Goal: Task Accomplishment & Management: Complete application form

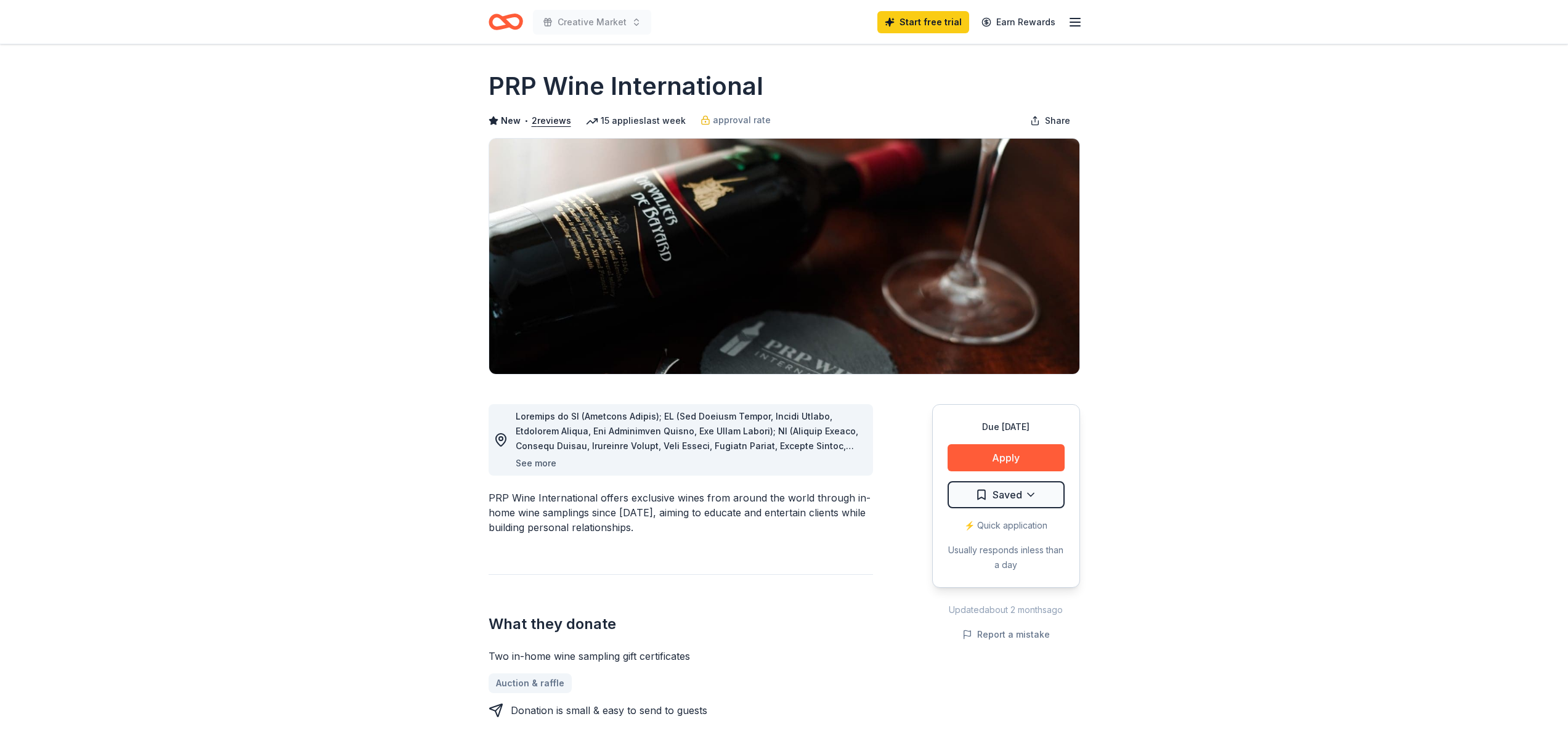
click at [539, 464] on button "See more" at bounding box center [535, 463] width 41 height 14
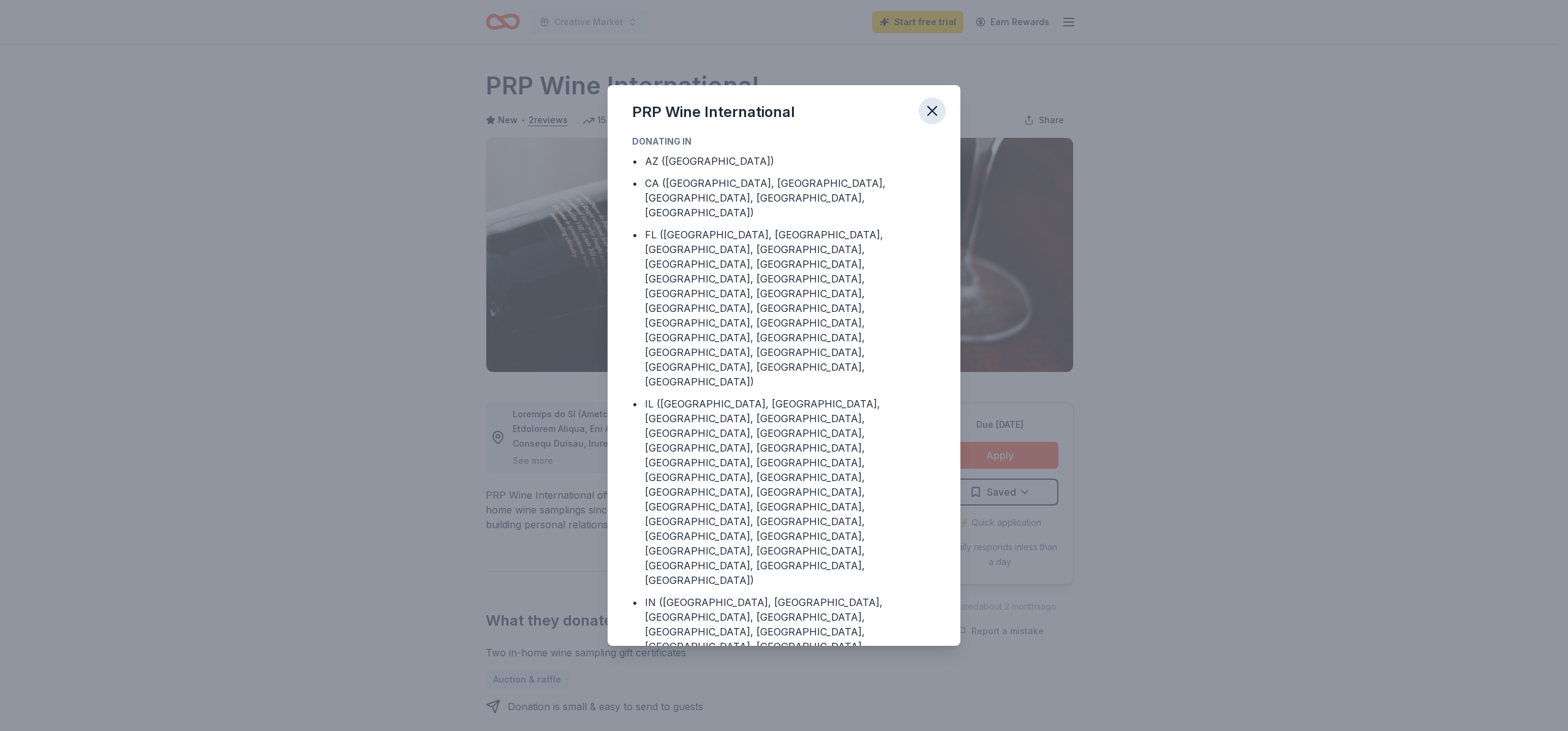
click at [934, 110] on icon "button" at bounding box center [932, 110] width 17 height 17
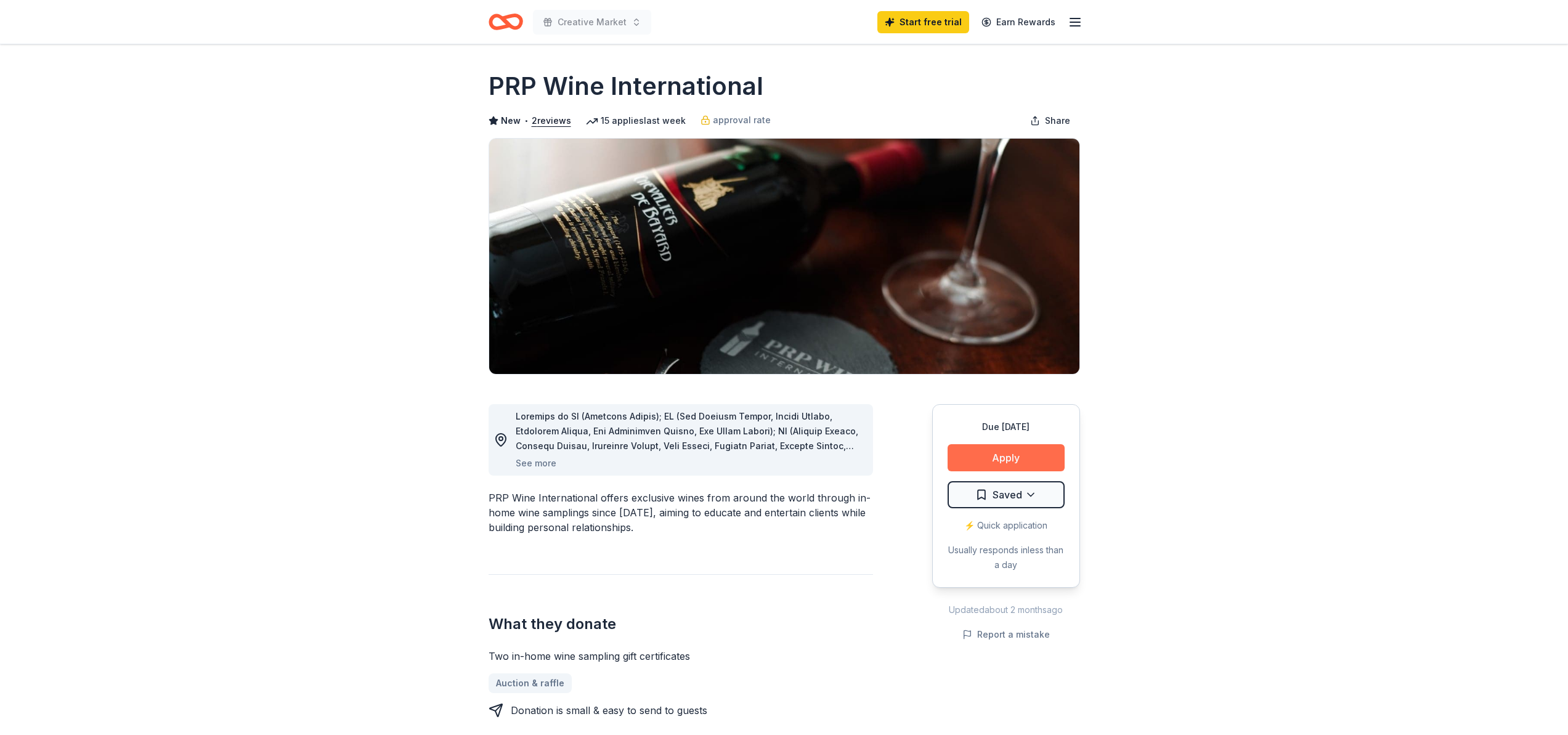
click at [1001, 455] on button "Apply" at bounding box center [1007, 458] width 117 height 27
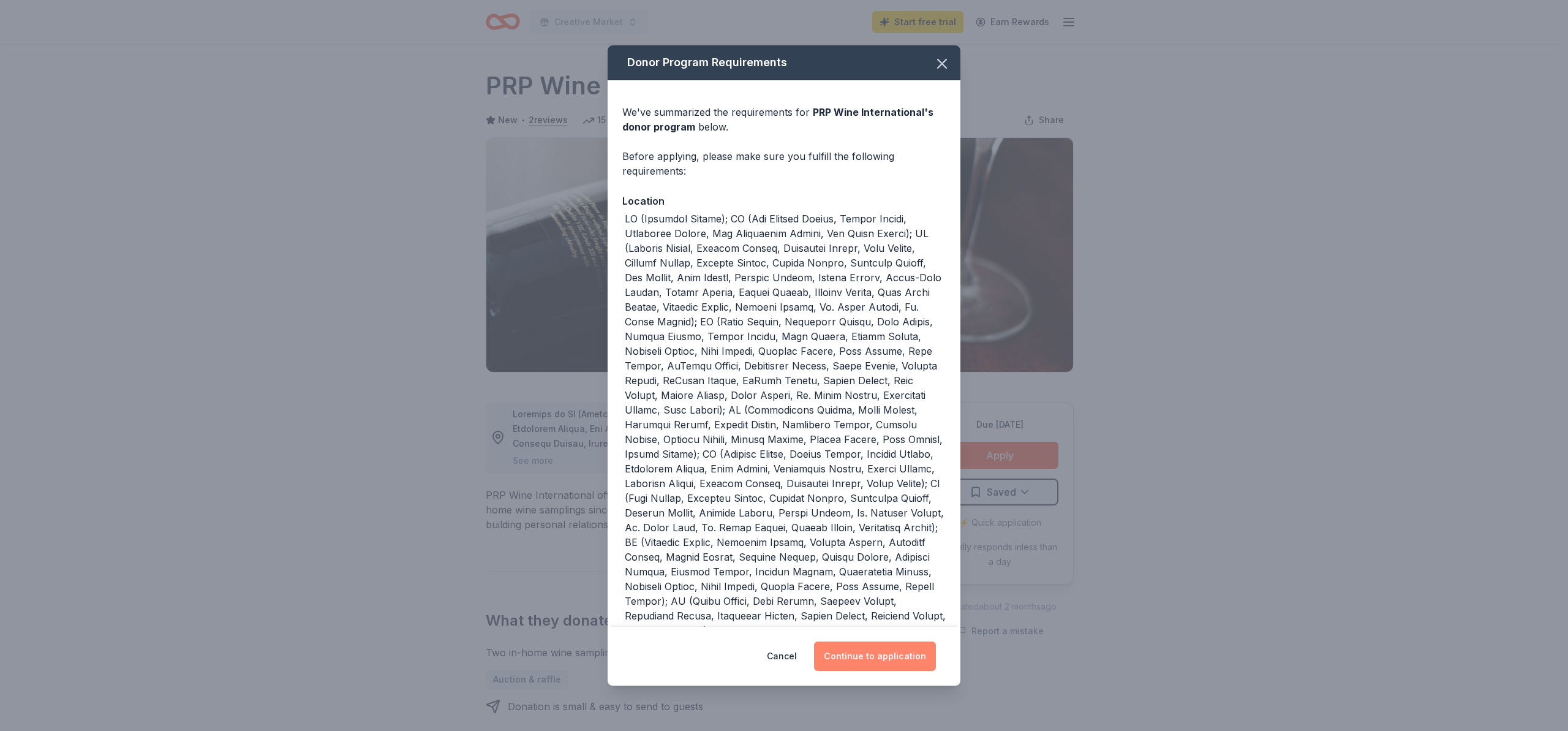
click at [859, 658] on button "Continue to application" at bounding box center [875, 656] width 122 height 30
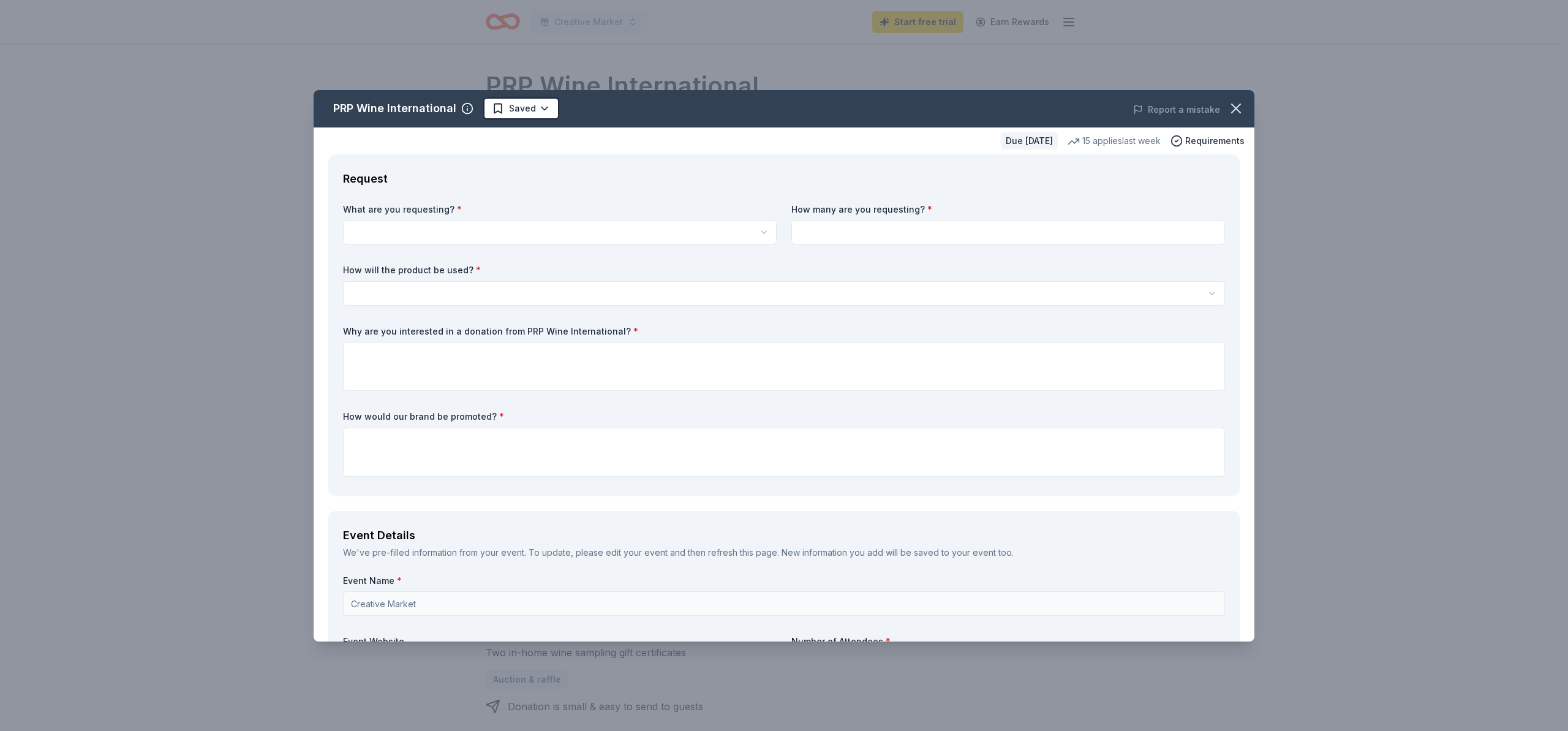
click at [759, 231] on html "Creative Market Start free trial Earn Rewards Due in 68 days Share PRP Wine Int…" at bounding box center [784, 366] width 1568 height 731
select select "Two in-home wine sampling gift certificates"
click at [838, 231] on input at bounding box center [1008, 232] width 434 height 24
type input "2"
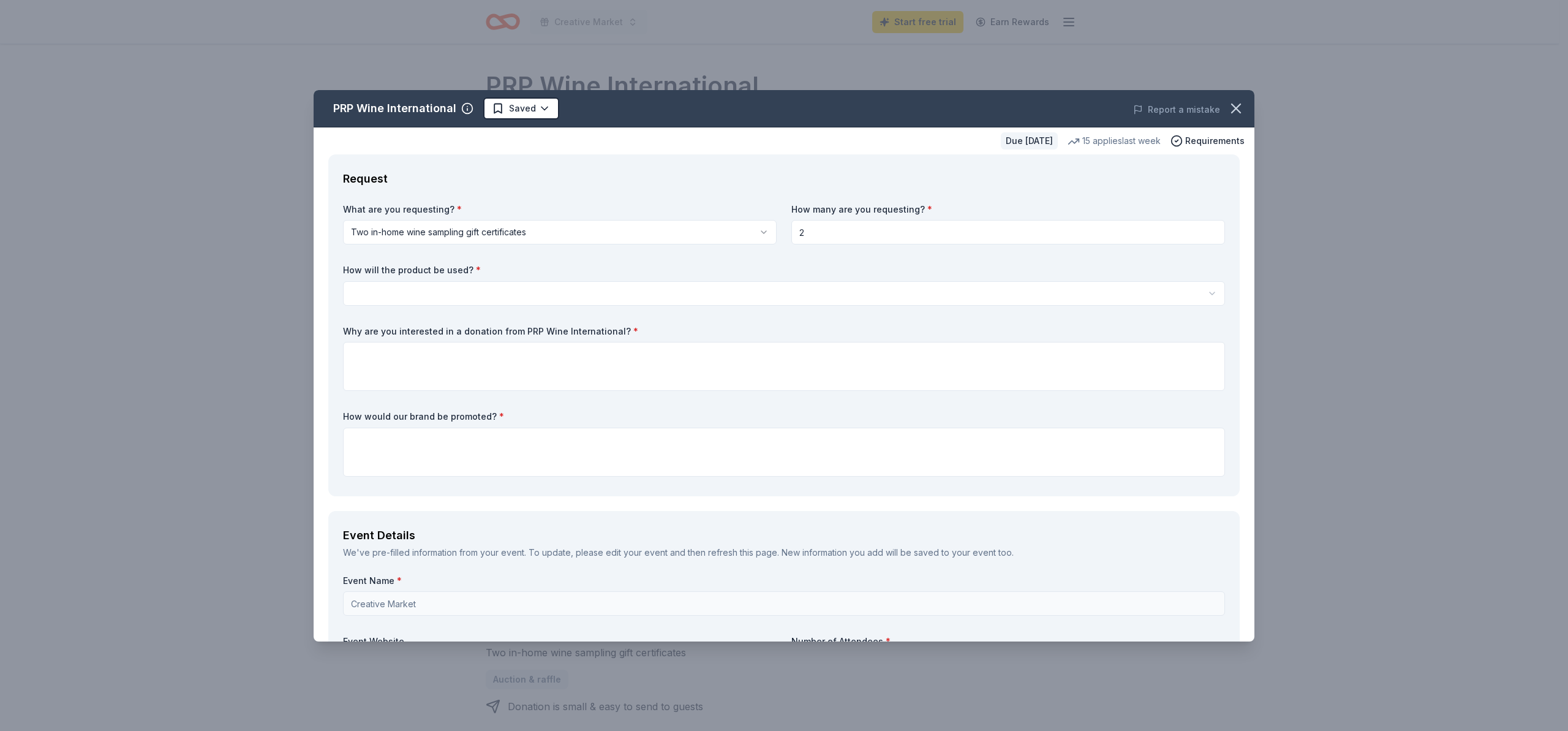
click at [357, 295] on html "Creative Market Start free trial Earn Rewards Due in 68 days Share PRP Wine Int…" at bounding box center [784, 366] width 1568 height 731
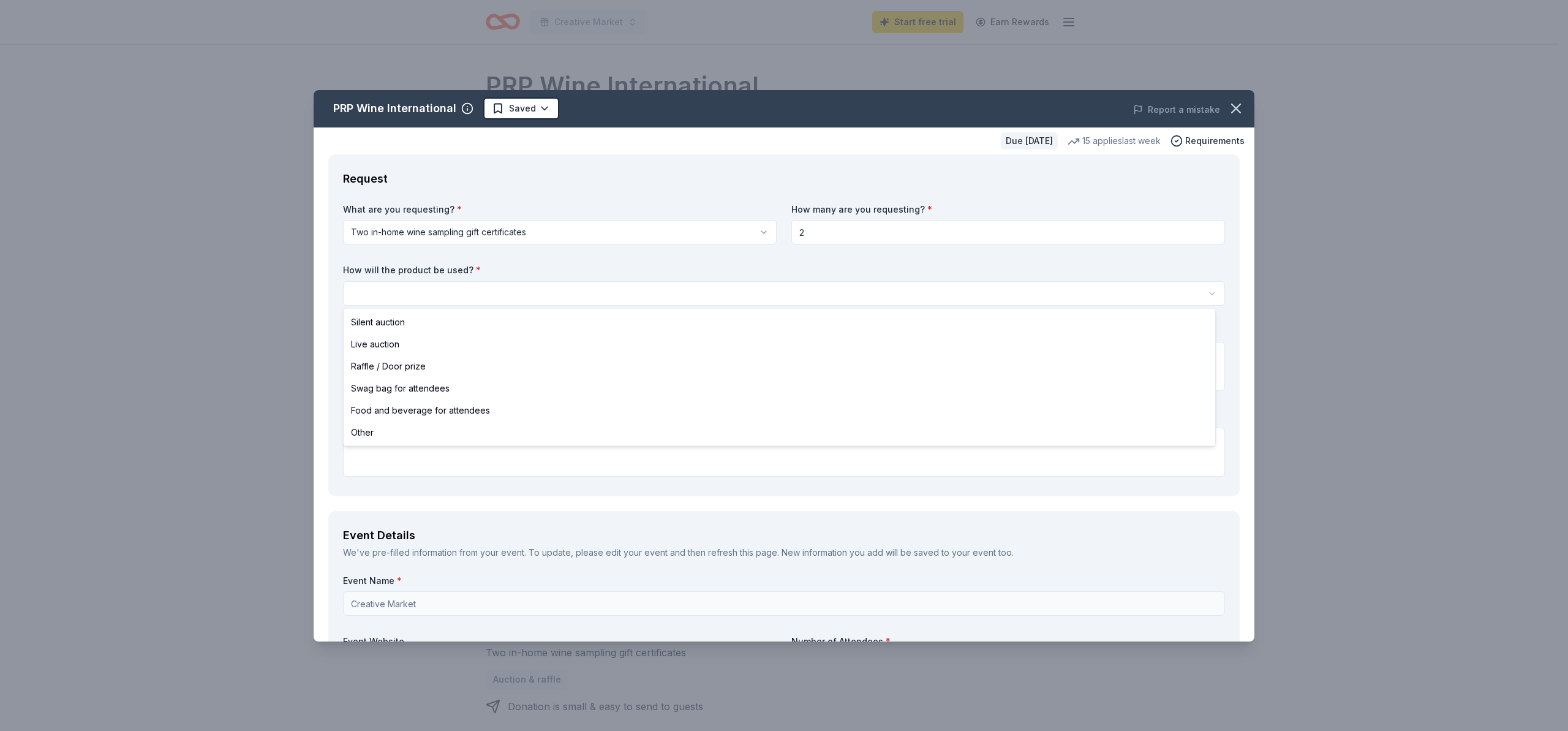
select select "silentAuction"
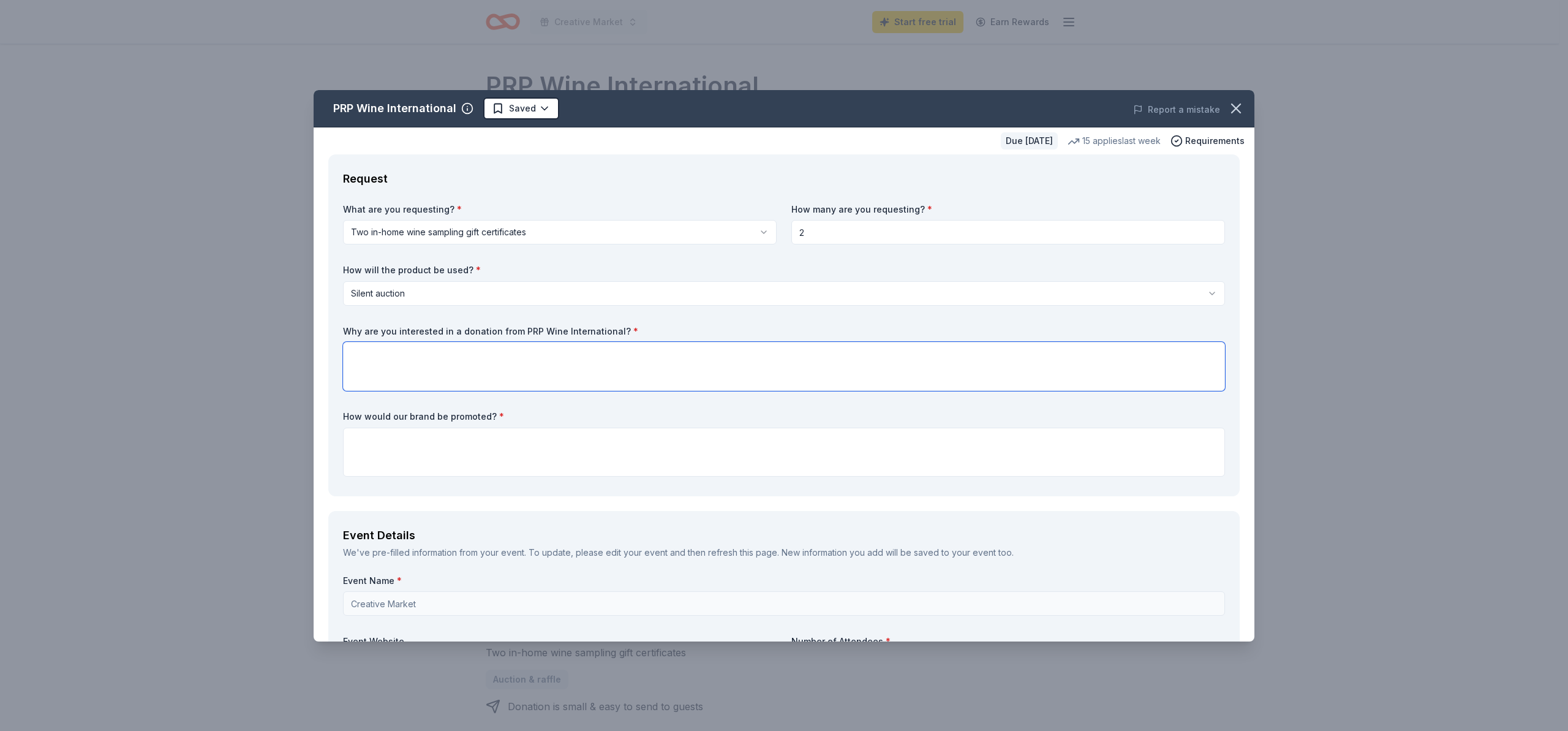
click at [360, 354] on textarea at bounding box center [784, 366] width 882 height 49
drag, startPoint x: 394, startPoint y: 352, endPoint x: 329, endPoint y: 351, distance: 65.0
click at [329, 351] on div "Request What are you requesting? * Two in-home wine sampling gift certificates …" at bounding box center [784, 325] width 911 height 342
type textarea "We're re-branding one of our fundraising events, from Artistry to Art Throwdown…"
drag, startPoint x: 359, startPoint y: 440, endPoint x: 371, endPoint y: 431, distance: 15.0
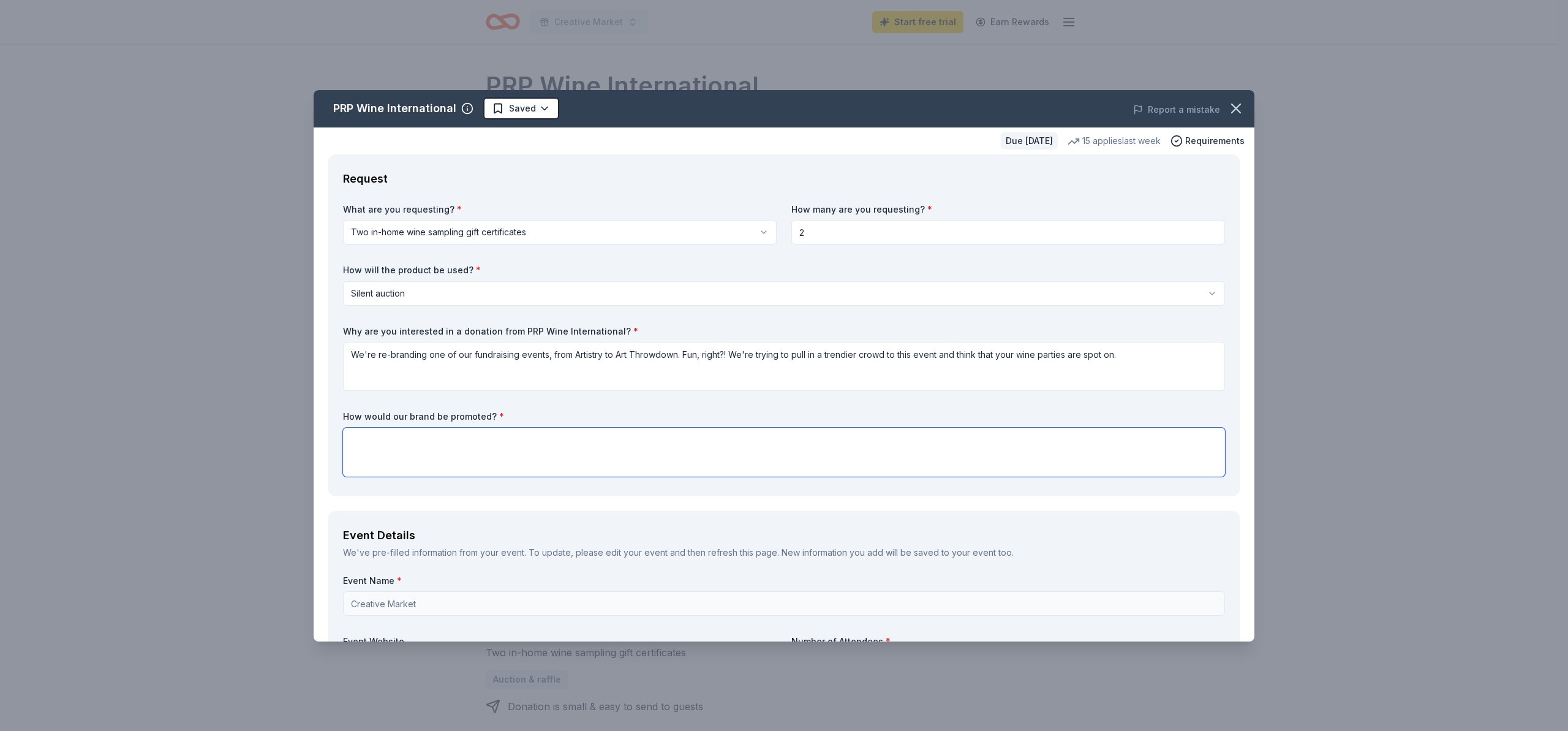
click at [359, 440] on textarea at bounding box center [784, 452] width 882 height 49
type textarea "F"
type textarea "S"
type textarea "I"
type textarea "We're only planning on having a few, select auction items."
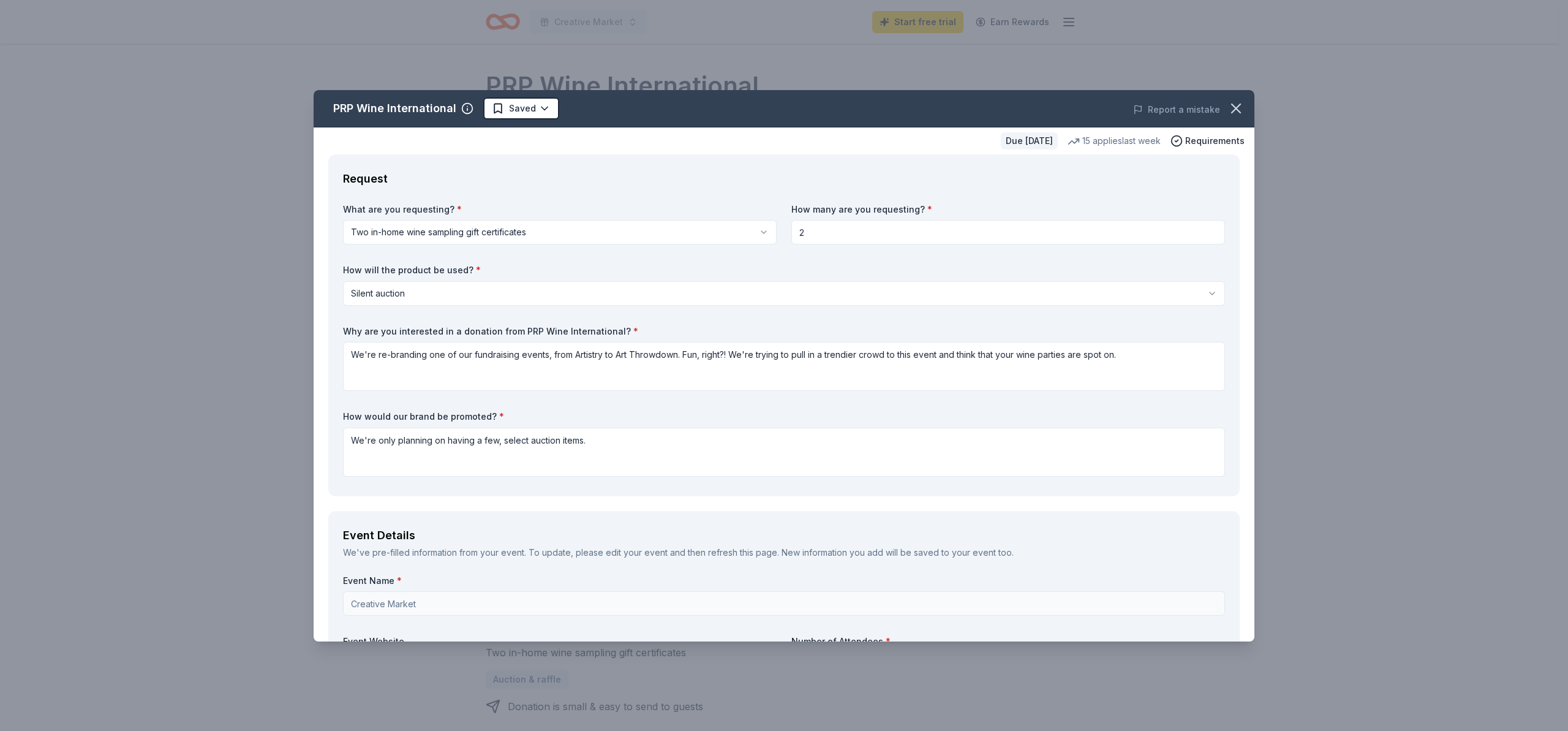
click at [759, 232] on html "Creative Market Start free trial Earn Rewards Due in 68 days Share PRP Wine Int…" at bounding box center [784, 366] width 1568 height 731
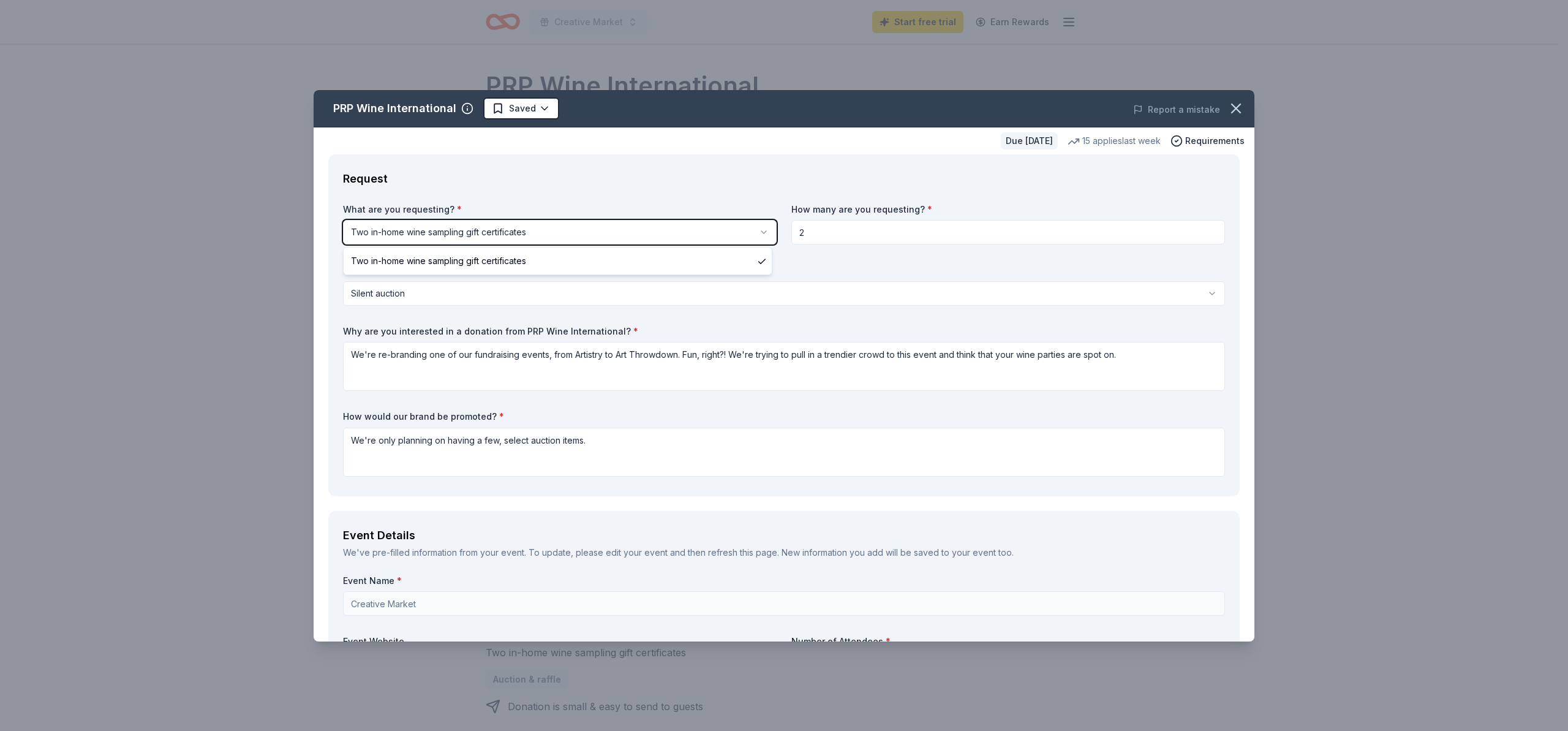
click at [807, 229] on html "Creative Market Start free trial Earn Rewards Due in 68 days Share PRP Wine Int…" at bounding box center [784, 366] width 1568 height 731
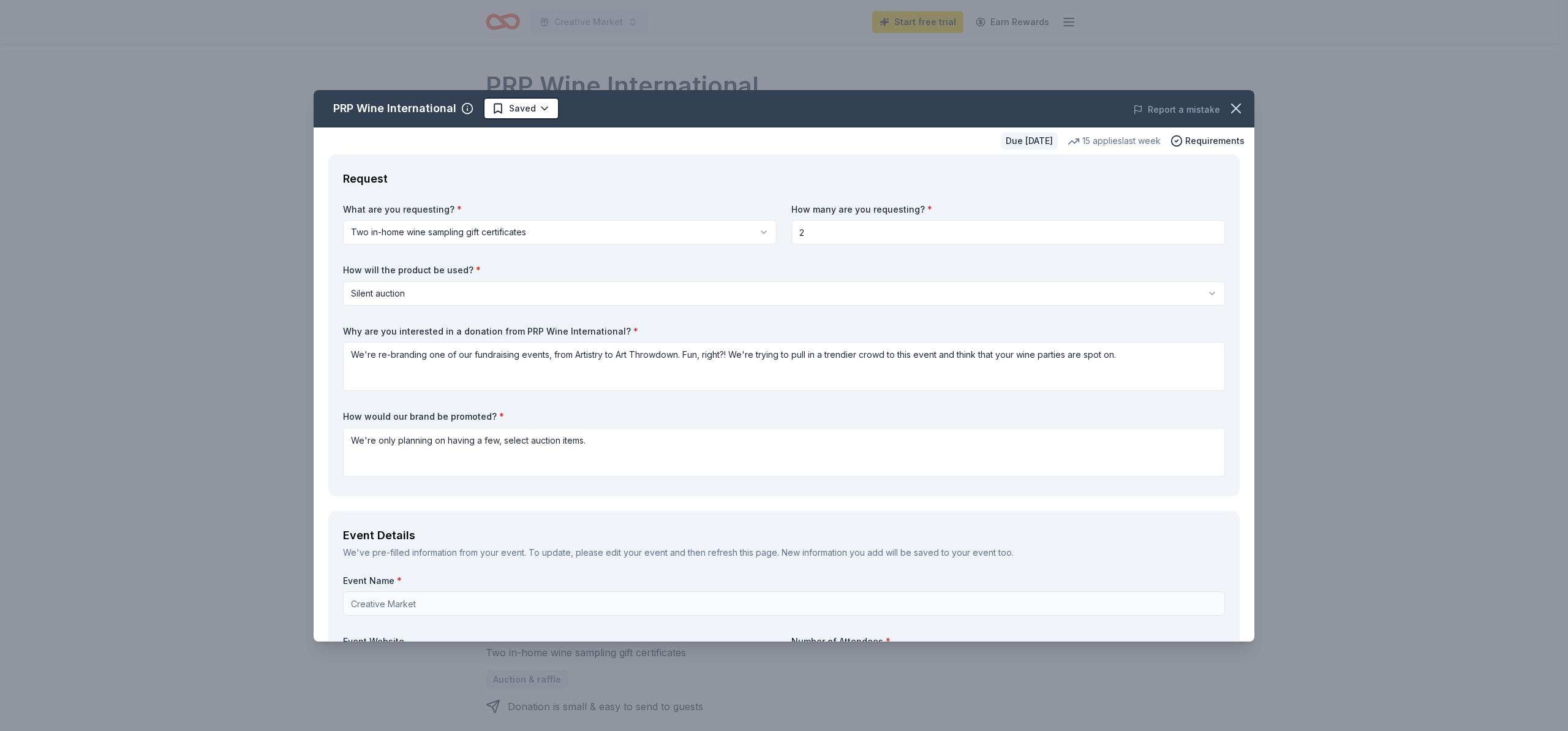
drag, startPoint x: 818, startPoint y: 233, endPoint x: 786, endPoint y: 229, distance: 32.2
click at [786, 229] on div "What are you requesting? * Two in-home wine sampling gift certificates Two in-h…" at bounding box center [784, 343] width 882 height 278
drag, startPoint x: 805, startPoint y: 229, endPoint x: 792, endPoint y: 227, distance: 13.2
click at [792, 227] on input "1" at bounding box center [1008, 232] width 434 height 24
type input "2"
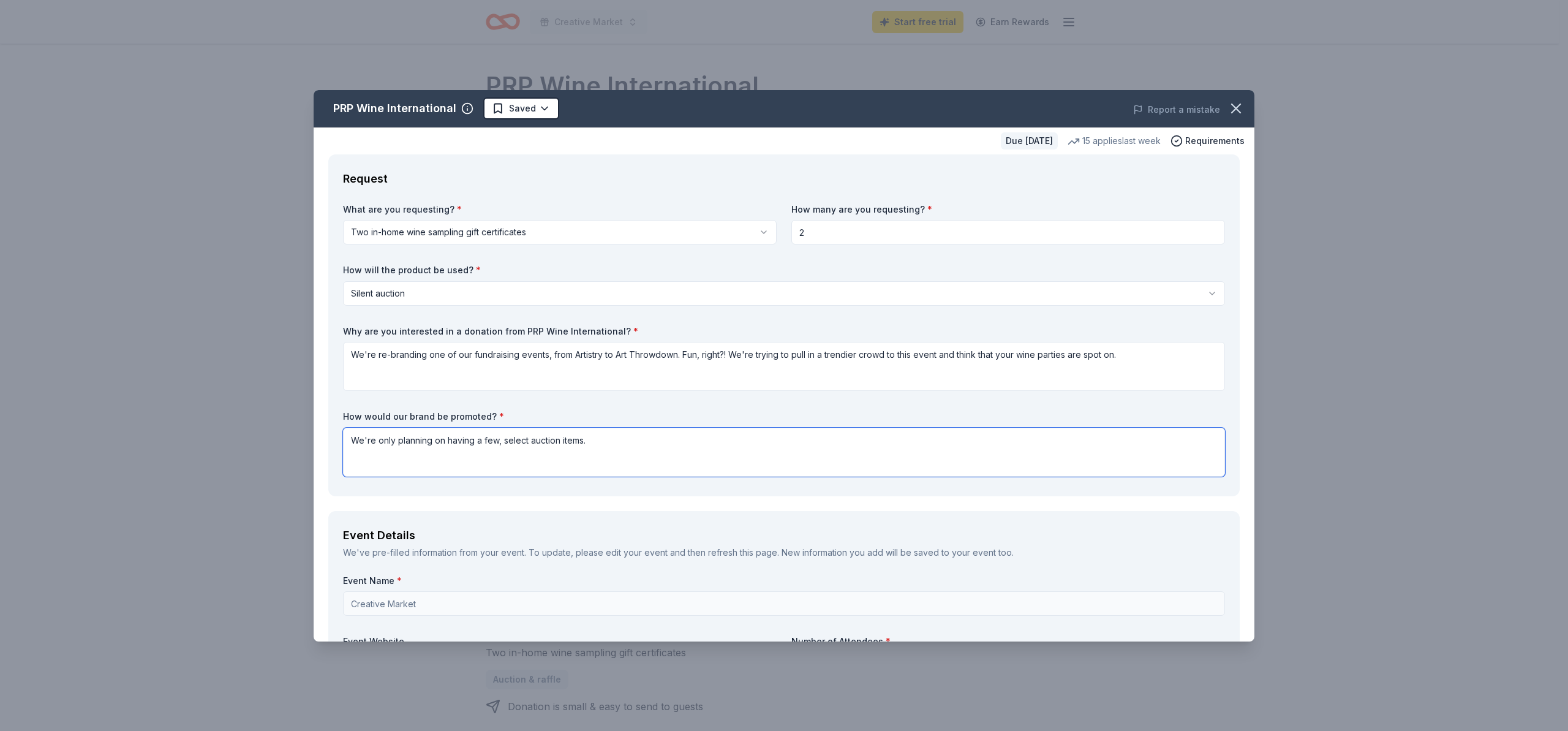
click at [593, 442] on textarea "We're only planning on having a few, select auction items." at bounding box center [784, 452] width 882 height 49
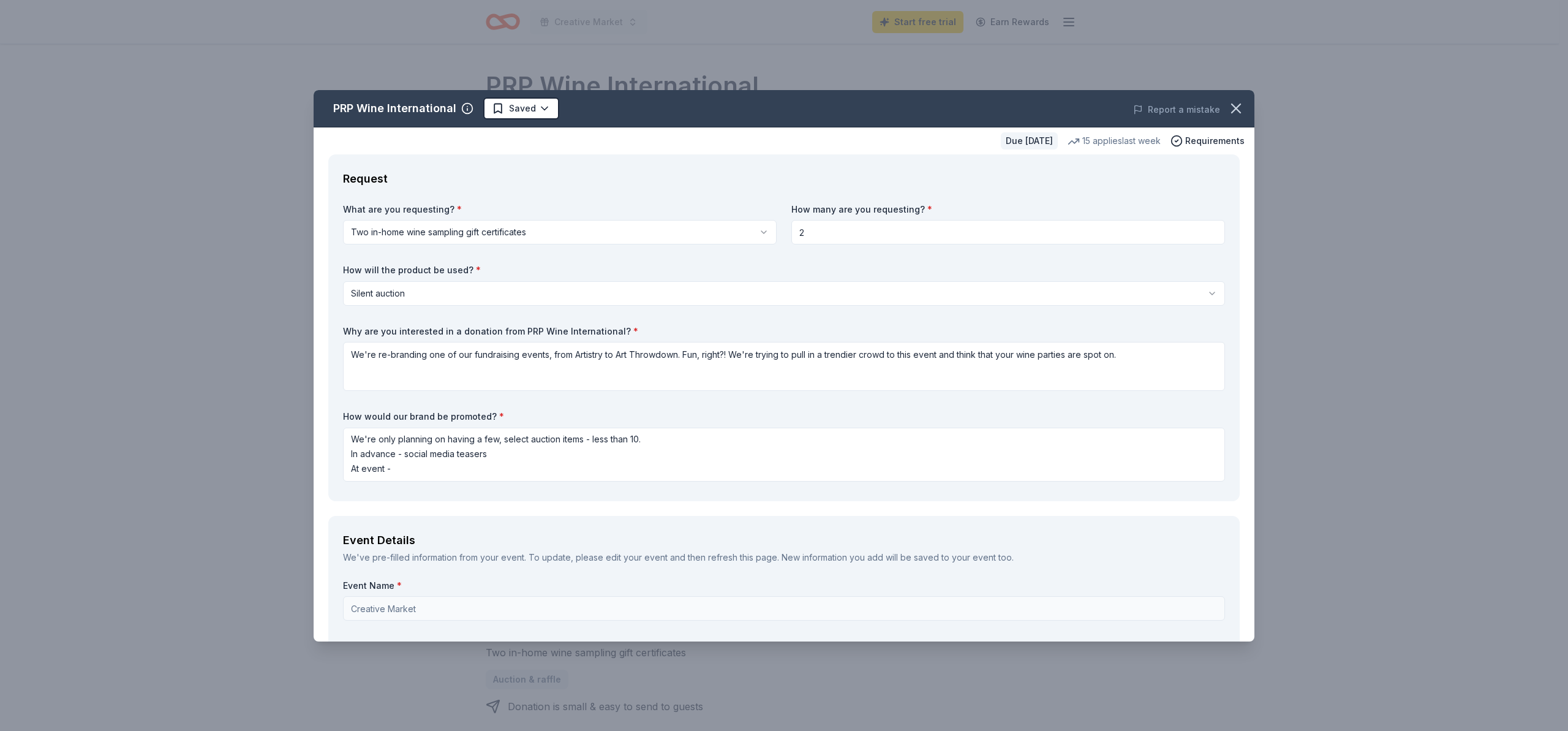
click at [403, 557] on div "We've pre-filled information from your event. To update, please edit your event…" at bounding box center [784, 558] width 882 height 14
click at [392, 470] on textarea "We're only planning on having a few, select auction items - less than 10. In ad…" at bounding box center [784, 454] width 882 height 54
click at [395, 469] on textarea "We're only planning on having a few, select auction items - less than 10. In ad…" at bounding box center [784, 454] width 882 height 54
click at [399, 468] on textarea "We're only planning on having a few, select auction items - less than 10. In ad…" at bounding box center [784, 454] width 882 height 54
drag, startPoint x: 409, startPoint y: 455, endPoint x: 424, endPoint y: 445, distance: 18.0
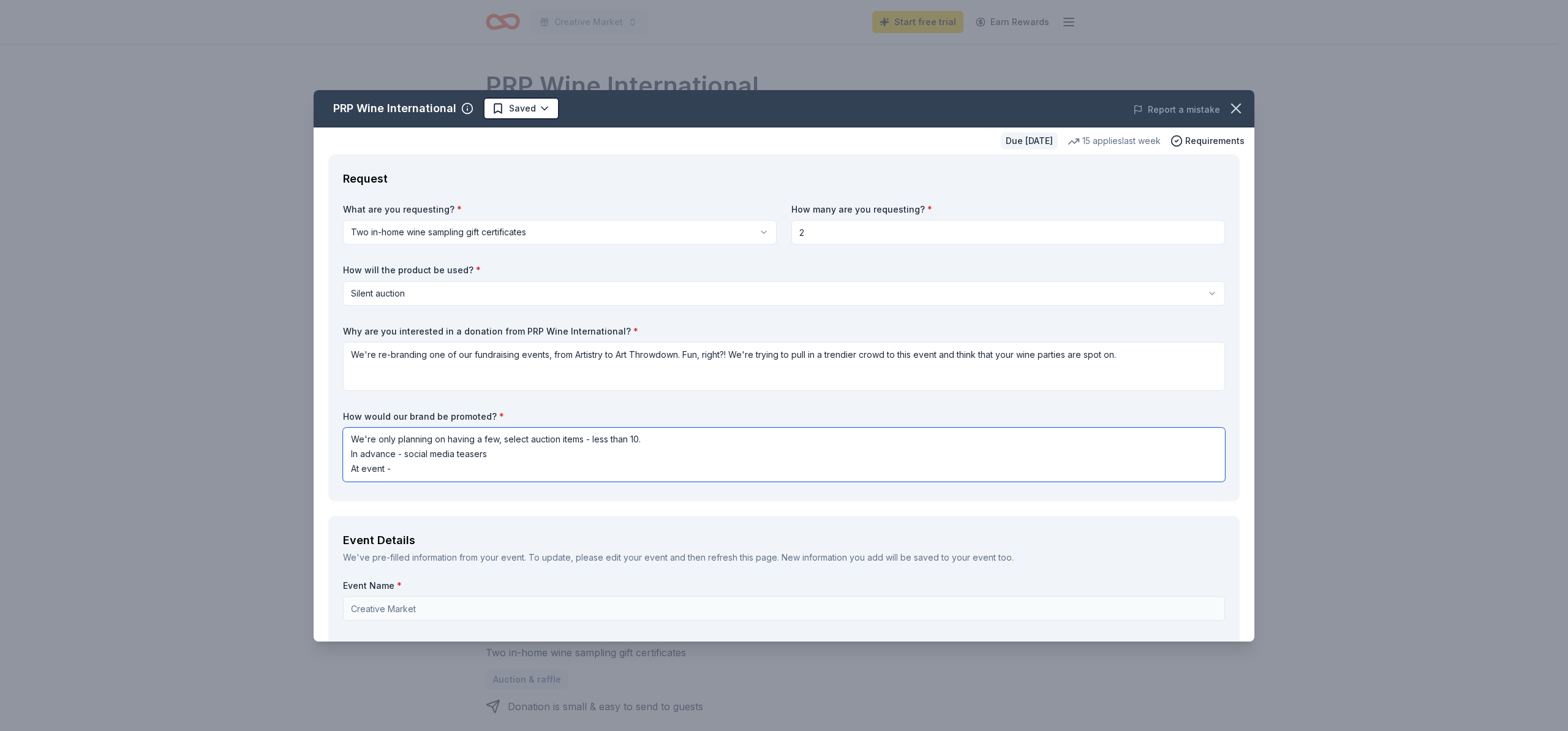
click at [410, 455] on textarea "We're only planning on having a few, select auction items - less than 10. In ad…" at bounding box center [784, 454] width 882 height 54
click at [462, 451] on textarea "We're only planning on having a few, select auction items - less than 10. -Soci…" at bounding box center [784, 454] width 882 height 54
drag, startPoint x: 364, startPoint y: 462, endPoint x: 345, endPoint y: 464, distance: 19.1
click at [345, 464] on textarea "We're only planning on having a few, select auction items - less than 10. -Soci…" at bounding box center [784, 454] width 882 height 54
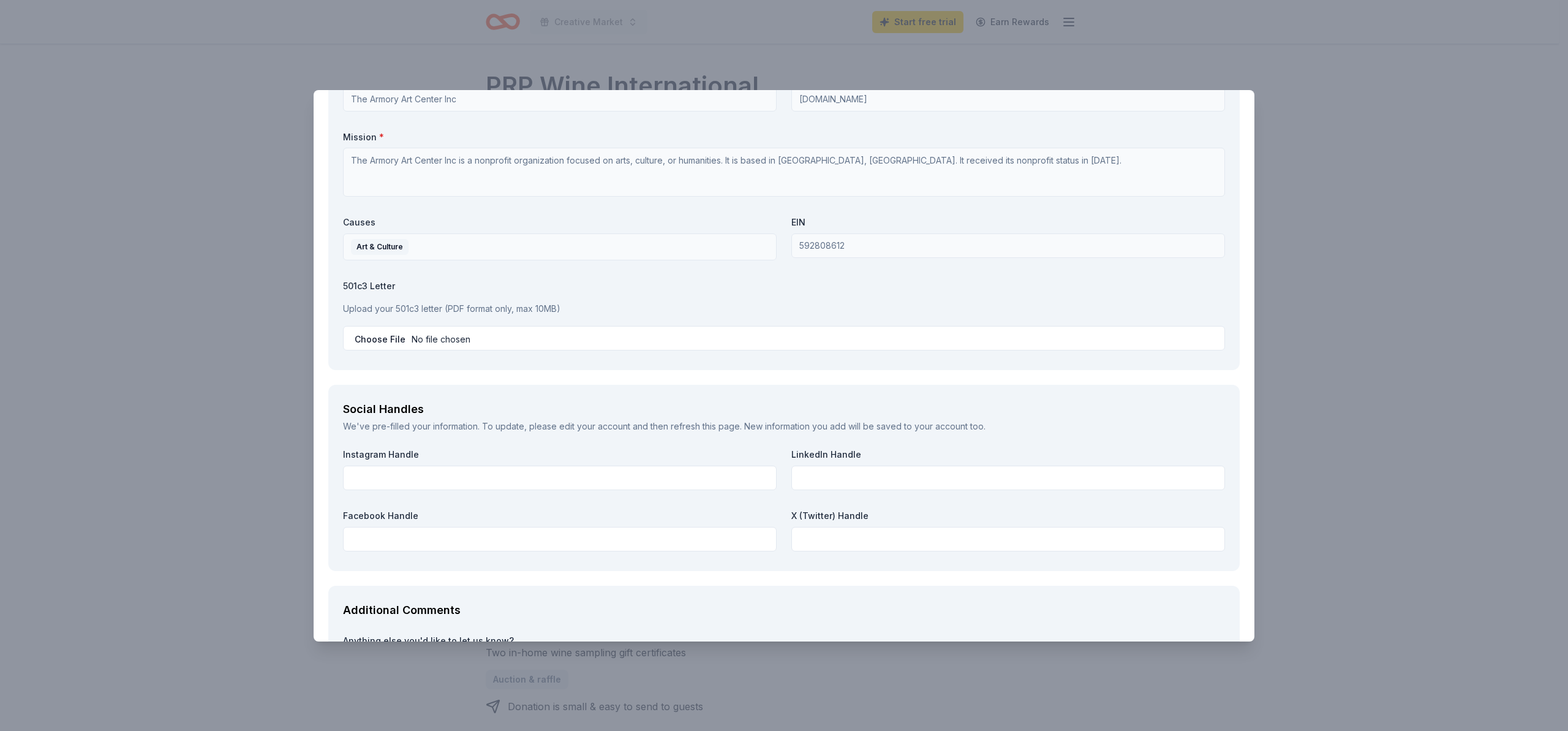
scroll to position [1312, 0]
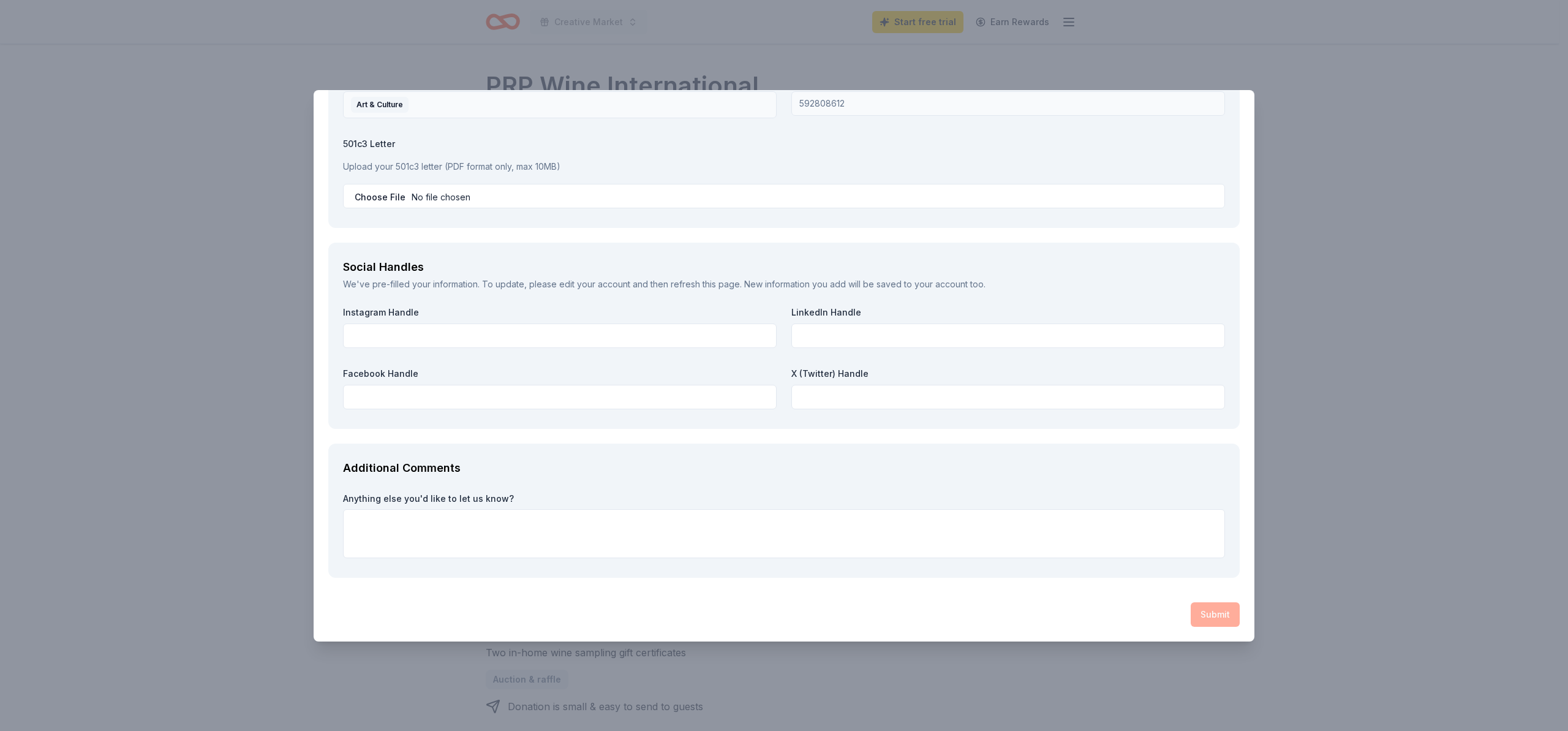
type textarea "We're only planning on having a few, select auction items - less than 10. -Soci…"
click at [397, 333] on input "text" at bounding box center [559, 335] width 434 height 24
click at [367, 518] on textarea at bounding box center [784, 533] width 882 height 49
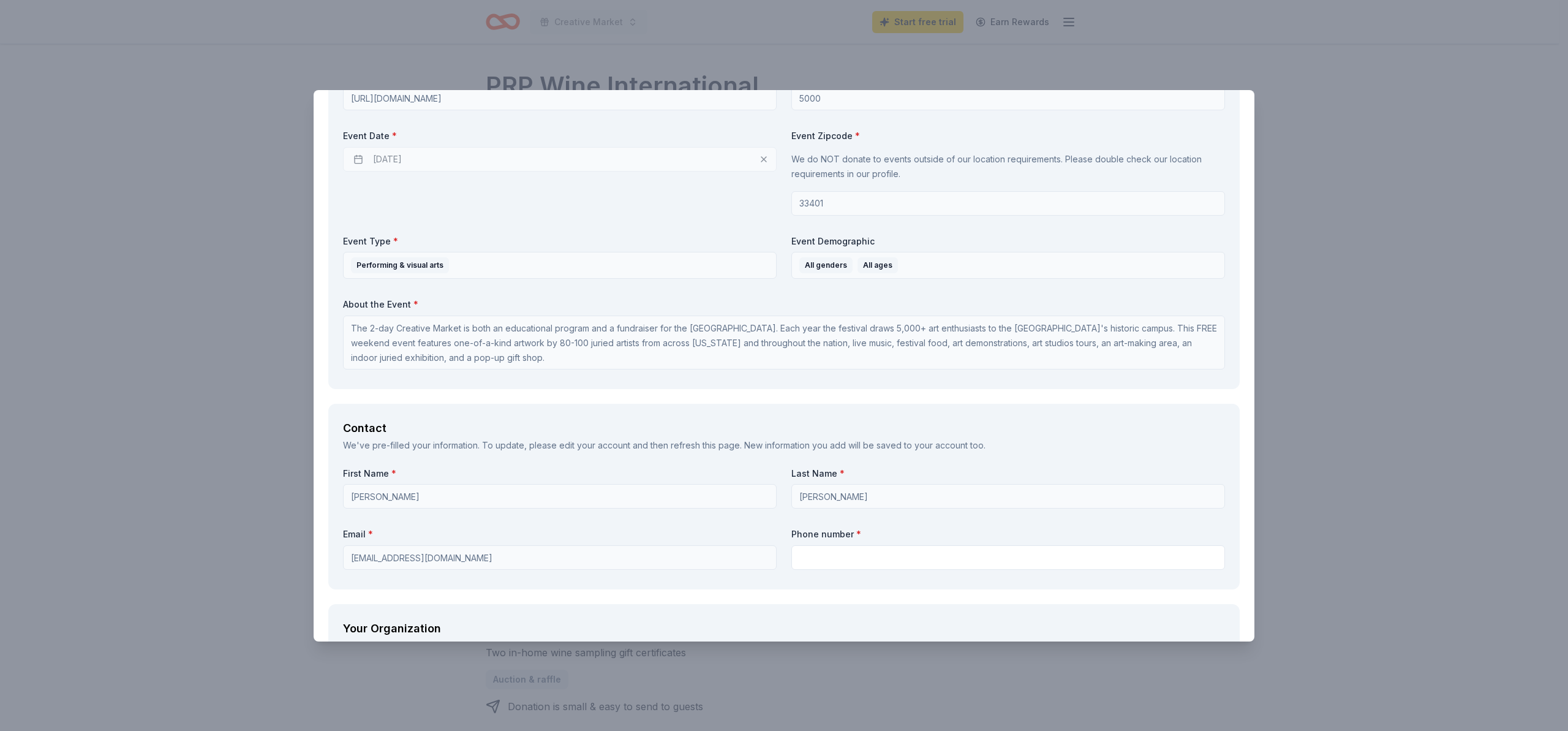
scroll to position [0, 0]
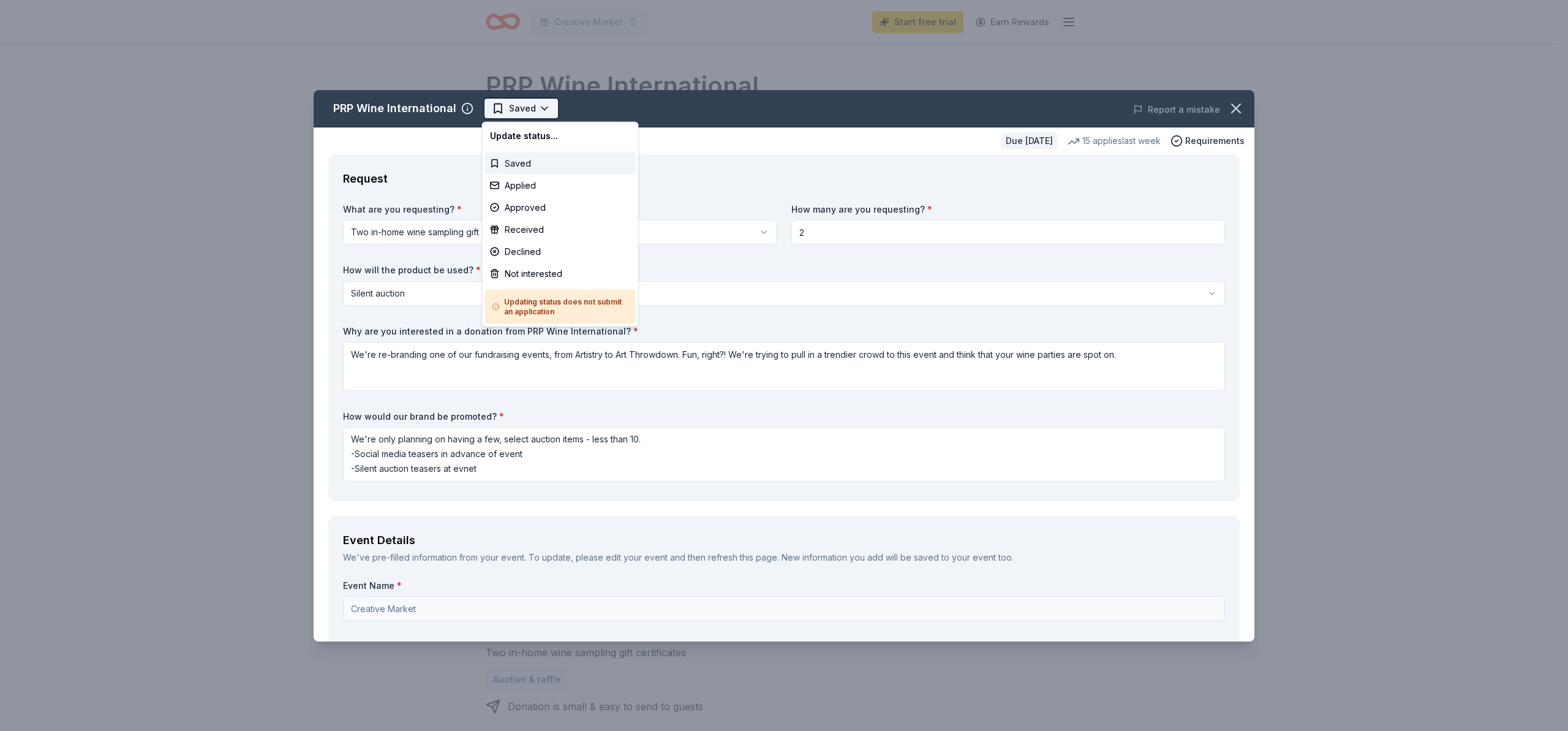
click at [546, 107] on html "Creative Market Start free trial Earn Rewards Due in 68 days Share PRP Wine Int…" at bounding box center [784, 366] width 1568 height 731
click at [518, 162] on div "Saved" at bounding box center [560, 163] width 151 height 22
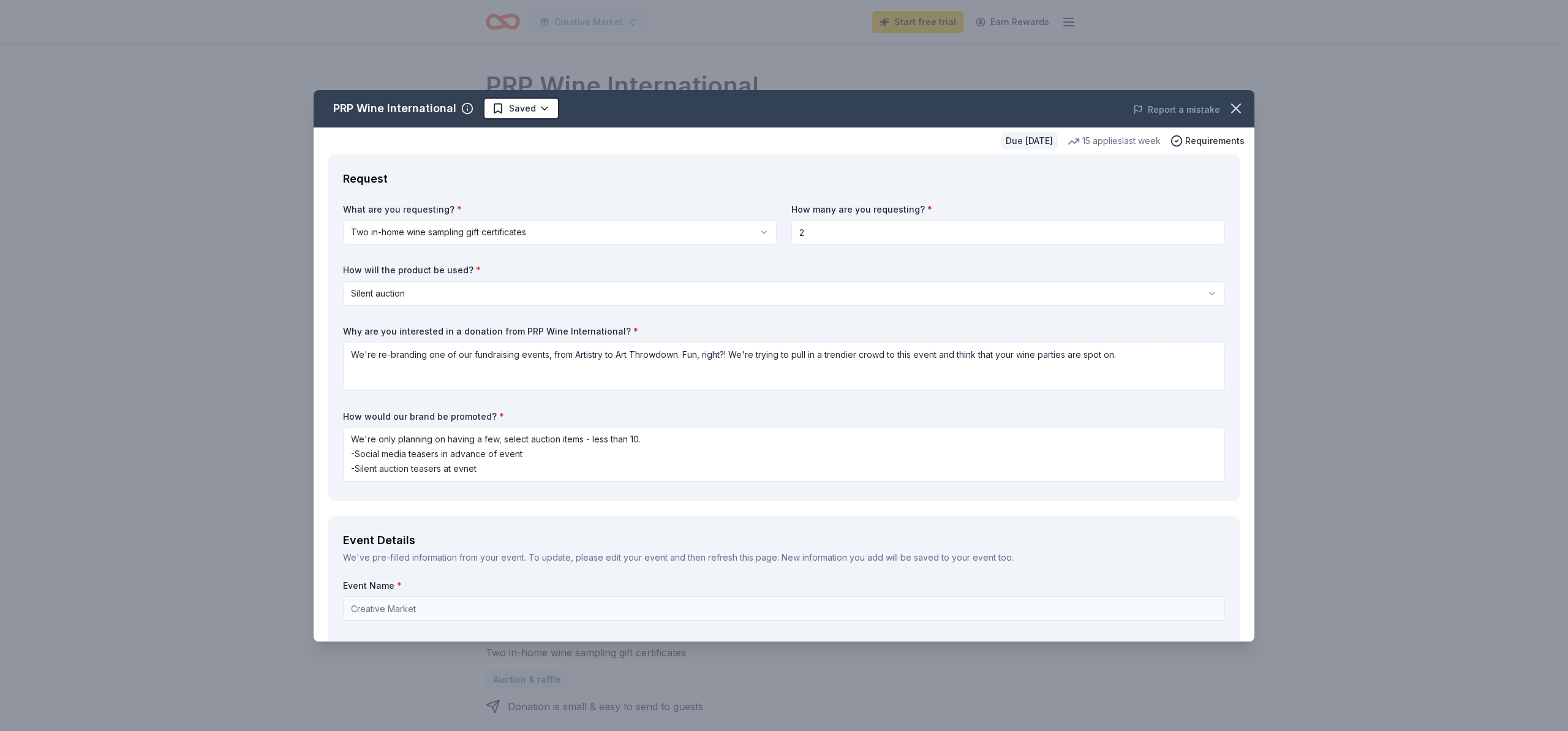
drag, startPoint x: 762, startPoint y: 107, endPoint x: 804, endPoint y: 244, distance: 143.3
click at [804, 244] on div "PRP Wine International Saved Report a mistake Due in 68 days 15 applies last we…" at bounding box center [784, 366] width 941 height 551
click at [283, 128] on div "PRP Wine International Saved Report a mistake Due in 68 days 15 applies last we…" at bounding box center [784, 366] width 1568 height 731
click at [1231, 112] on icon "button" at bounding box center [1236, 109] width 9 height 9
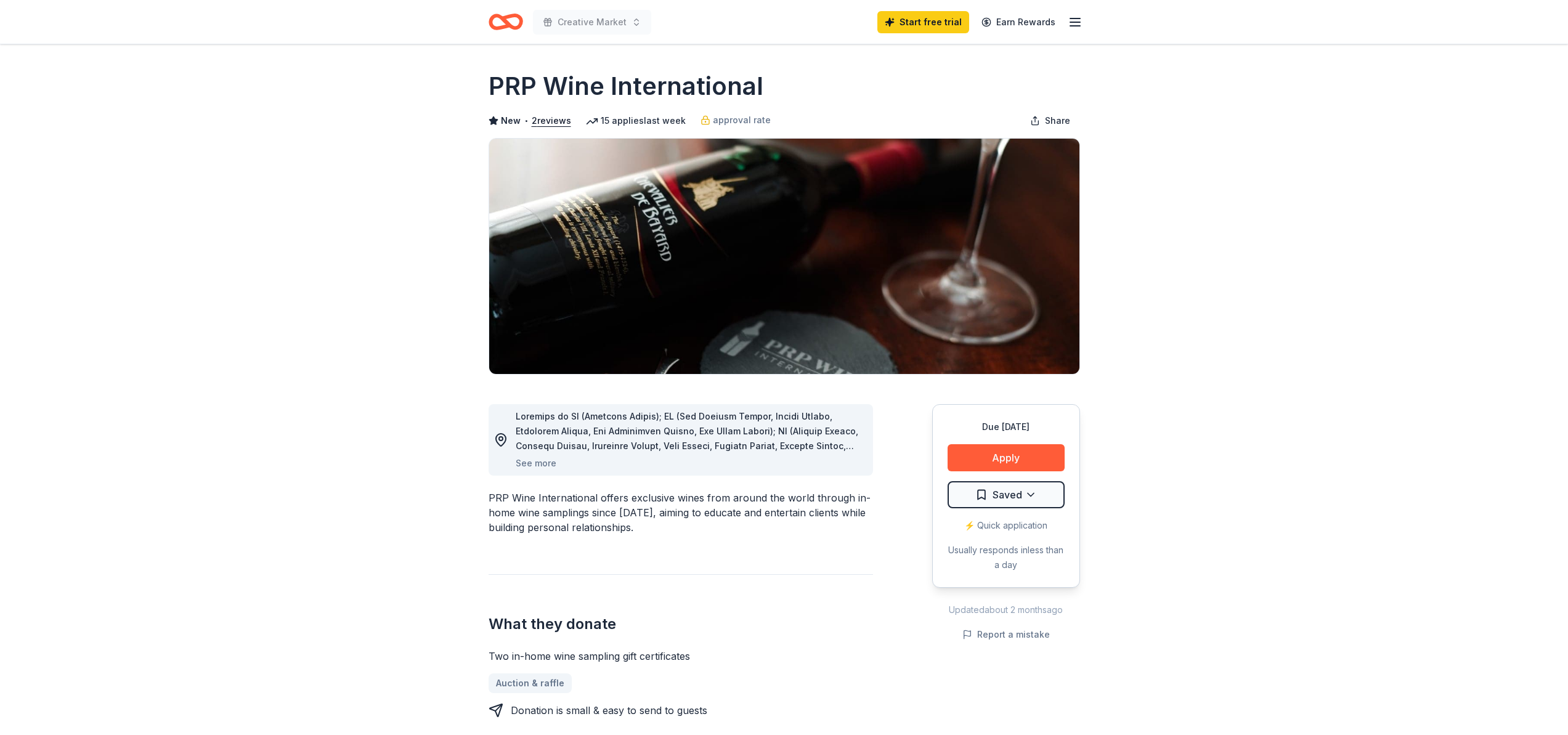
click at [1074, 23] on line "button" at bounding box center [1074, 23] width 10 height 0
click at [499, 17] on icon "Home" at bounding box center [499, 22] width 19 height 13
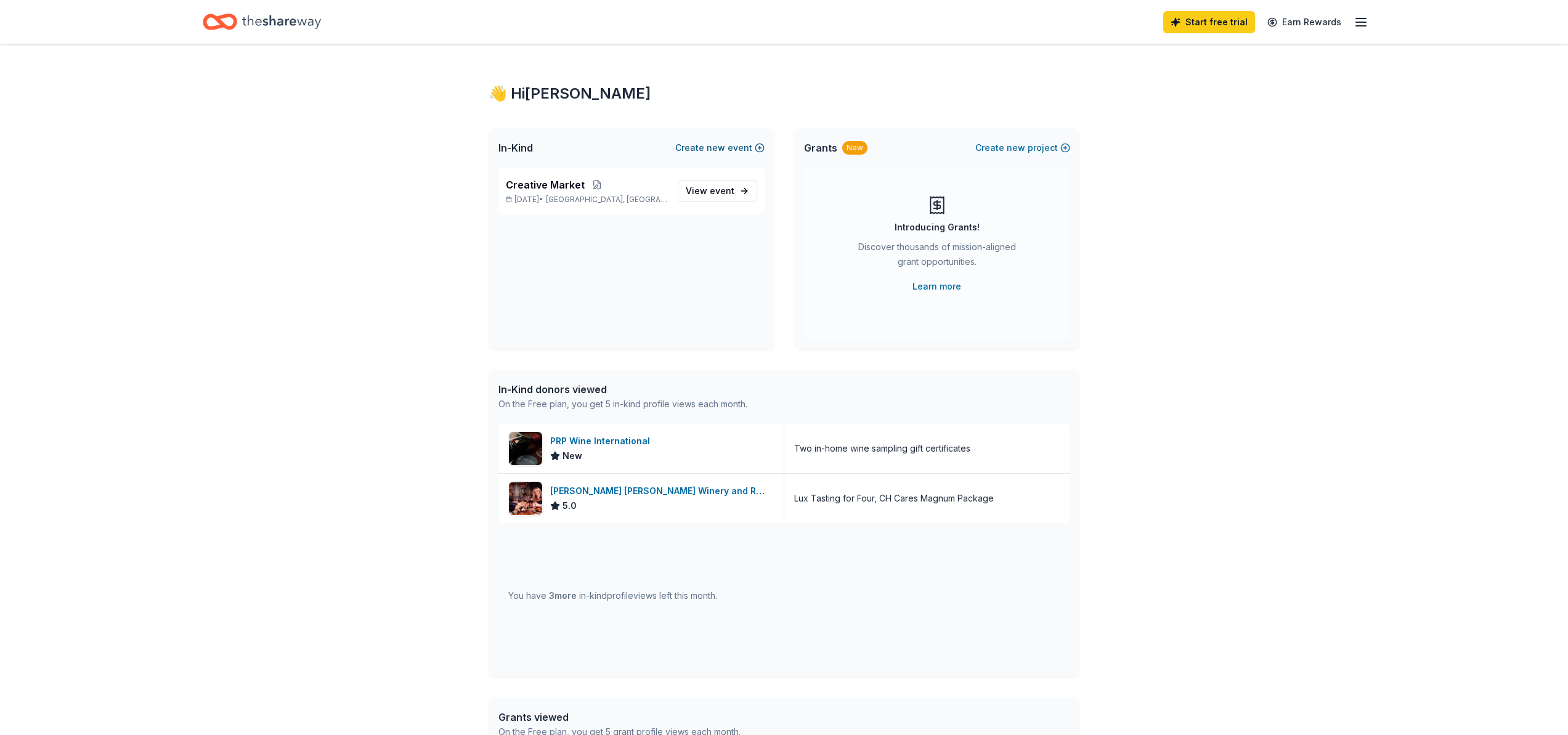
click at [721, 144] on span "new" at bounding box center [716, 148] width 18 height 14
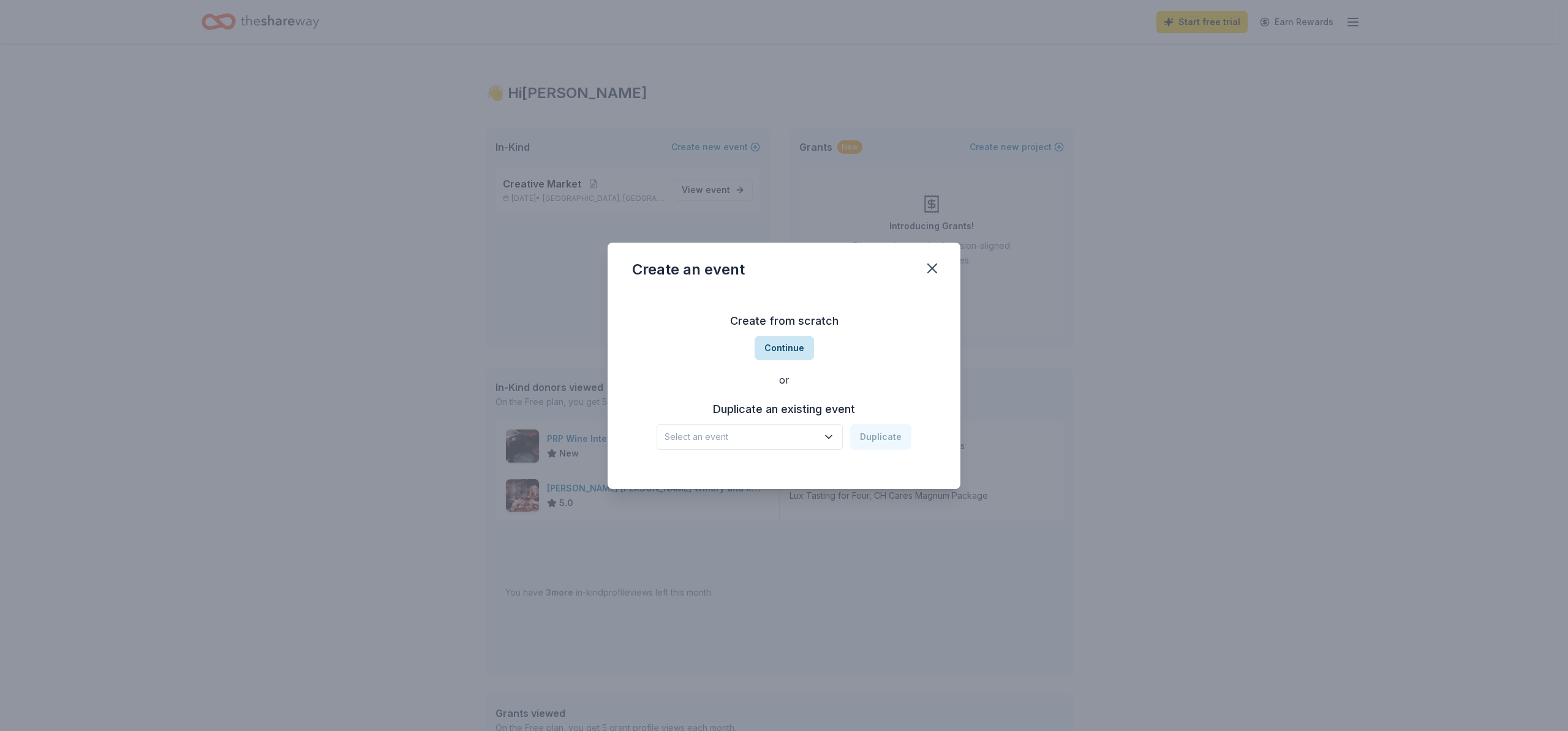
click at [790, 347] on button "Continue" at bounding box center [784, 348] width 59 height 24
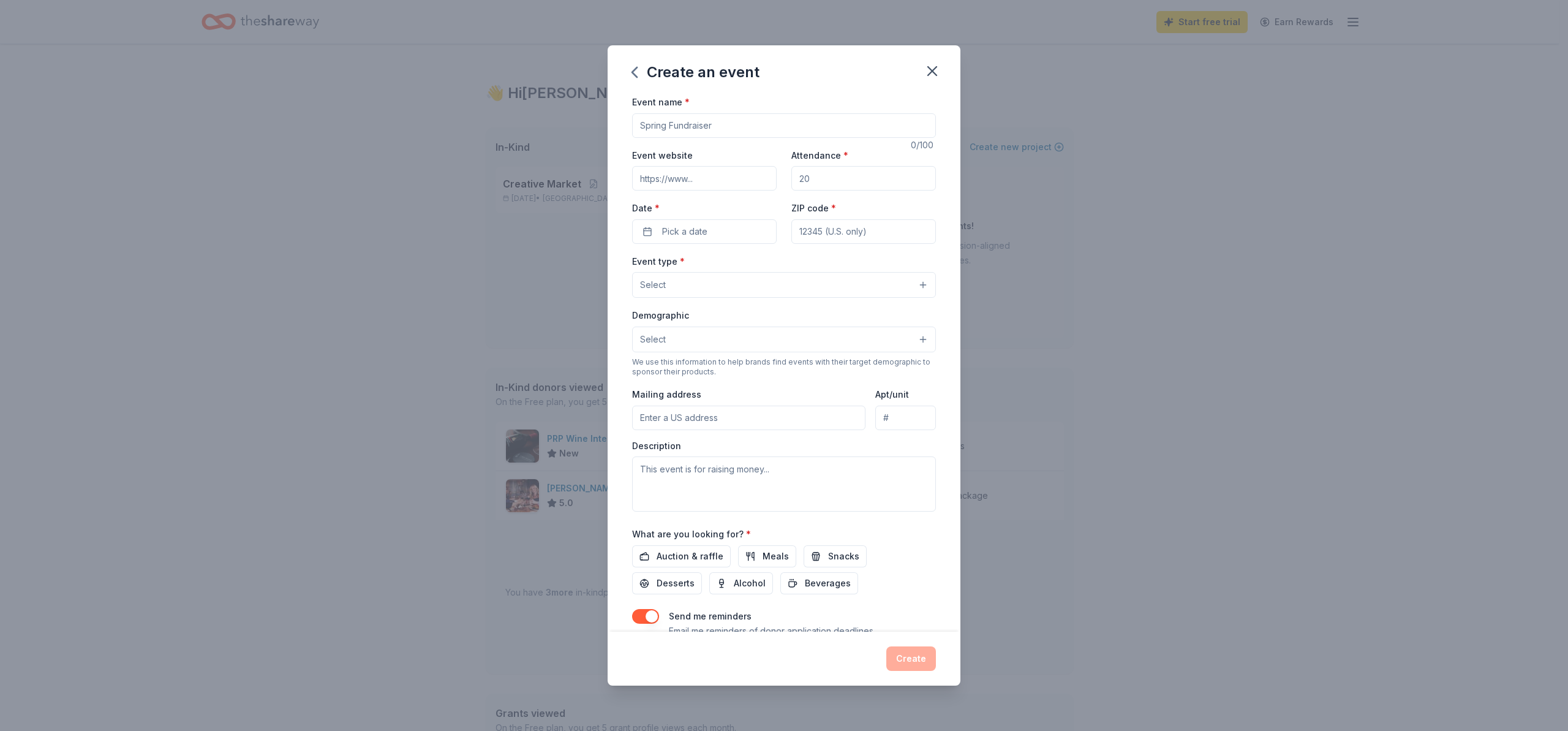
click at [670, 127] on input "Event name *" at bounding box center [784, 125] width 303 height 24
type input "Art Throwndown"
drag, startPoint x: 809, startPoint y: 177, endPoint x: 784, endPoint y: 177, distance: 25.0
click at [774, 178] on div "Event website Attendance * Date * Pick a date ZIP code *" at bounding box center [784, 195] width 303 height 96
drag, startPoint x: 819, startPoint y: 177, endPoint x: 779, endPoint y: 177, distance: 40.0
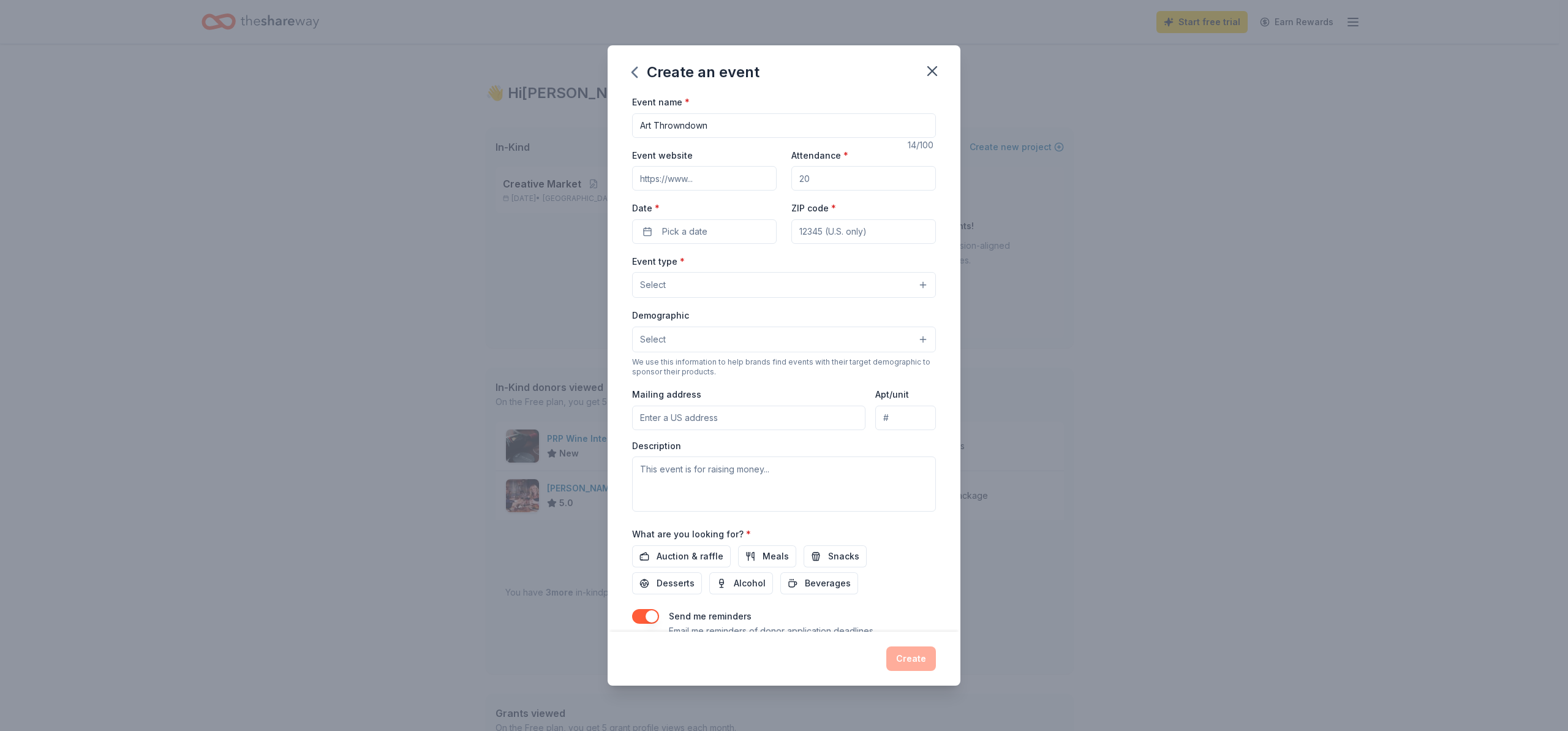
click at [776, 179] on div "Event website Attendance * Date * Pick a date ZIP code *" at bounding box center [784, 195] width 303 height 96
type input "250"
click at [658, 181] on input "Event website" at bounding box center [704, 178] width 145 height 24
drag, startPoint x: 676, startPoint y: 174, endPoint x: 482, endPoint y: 100, distance: 207.6
click at [676, 174] on input "https://armoryart.org/festival-call-artists/" at bounding box center [704, 178] width 145 height 24
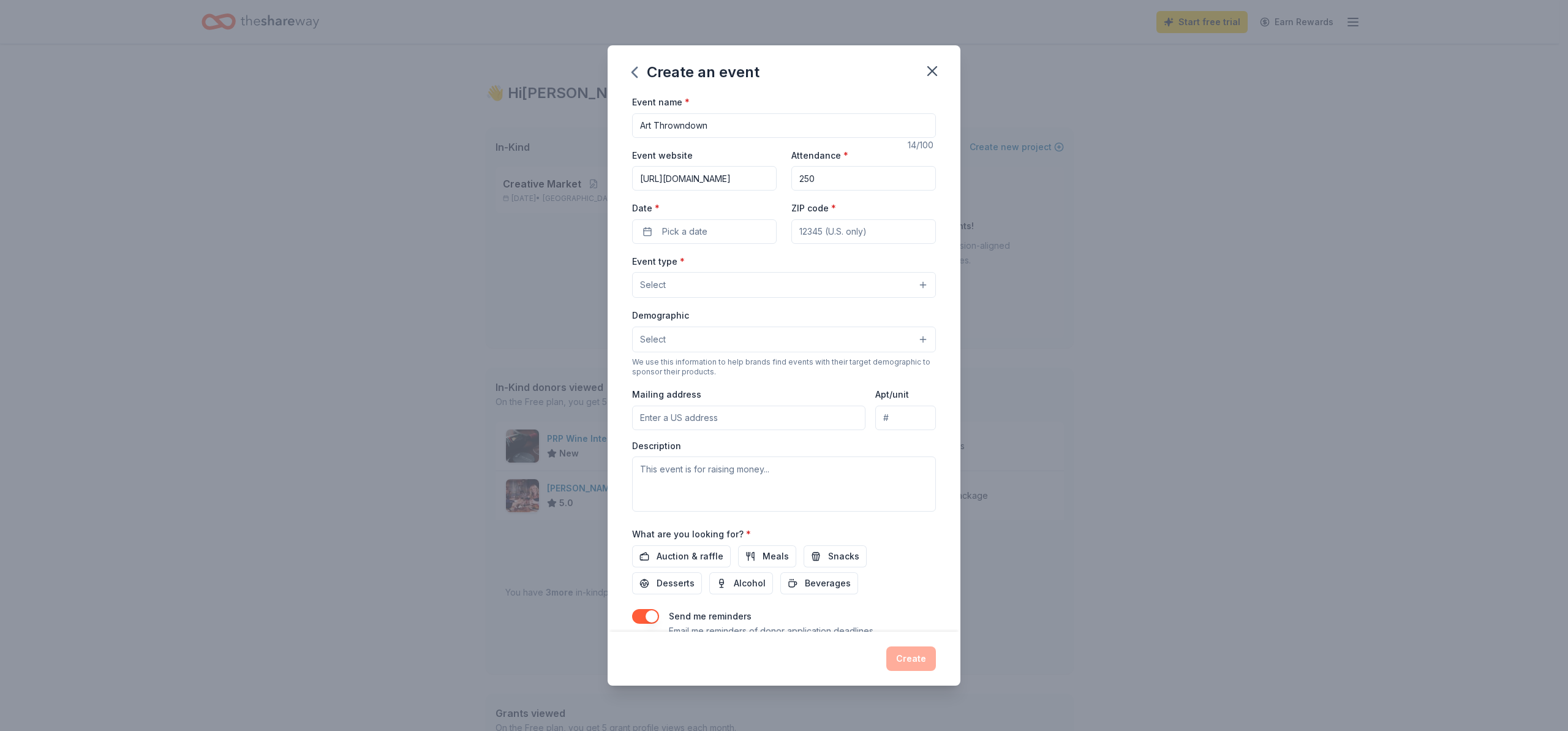
click at [709, 177] on input "https://armoryart.org/festival-call-artists/" at bounding box center [704, 178] width 145 height 24
drag, startPoint x: 639, startPoint y: 179, endPoint x: 840, endPoint y: 181, distance: 201.0
click at [840, 181] on div "Event website https://armoryart.org/festival-call-artists/ Attendance * 250 Dat…" at bounding box center [784, 195] width 303 height 96
paste input "artistry-main-page"
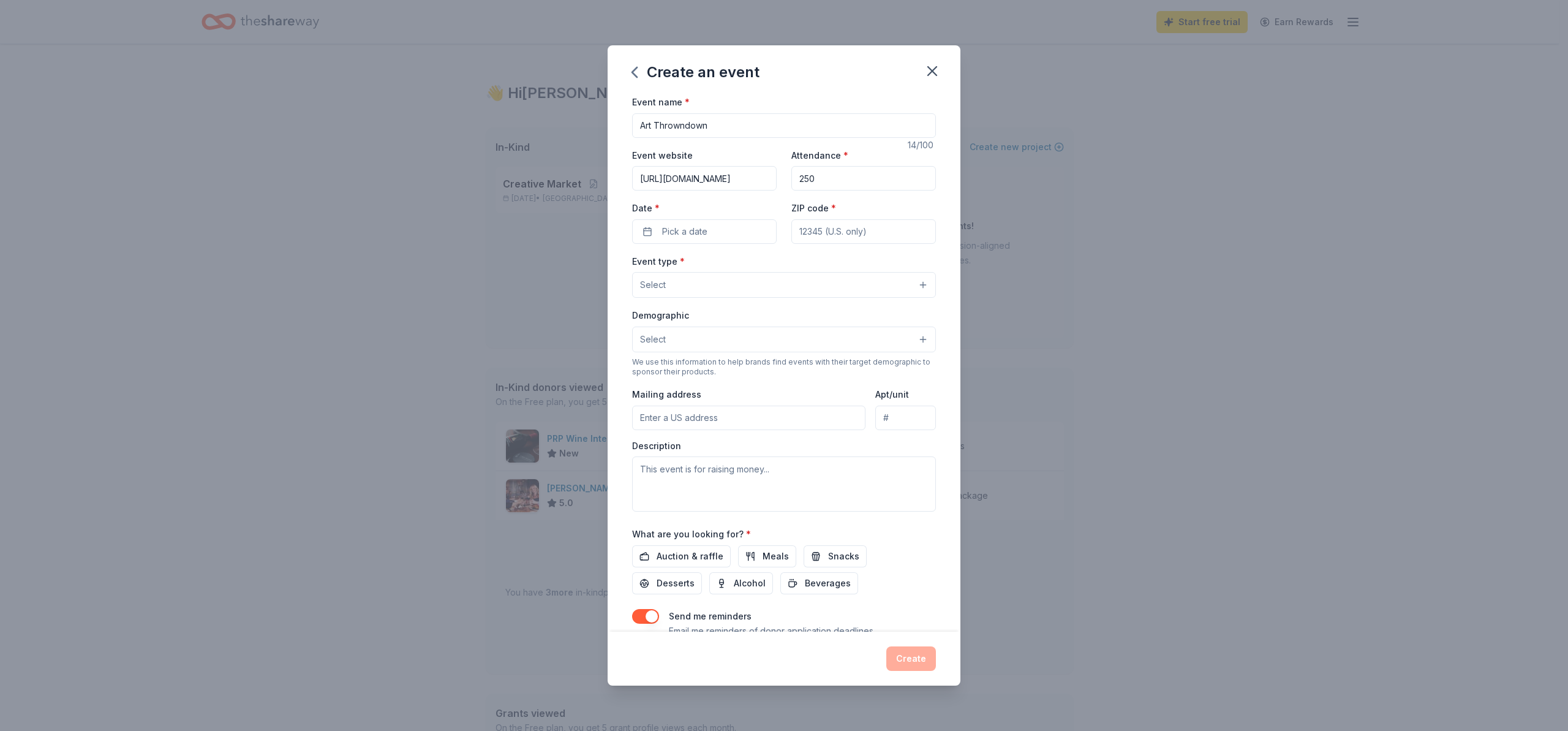
type input "[URL][DOMAIN_NAME]"
click at [815, 231] on input "ZIP code *" at bounding box center [863, 231] width 145 height 24
type input "33401"
click at [661, 234] on button "Pick a date" at bounding box center [704, 231] width 145 height 24
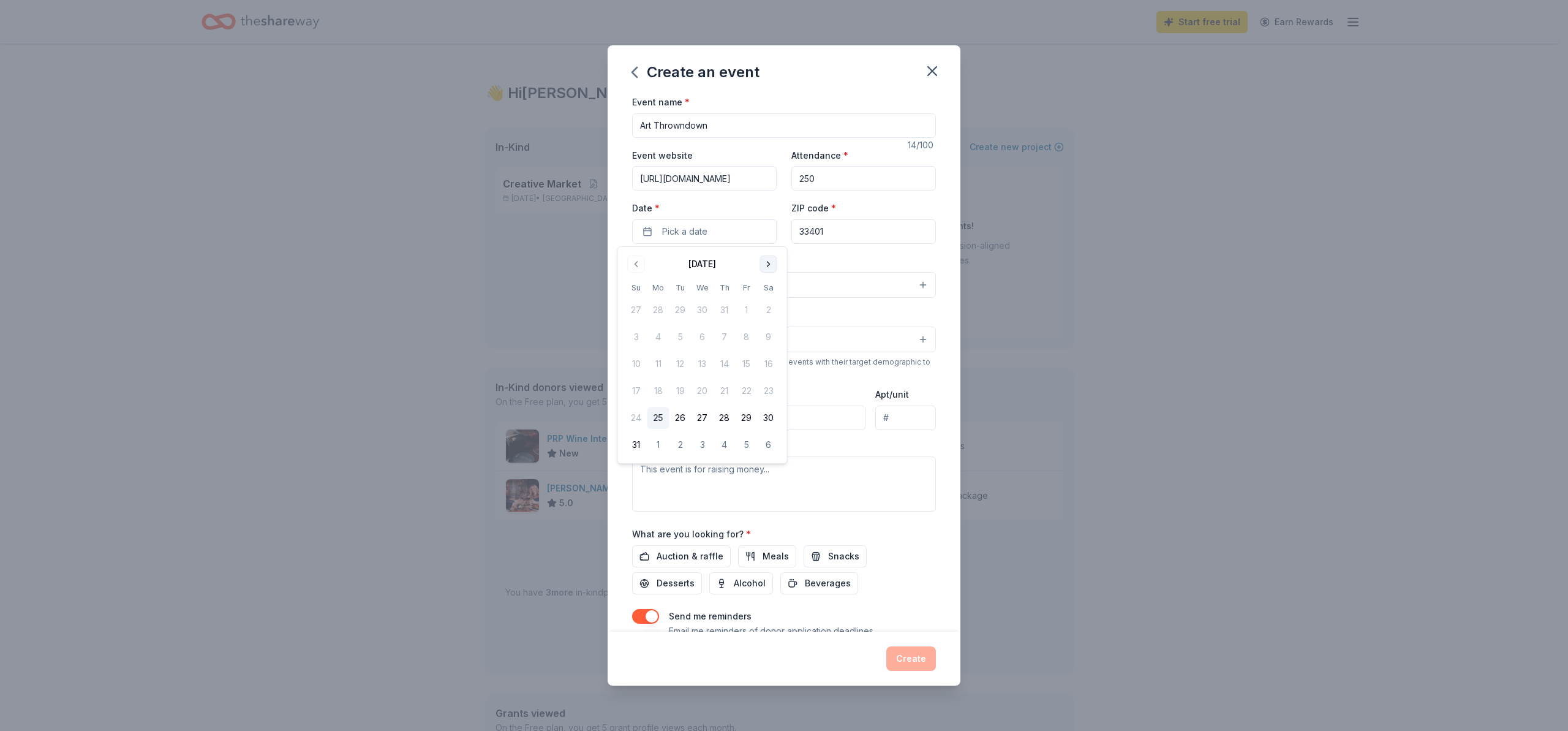
click at [768, 263] on button "Go to next month" at bounding box center [768, 264] width 17 height 17
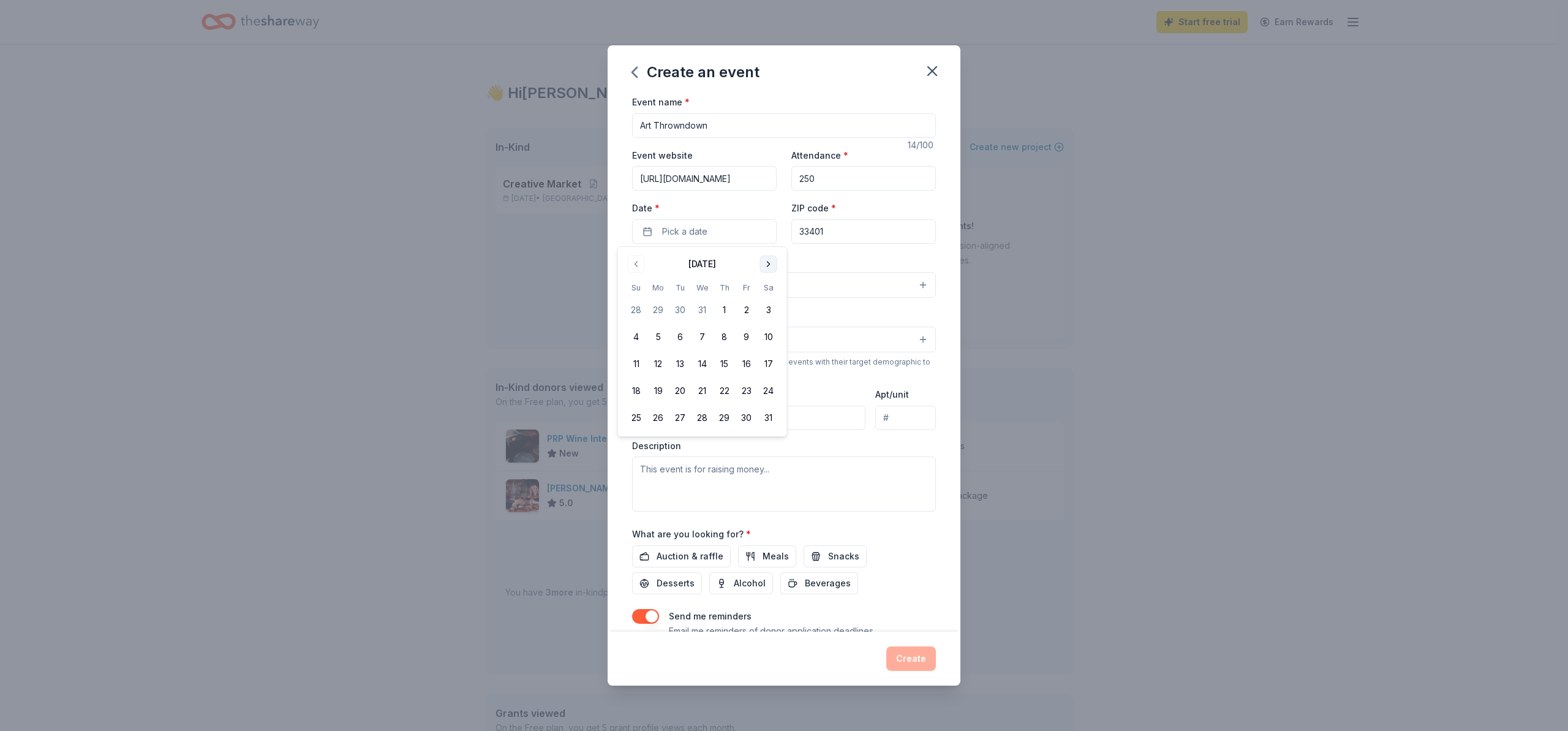
click at [768, 263] on button "Go to next month" at bounding box center [768, 264] width 17 height 17
click at [746, 313] on button "6" at bounding box center [747, 310] width 22 height 22
click at [932, 244] on div "Event name * Art Throwndown 14 /100 Event website https://armoryart.org/artistr…" at bounding box center [784, 363] width 353 height 537
click at [659, 278] on span "Select" at bounding box center [653, 285] width 26 height 14
click at [703, 315] on span "Fundraiser" at bounding box center [784, 316] width 283 height 16
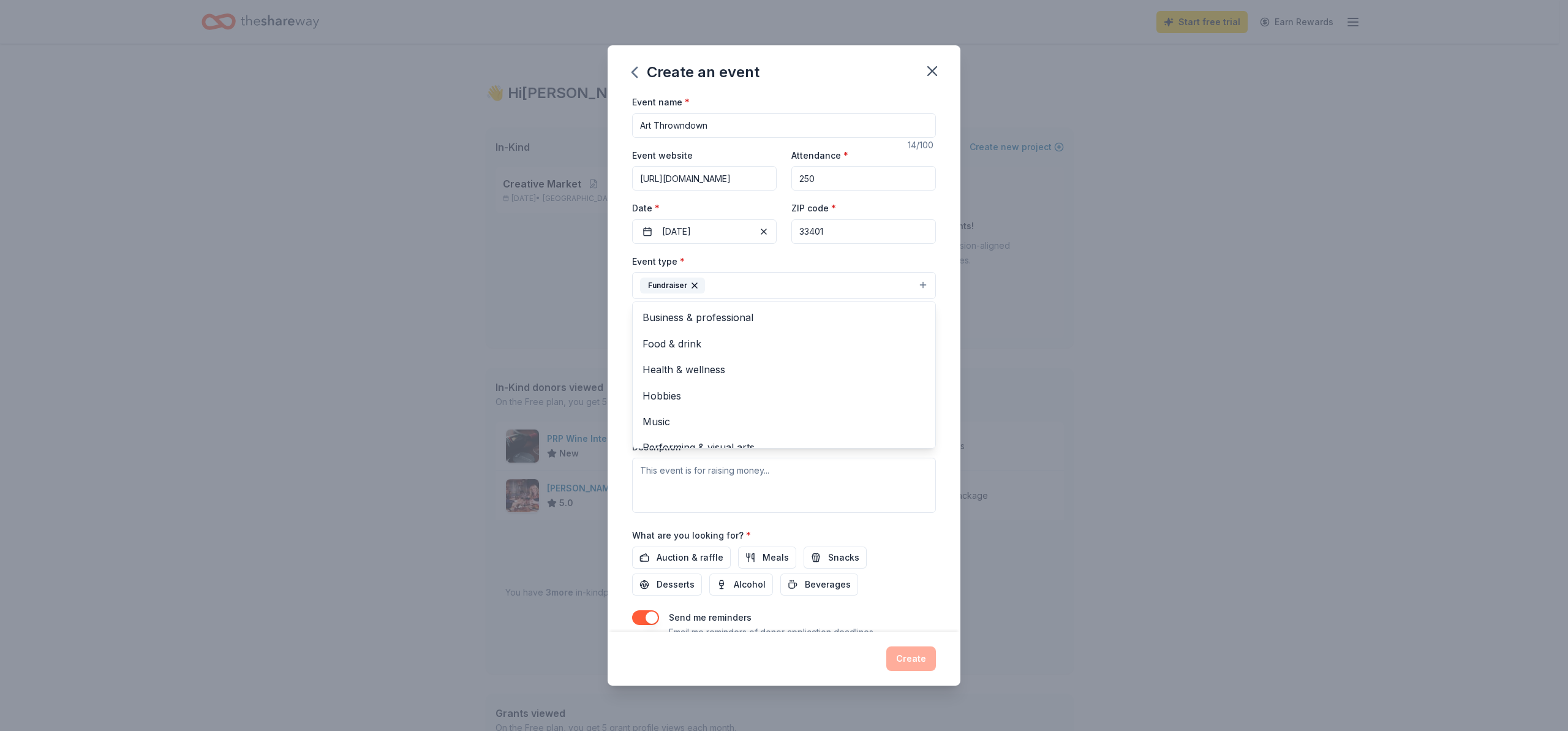
click at [947, 251] on div "Event name * Art Throwndown 14 /100 Event website https://armoryart.org/artistr…" at bounding box center [784, 363] width 353 height 537
click at [786, 293] on button "Fundraiser" at bounding box center [784, 286] width 303 height 27
click at [727, 429] on span "Performing & visual arts" at bounding box center [784, 433] width 283 height 16
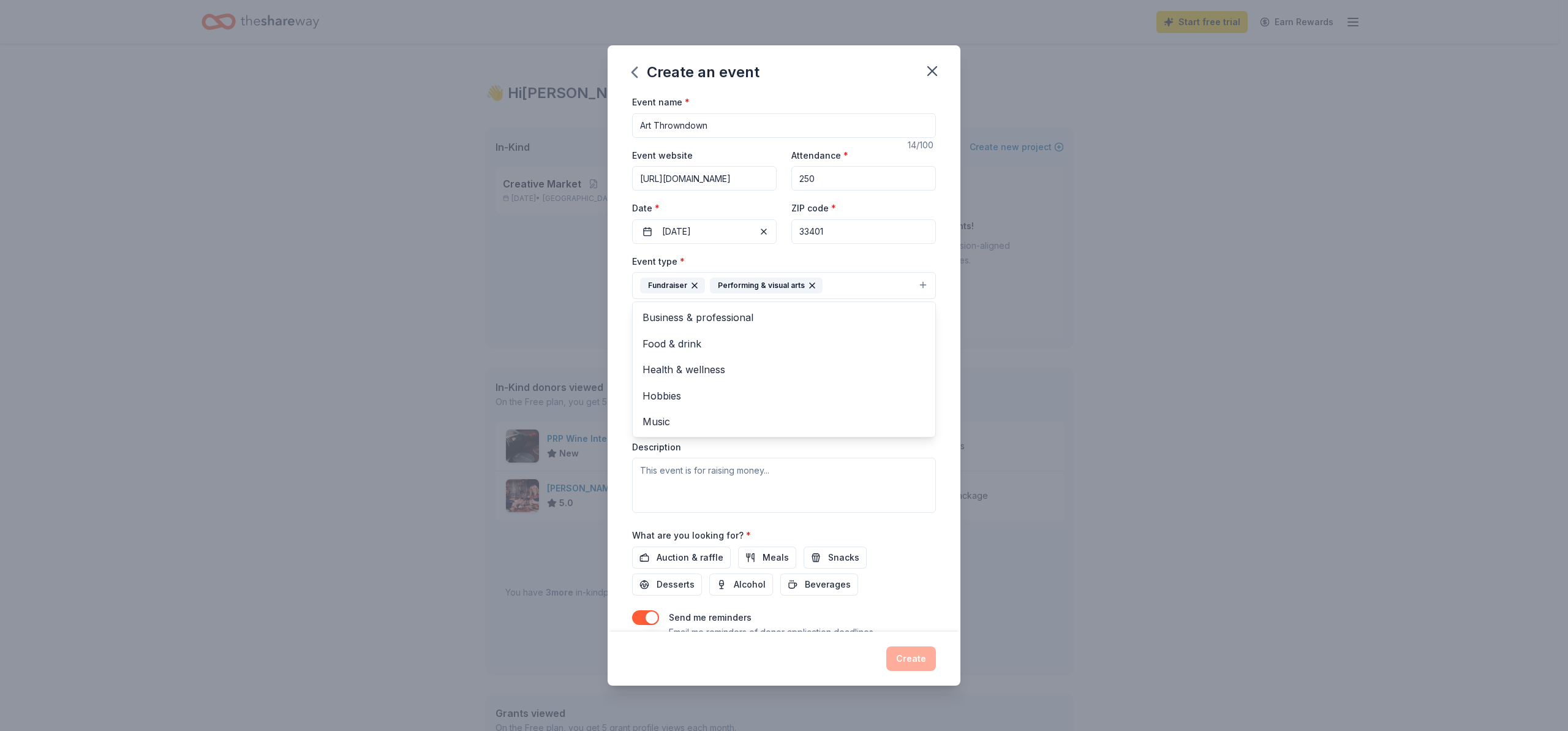
click at [943, 272] on div "Event name * Art Throwndown 14 /100 Event website https://armoryart.org/artistr…" at bounding box center [784, 363] width 353 height 537
click at [666, 333] on button "Select" at bounding box center [784, 340] width 303 height 26
click at [675, 367] on span "30-40 yrs" at bounding box center [784, 374] width 283 height 16
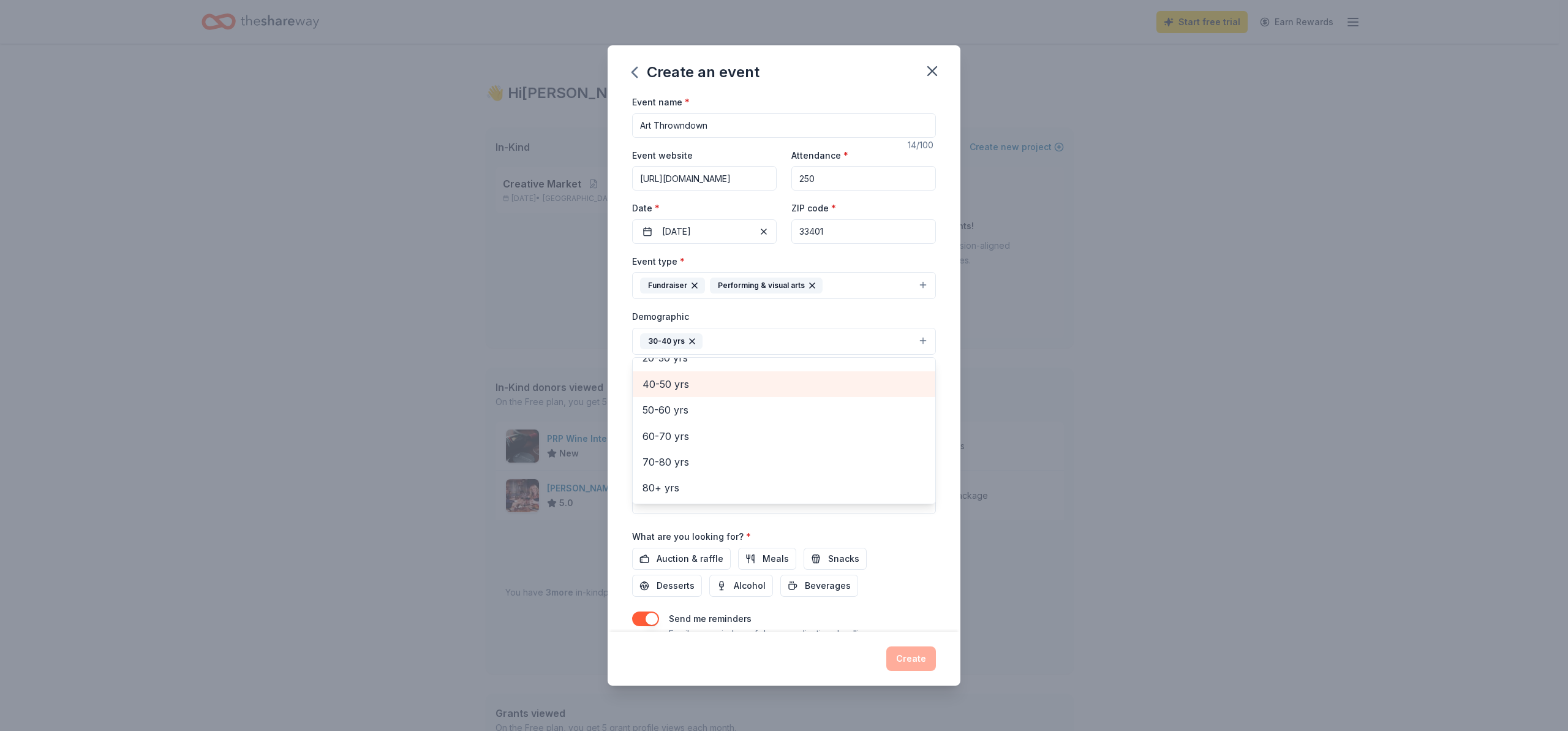
click at [674, 385] on span "40-50 yrs" at bounding box center [784, 384] width 283 height 16
click at [670, 409] on span "50-60 yrs" at bounding box center [784, 410] width 283 height 16
click at [680, 374] on span "All genders" at bounding box center [784, 374] width 283 height 16
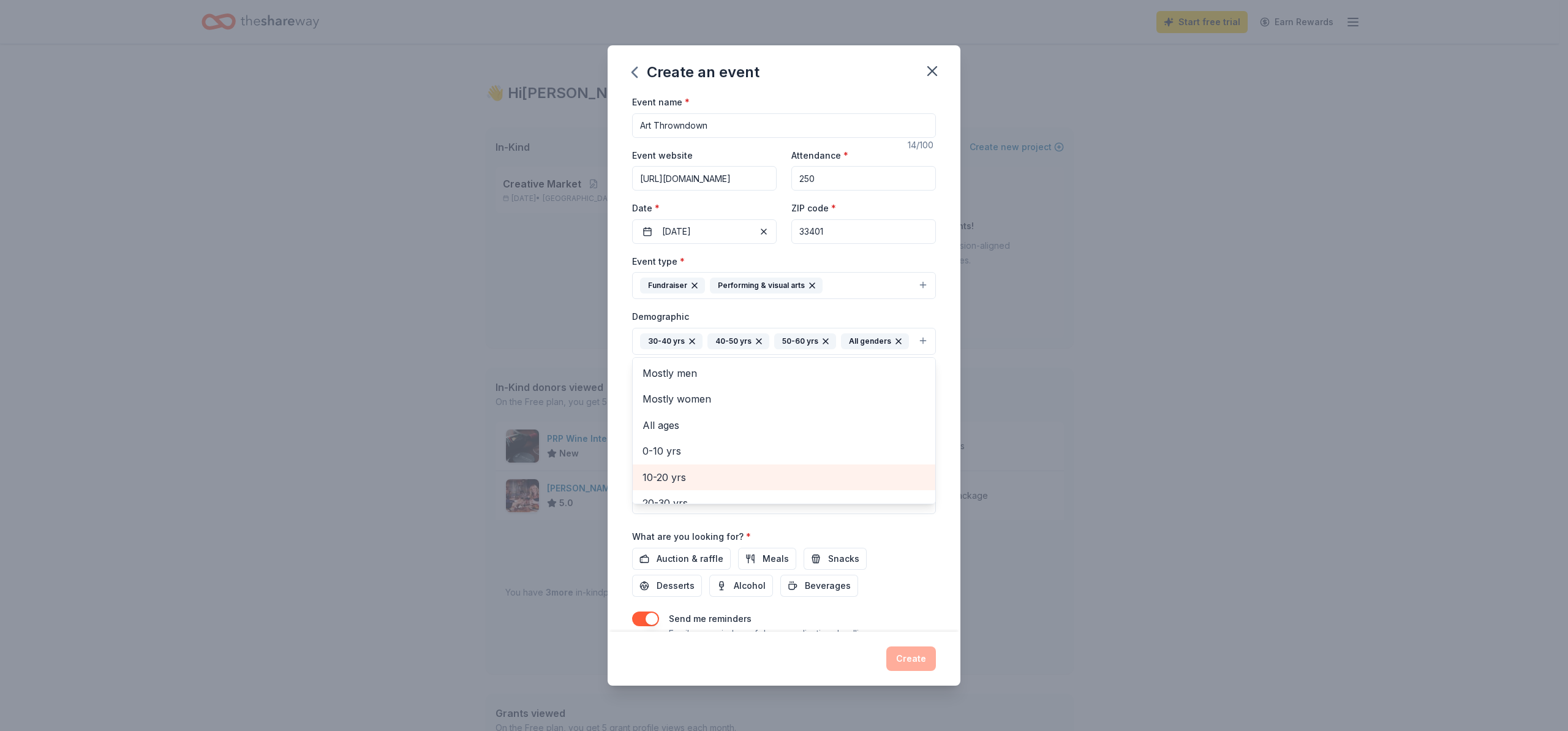
click at [666, 485] on span "10-20 yrs" at bounding box center [784, 478] width 283 height 16
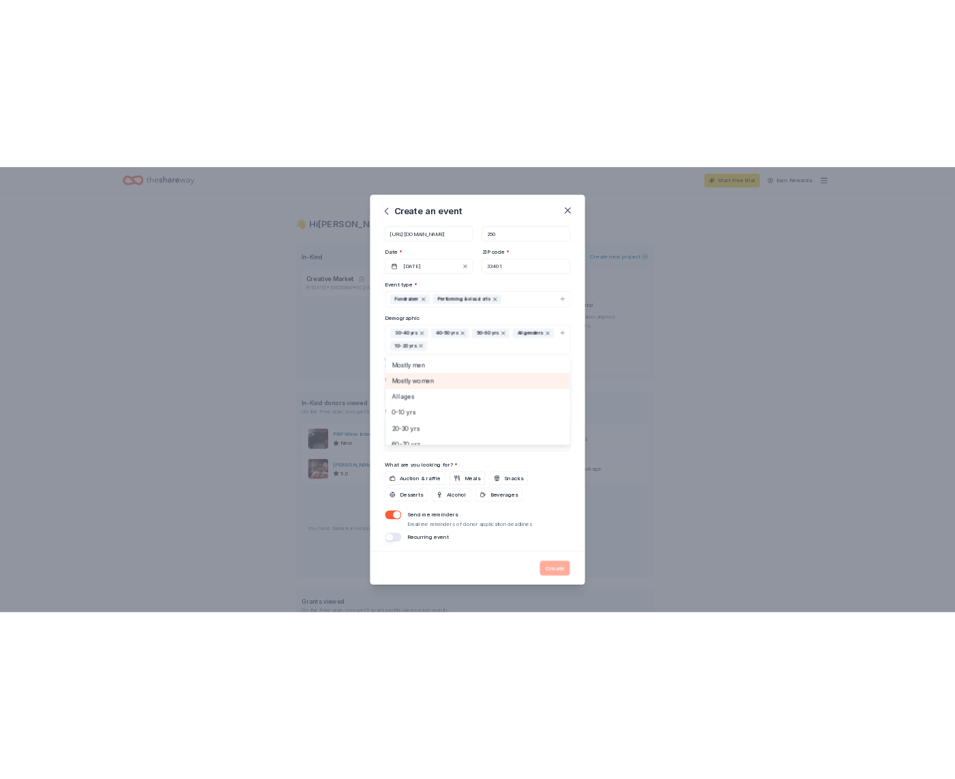
scroll to position [80, 0]
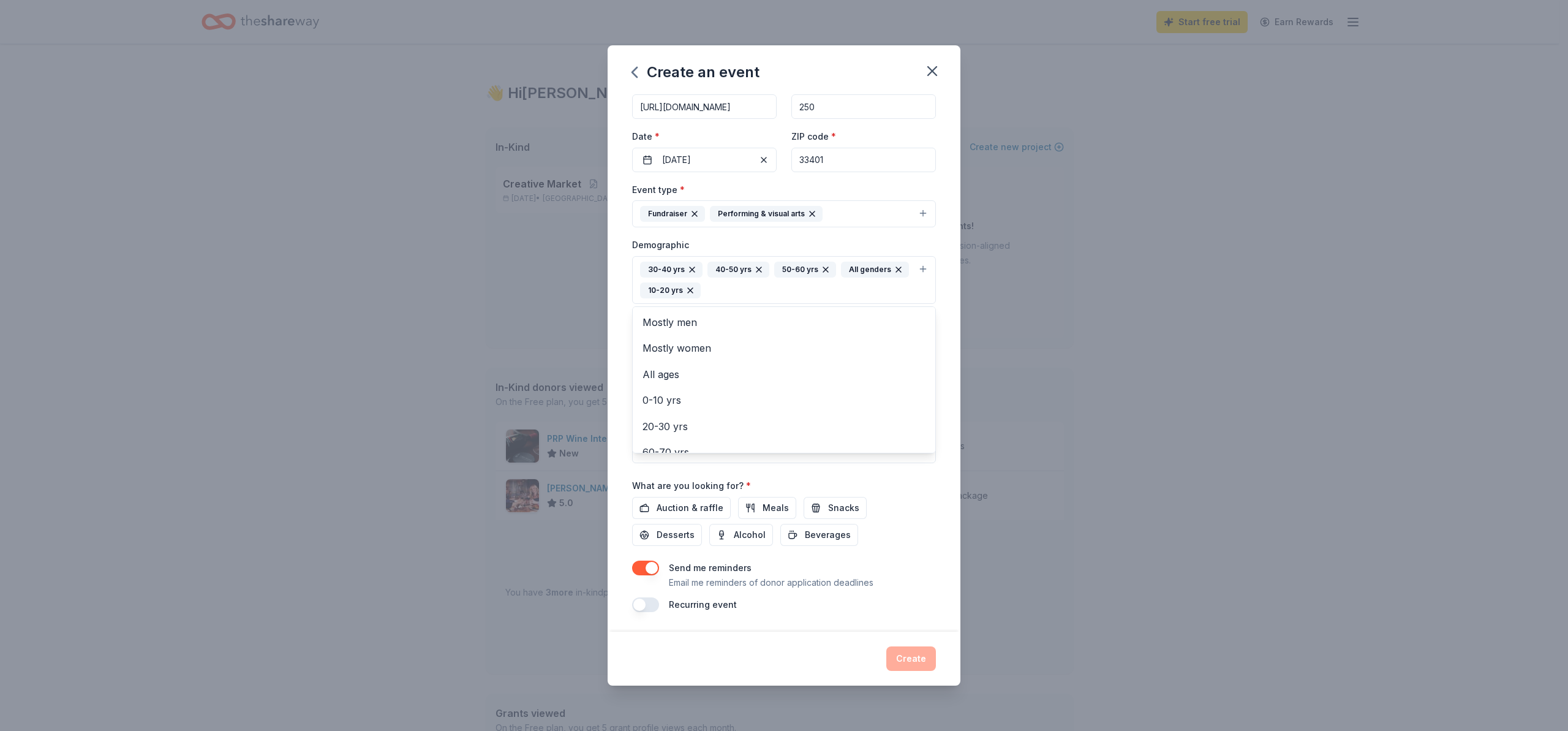
click at [933, 339] on div "Event name * Art Throwndown 14 /100 Event website https://armoryart.org/artistr…" at bounding box center [784, 363] width 353 height 537
click at [696, 505] on span "Auction & raffle" at bounding box center [690, 508] width 66 height 14
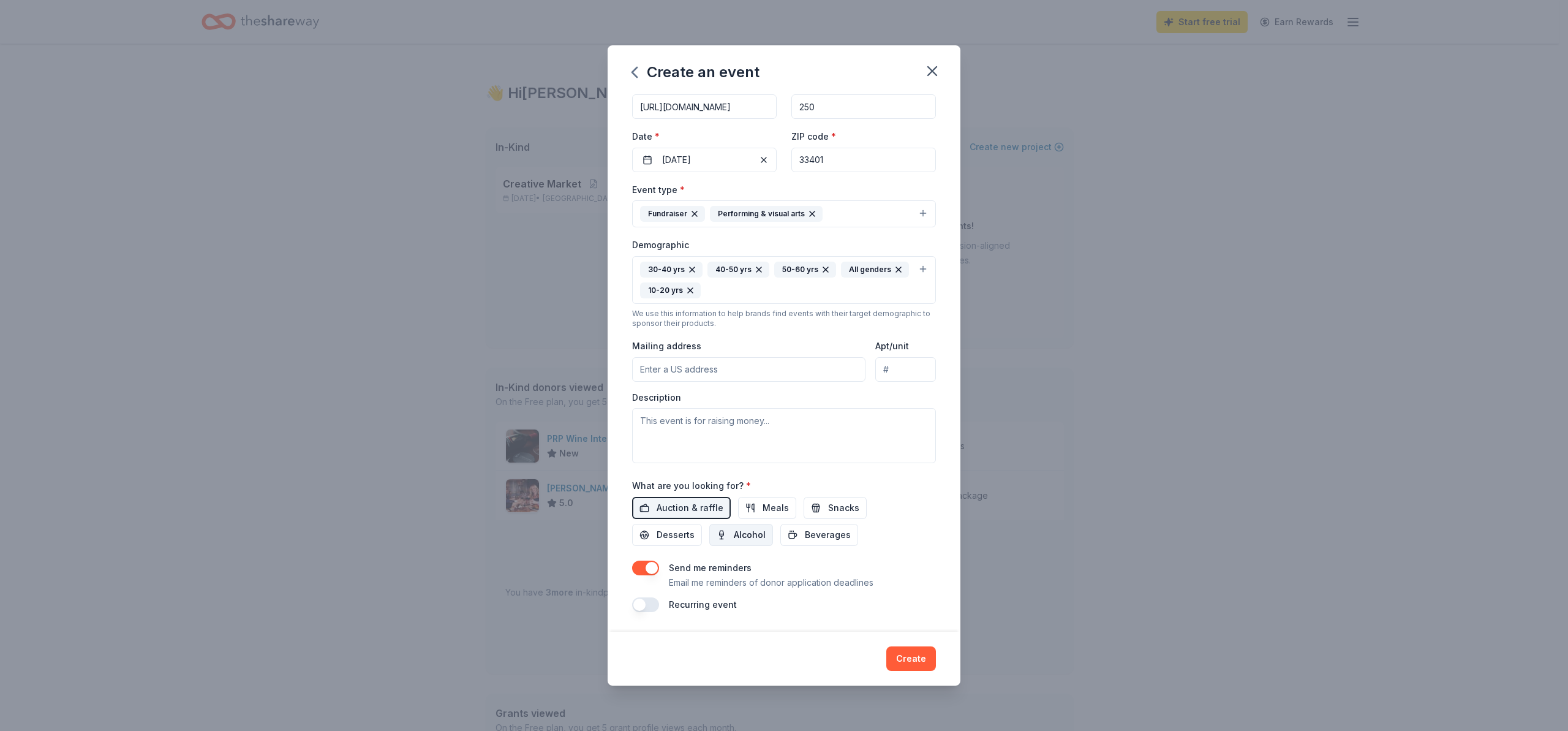
click at [748, 538] on span "Alcohol" at bounding box center [749, 535] width 31 height 14
click at [763, 509] on span "Meals" at bounding box center [775, 508] width 26 height 14
click at [774, 509] on span "Meals" at bounding box center [775, 508] width 26 height 14
click at [842, 512] on span "Snacks" at bounding box center [844, 508] width 31 height 14
click at [828, 537] on span "Beverages" at bounding box center [828, 535] width 46 height 14
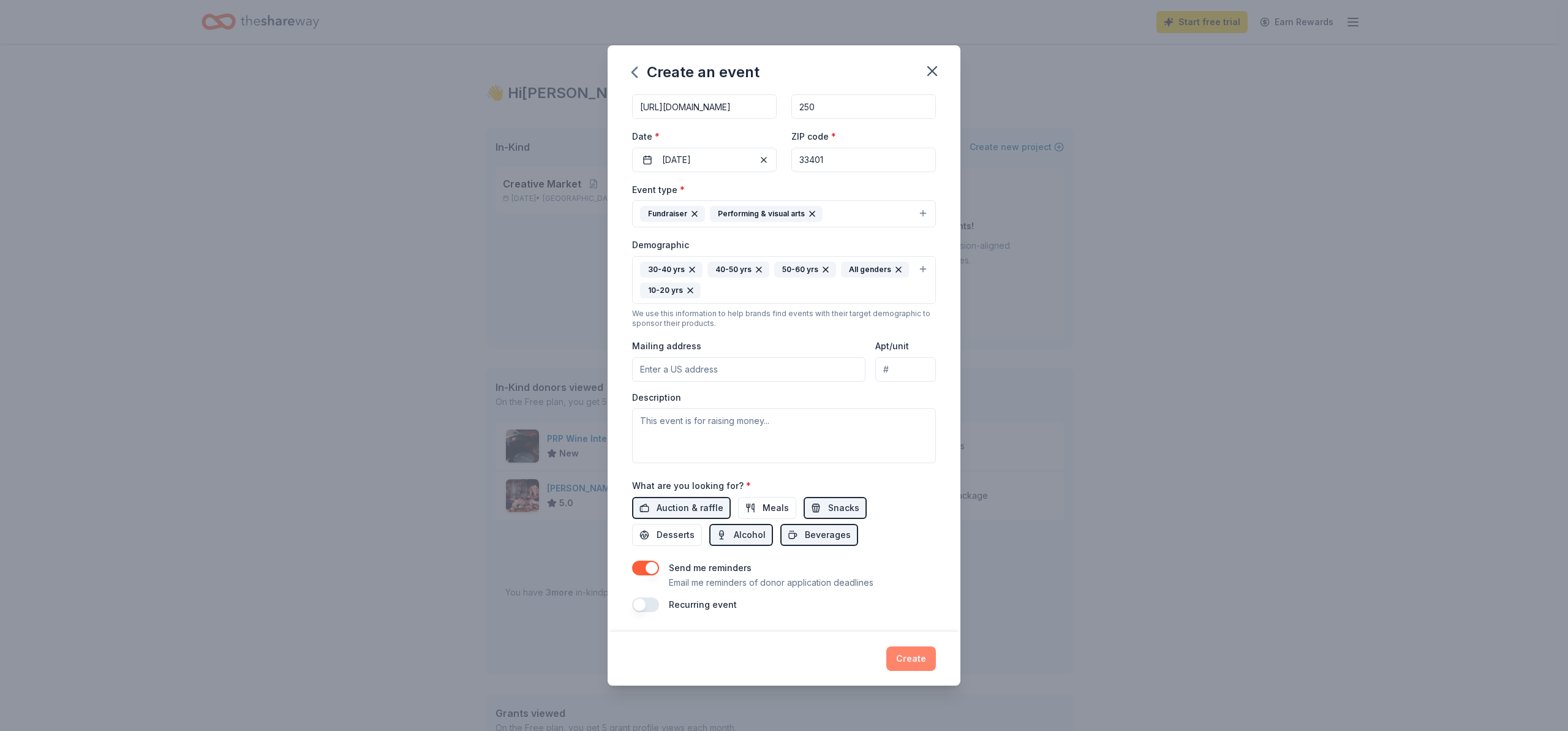
click at [907, 657] on button "Create" at bounding box center [910, 658] width 49 height 24
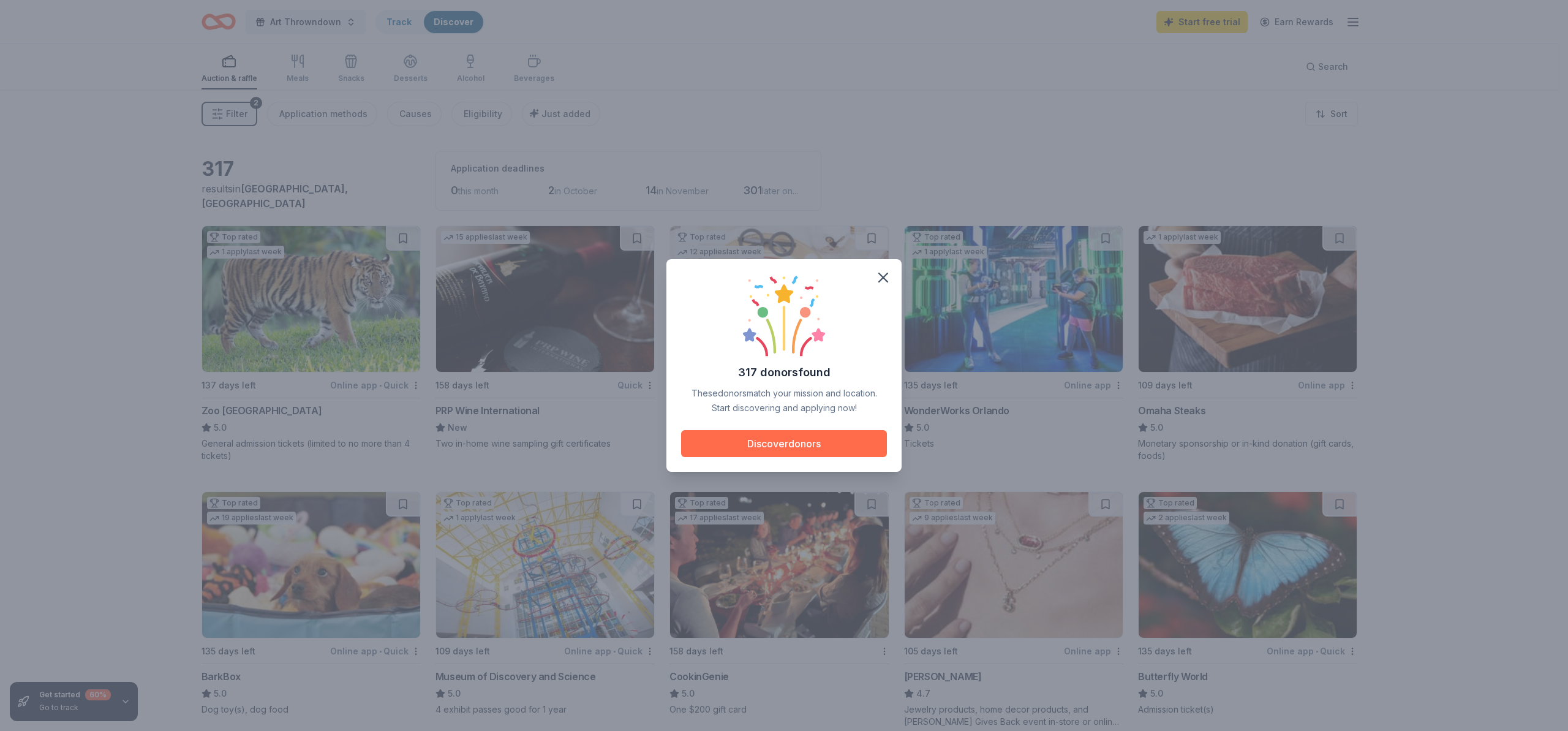
click at [751, 439] on button "Discover donors" at bounding box center [784, 444] width 206 height 27
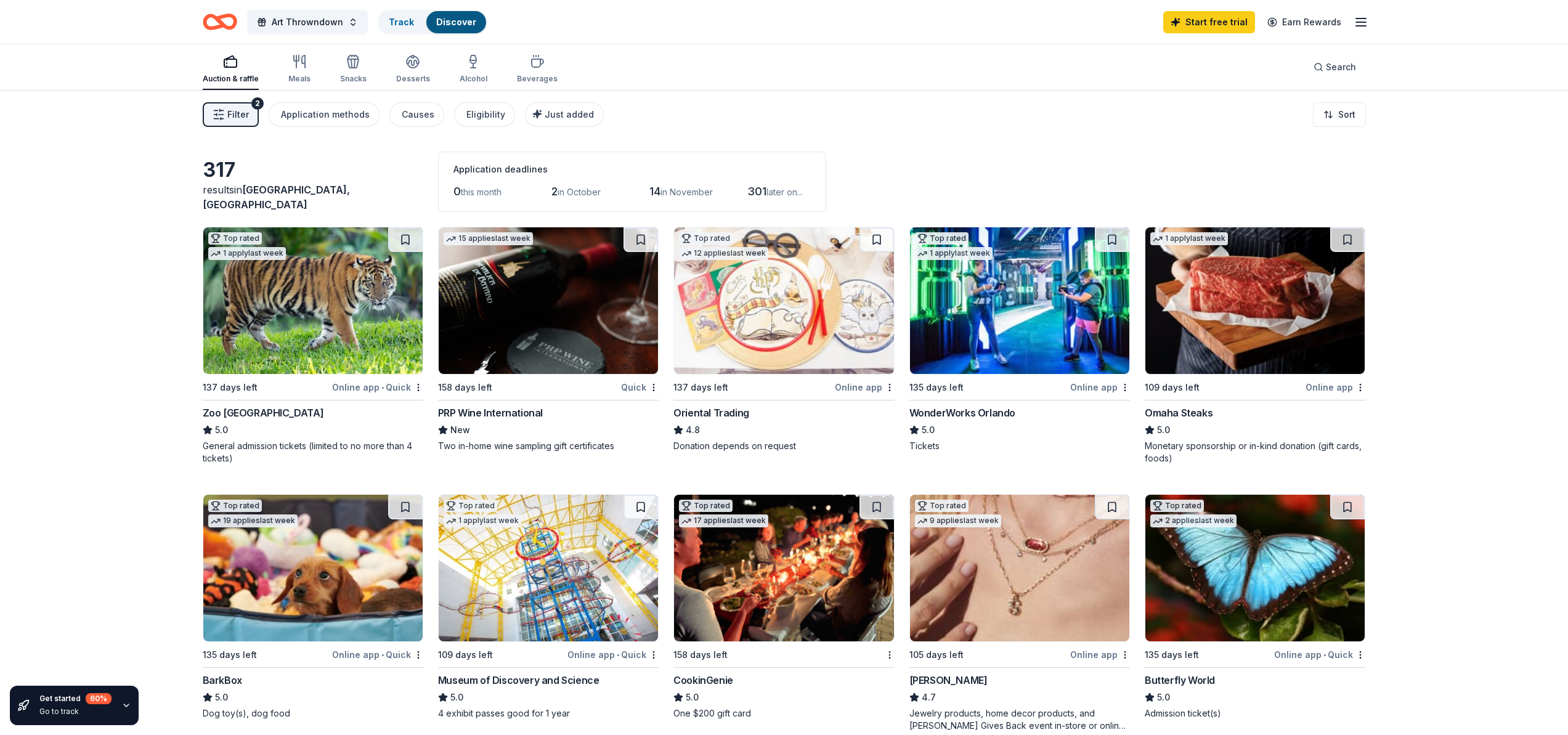
click at [552, 309] on img at bounding box center [548, 301] width 219 height 146
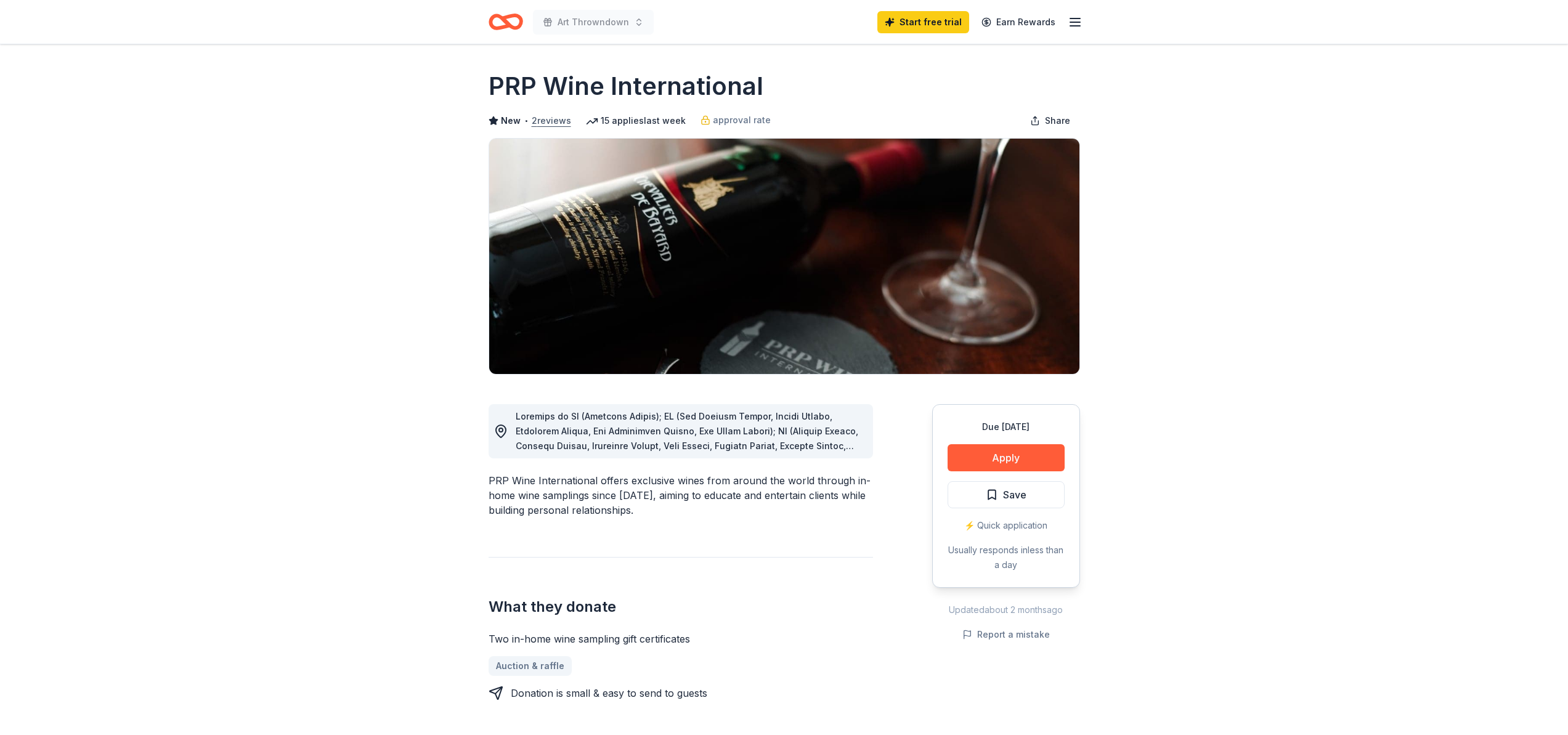
click at [553, 126] on button "2 reviews" at bounding box center [552, 121] width 40 height 14
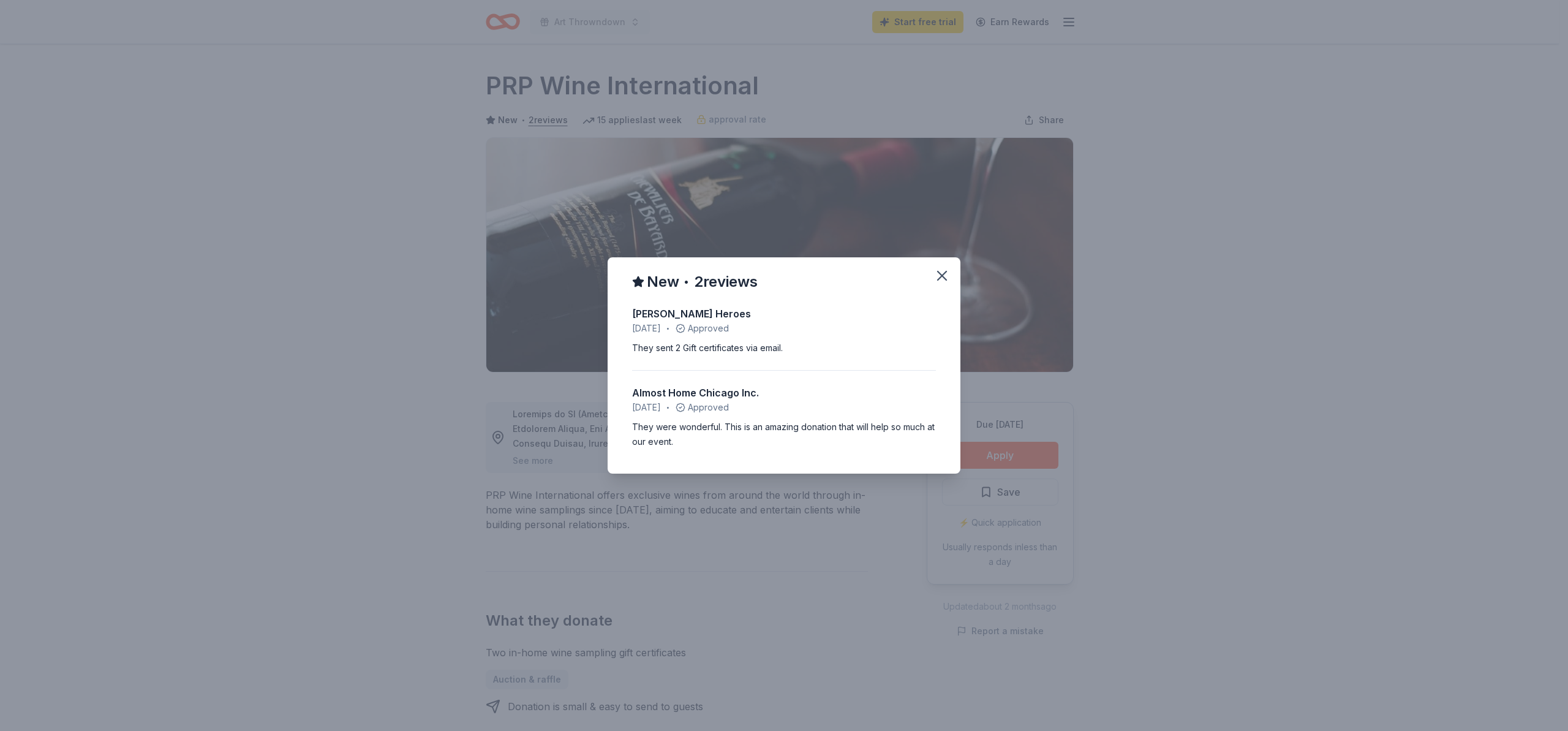
click at [408, 286] on div "New • 2 reviews [PERSON_NAME] Heroes [DATE] • Approved They sent 2 Gift certifi…" at bounding box center [784, 366] width 1568 height 731
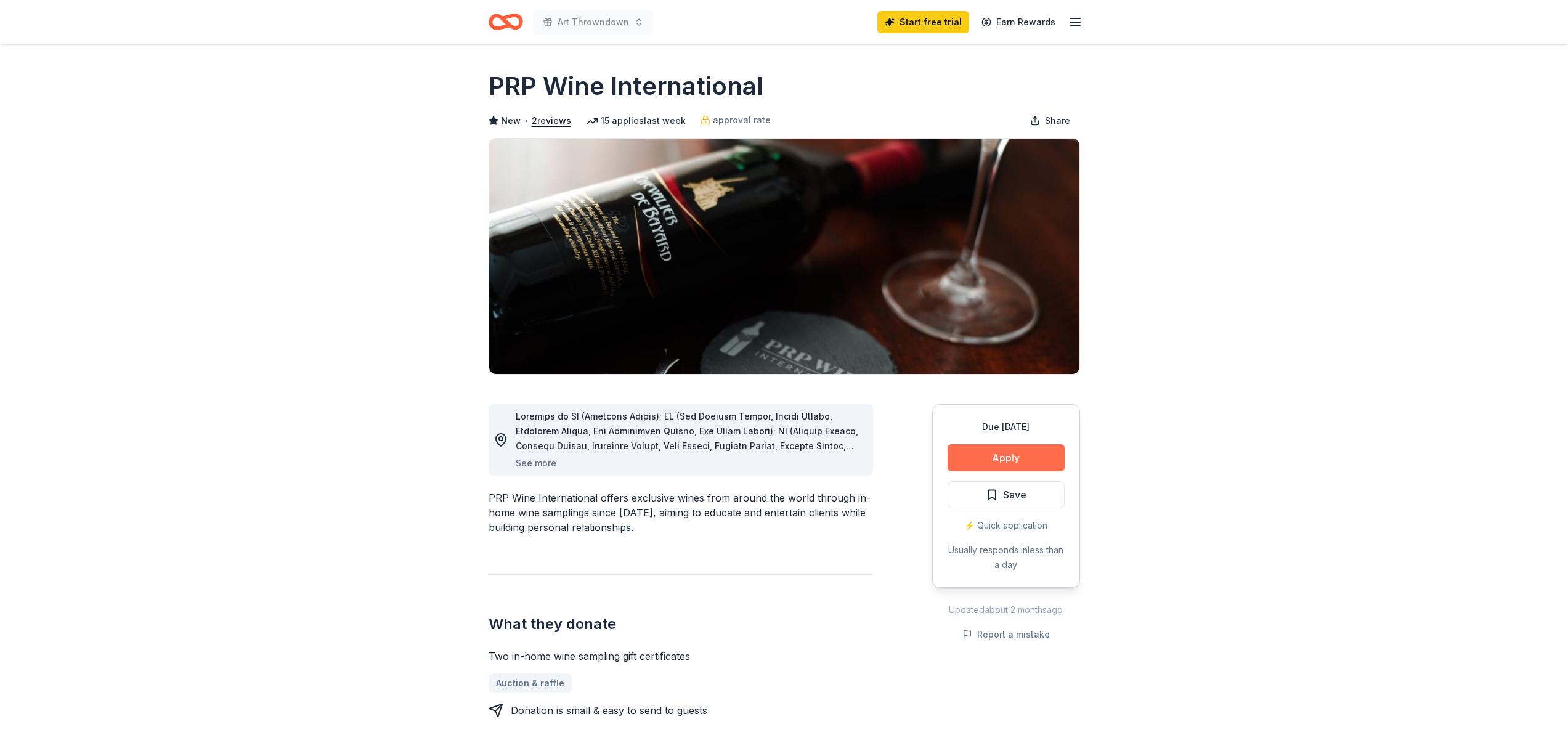
click at [1008, 453] on button "Apply" at bounding box center [1007, 458] width 117 height 27
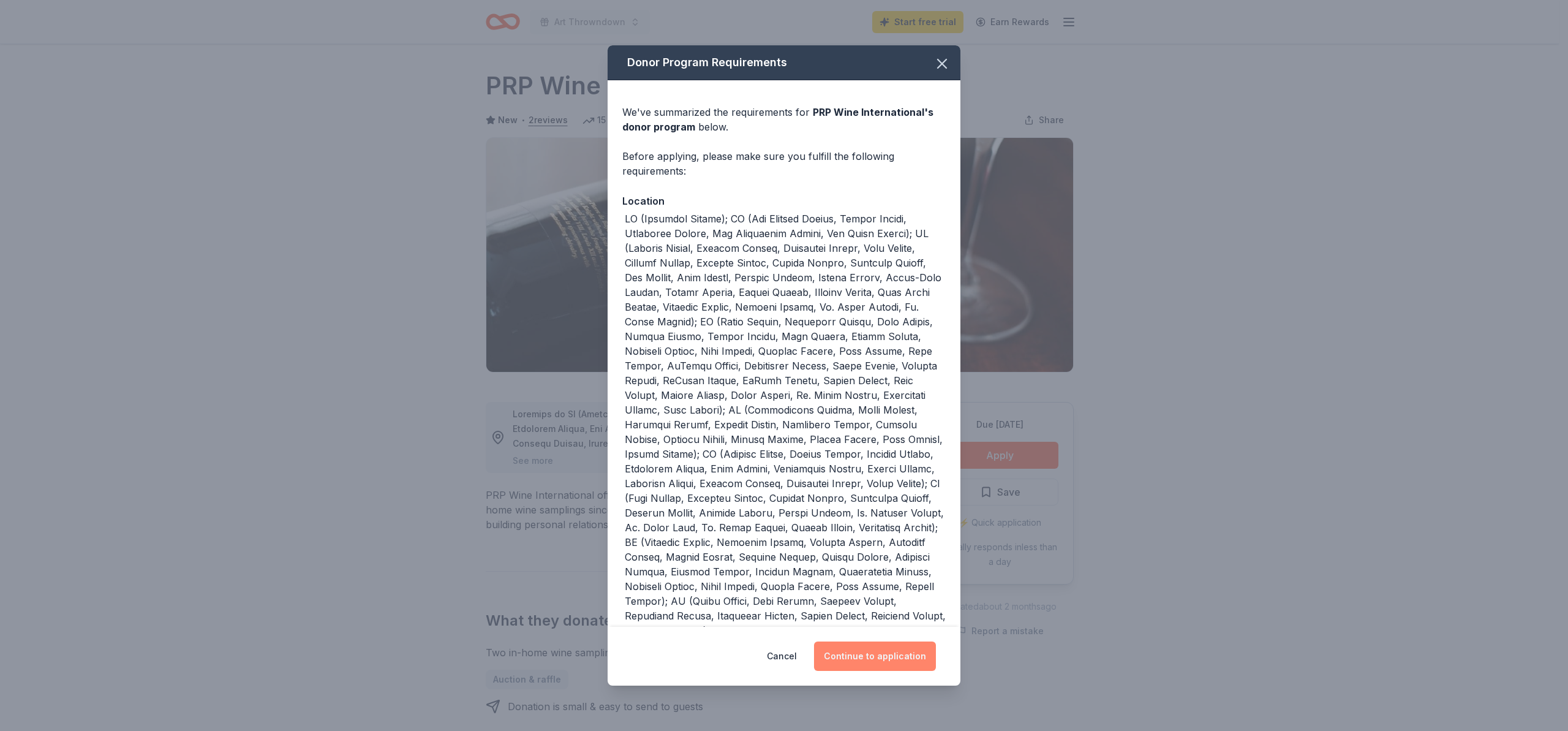
click at [868, 665] on button "Continue to application" at bounding box center [875, 656] width 122 height 30
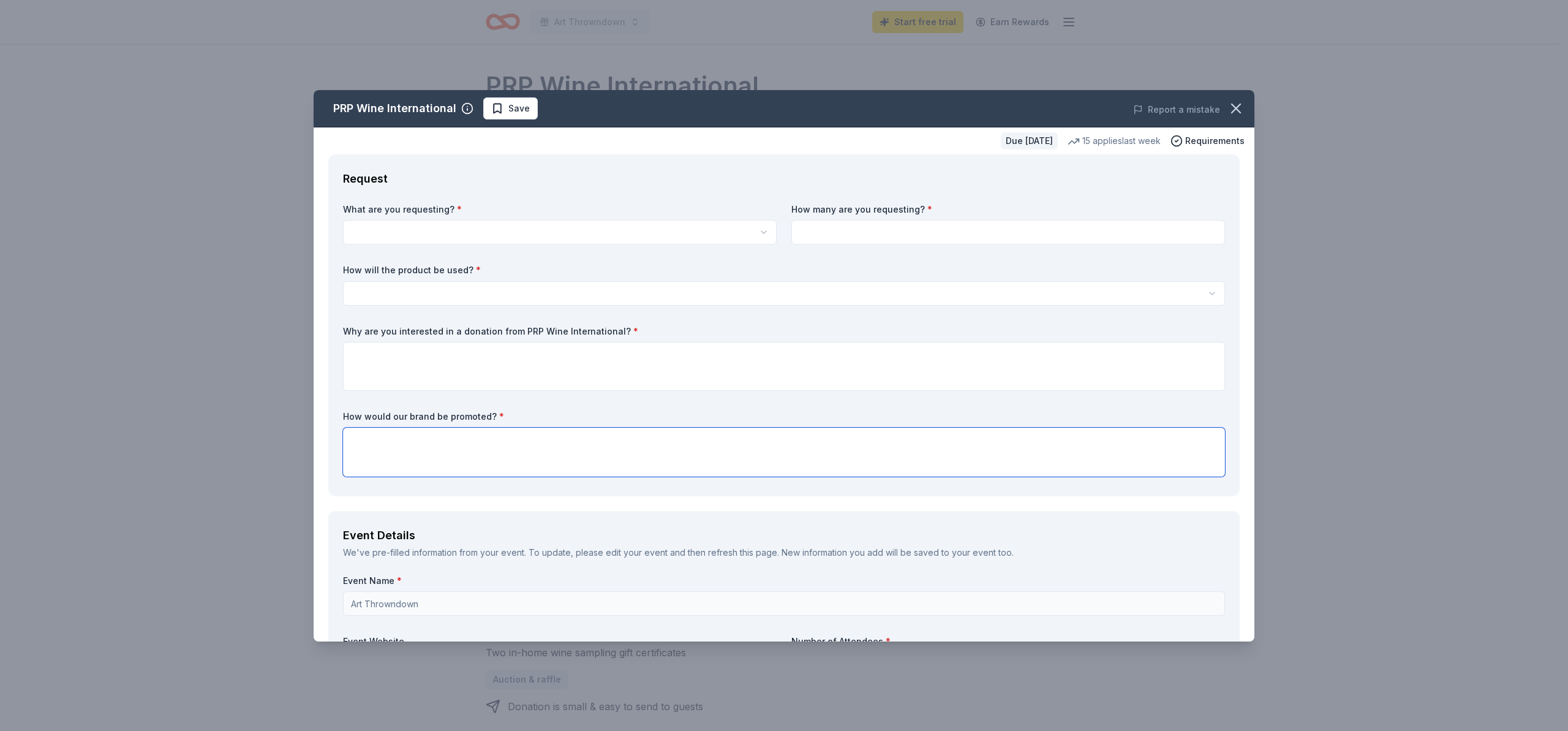
click at [370, 438] on textarea at bounding box center [784, 452] width 882 height 49
paste textarea "[URL][DOMAIN_NAME]"
type textarea "[URL][DOMAIN_NAME]"
drag, startPoint x: 530, startPoint y: 437, endPoint x: 352, endPoint y: 431, distance: 178.1
click at [352, 431] on textarea "[URL][DOMAIN_NAME]" at bounding box center [784, 452] width 882 height 49
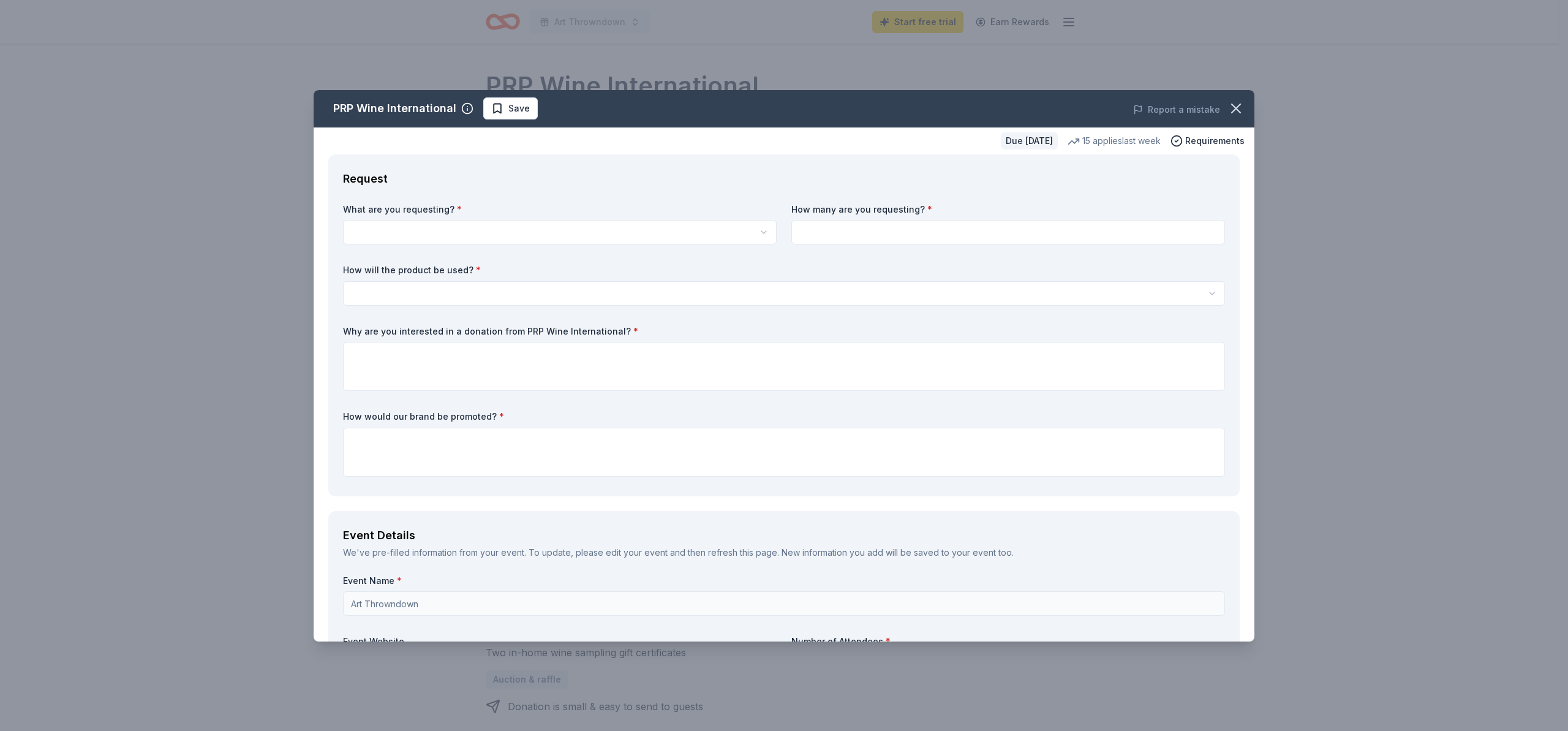
click at [399, 229] on html "Art Throwndown Start free trial Earn Rewards Due [DATE] Share PRP Wine Internat…" at bounding box center [784, 366] width 1568 height 731
select select "Two in-home wine sampling gift certificates"
drag, startPoint x: 412, startPoint y: 264, endPoint x: 439, endPoint y: 259, distance: 27.5
click at [805, 233] on input at bounding box center [1008, 232] width 434 height 24
type input "2"
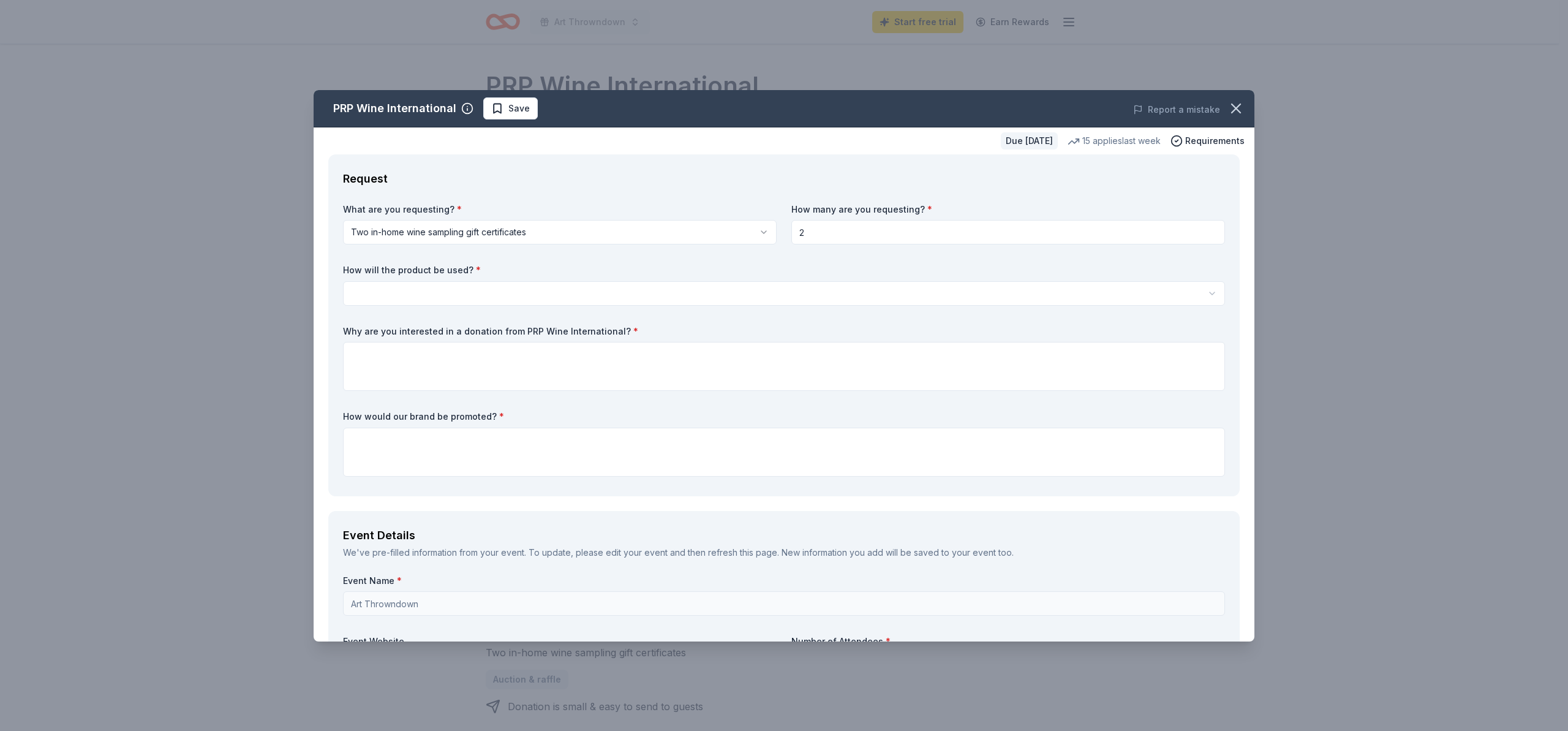
click at [372, 295] on html "Art Throwndown Start free trial Earn Rewards Due [DATE] Share PRP Wine Internat…" at bounding box center [784, 366] width 1568 height 731
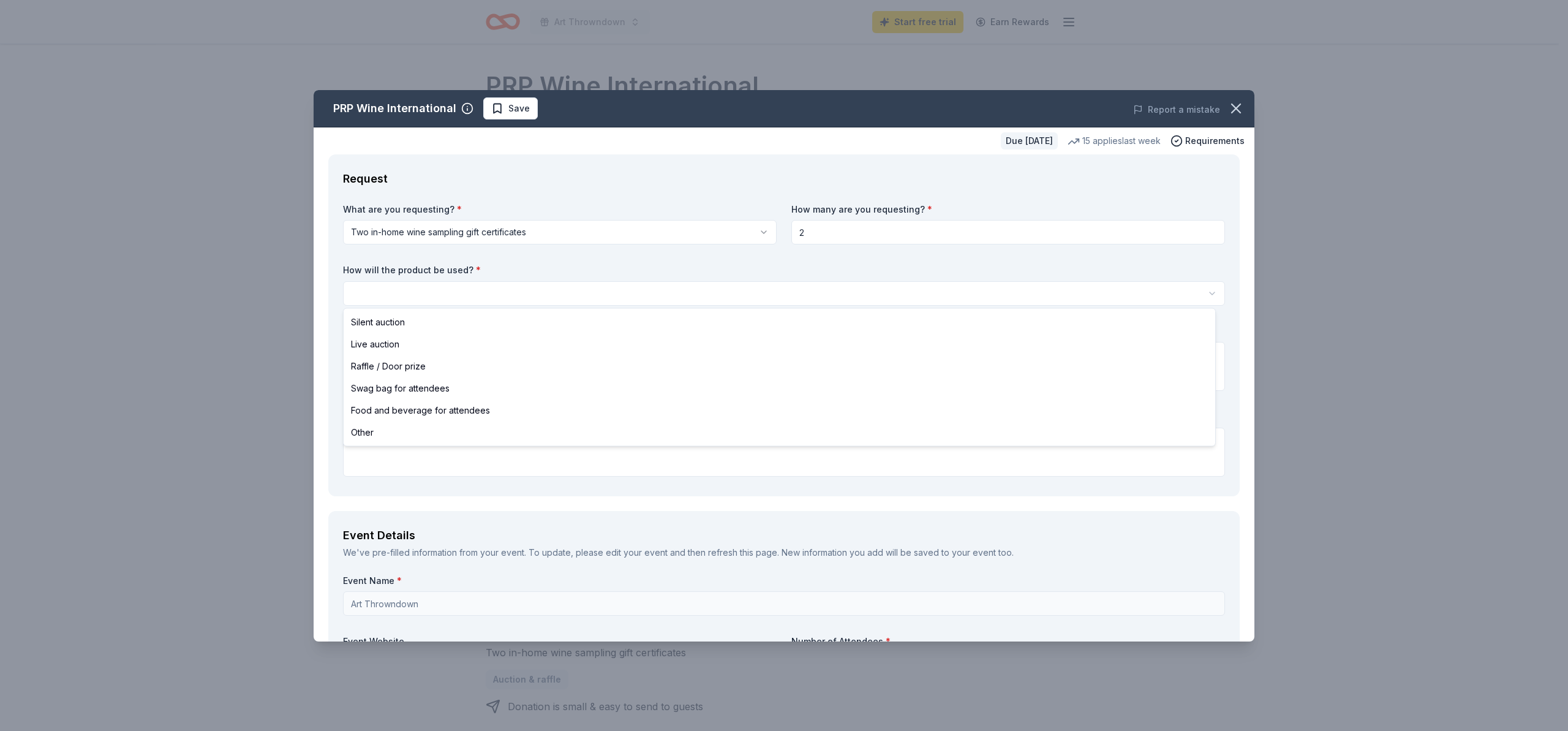
select select "silentAuction"
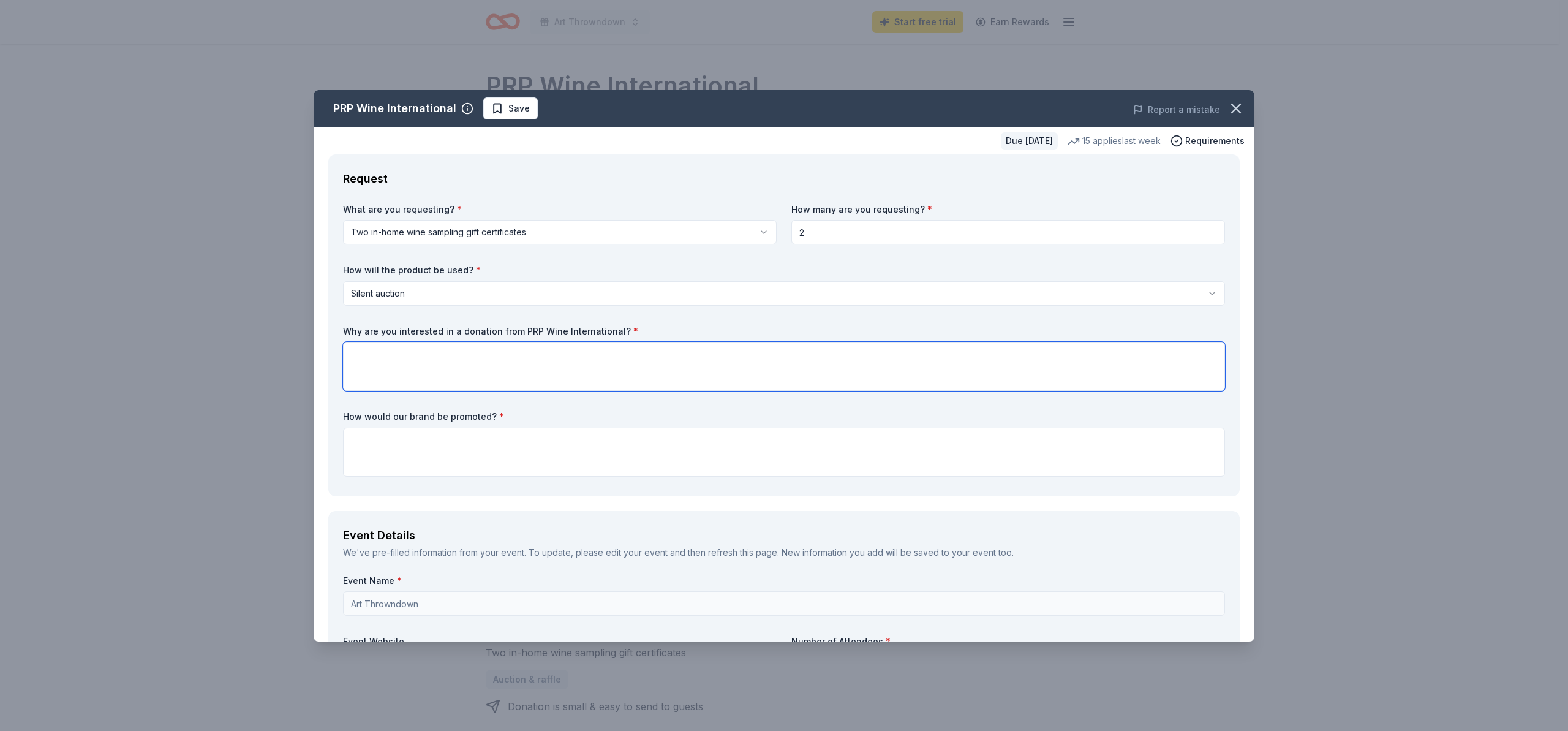
click at [367, 357] on textarea at bounding box center [784, 366] width 882 height 49
click at [411, 354] on textarea at bounding box center [784, 366] width 882 height 49
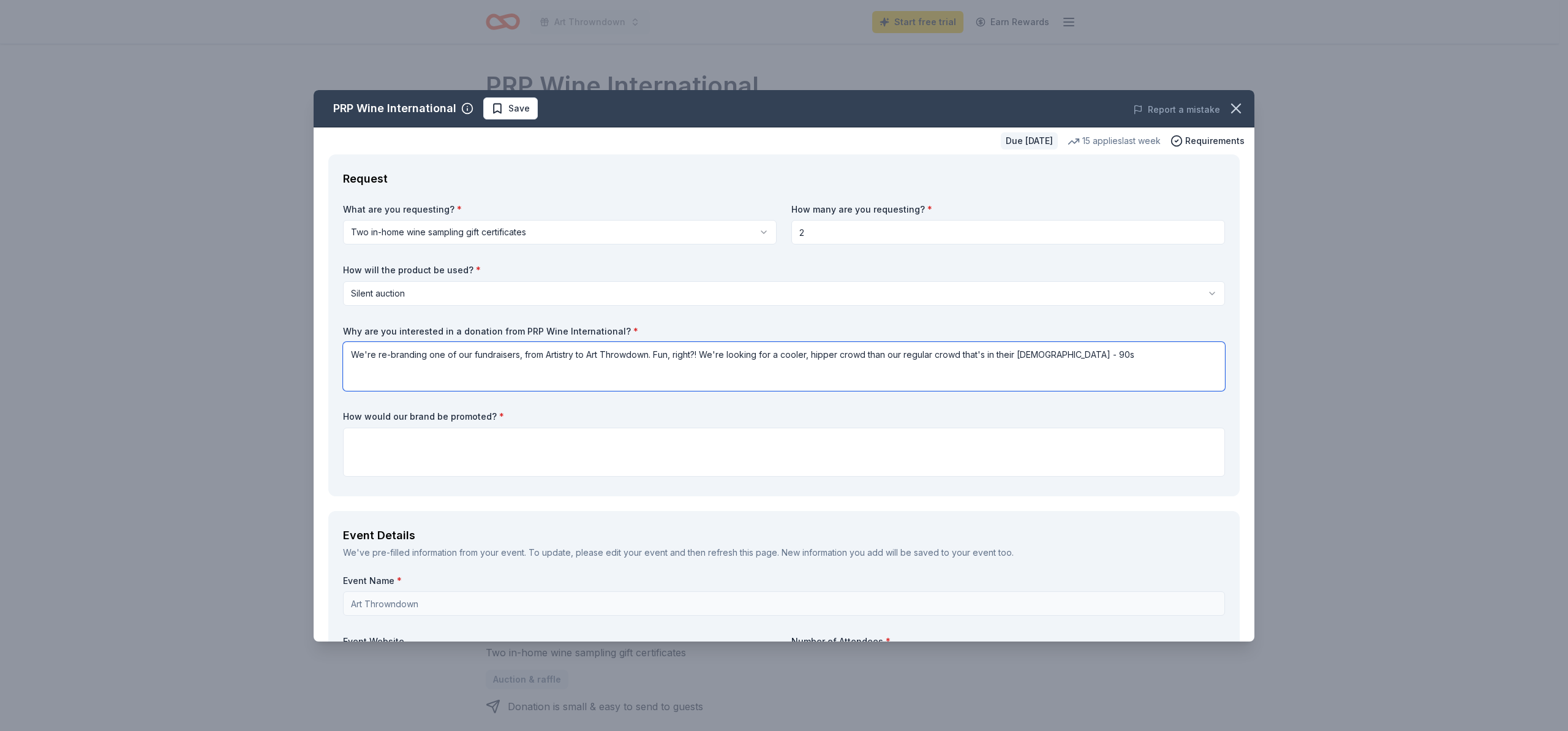
click at [1029, 357] on textarea "We're re-branding one of our fundraisers, from Artistry to Art Throwdown. Fun, …" at bounding box center [784, 366] width 882 height 49
click at [1053, 354] on textarea "We're re-branding one of our fundraisers, from Artistry to Art Throwdown. Fun, …" at bounding box center [784, 366] width 882 height 49
type textarea "We're re-branding one of our fundraisers, from Artistry to Art Throwdown. Fun, …"
click at [362, 445] on textarea at bounding box center [784, 452] width 882 height 49
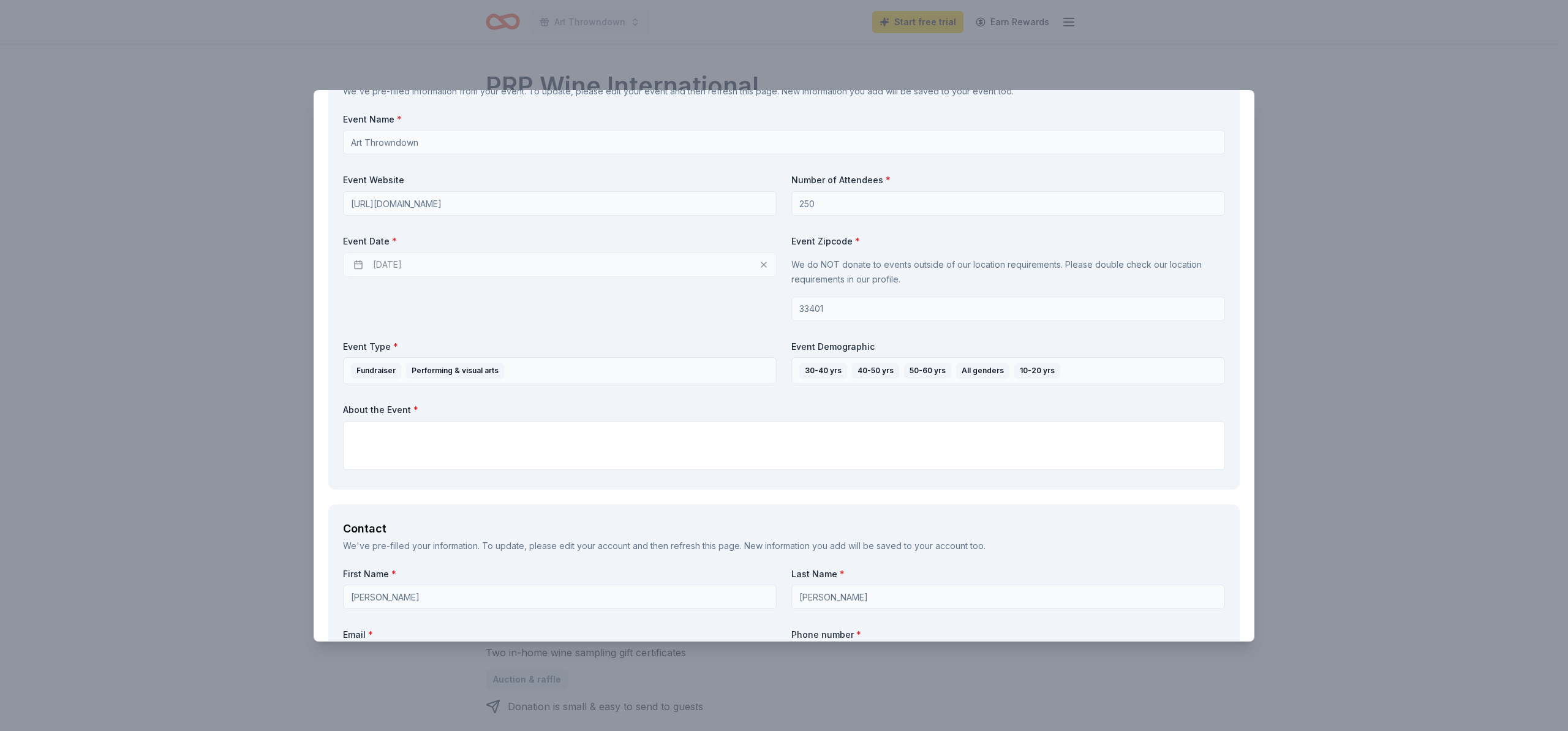
scroll to position [467, 0]
type textarea "Social media teasers in advance of event. Live teasers at the event. Follow-up …"
click at [357, 433] on textarea at bounding box center [784, 445] width 882 height 49
click at [351, 436] on textarea at bounding box center [784, 445] width 882 height 49
paste textarea "Lor Ipsum’d SIT AMETCONSE ad Elit Sedd eiu tem incidid utl etdolo. Magn aliqu e…"
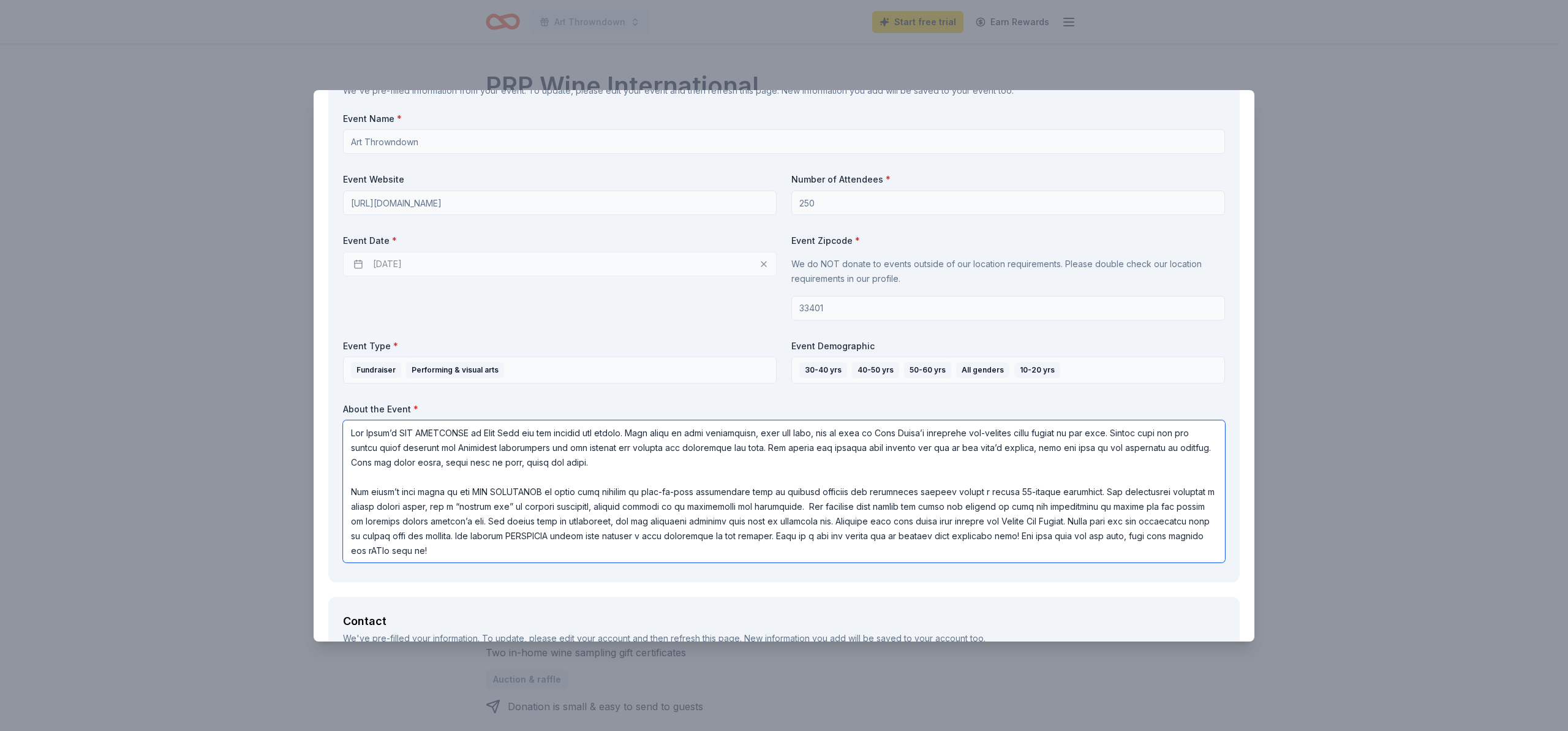
click at [397, 430] on textarea at bounding box center [784, 491] width 882 height 142
click at [373, 433] on textarea at bounding box center [784, 491] width 882 height 142
drag, startPoint x: 415, startPoint y: 433, endPoint x: 451, endPoint y: 426, distance: 36.7
click at [415, 433] on textarea at bounding box center [784, 491] width 882 height 142
click at [543, 431] on textarea at bounding box center [784, 491] width 882 height 142
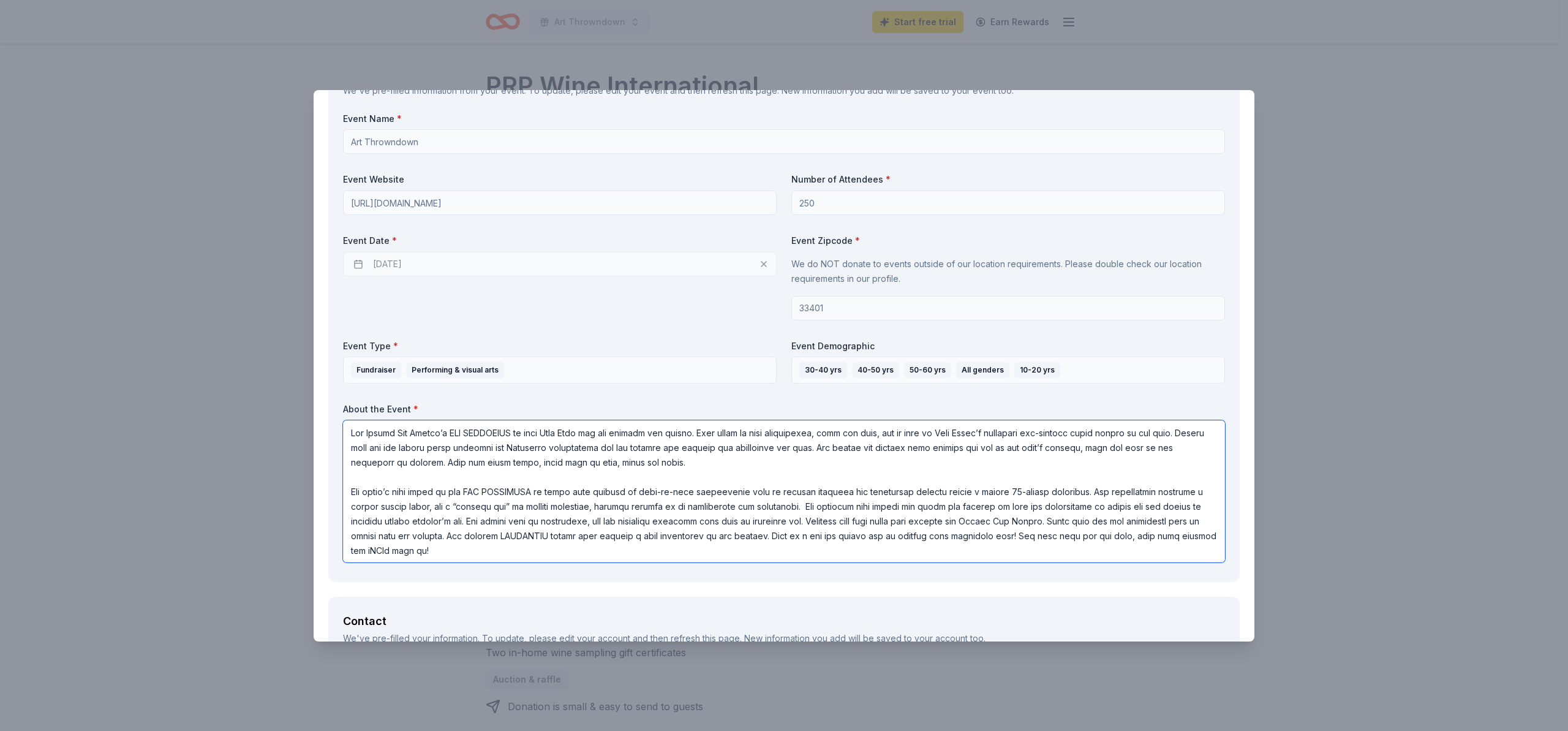
drag, startPoint x: 709, startPoint y: 433, endPoint x: 739, endPoint y: 420, distance: 32.7
click at [709, 433] on textarea at bounding box center [784, 491] width 882 height 142
drag, startPoint x: 1183, startPoint y: 436, endPoint x: 1198, endPoint y: 421, distance: 21.2
click at [1183, 434] on textarea at bounding box center [784, 491] width 882 height 142
drag, startPoint x: 988, startPoint y: 449, endPoint x: 1000, endPoint y: 448, distance: 12.0
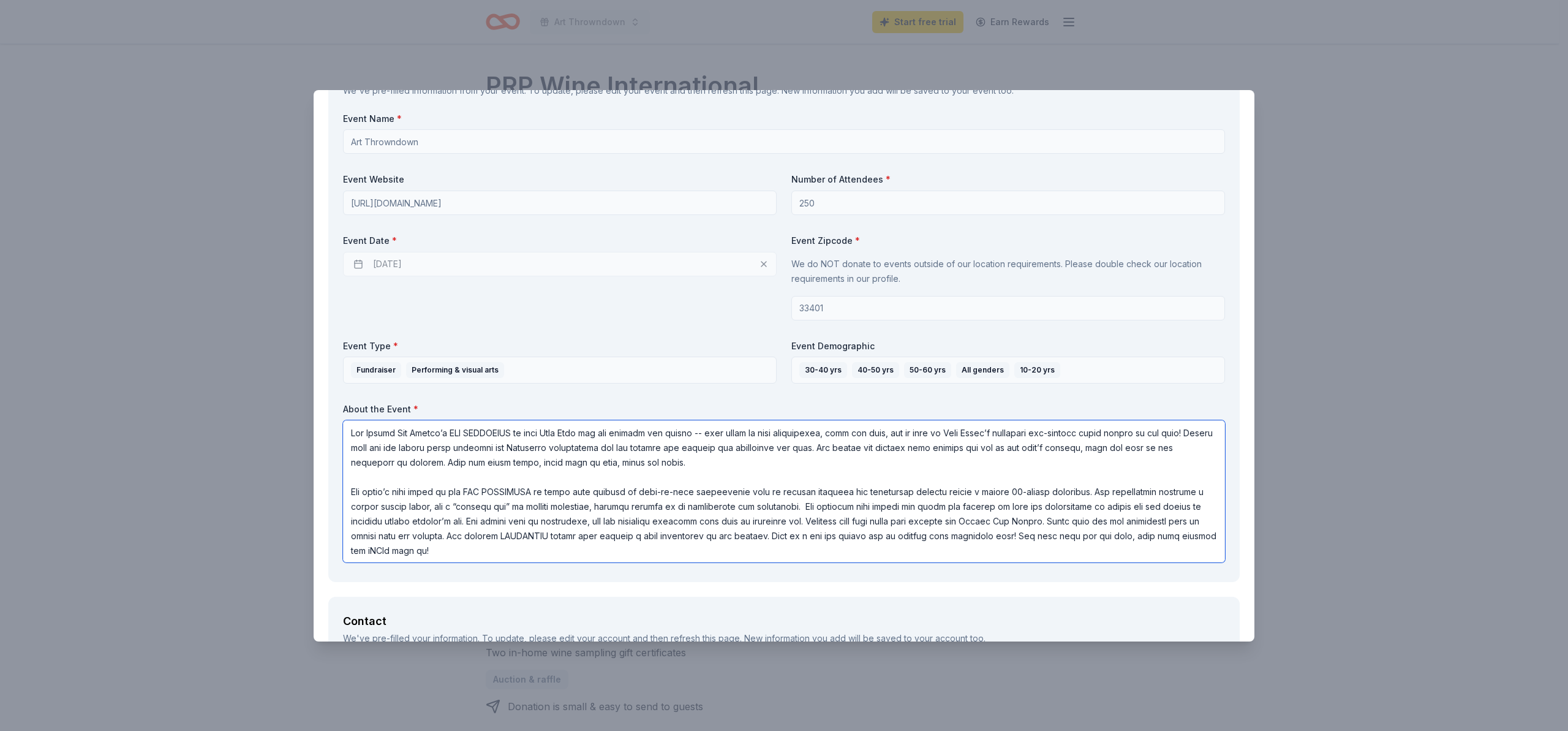
click at [1000, 448] on textarea at bounding box center [784, 491] width 882 height 142
drag, startPoint x: 1082, startPoint y: 449, endPoint x: 1095, endPoint y: 447, distance: 13.2
click at [1095, 447] on textarea at bounding box center [784, 491] width 882 height 142
drag, startPoint x: 1179, startPoint y: 445, endPoint x: 1194, endPoint y: 443, distance: 15.1
click at [1194, 443] on textarea at bounding box center [784, 491] width 882 height 142
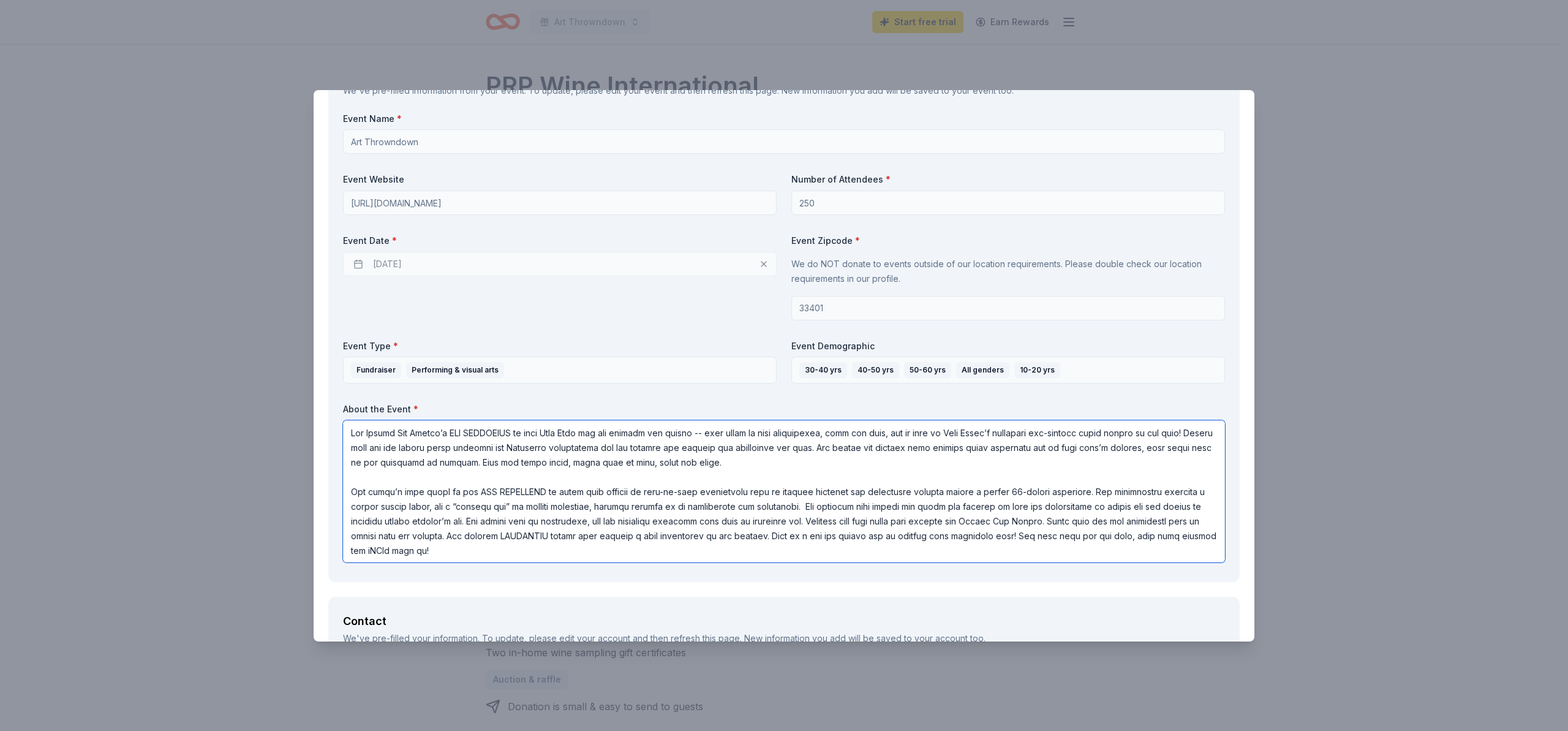
drag, startPoint x: 364, startPoint y: 461, endPoint x: 400, endPoint y: 453, distance: 36.9
click at [364, 461] on textarea at bounding box center [784, 491] width 882 height 142
drag, startPoint x: 442, startPoint y: 464, endPoint x: 457, endPoint y: 456, distance: 17.0
click at [442, 464] on textarea at bounding box center [784, 491] width 882 height 142
drag, startPoint x: 478, startPoint y: 464, endPoint x: 485, endPoint y: 462, distance: 7.3
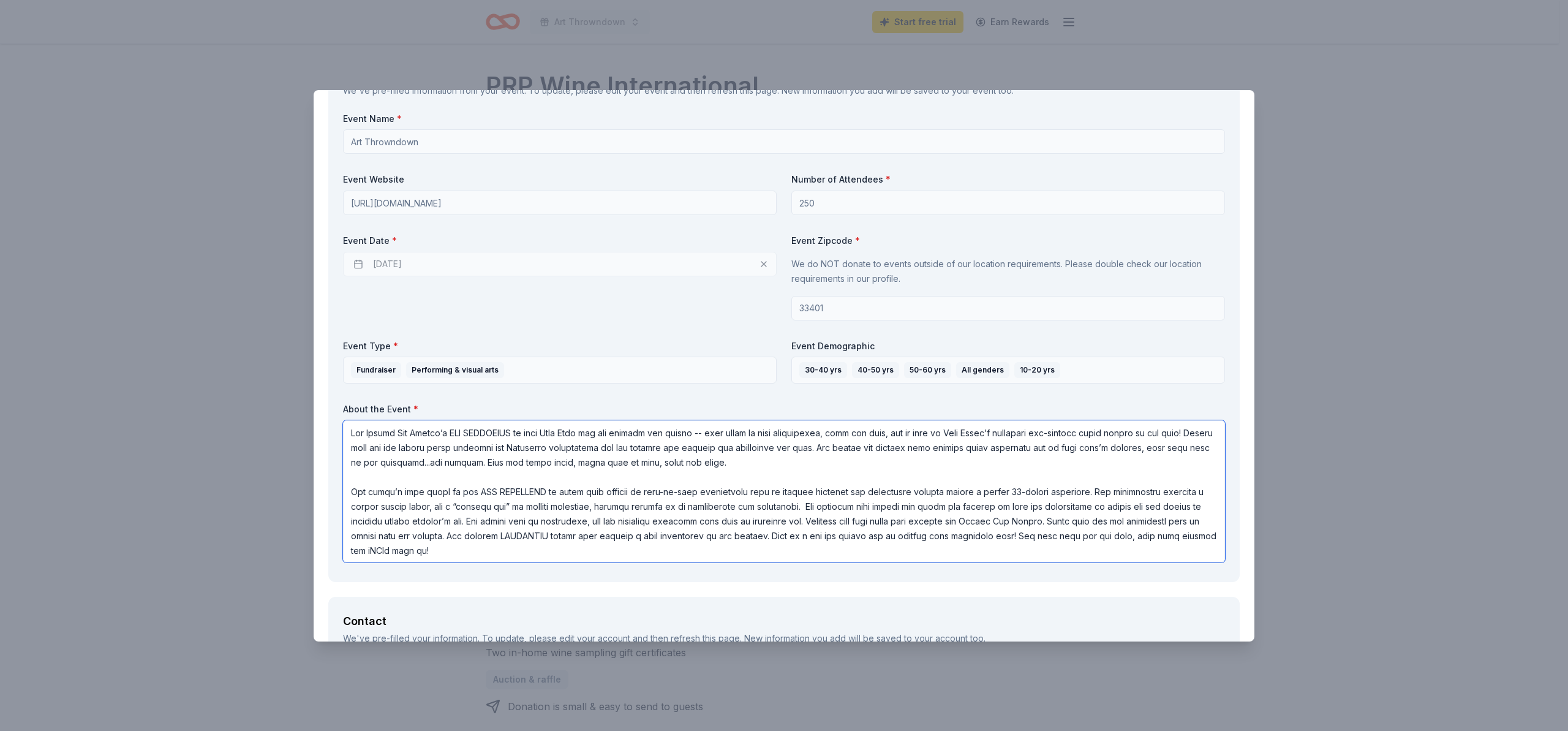
click at [479, 464] on textarea at bounding box center [784, 491] width 882 height 142
click at [703, 464] on textarea at bounding box center [784, 491] width 882 height 142
click at [632, 493] on textarea at bounding box center [784, 491] width 882 height 142
click at [845, 505] on textarea at bounding box center [784, 491] width 882 height 142
drag, startPoint x: 382, startPoint y: 520, endPoint x: 518, endPoint y: 525, distance: 136.1
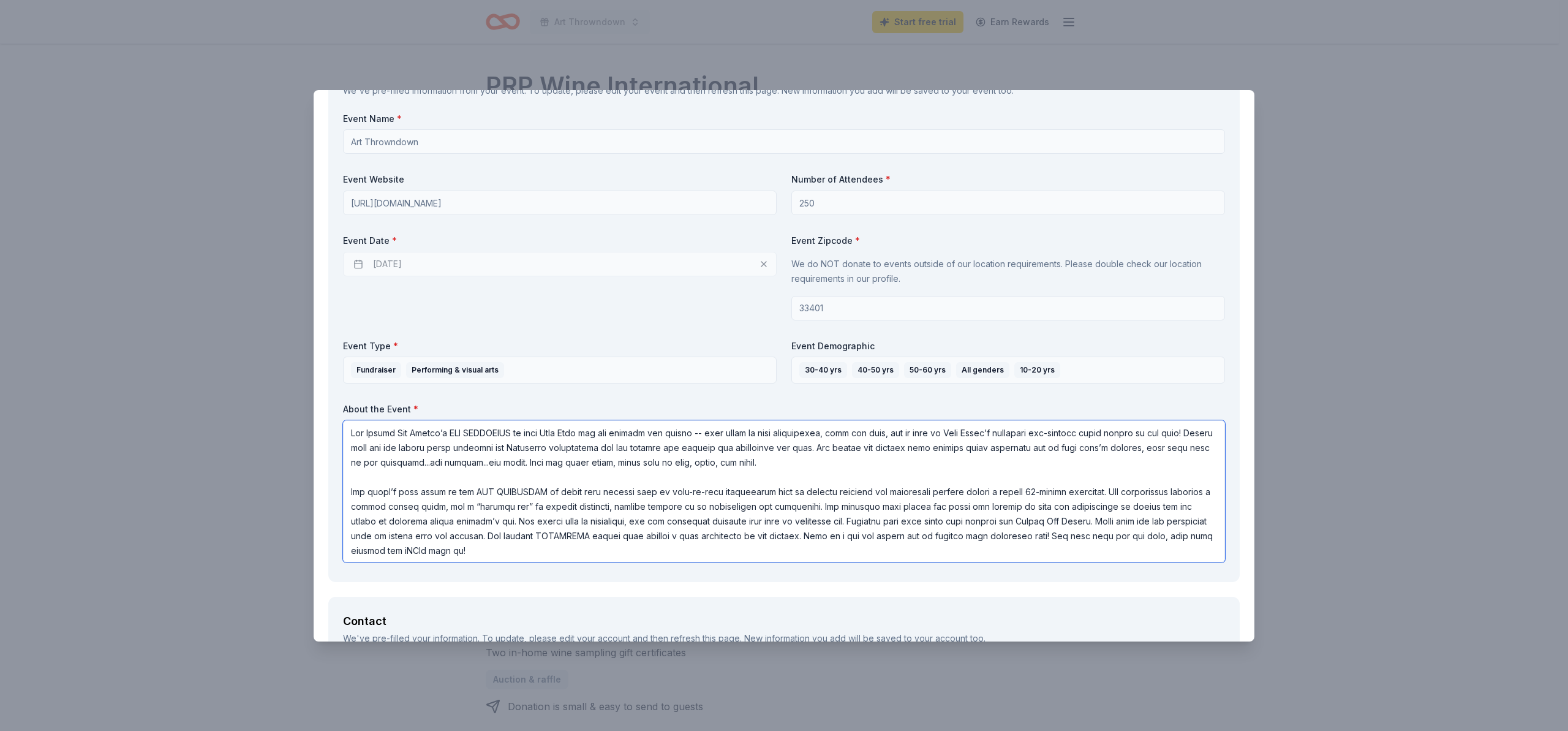
click at [518, 525] on textarea at bounding box center [784, 491] width 882 height 142
drag, startPoint x: 385, startPoint y: 522, endPoint x: 531, endPoint y: 523, distance: 146.0
click at [531, 523] on textarea at bounding box center [784, 491] width 882 height 142
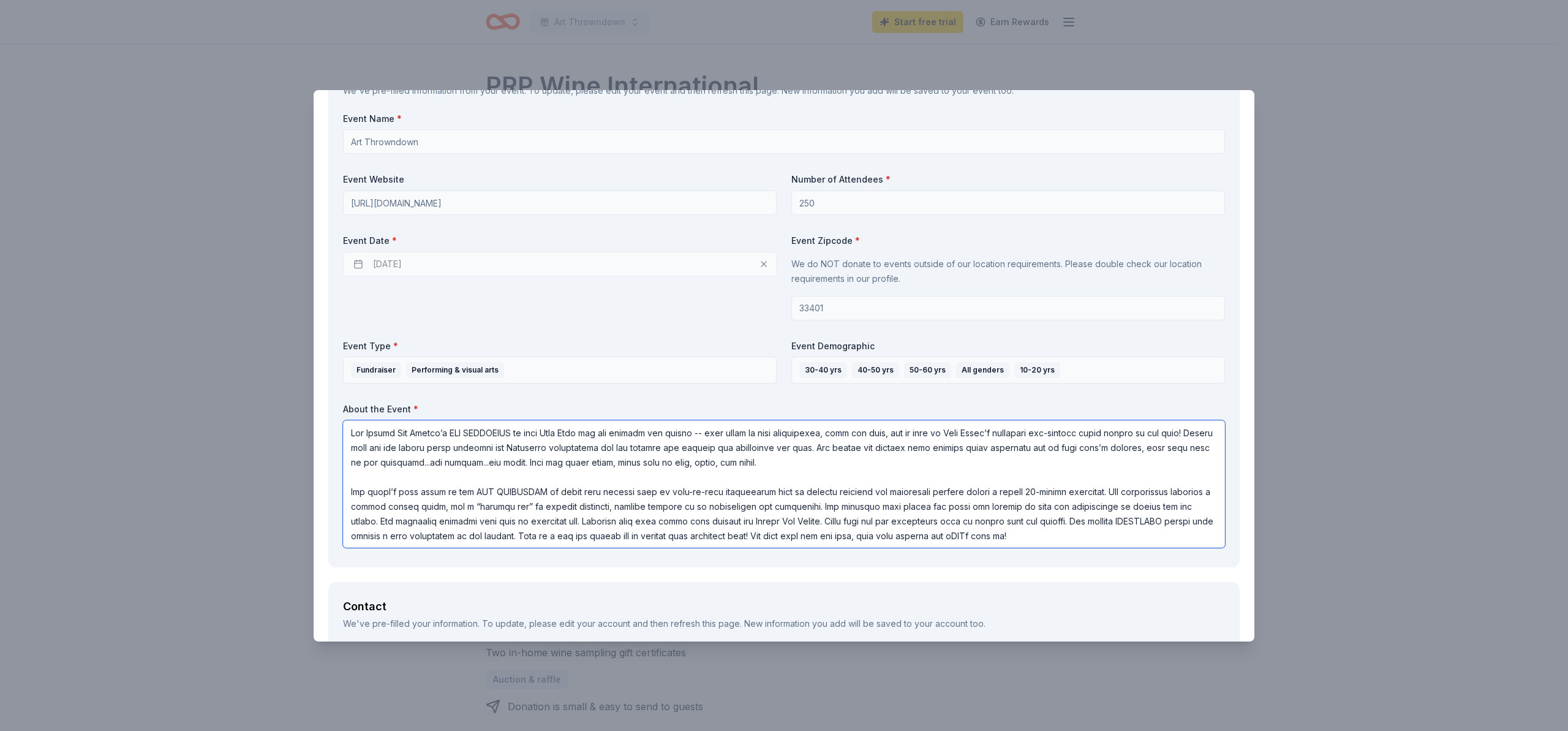
click at [385, 520] on textarea at bounding box center [784, 484] width 882 height 128
drag, startPoint x: 412, startPoint y: 524, endPoint x: 452, endPoint y: 522, distance: 40.0
click at [452, 522] on textarea at bounding box center [784, 484] width 882 height 128
click at [506, 524] on textarea at bounding box center [784, 484] width 882 height 128
drag, startPoint x: 622, startPoint y: 523, endPoint x: 1098, endPoint y: 522, distance: 476.0
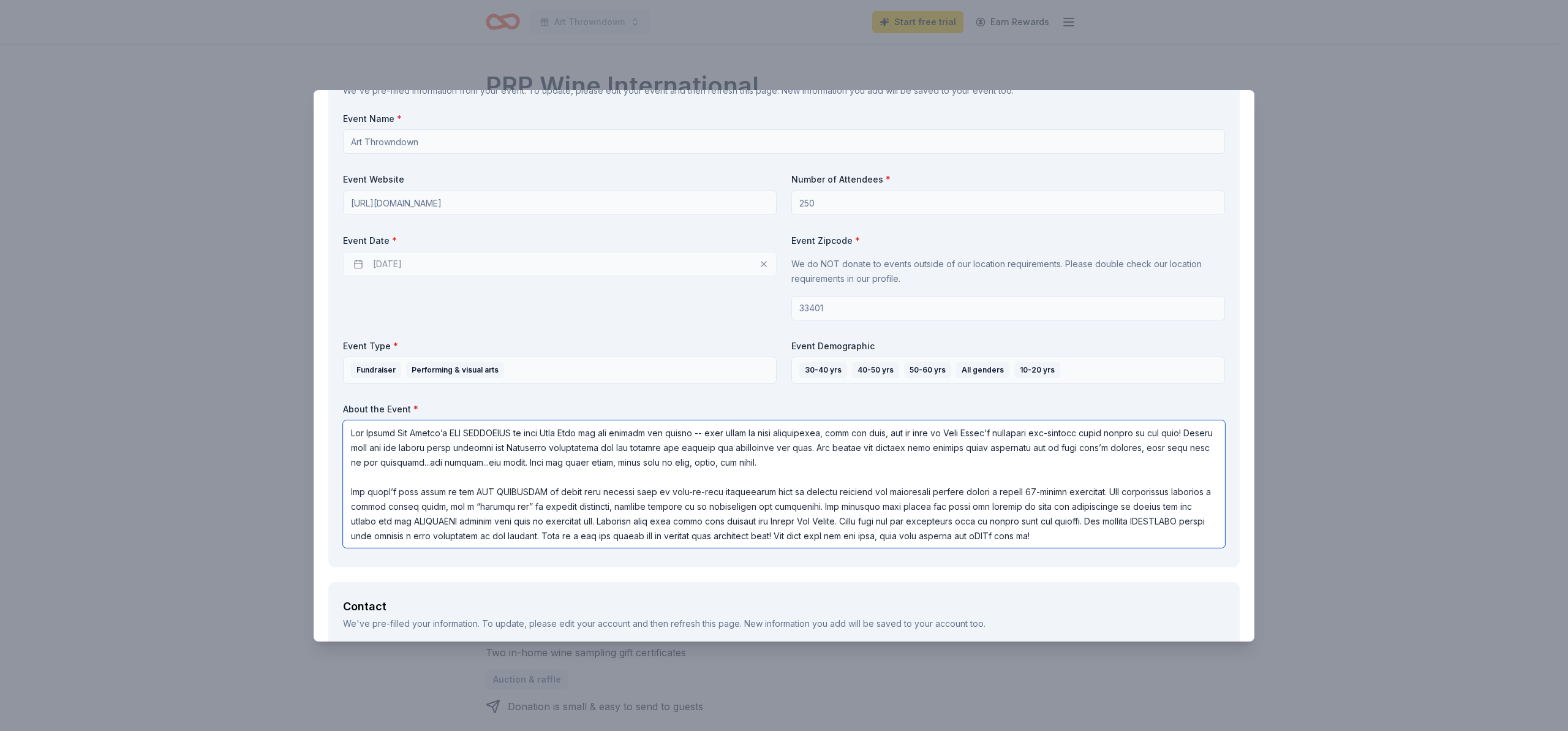
click at [1098, 522] on textarea at bounding box center [784, 484] width 882 height 128
click at [655, 513] on textarea at bounding box center [784, 484] width 882 height 128
drag, startPoint x: 614, startPoint y: 522, endPoint x: 861, endPoint y: 521, distance: 247.0
click at [861, 521] on textarea at bounding box center [784, 484] width 882 height 128
click at [853, 521] on textarea at bounding box center [784, 484] width 882 height 128
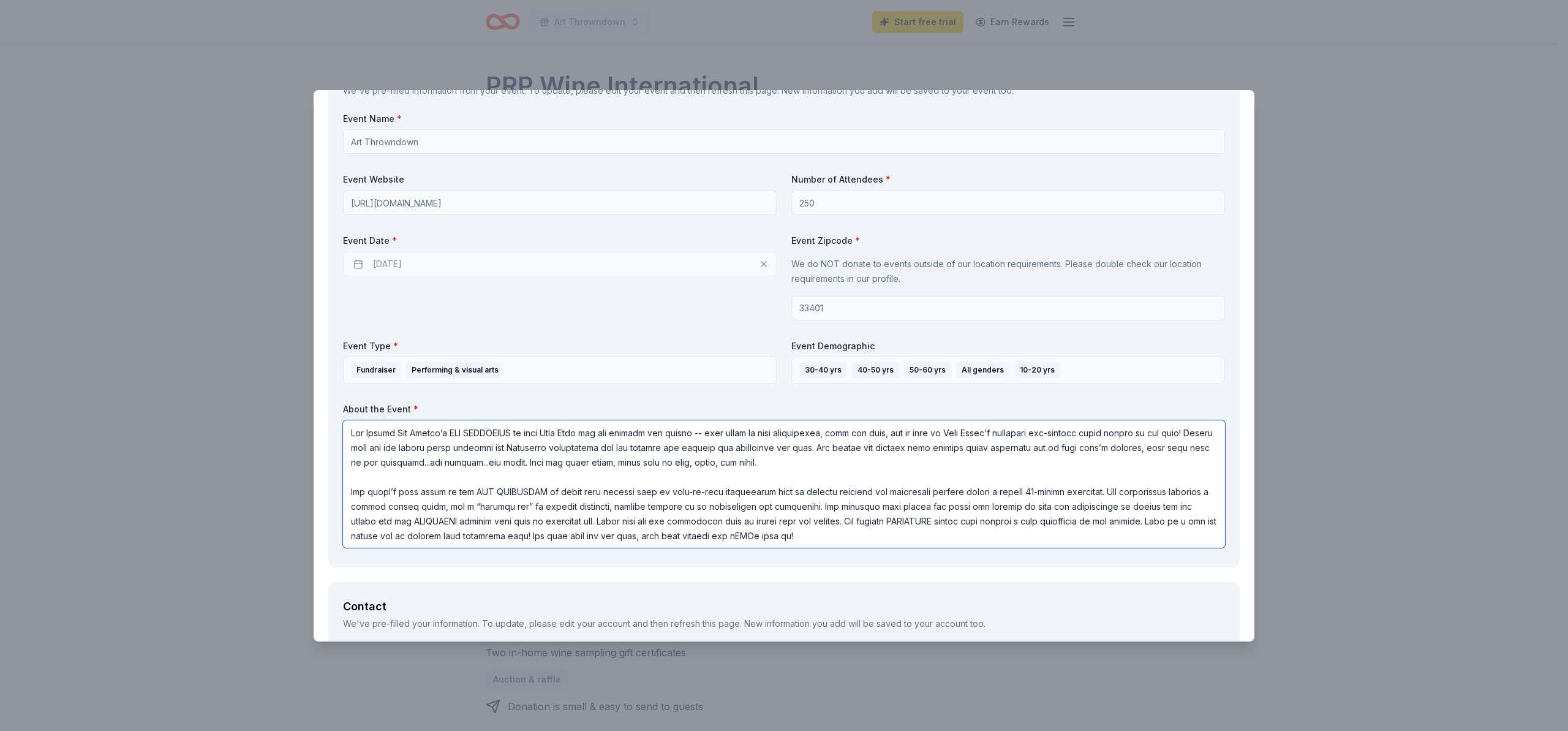
paste textarea "Proceeds from this event will support the Armory Art Center."
click at [616, 522] on textarea at bounding box center [784, 484] width 882 height 128
drag, startPoint x: 609, startPoint y: 524, endPoint x: 653, endPoint y: 517, distance: 44.6
click at [610, 523] on textarea at bounding box center [784, 484] width 882 height 128
drag, startPoint x: 748, startPoint y: 522, endPoint x: 775, endPoint y: 522, distance: 27.0
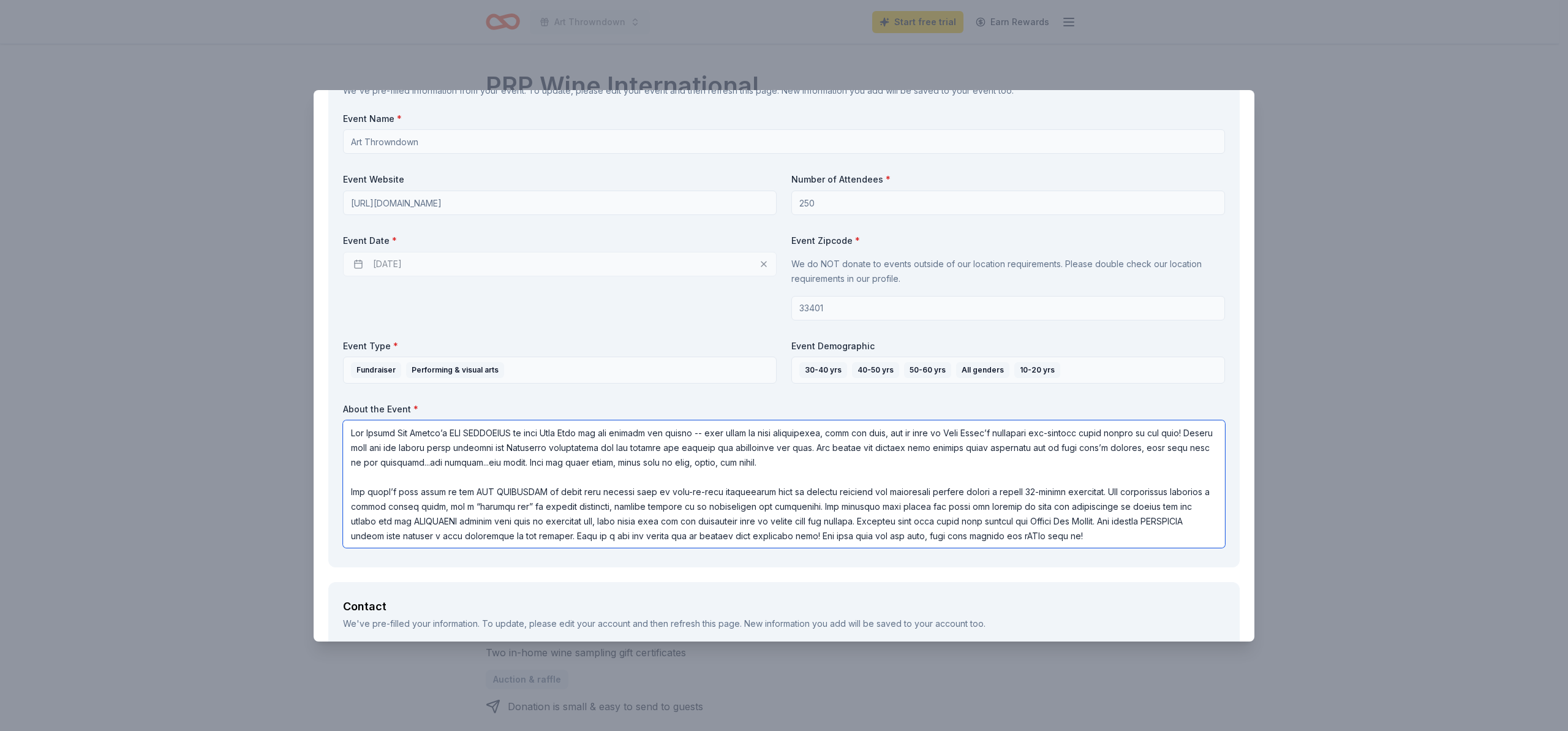
click at [775, 522] on textarea at bounding box center [784, 484] width 882 height 128
click at [845, 522] on textarea at bounding box center [784, 484] width 882 height 128
click at [847, 522] on textarea at bounding box center [784, 484] width 882 height 128
drag, startPoint x: 942, startPoint y: 522, endPoint x: 1004, endPoint y: 524, distance: 62.0
click at [1004, 524] on textarea at bounding box center [784, 484] width 882 height 128
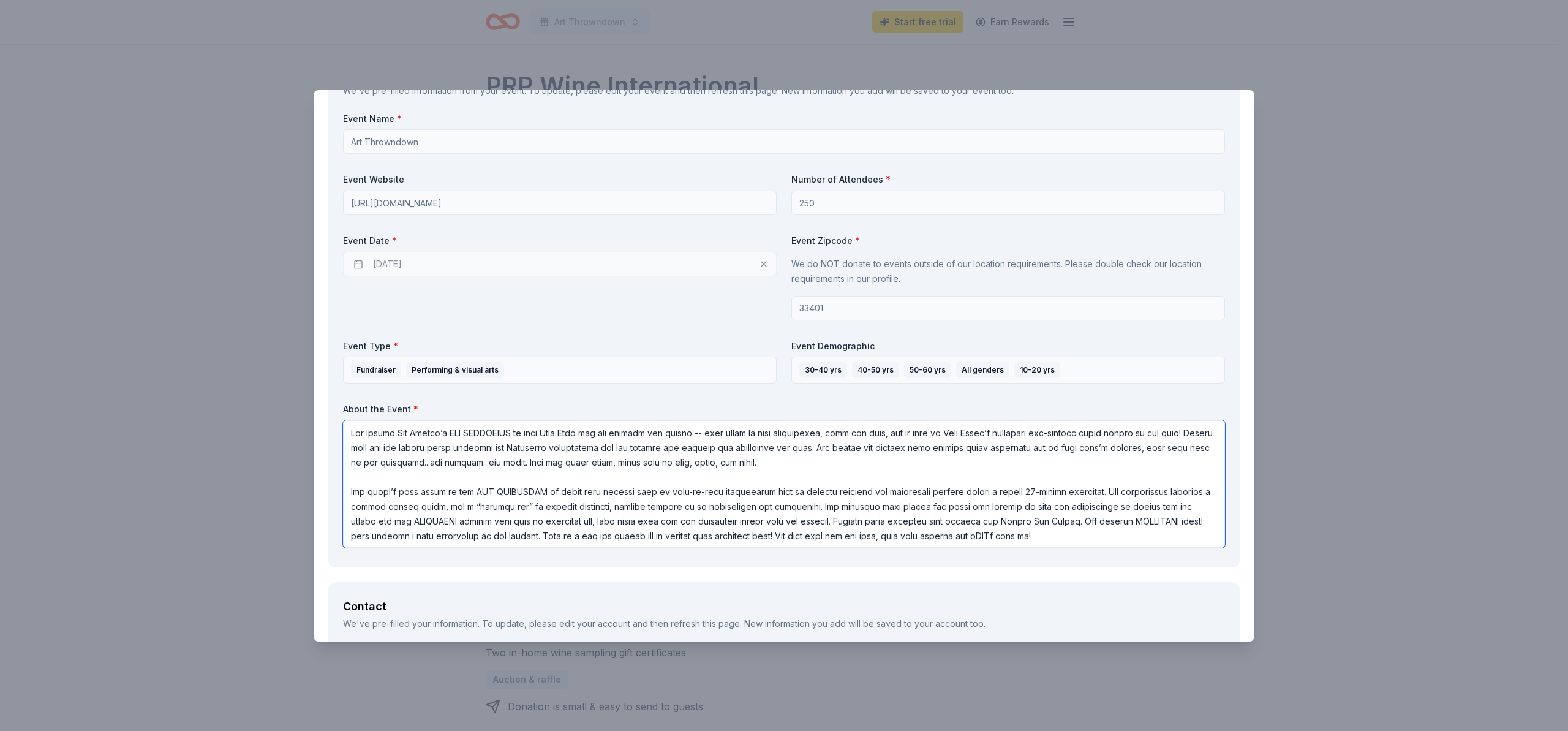
click at [1079, 520] on textarea at bounding box center [784, 484] width 882 height 128
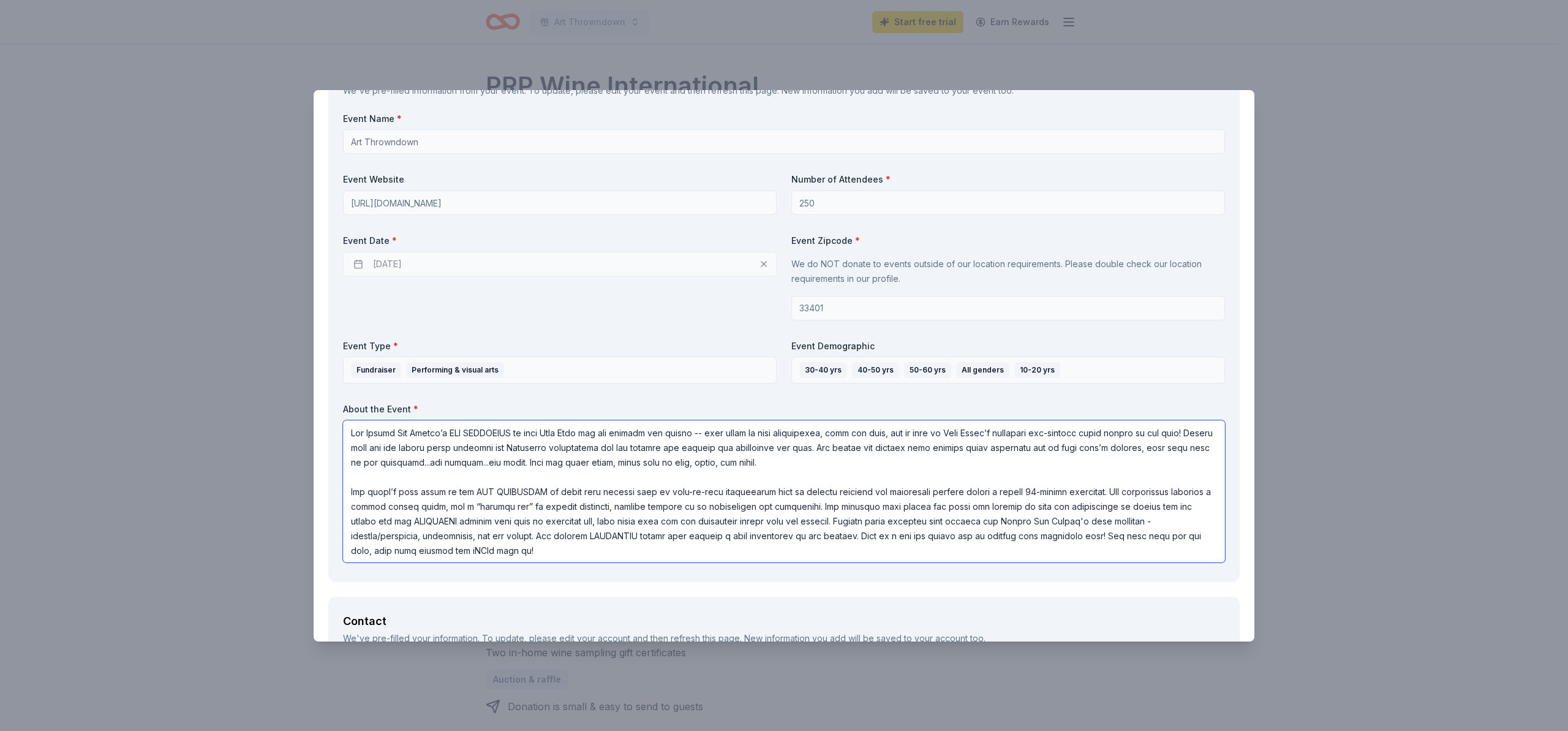
drag, startPoint x: 843, startPoint y: 522, endPoint x: 546, endPoint y: 536, distance: 297.3
click at [545, 537] on textarea at bounding box center [784, 491] width 882 height 142
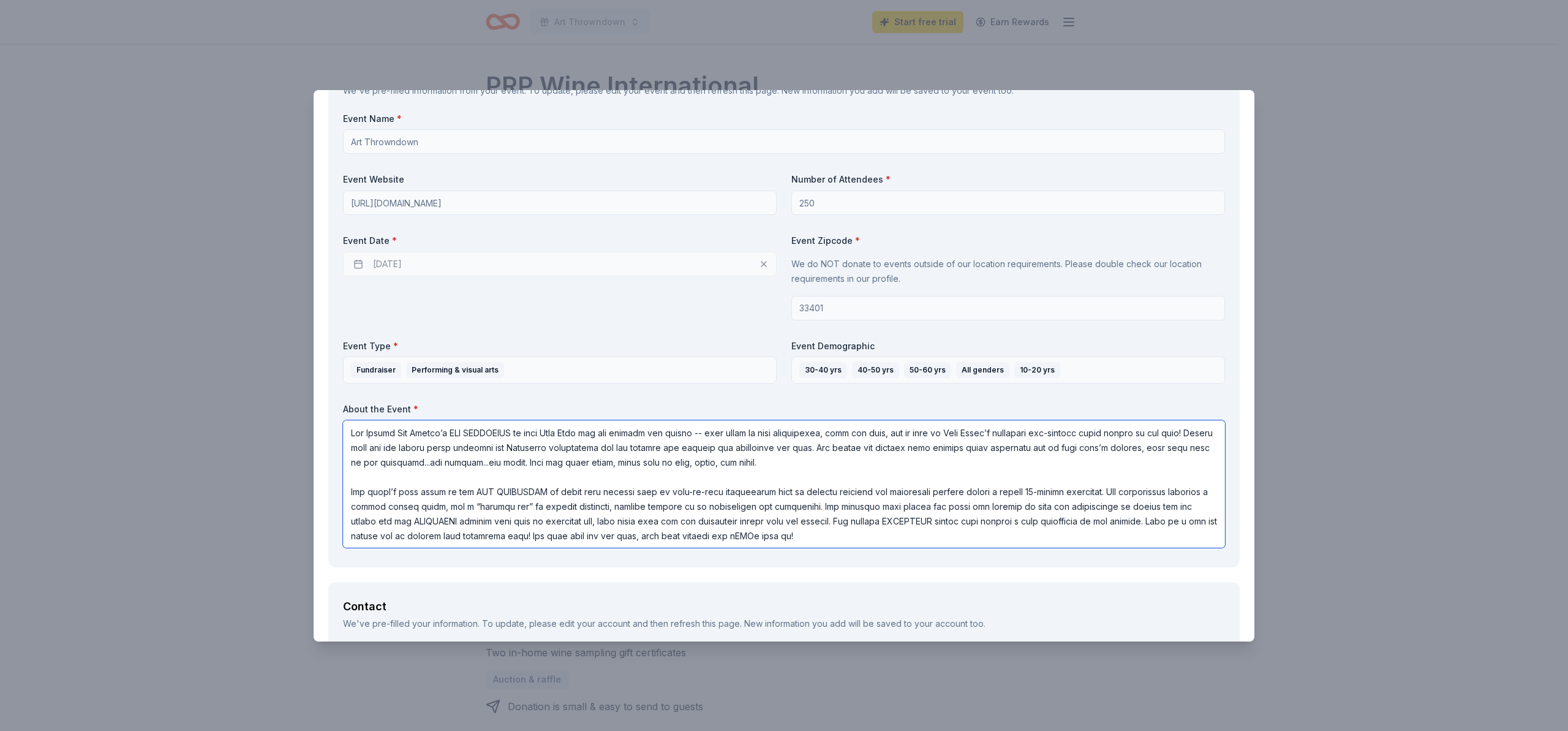
paste textarea "General event proceeds will support the Armory Art Center's many programs - cla…"
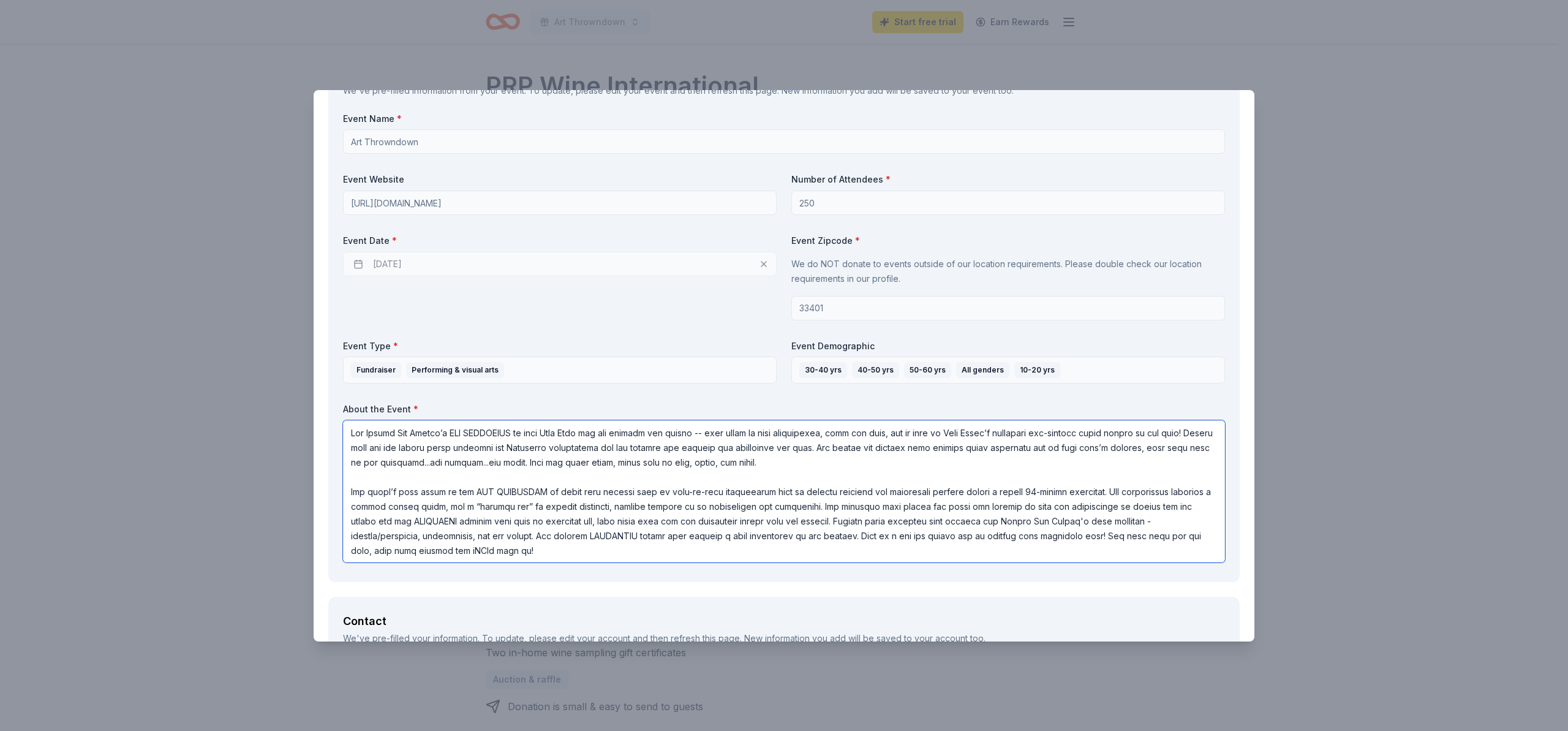
click at [546, 536] on textarea at bounding box center [784, 491] width 882 height 142
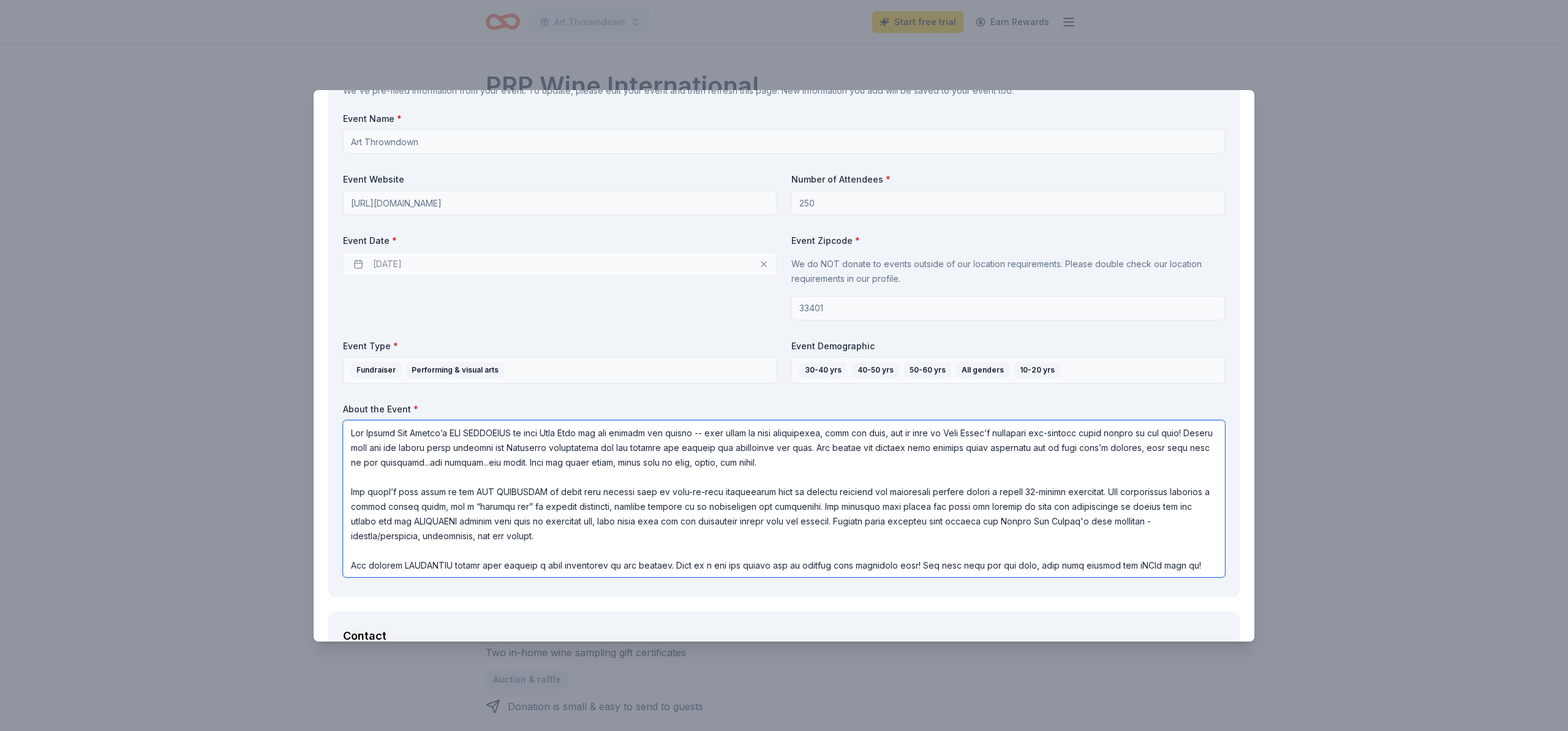
click at [663, 567] on textarea at bounding box center [784, 498] width 882 height 157
click at [351, 567] on textarea at bounding box center [784, 498] width 882 height 157
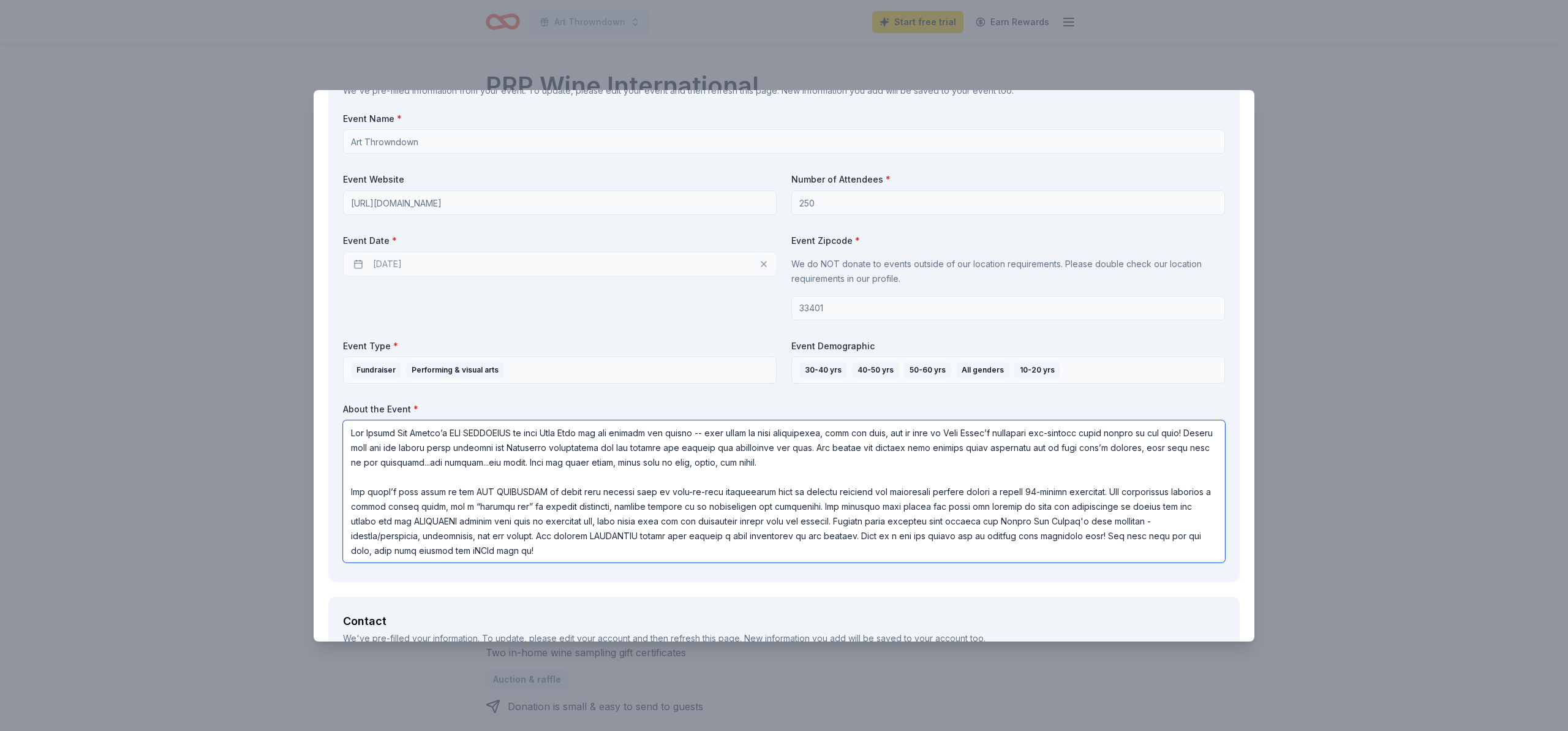
click at [857, 537] on textarea at bounding box center [784, 491] width 882 height 142
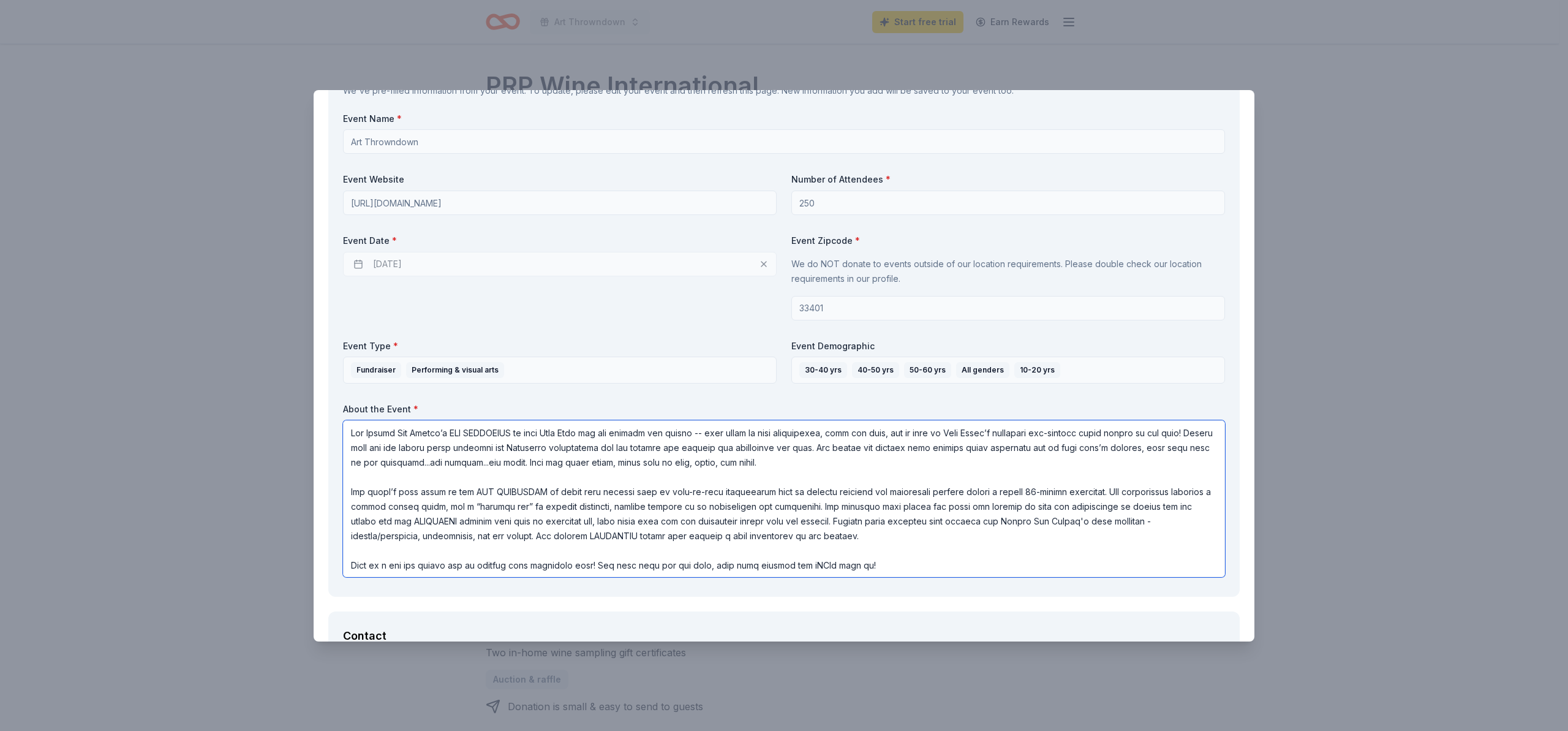
drag, startPoint x: 506, startPoint y: 567, endPoint x: 524, endPoint y: 567, distance: 18.0
click at [524, 567] on textarea at bounding box center [784, 498] width 882 height 157
click at [606, 567] on textarea at bounding box center [784, 498] width 882 height 157
click at [709, 567] on textarea at bounding box center [784, 498] width 882 height 157
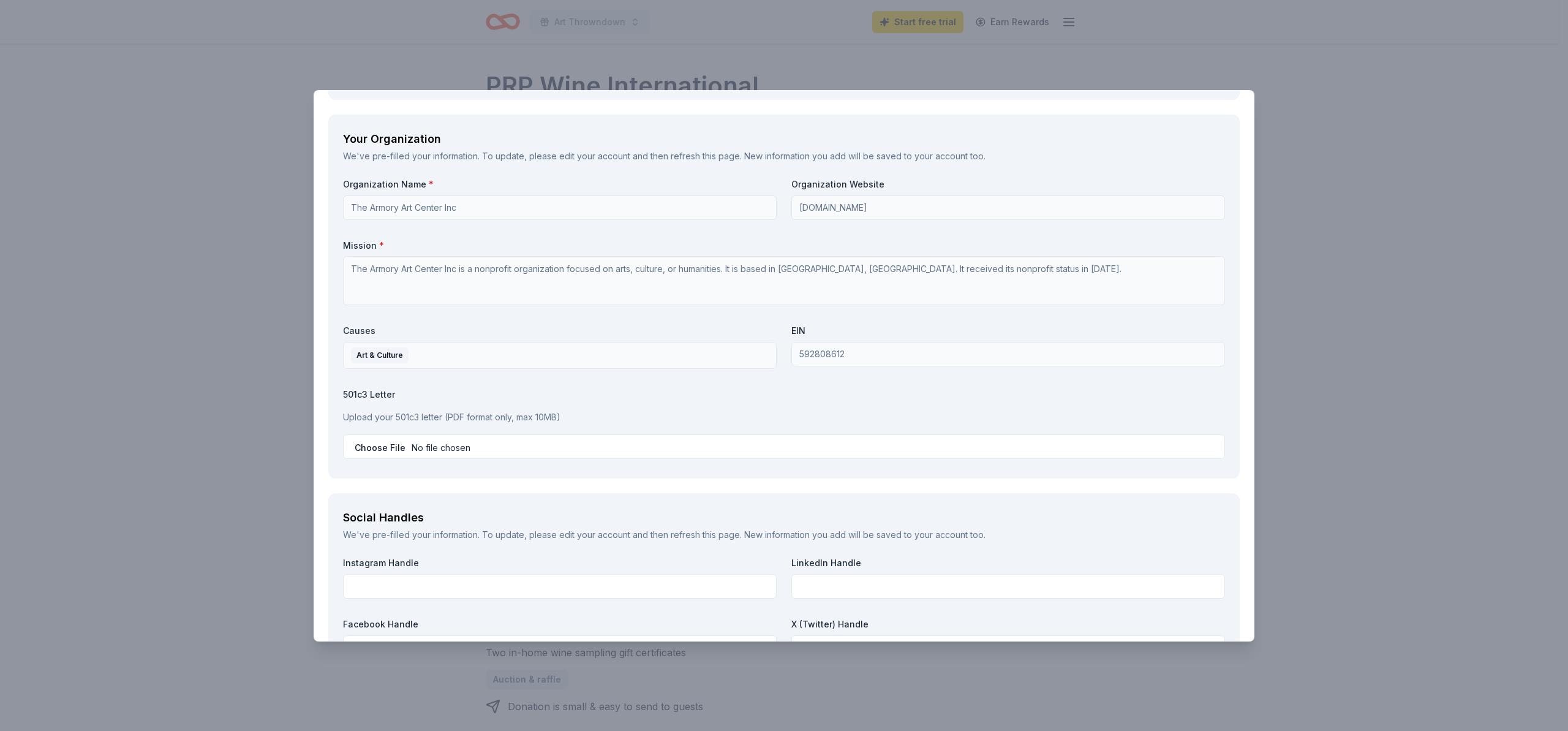
scroll to position [1165, 0]
type textarea "The Armory Art Center’s ART THROWDOWN is like Iron Chef but for artists and gue…"
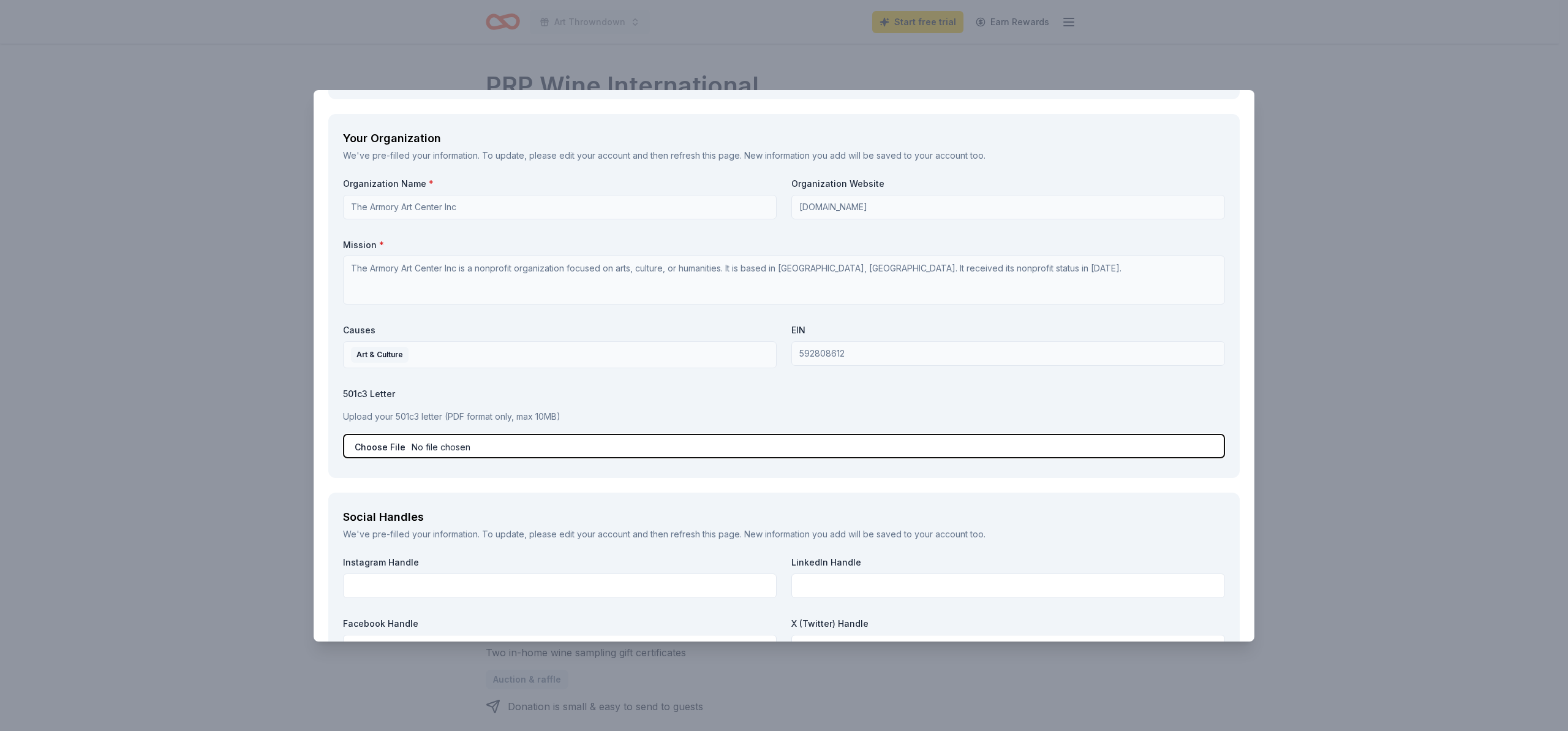
click at [362, 449] on input "file" at bounding box center [784, 445] width 882 height 24
type input "C:\fakepath\Armory - IRS Tax Determination Letter.pdf"
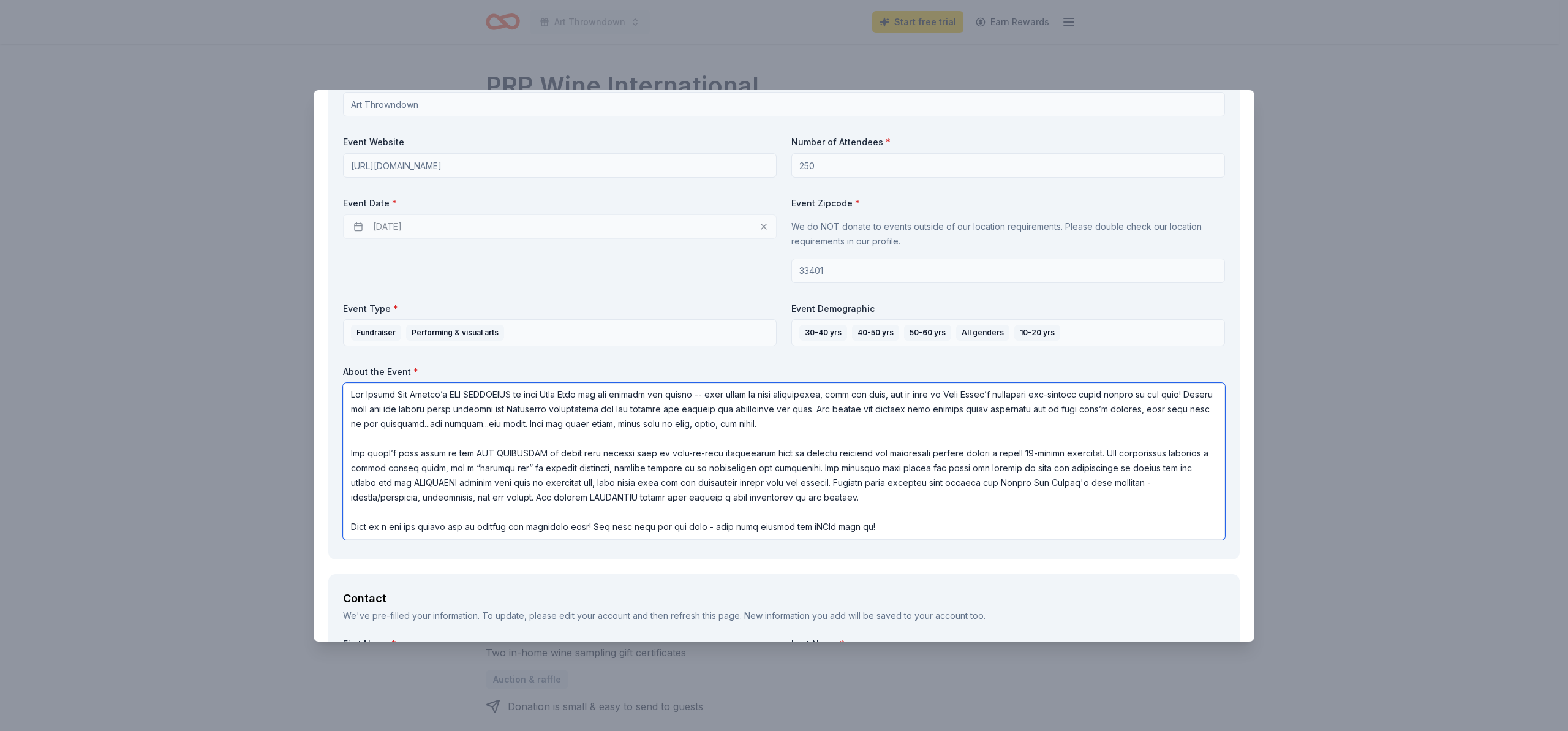
scroll to position [0, 0]
drag, startPoint x: 757, startPoint y: 510, endPoint x: 308, endPoint y: 375, distance: 468.9
click at [308, 375] on div "PRP Wine International Save Report a mistake Due in 158 days 15 applies last we…" at bounding box center [784, 366] width 1568 height 731
click at [875, 523] on textarea at bounding box center [784, 462] width 882 height 157
click at [872, 528] on textarea at bounding box center [784, 462] width 882 height 157
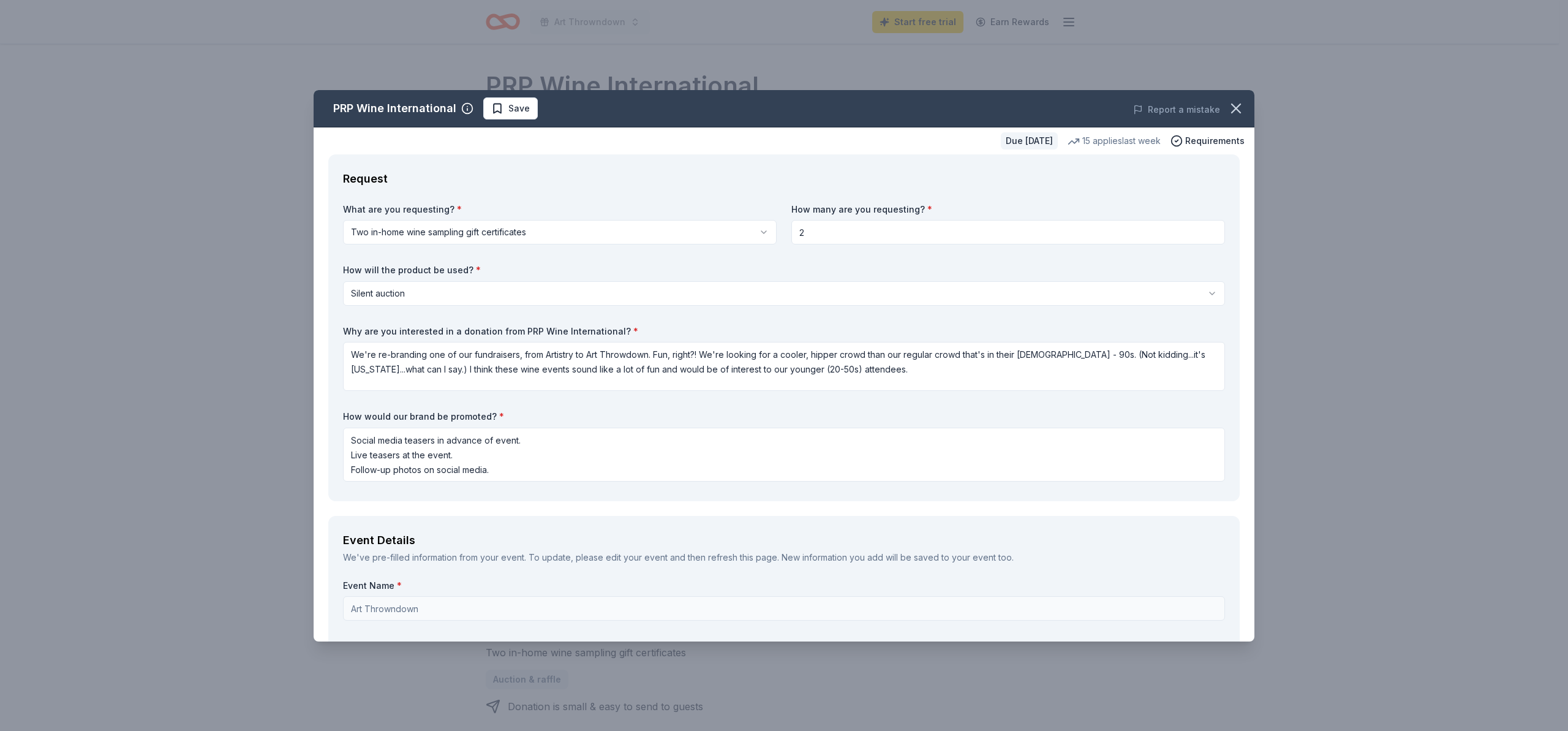
drag, startPoint x: 809, startPoint y: 229, endPoint x: 782, endPoint y: 232, distance: 27.2
click at [782, 232] on div "What are you requesting? * Two in-home wine sampling gift certificates Two in-h…" at bounding box center [784, 345] width 882 height 283
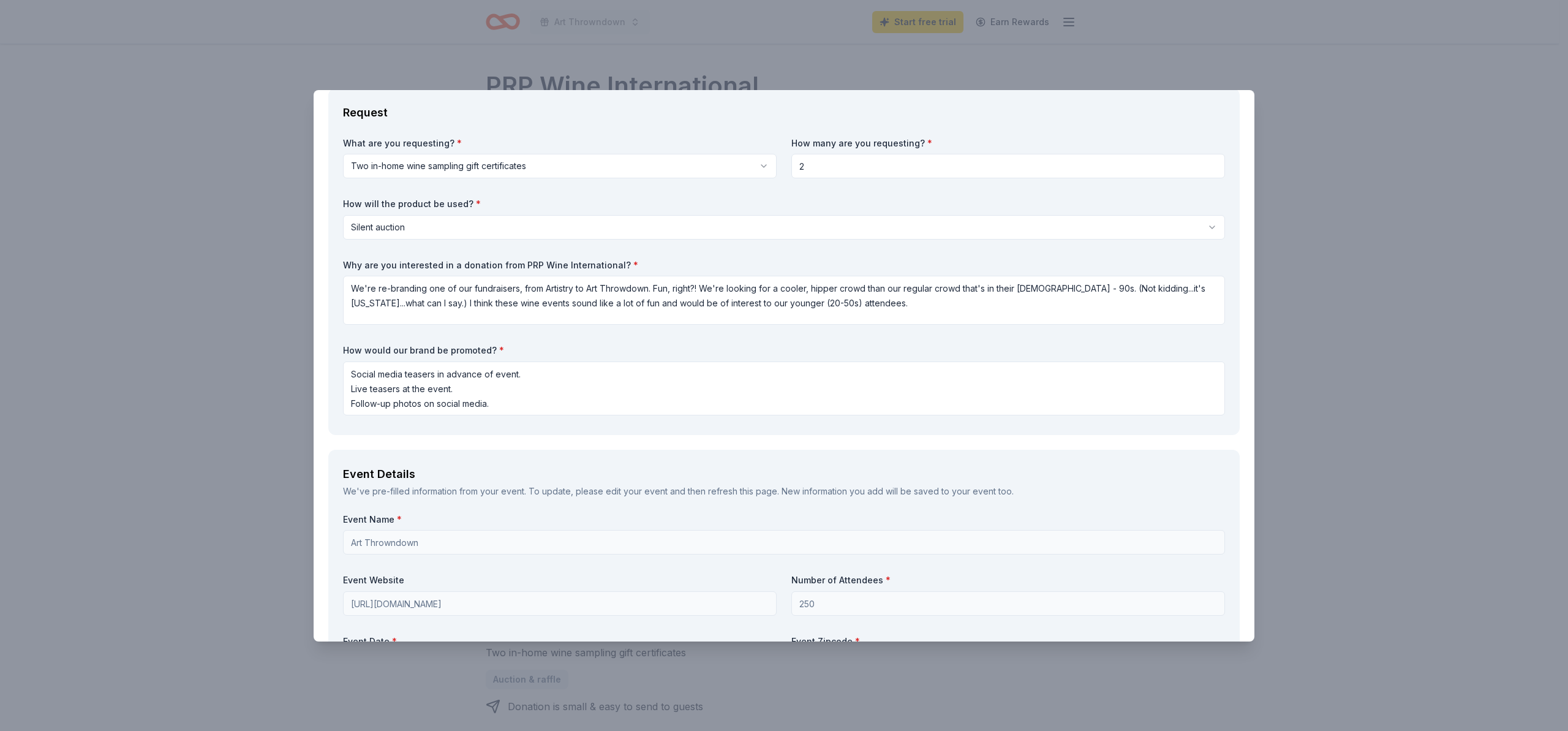
scroll to position [66, 0]
click at [1037, 289] on textarea "We're re-branding one of our fundraisers, from Artistry to Art Throwdown. Fun, …" at bounding box center [784, 299] width 882 height 49
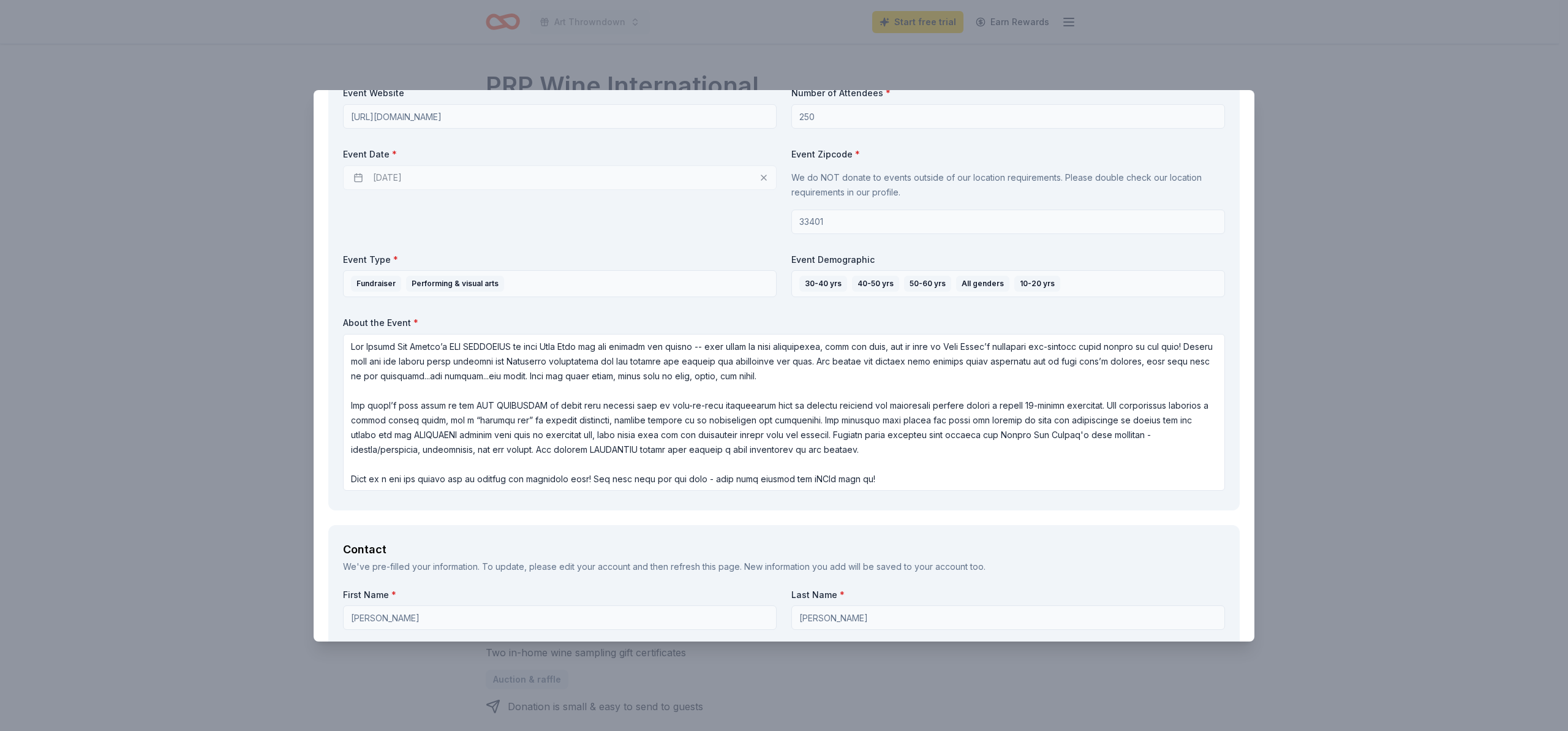
scroll to position [468, 0]
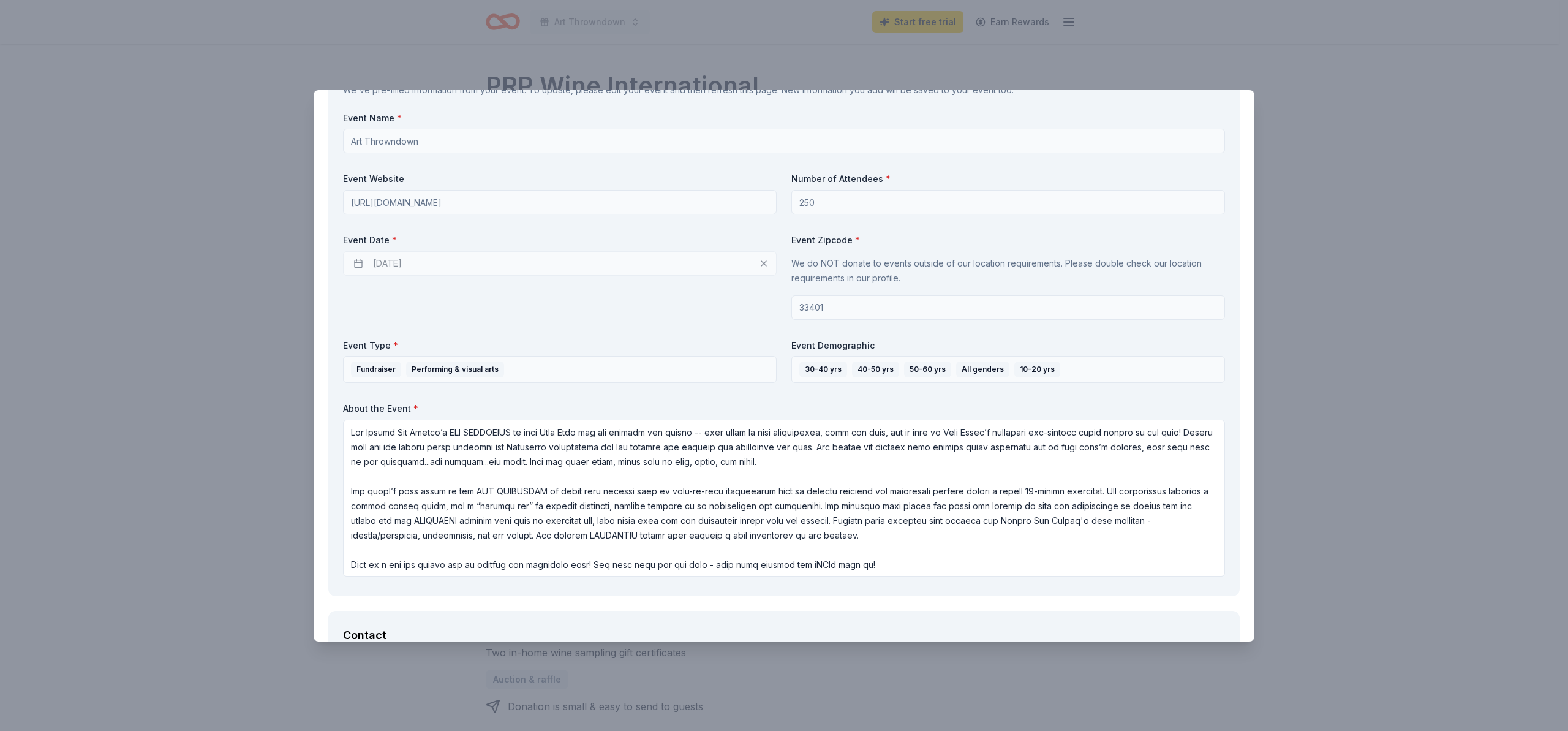
type textarea "We're re-branding one of our fundraisers, from Artistry to Art Throwdown. Fun, …"
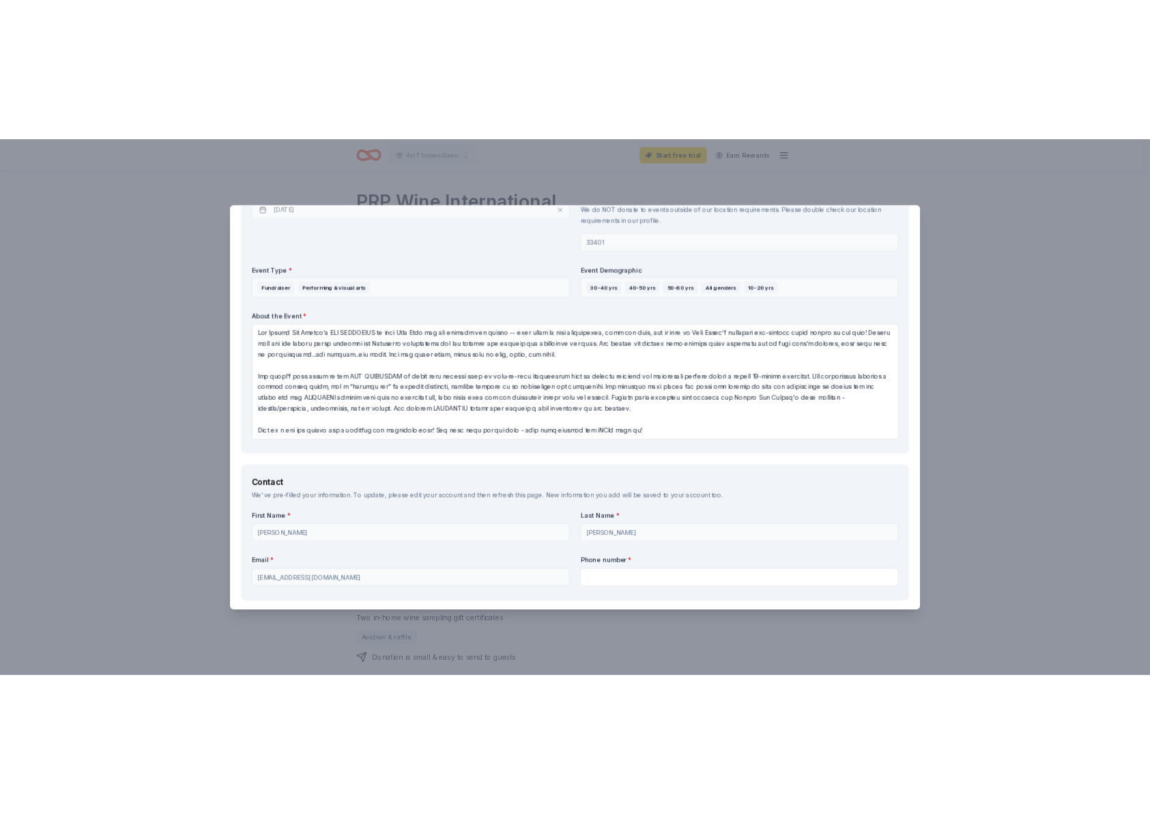
scroll to position [1576, 0]
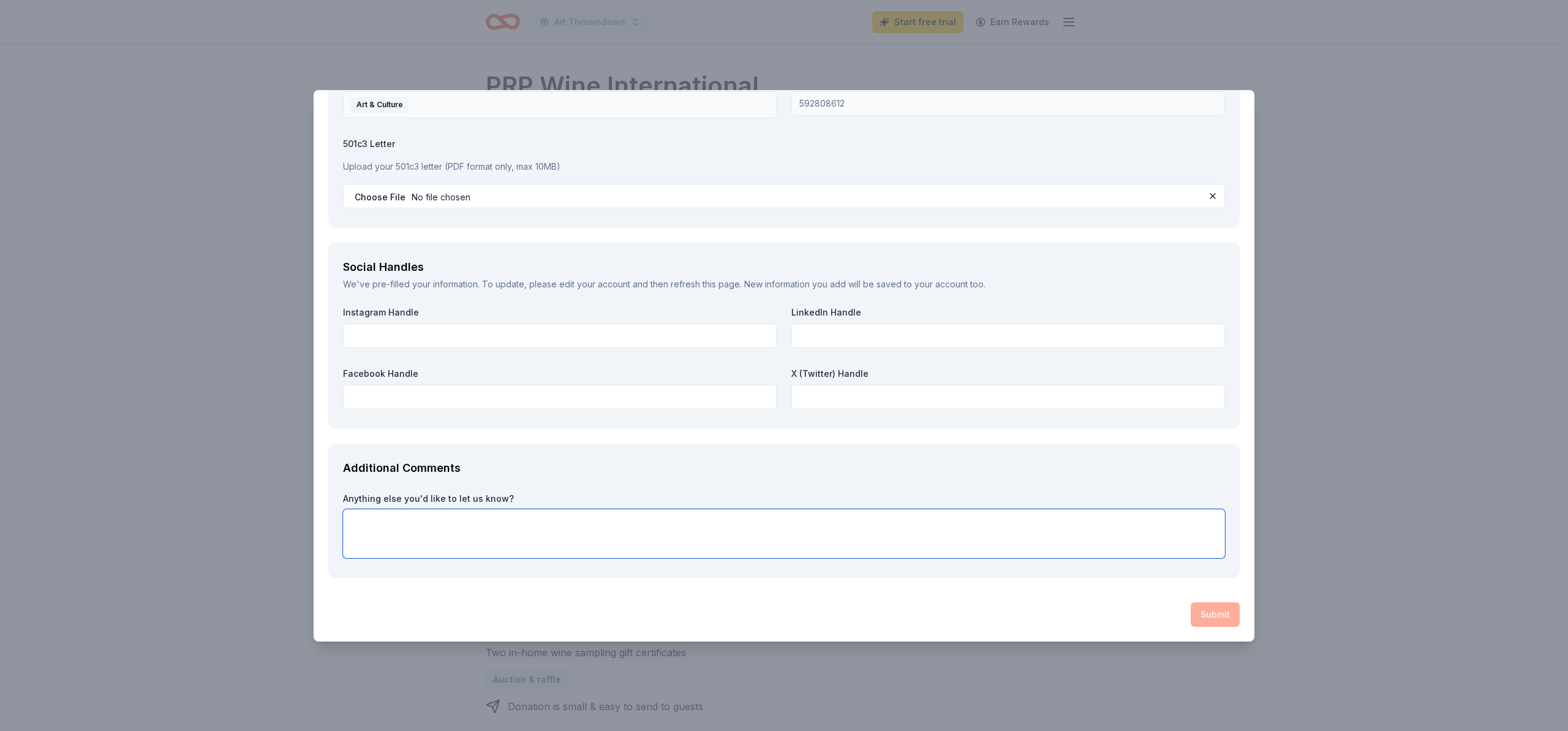
drag, startPoint x: 351, startPoint y: 523, endPoint x: 359, endPoint y: 515, distance: 11.3
click at [354, 520] on textarea at bounding box center [784, 533] width 882 height 49
type textarea "P"
type textarea "N"
type textarea "T"
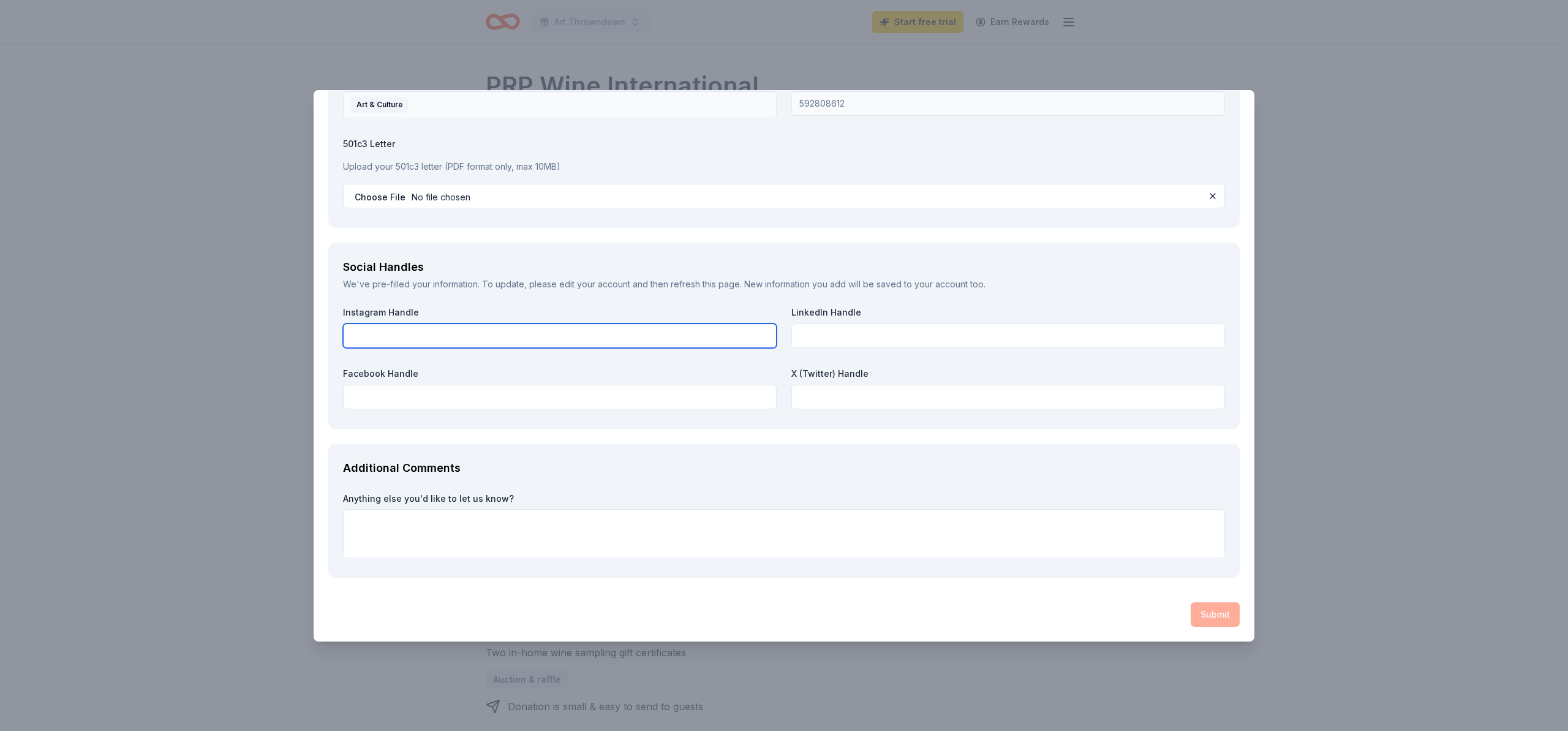
click at [360, 331] on input "text" at bounding box center [559, 335] width 434 height 24
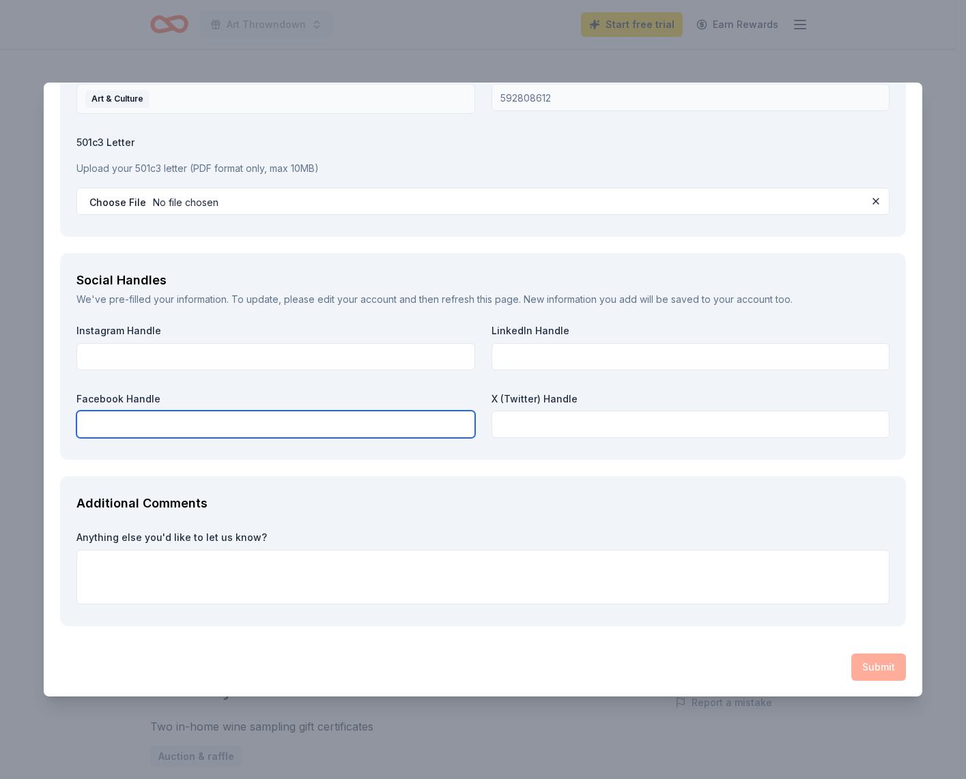
click at [136, 417] on input "text" at bounding box center [275, 424] width 399 height 27
paste input "https://www.facebook.com/armoryartcenter/"
type input "https://www.facebook.com/armoryartcenter/"
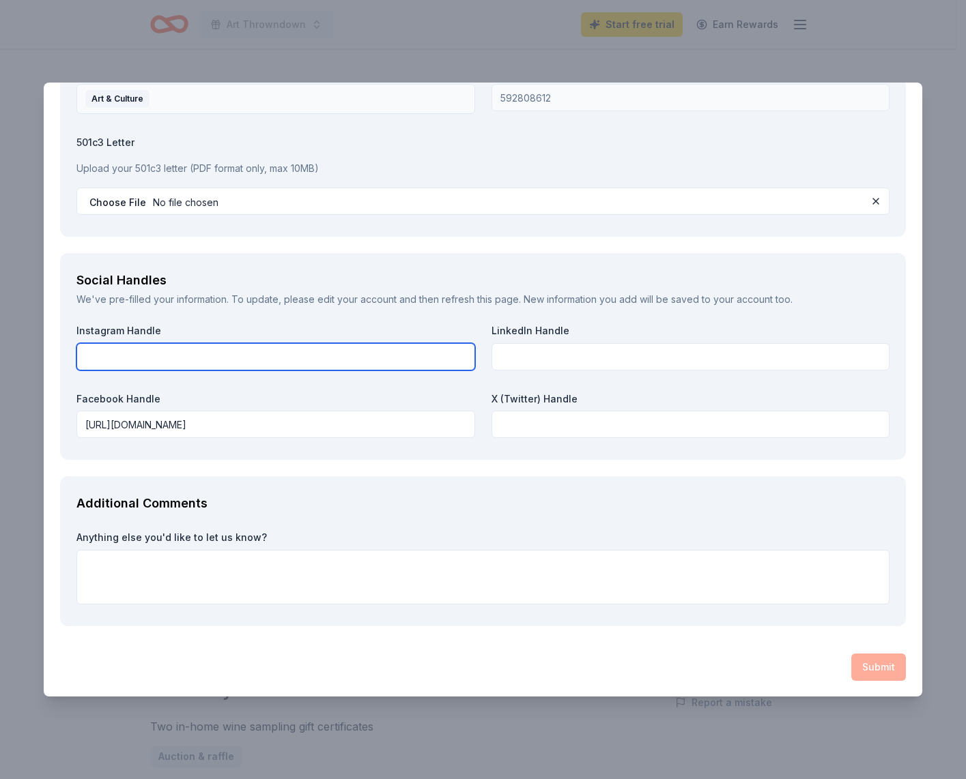
click at [130, 356] on input "text" at bounding box center [275, 356] width 399 height 27
click at [114, 357] on input "text" at bounding box center [275, 356] width 399 height 27
paste input "https://www.instagram.com/armoryartcenter/"
type input "https://www.instagram.com/armoryartcenter/"
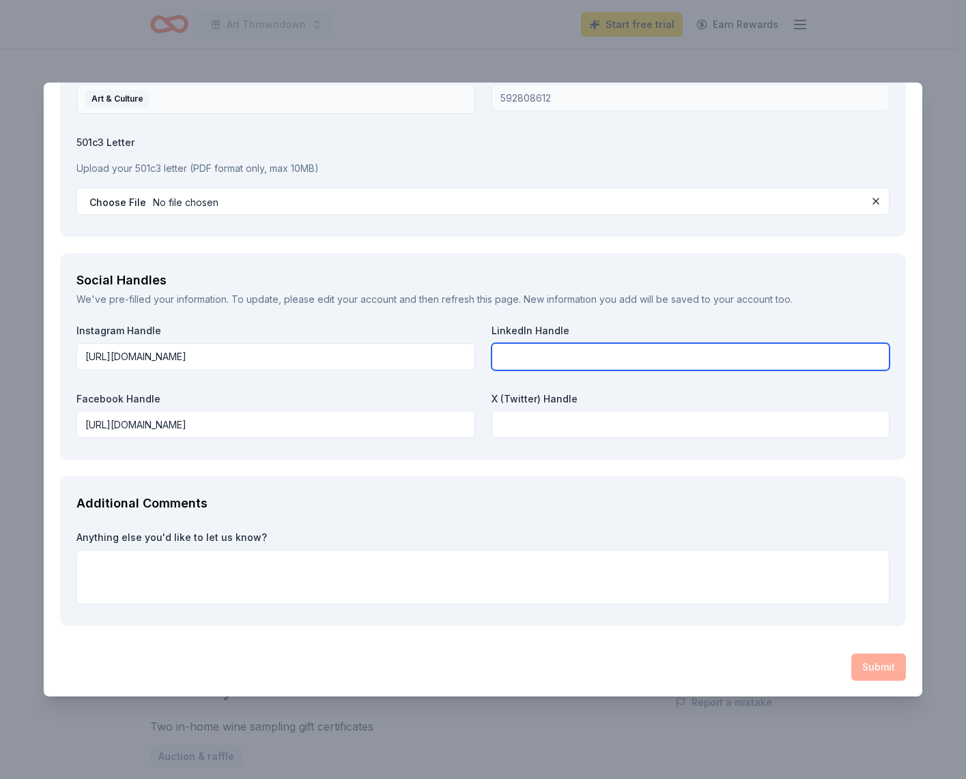
click at [528, 361] on input "text" at bounding box center [690, 356] width 399 height 27
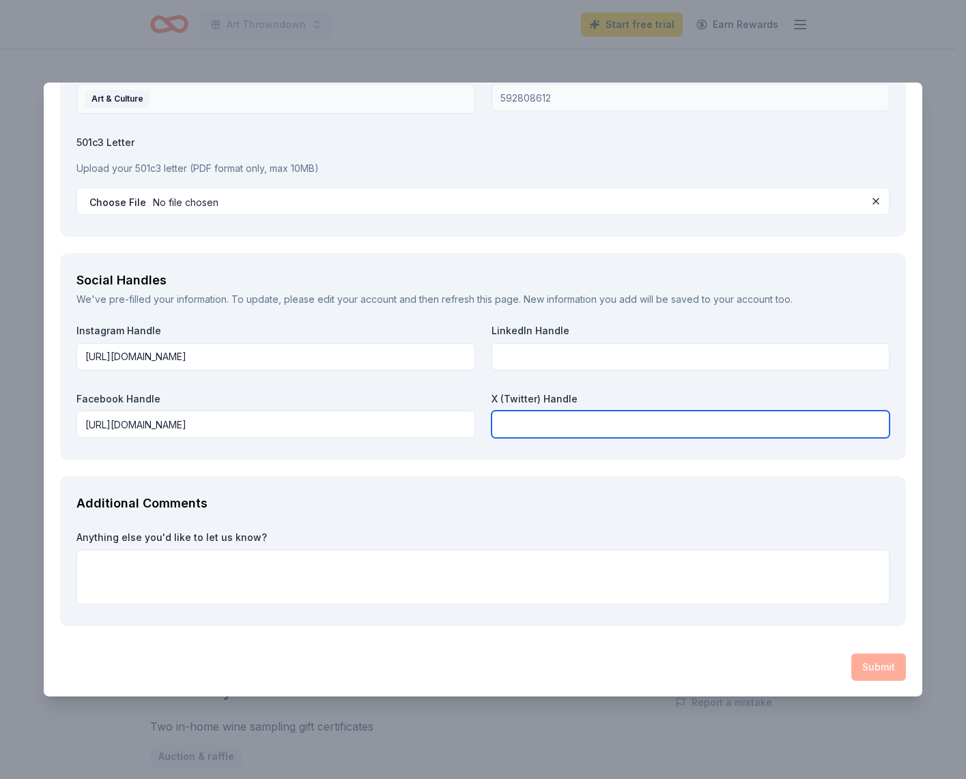
click at [533, 429] on input "text" at bounding box center [690, 424] width 399 height 27
paste input "https://www.instagram.com/armoryartcenter/"
type input "https://www.instagram.com/armoryartcenter/"
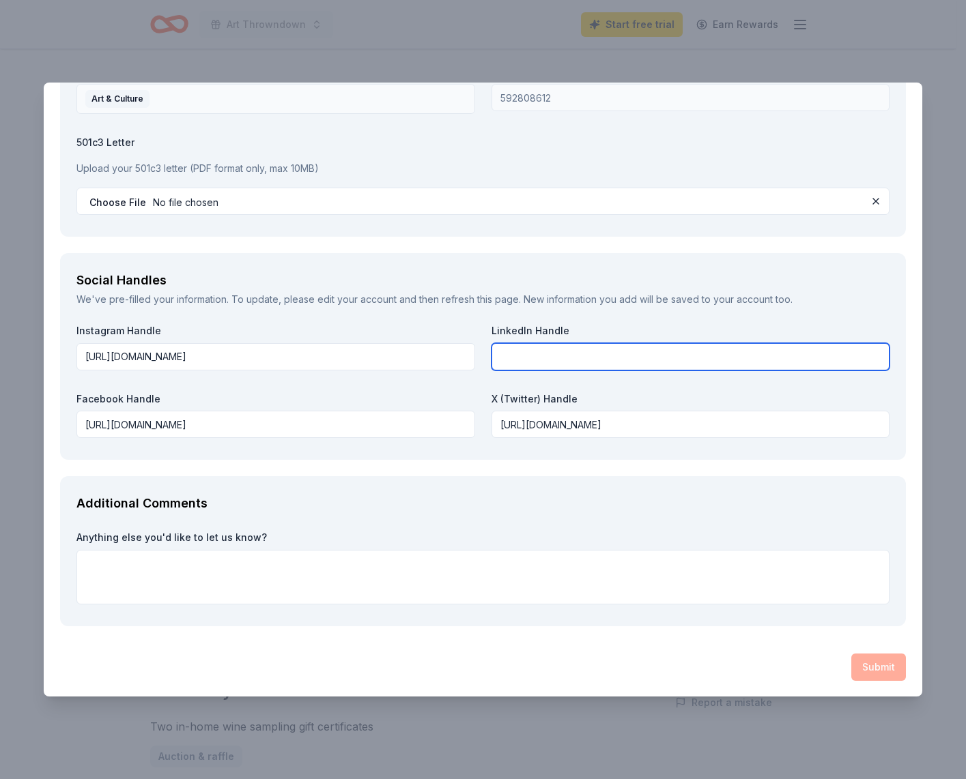
click at [509, 356] on input "text" at bounding box center [690, 356] width 399 height 27
paste input "https://www.linkedin.com/company/armory-art-center"
type input "https://www.linkedin.com/company/armory-art-center"
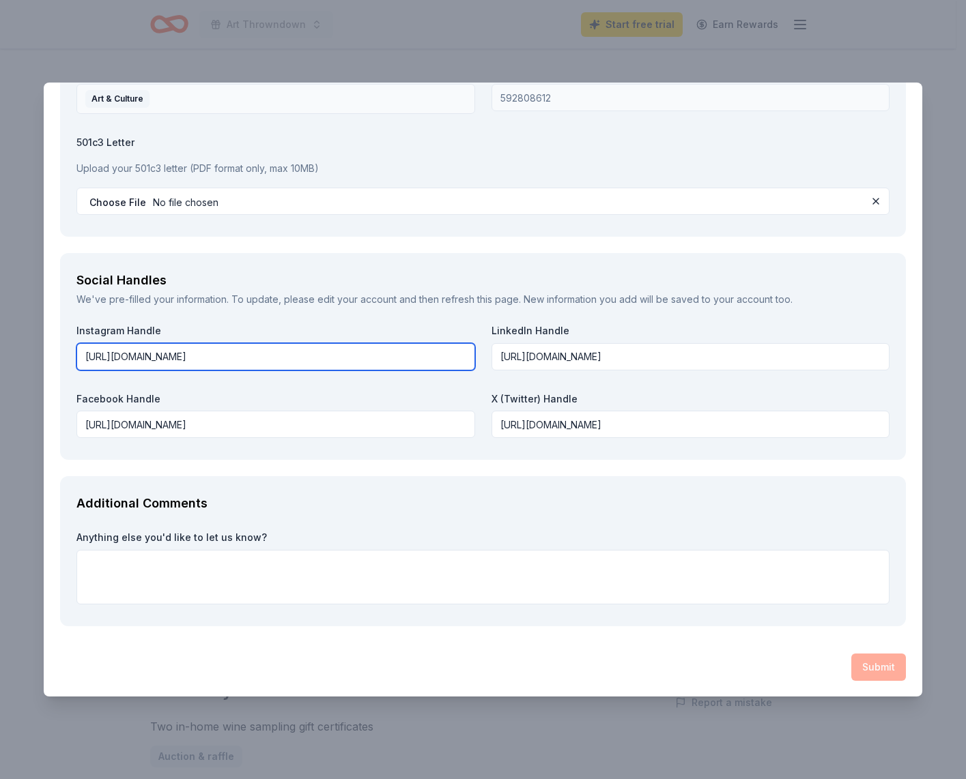
click at [262, 360] on input "https://www.instagram.com/armoryartcenter/" at bounding box center [275, 356] width 399 height 27
drag, startPoint x: 235, startPoint y: 358, endPoint x: 51, endPoint y: 343, distance: 185.5
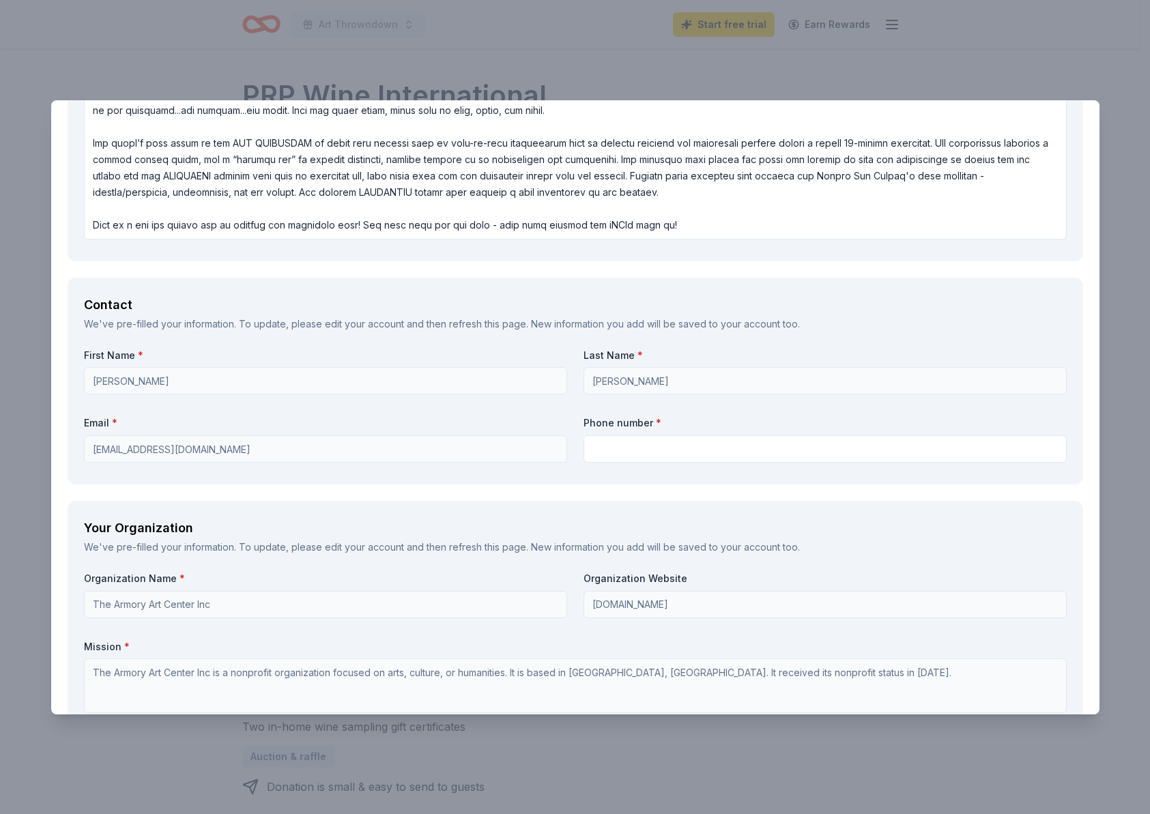
scroll to position [921, 0]
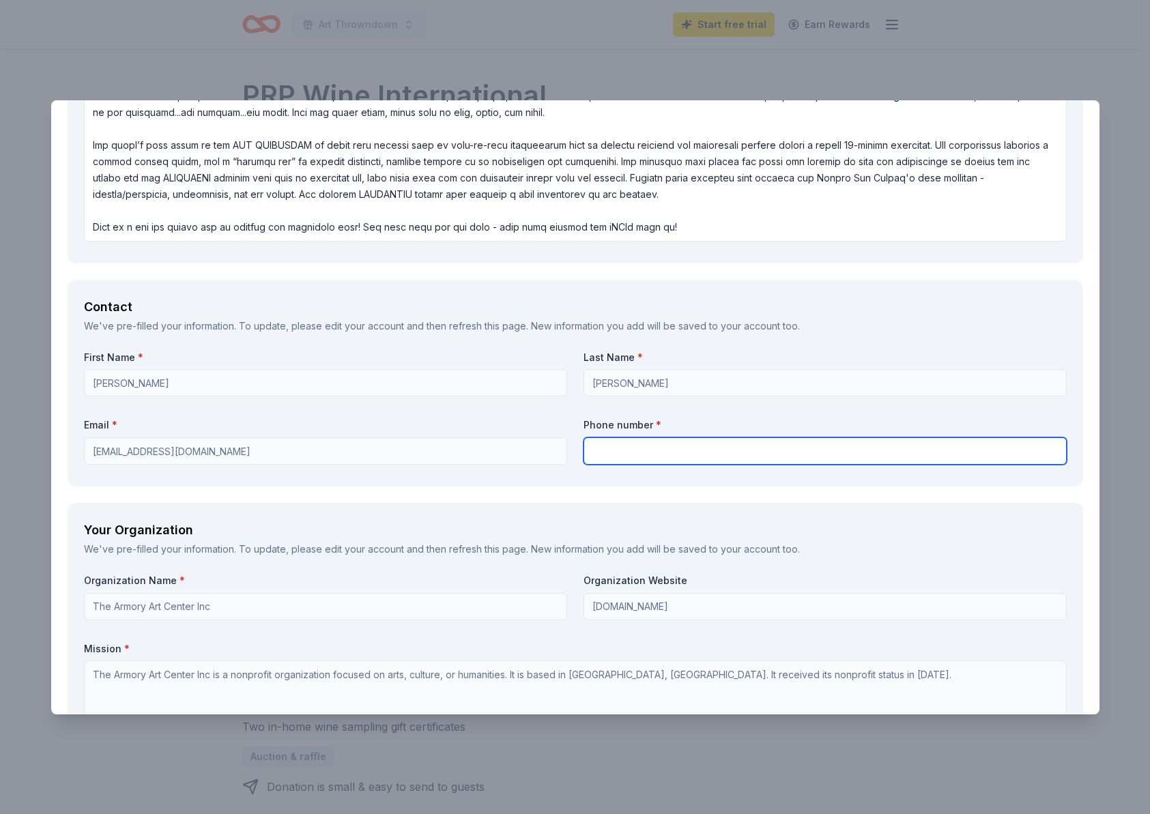
click at [601, 447] on input "text" at bounding box center [824, 450] width 483 height 27
type input "561-832-1776 ext 100"
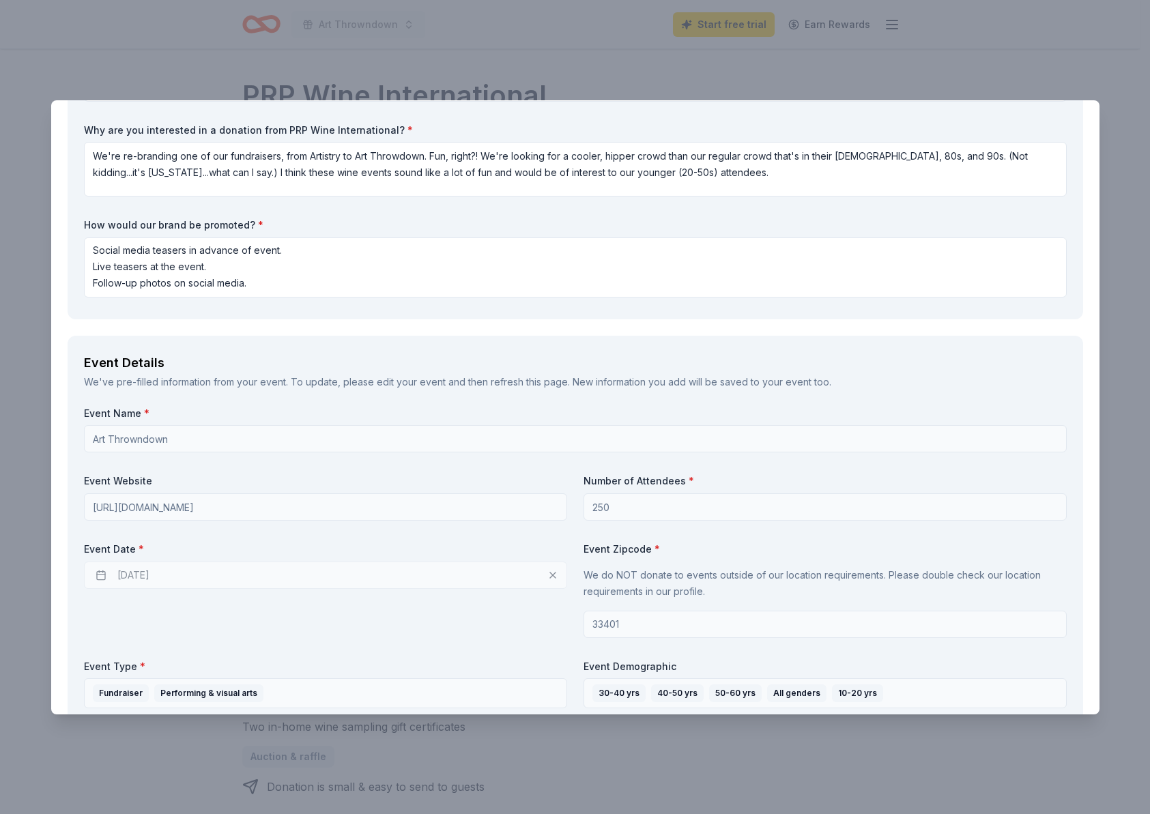
scroll to position [307, 0]
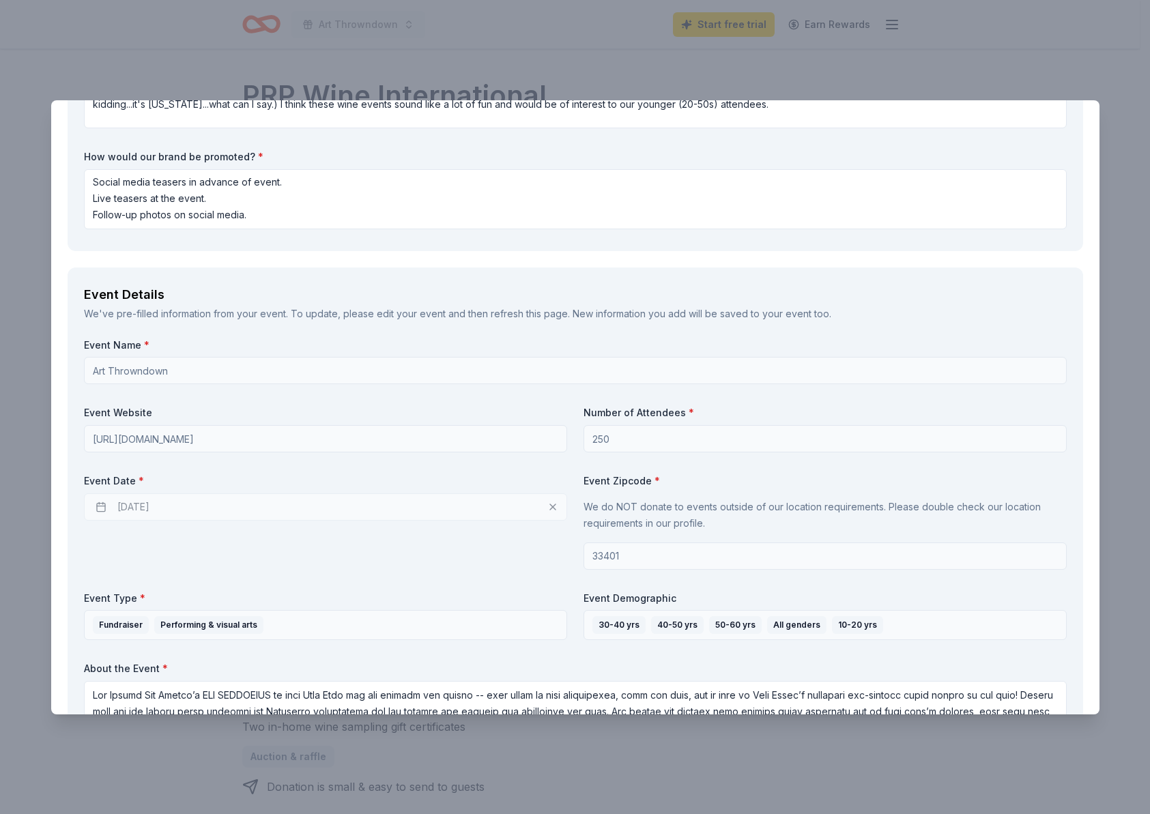
click at [995, 295] on div "Event Details" at bounding box center [575, 295] width 983 height 22
click at [1033, 293] on div "Event Details" at bounding box center [575, 295] width 983 height 22
click at [355, 352] on div "Event Name * Art Throwndown" at bounding box center [575, 361] width 983 height 46
click at [290, 599] on div "Event Name * Art Throwndown Event Website https://armoryart.org/artistry-main-p…" at bounding box center [575, 599] width 983 height 523
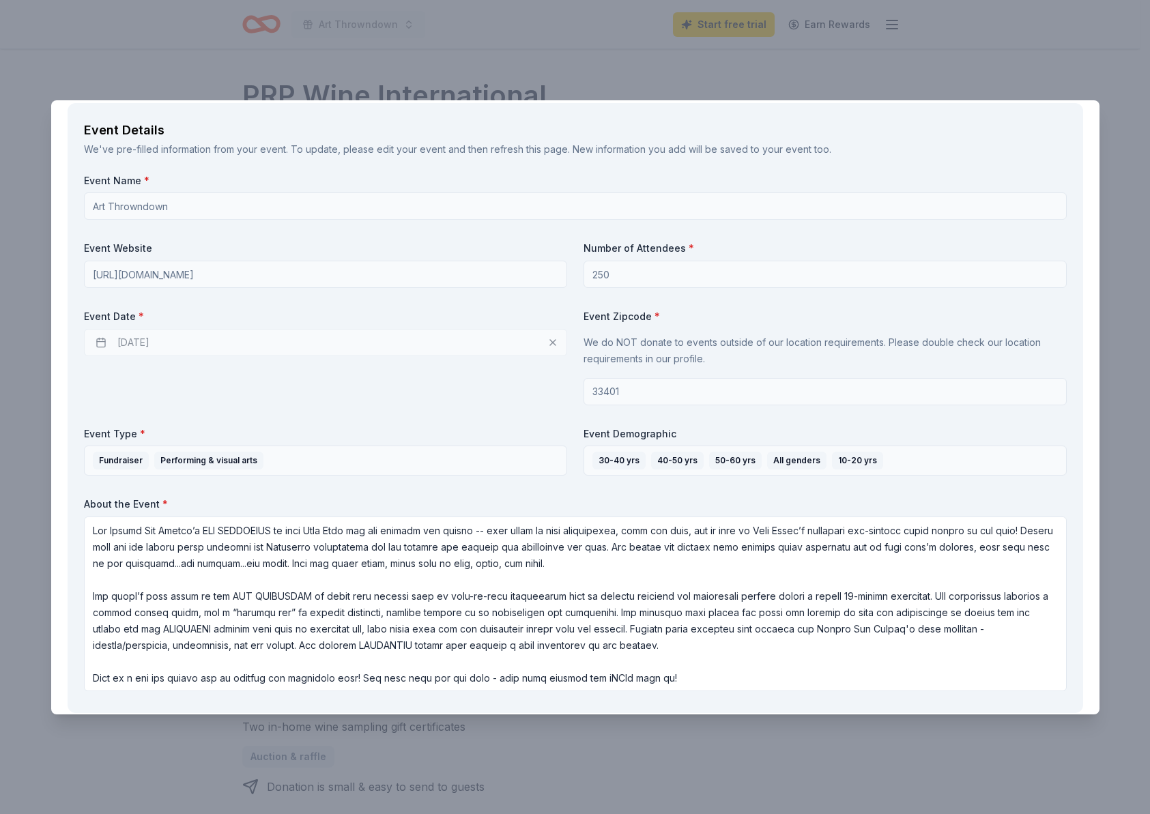
scroll to position [452, 0]
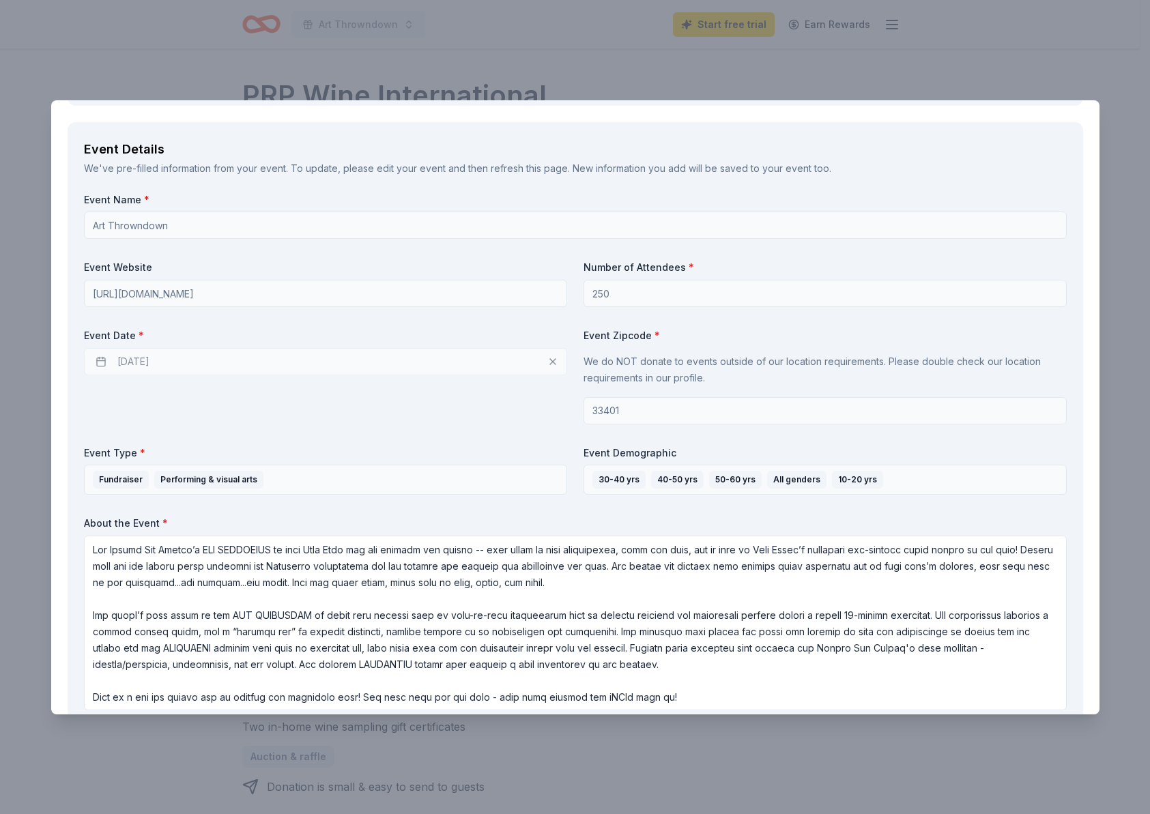
click at [161, 358] on div "02/05/2026" at bounding box center [325, 361] width 483 height 27
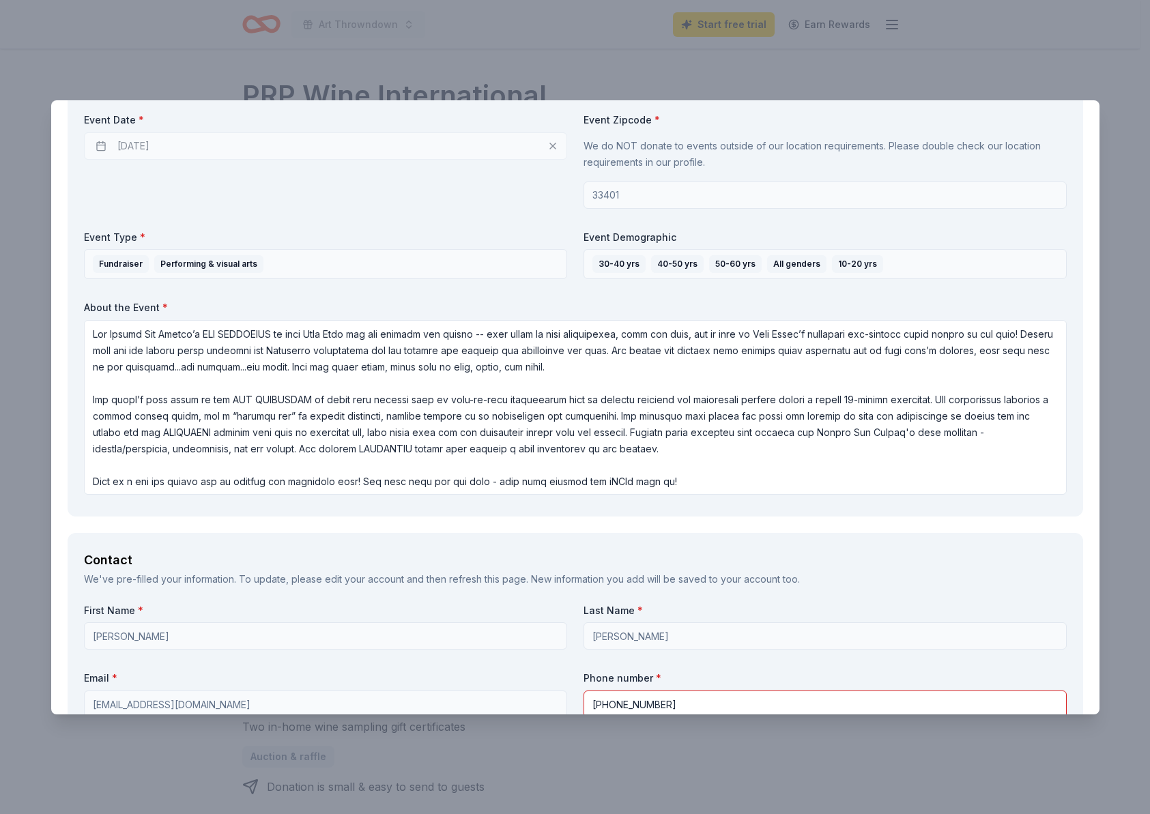
scroll to position [670, 0]
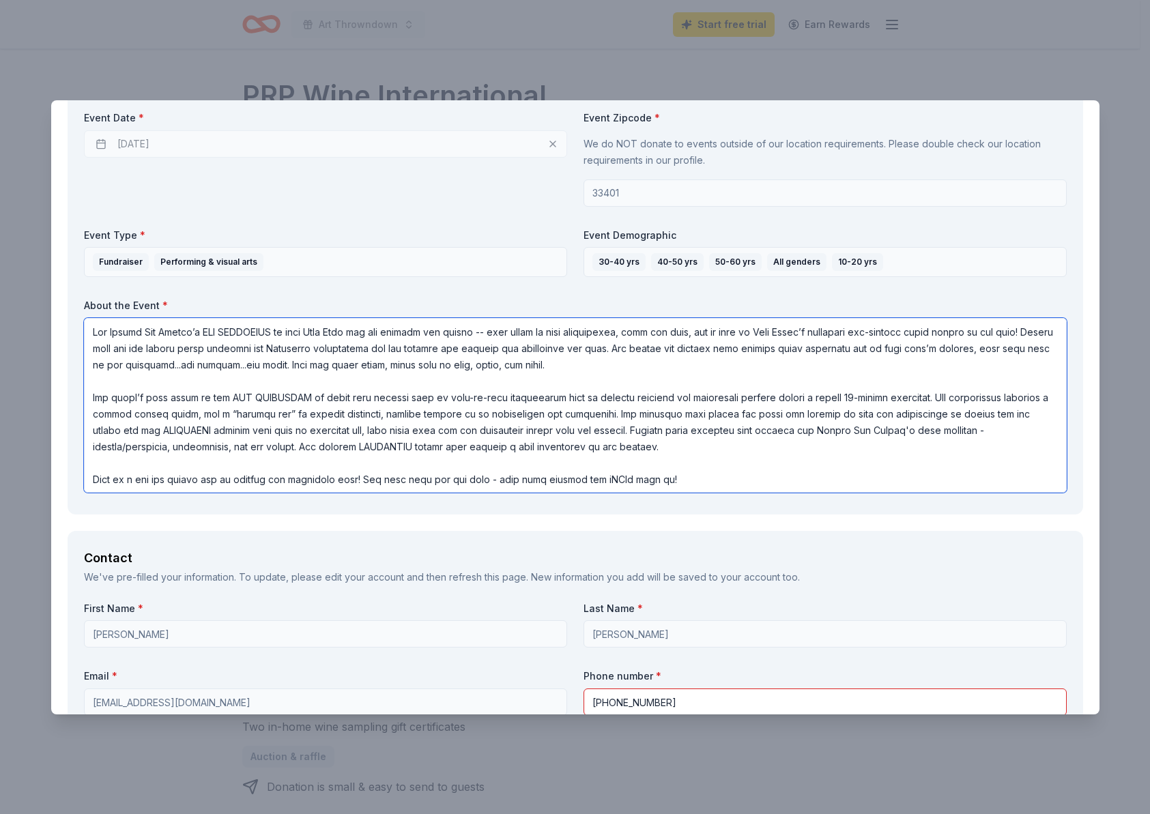
click at [682, 479] on textarea at bounding box center [575, 405] width 983 height 175
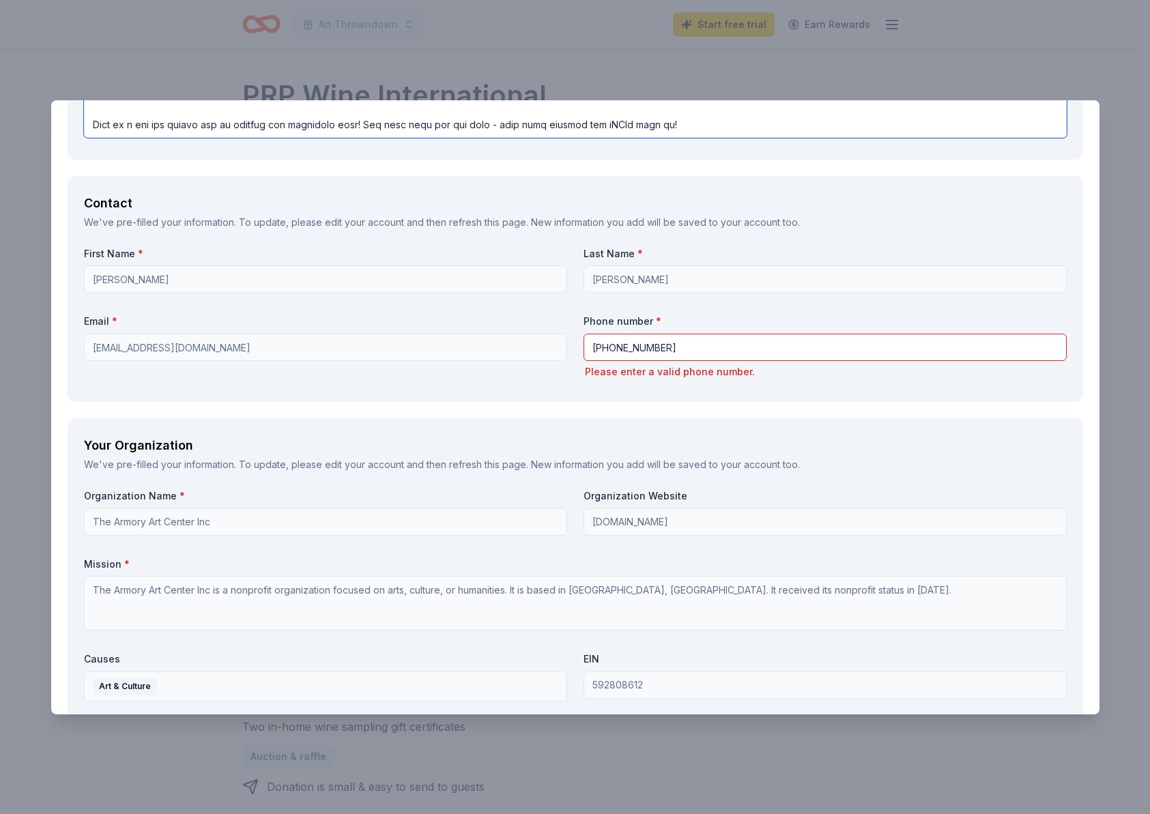
scroll to position [1026, 0]
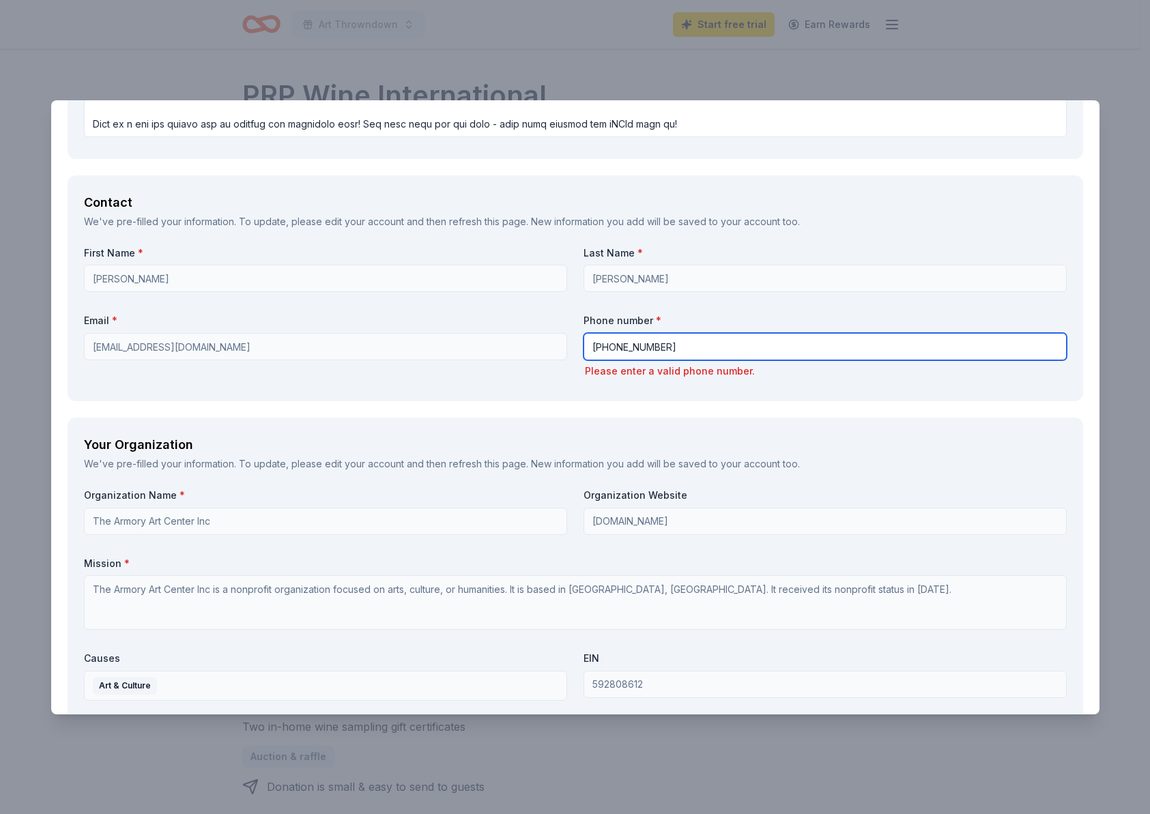
drag, startPoint x: 652, startPoint y: 347, endPoint x: 791, endPoint y: 343, distance: 139.3
click at [791, 341] on input "561-832-1776 ext 100" at bounding box center [824, 346] width 483 height 27
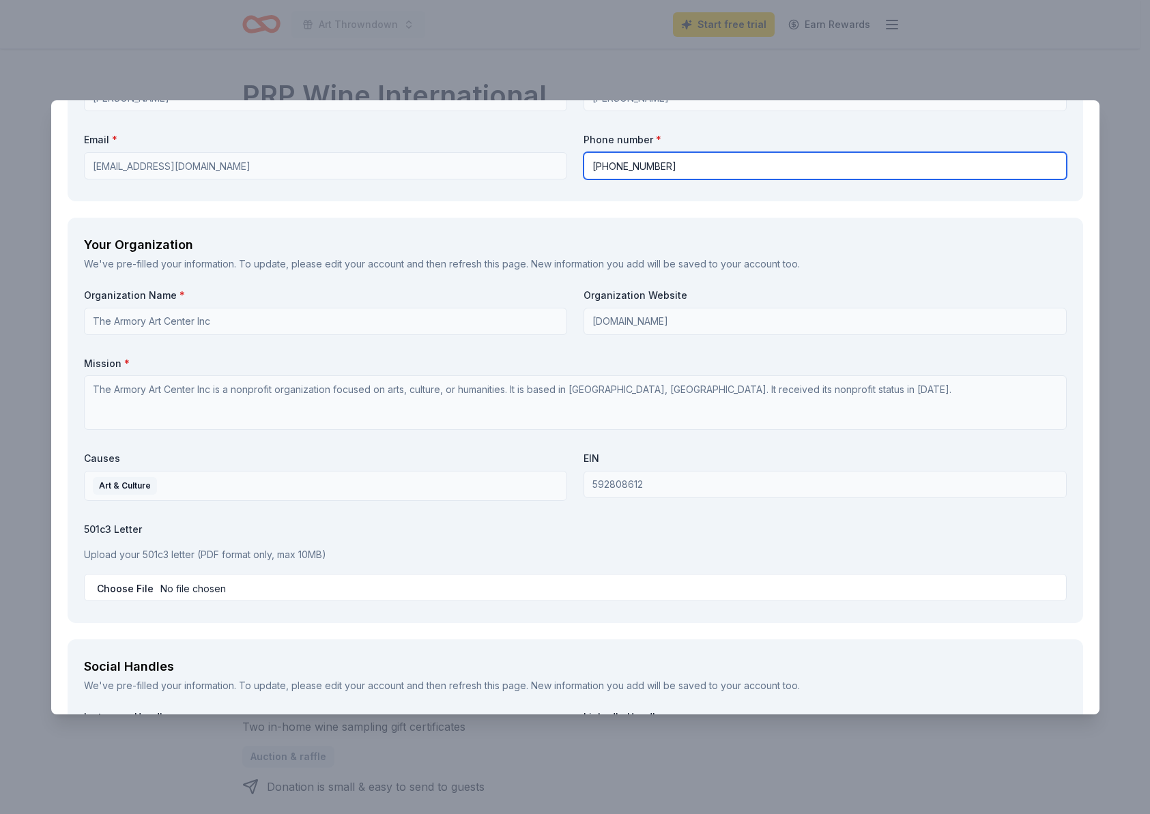
scroll to position [1576, 0]
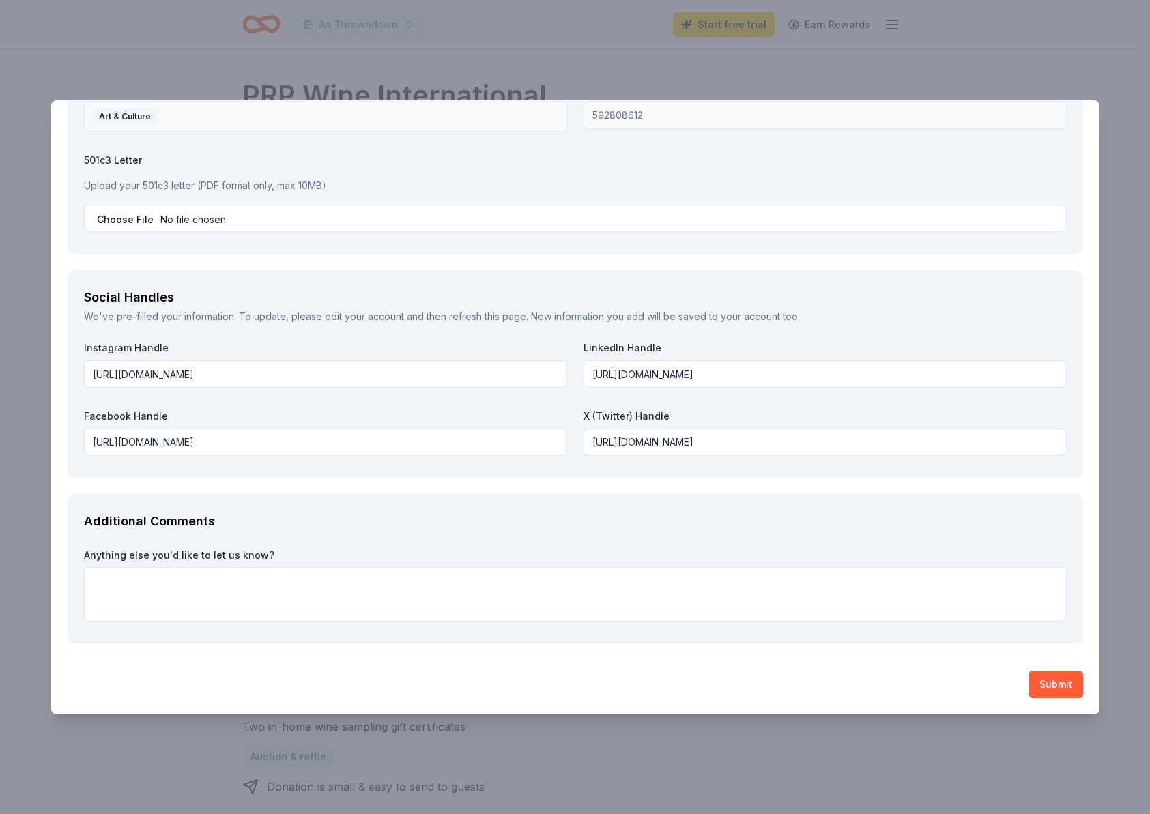
type input "561-832-1776"
click at [96, 578] on textarea at bounding box center [575, 594] width 983 height 55
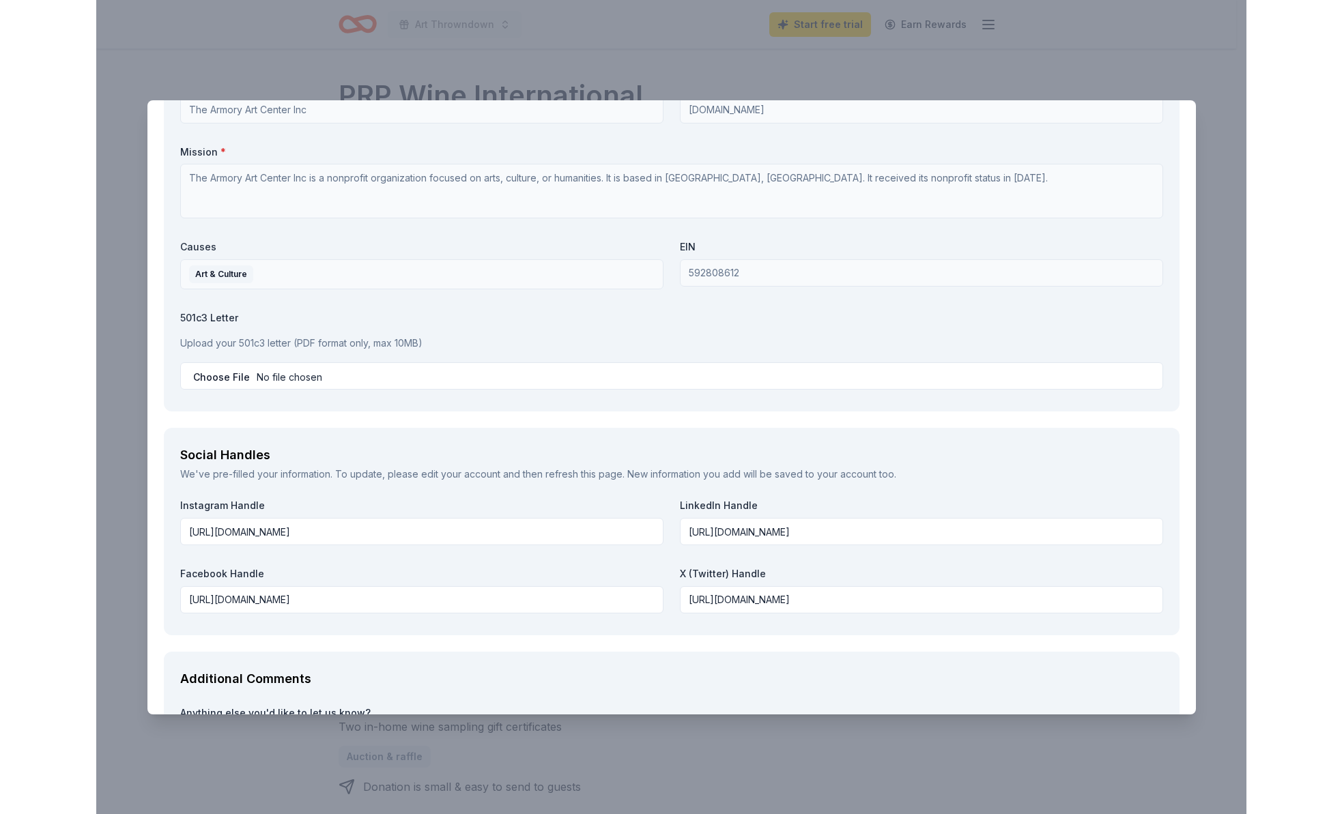
scroll to position [1415, 0]
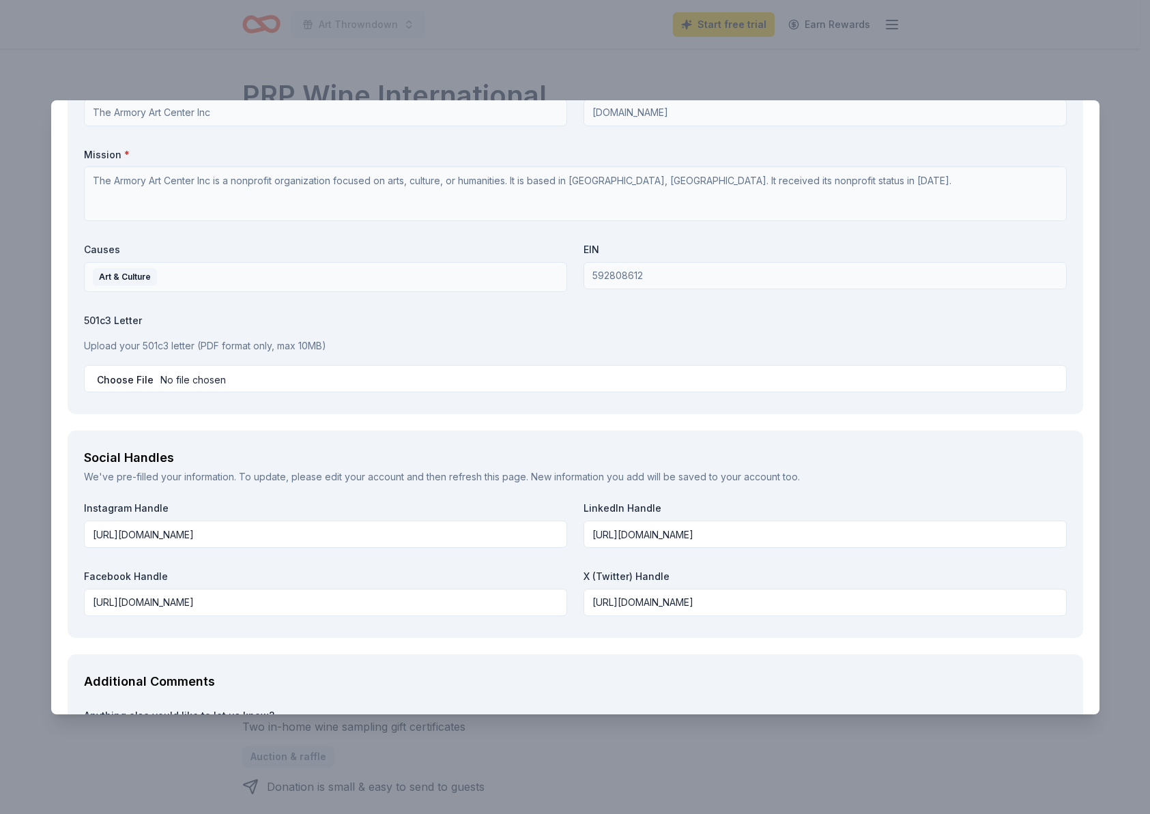
type textarea "Clicked on 10-20 age group by accident and can't delete it without starting ove…"
click at [393, 475] on link "edit your account" at bounding box center [364, 477] width 79 height 12
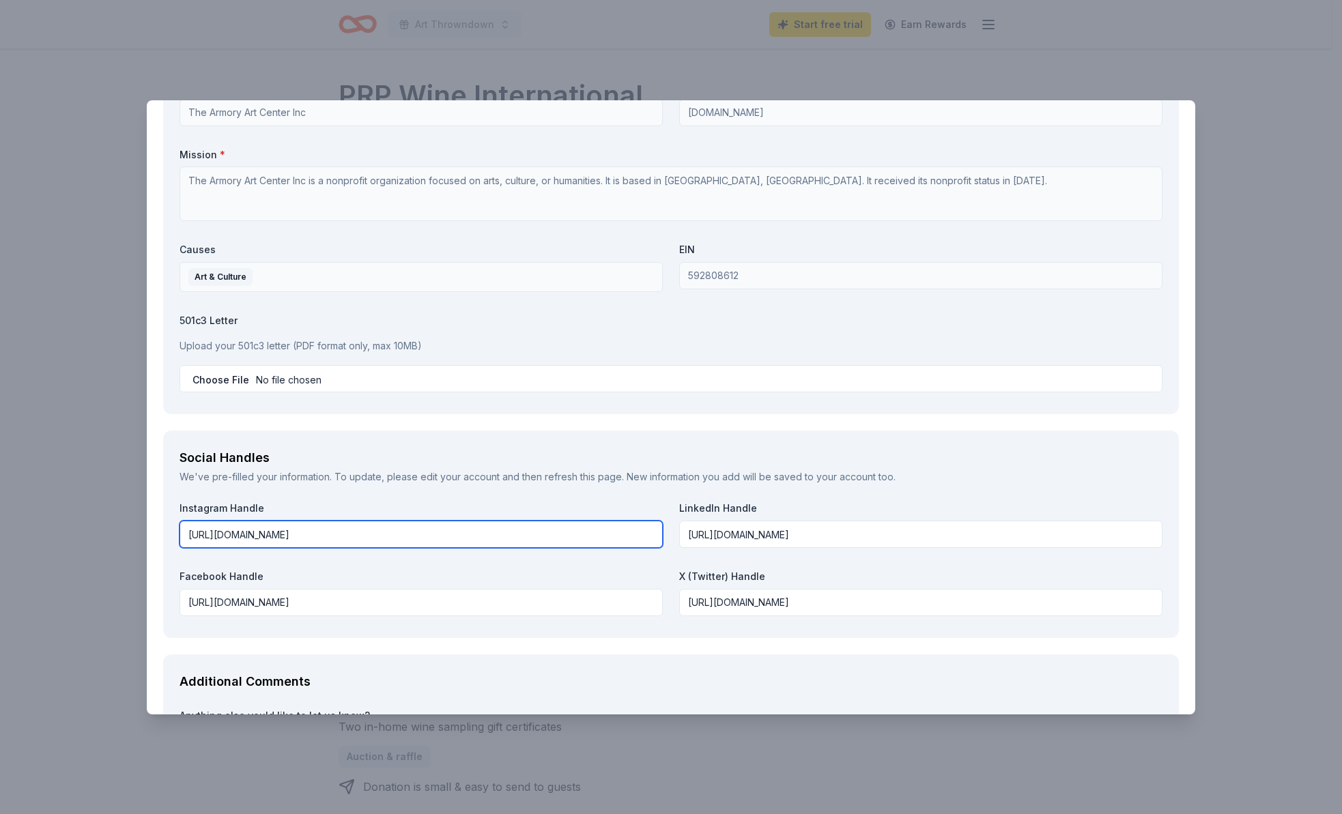
drag, startPoint x: 416, startPoint y: 536, endPoint x: 119, endPoint y: 523, distance: 297.1
click at [119, 523] on div "PRP Wine International Save Report a mistake Due in 158 days 15 applies last we…" at bounding box center [671, 407] width 1342 height 814
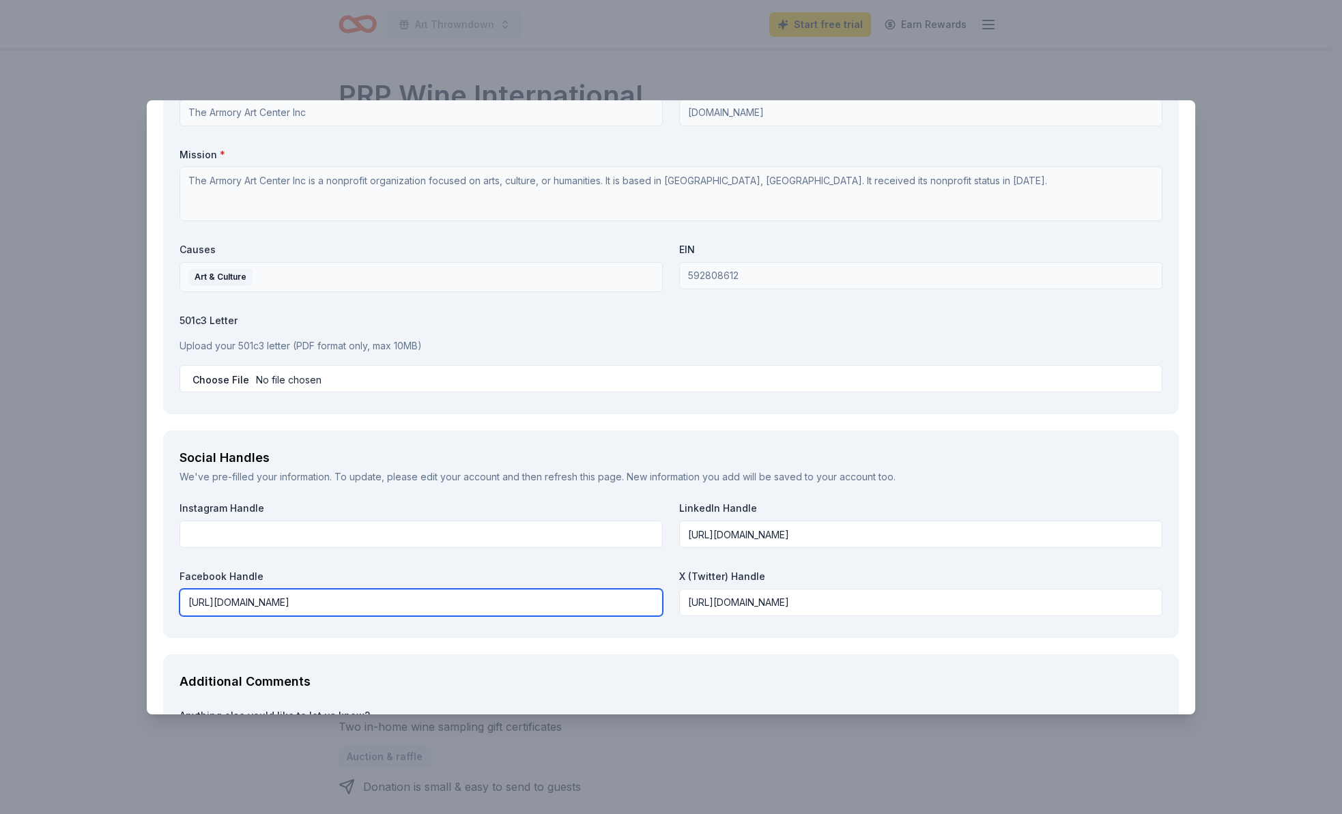
drag, startPoint x: 411, startPoint y: 603, endPoint x: 154, endPoint y: 598, distance: 257.3
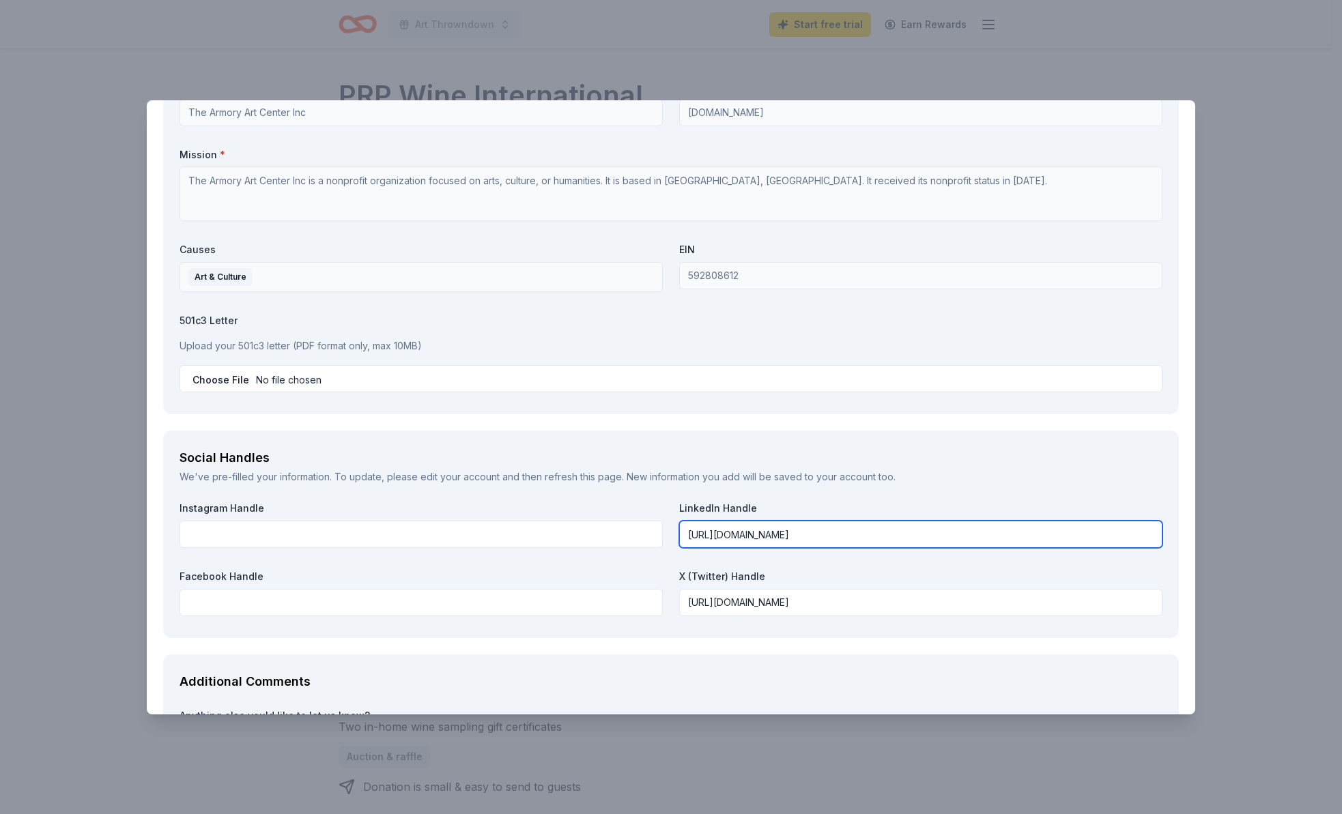
drag, startPoint x: 938, startPoint y: 536, endPoint x: 645, endPoint y: 523, distance: 293.7
click at [646, 524] on div "Instagram Handle LinkedIn Handle https://www.linkedin.com/company/armory-art-ce…" at bounding box center [670, 561] width 983 height 119
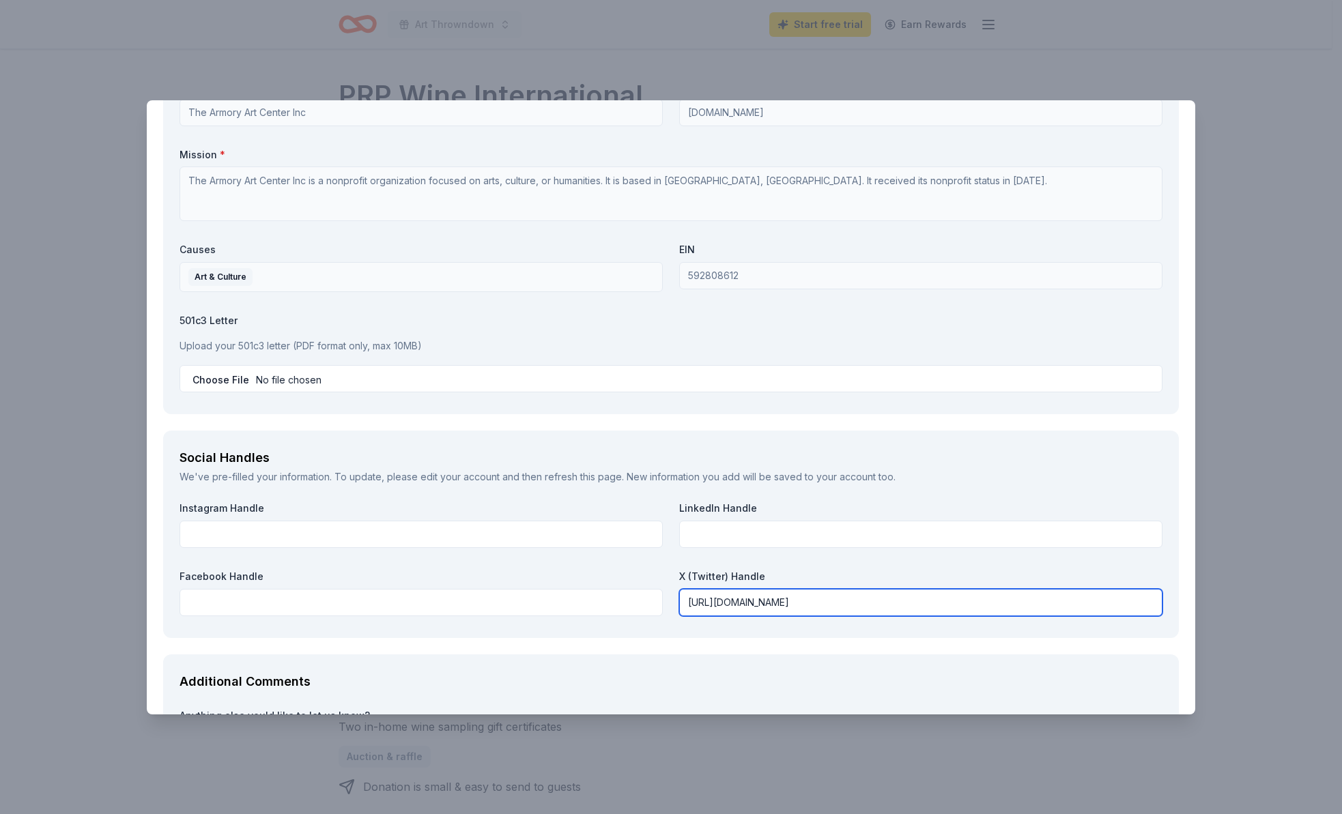
drag, startPoint x: 897, startPoint y: 602, endPoint x: 622, endPoint y: 590, distance: 275.3
click at [639, 594] on div "Instagram Handle LinkedIn Handle Facebook Handle X (Twitter) Handle https://www…" at bounding box center [670, 561] width 983 height 119
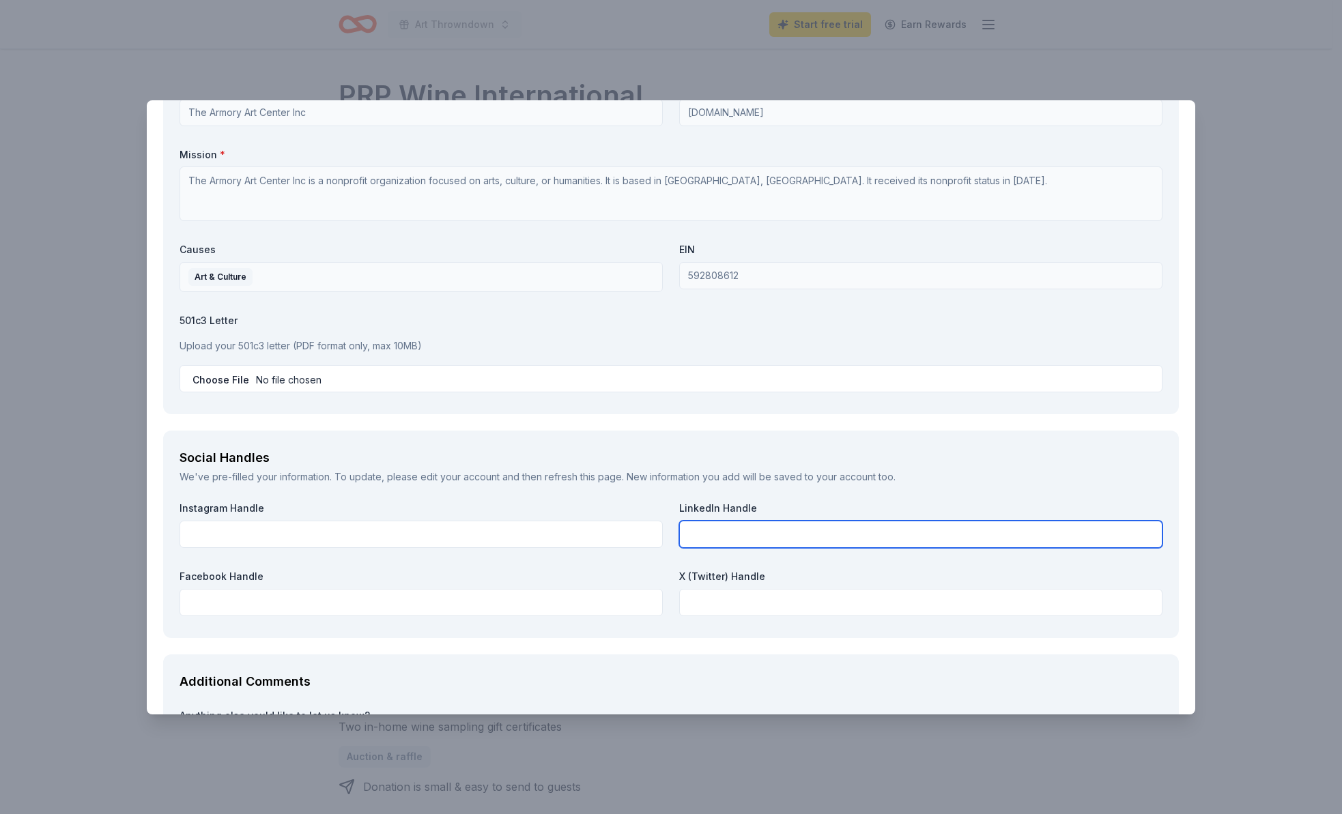
click at [702, 537] on input "text" at bounding box center [920, 534] width 483 height 27
type input "Armory Art Center"
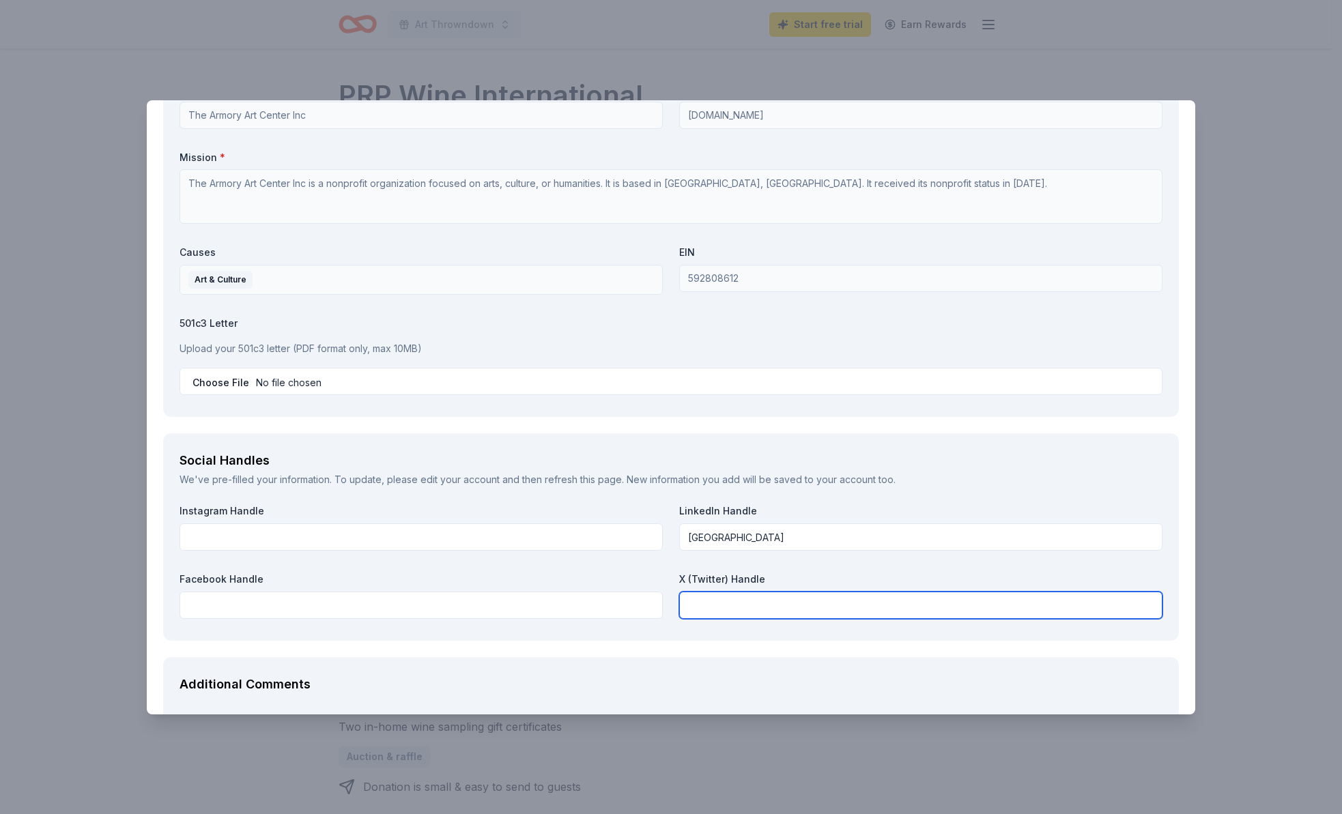
click at [692, 607] on input "text" at bounding box center [920, 605] width 483 height 27
type input "@armoryartcenter"
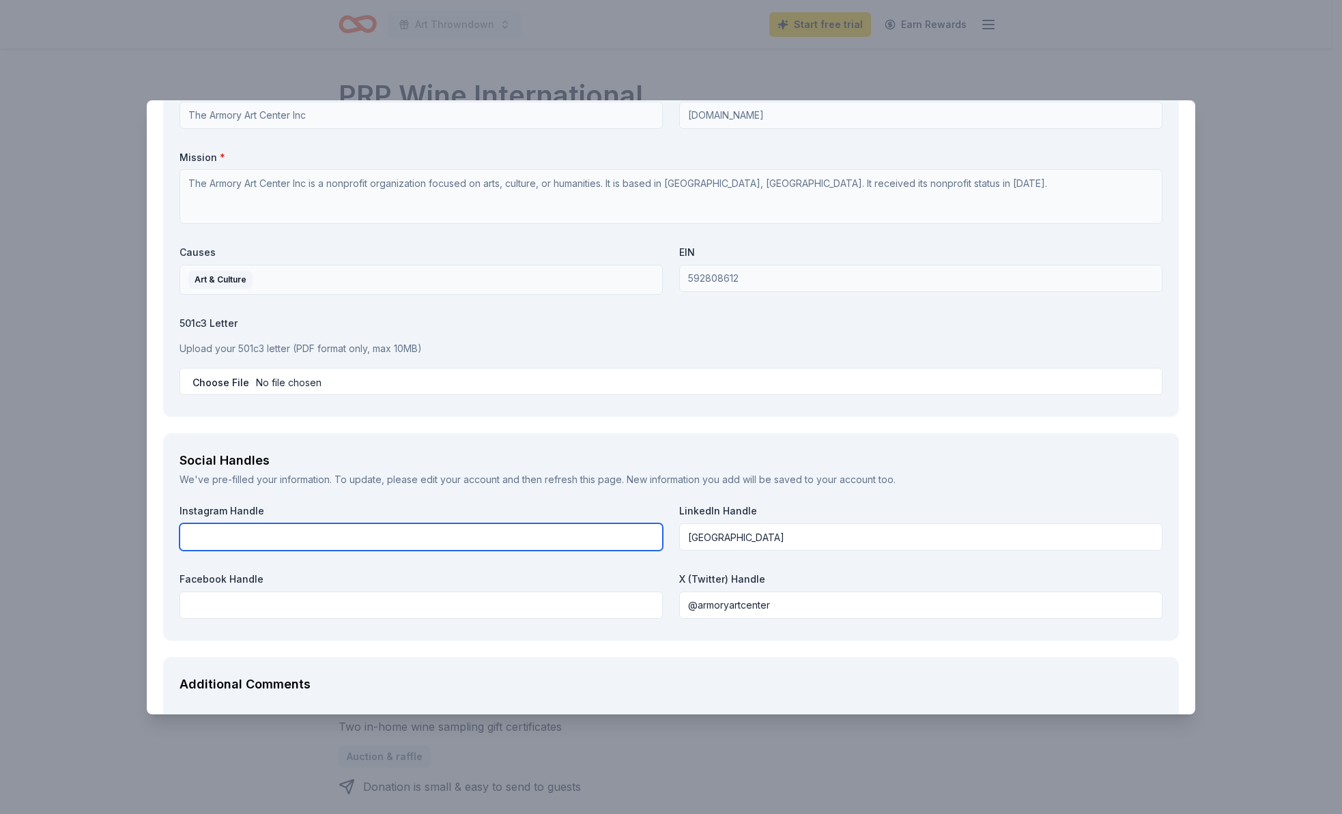
click at [201, 543] on input "text" at bounding box center [420, 536] width 483 height 27
type input "armoryartcenter"
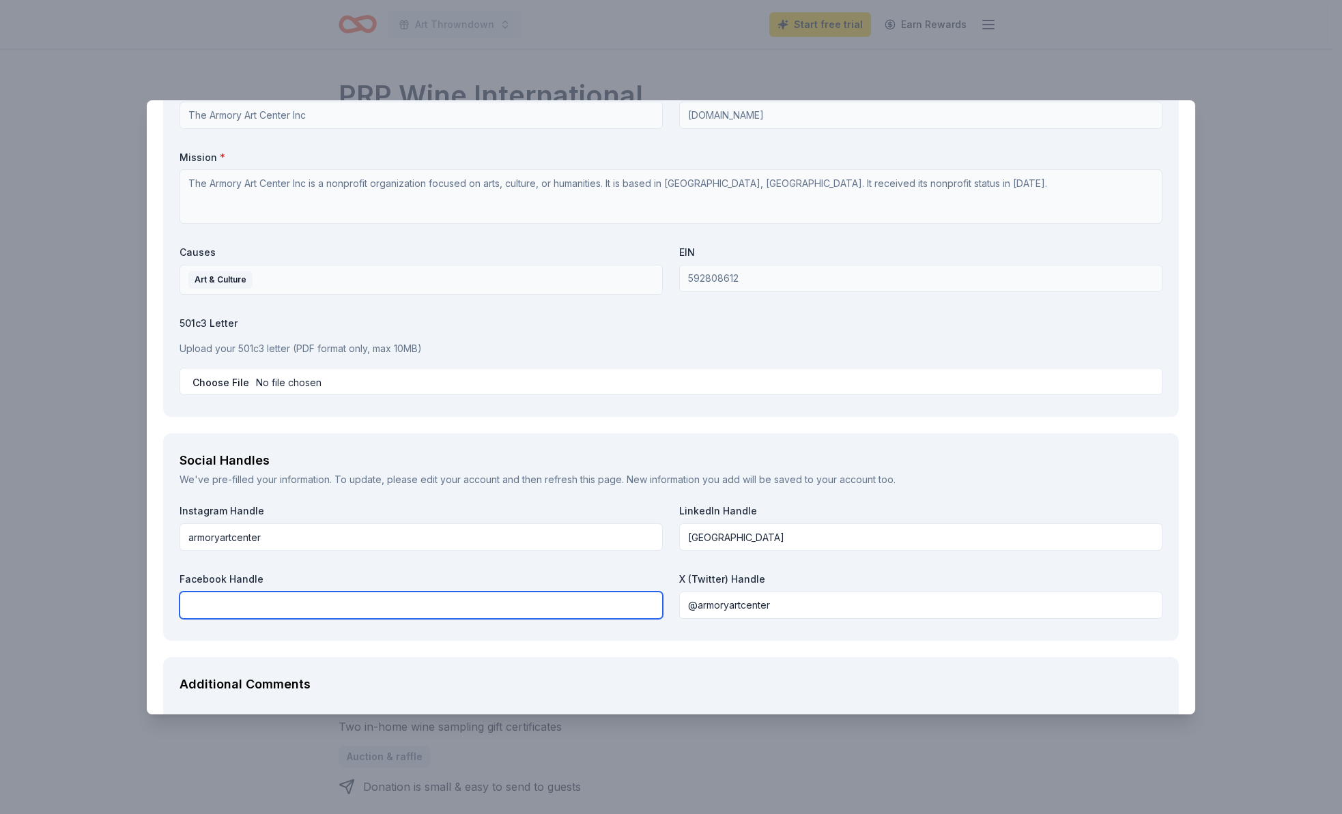
click at [192, 602] on input "text" at bounding box center [420, 605] width 483 height 27
type input "armoryartcenter"
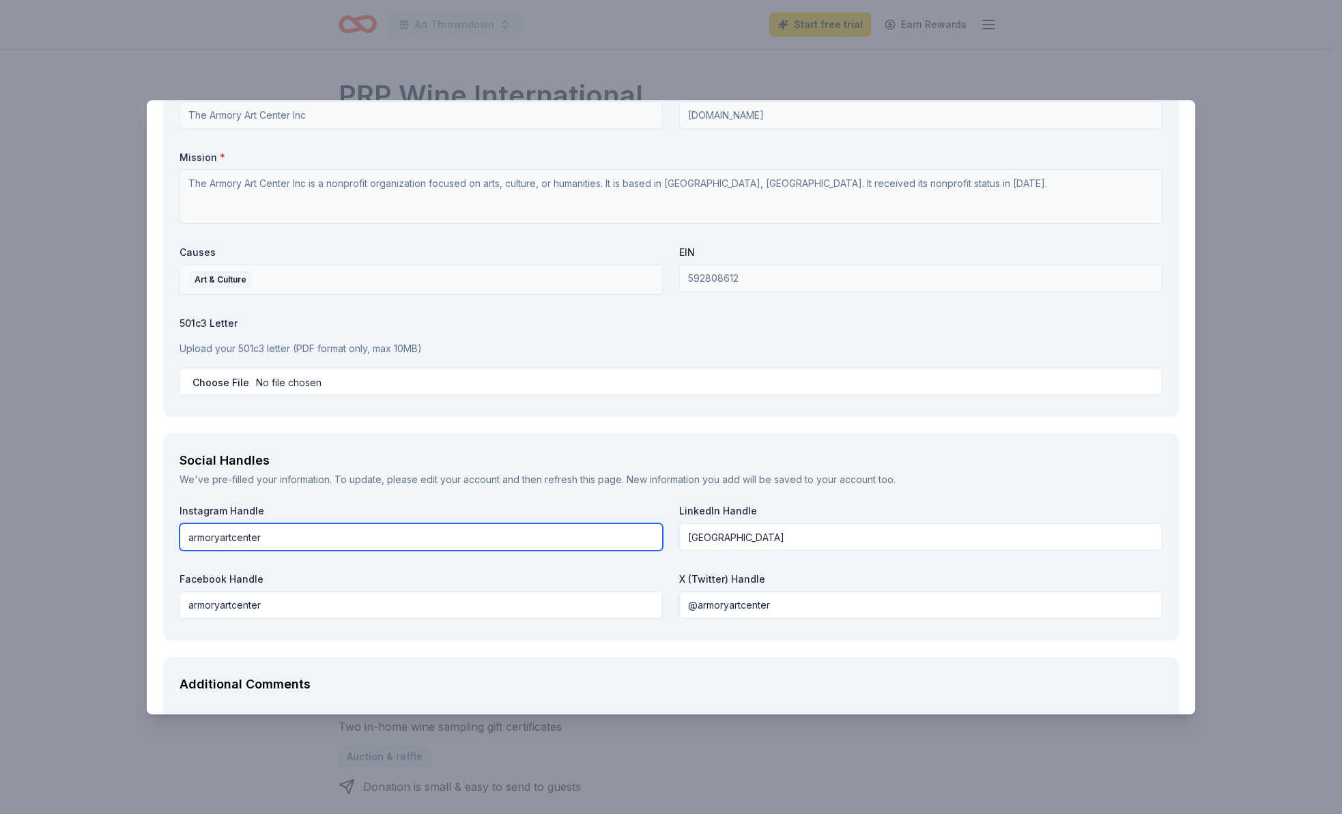
drag, startPoint x: 299, startPoint y: 538, endPoint x: 117, endPoint y: 532, distance: 182.3
click at [117, 532] on div "PRP Wine International Save Report a mistake Due in 158 days 15 applies last we…" at bounding box center [671, 407] width 1342 height 814
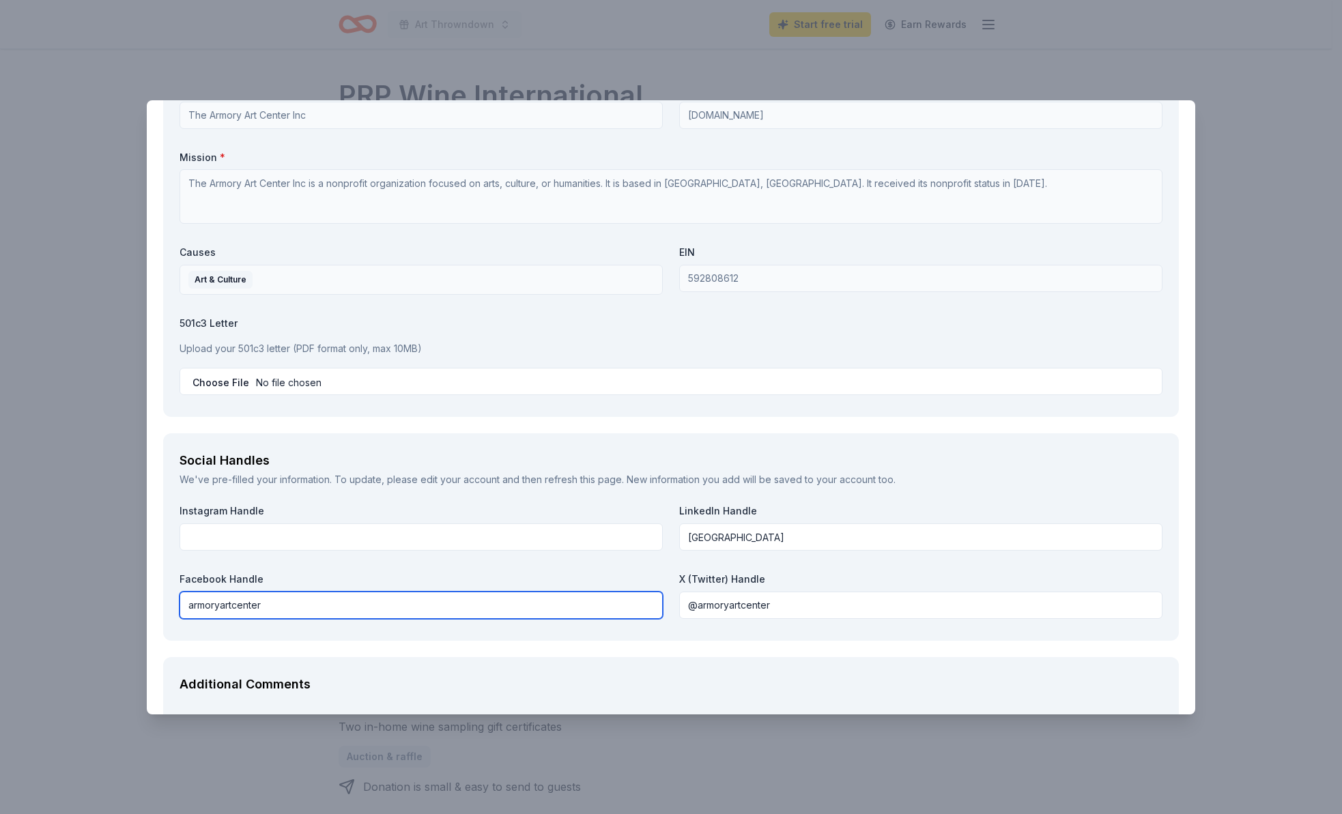
drag, startPoint x: 203, startPoint y: 603, endPoint x: 103, endPoint y: 601, distance: 100.4
click at [103, 601] on div "PRP Wine International Save Report a mistake Due in 158 days 15 applies last we…" at bounding box center [671, 407] width 1342 height 814
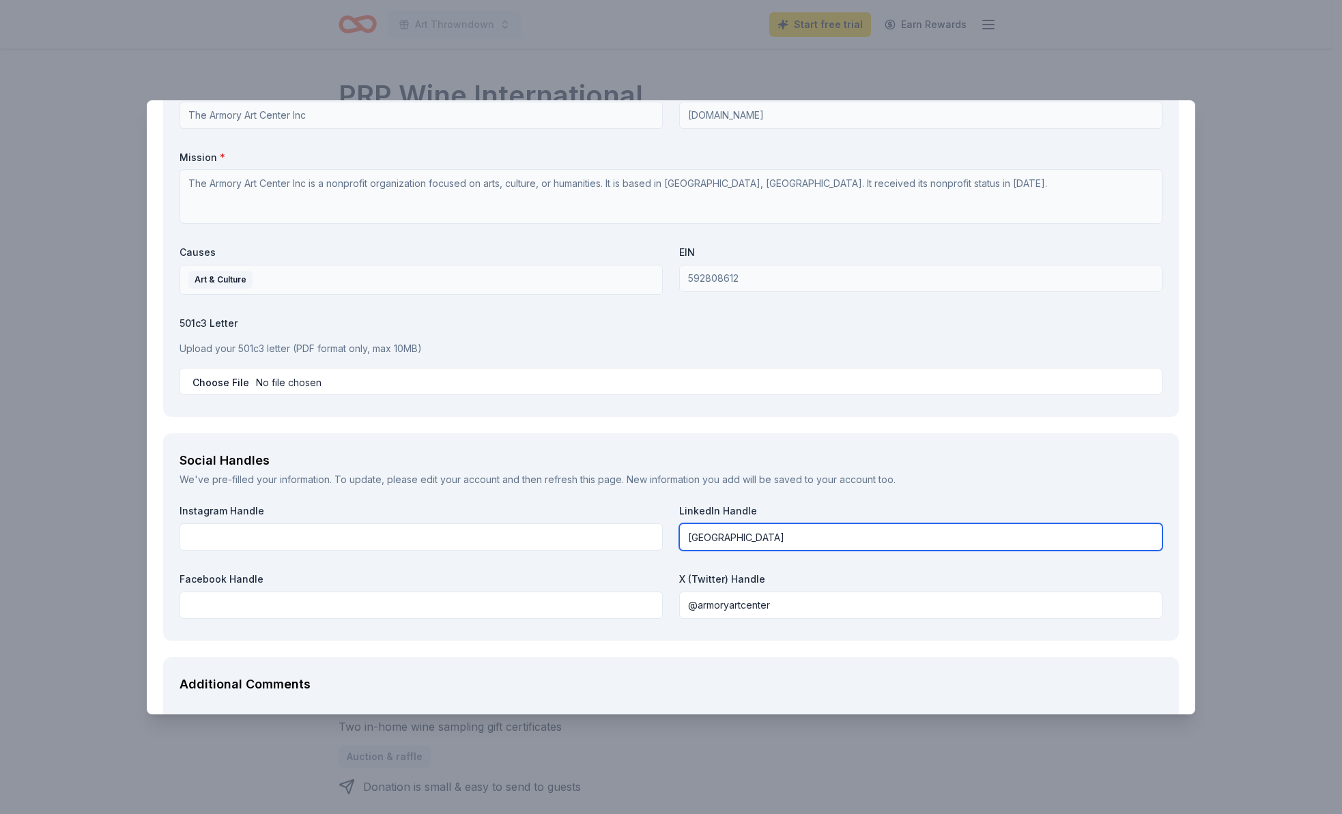
drag, startPoint x: 751, startPoint y: 536, endPoint x: 639, endPoint y: 532, distance: 111.3
click at [639, 532] on div "Instagram Handle LinkedIn Handle Armory Art Center Facebook Handle X (Twitter) …" at bounding box center [670, 563] width 983 height 119
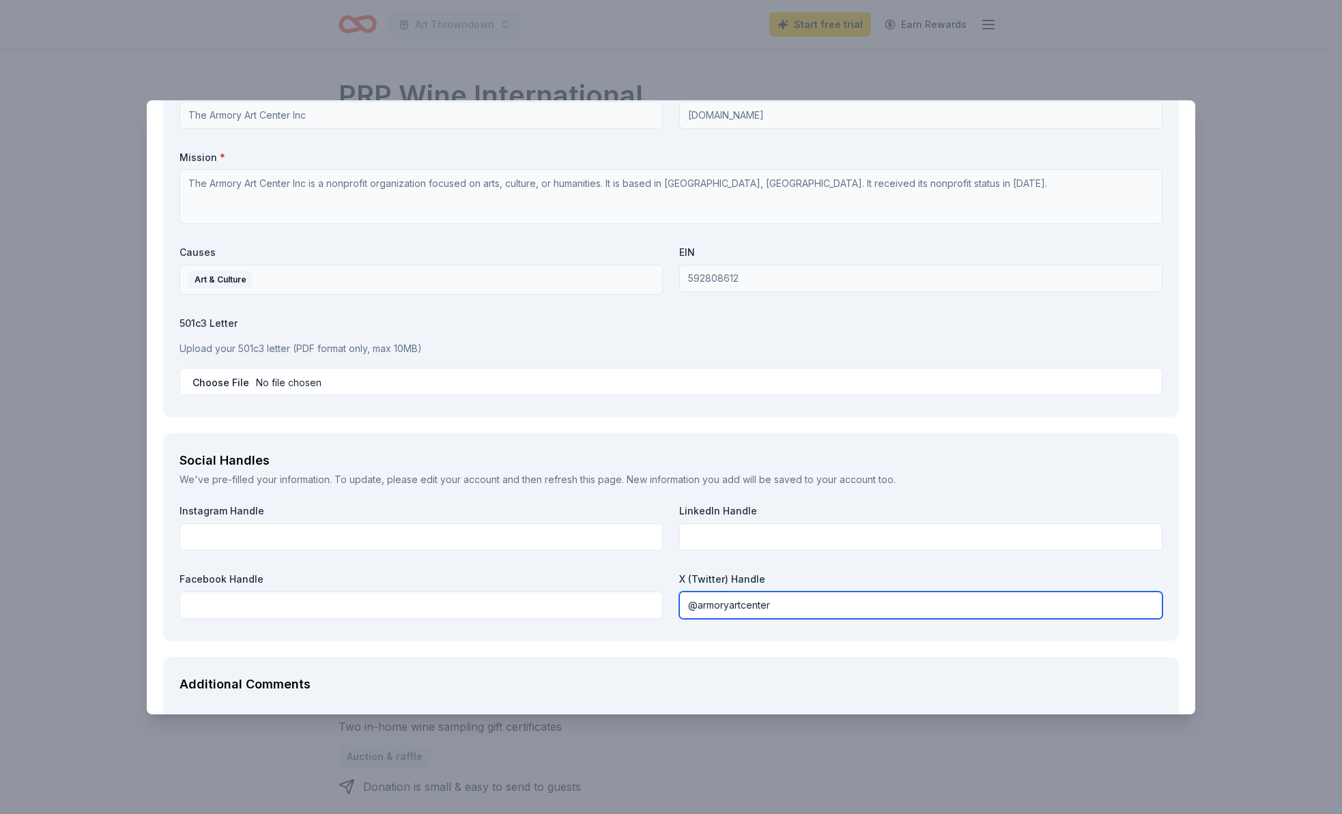
drag, startPoint x: 695, startPoint y: 603, endPoint x: 513, endPoint y: 563, distance: 185.8
click at [620, 601] on div "Instagram Handle LinkedIn Handle Facebook Handle X (Twitter) Handle @armoryartc…" at bounding box center [670, 563] width 983 height 119
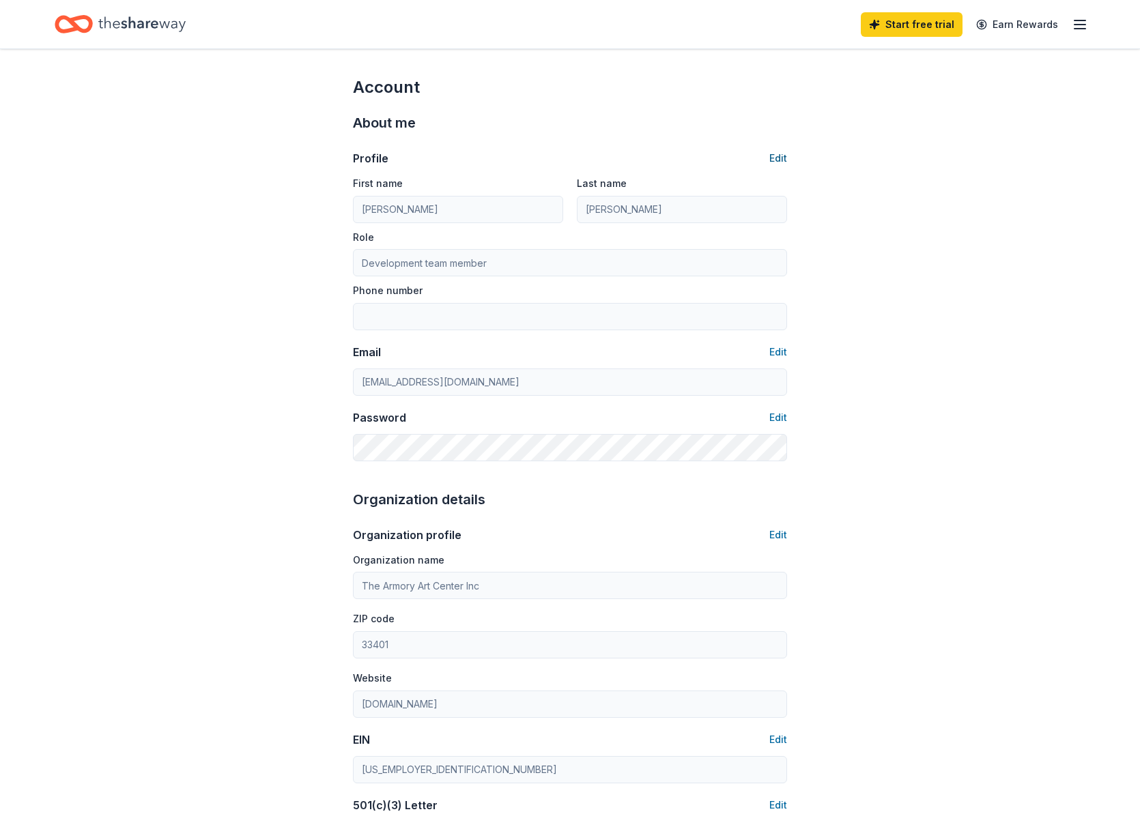
click at [782, 156] on button "Edit" at bounding box center [778, 158] width 18 height 16
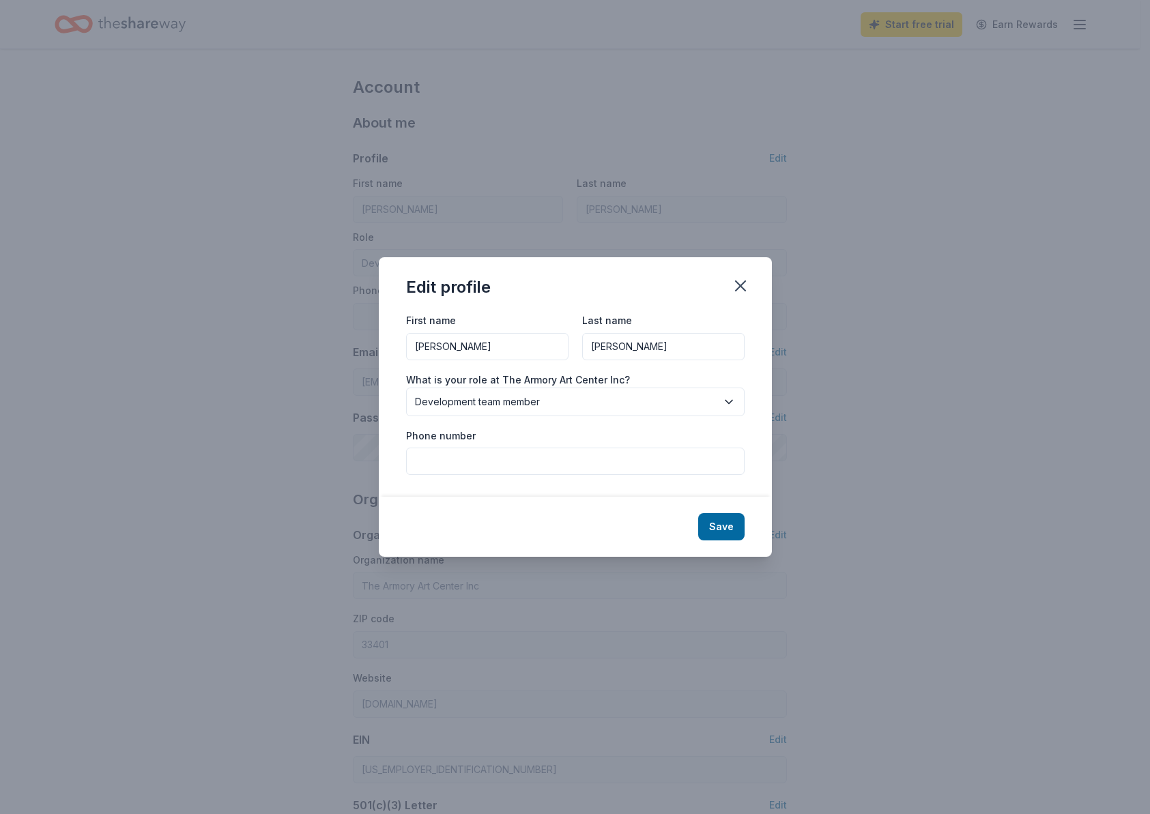
click at [429, 464] on input "Phone number" at bounding box center [575, 461] width 338 height 27
type input "[PHONE_NUMBER]"
click at [712, 523] on button "Save" at bounding box center [721, 526] width 46 height 27
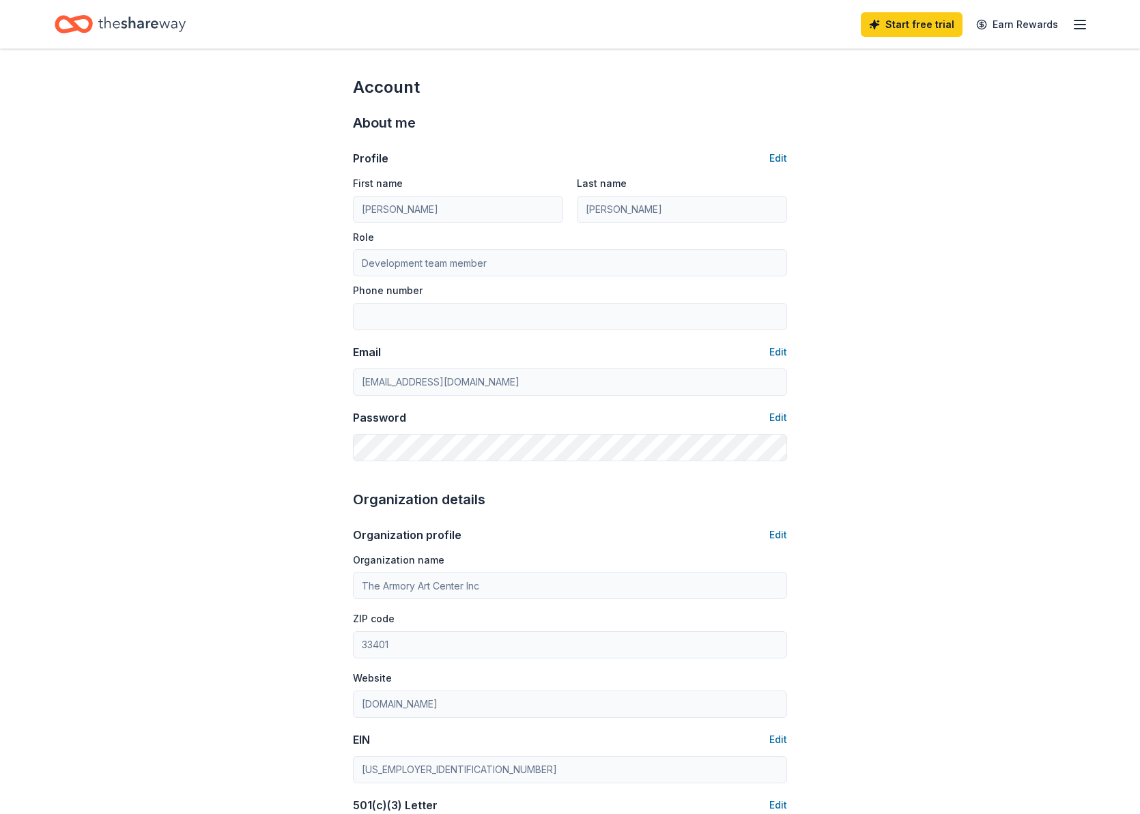
type input "[PHONE_NUMBER]"
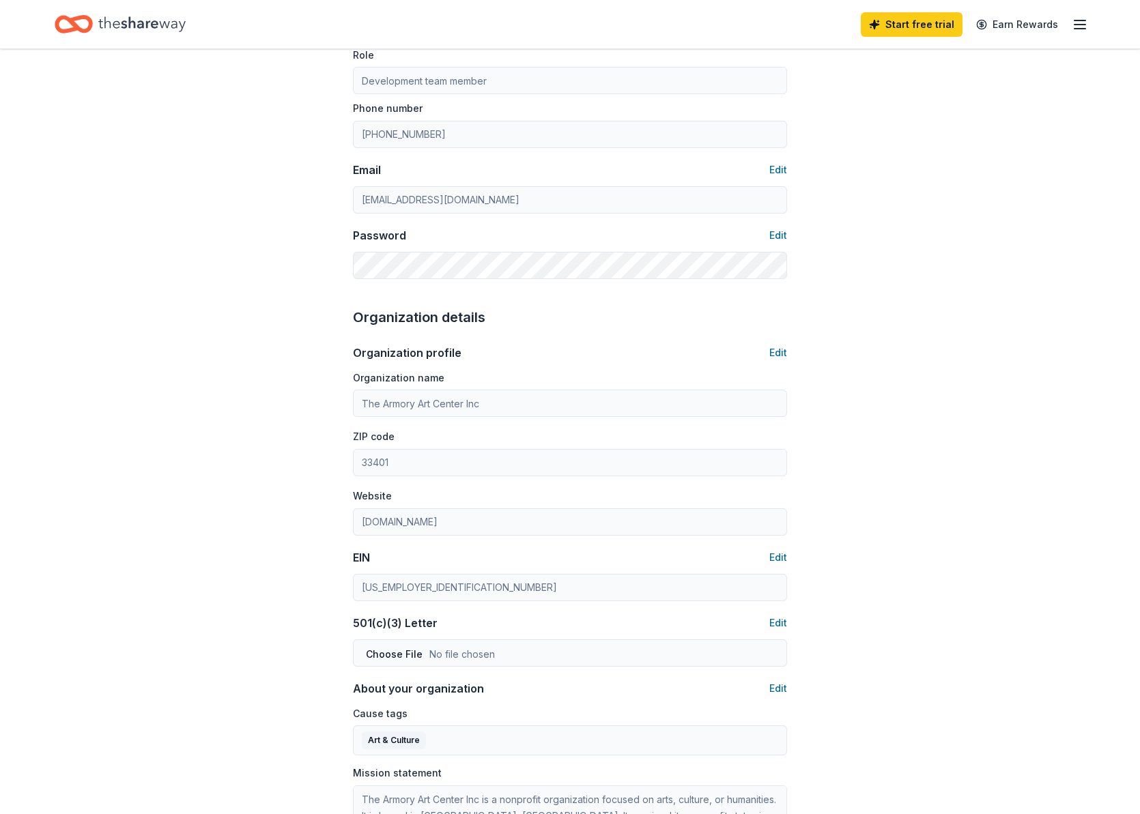
scroll to position [209, 0]
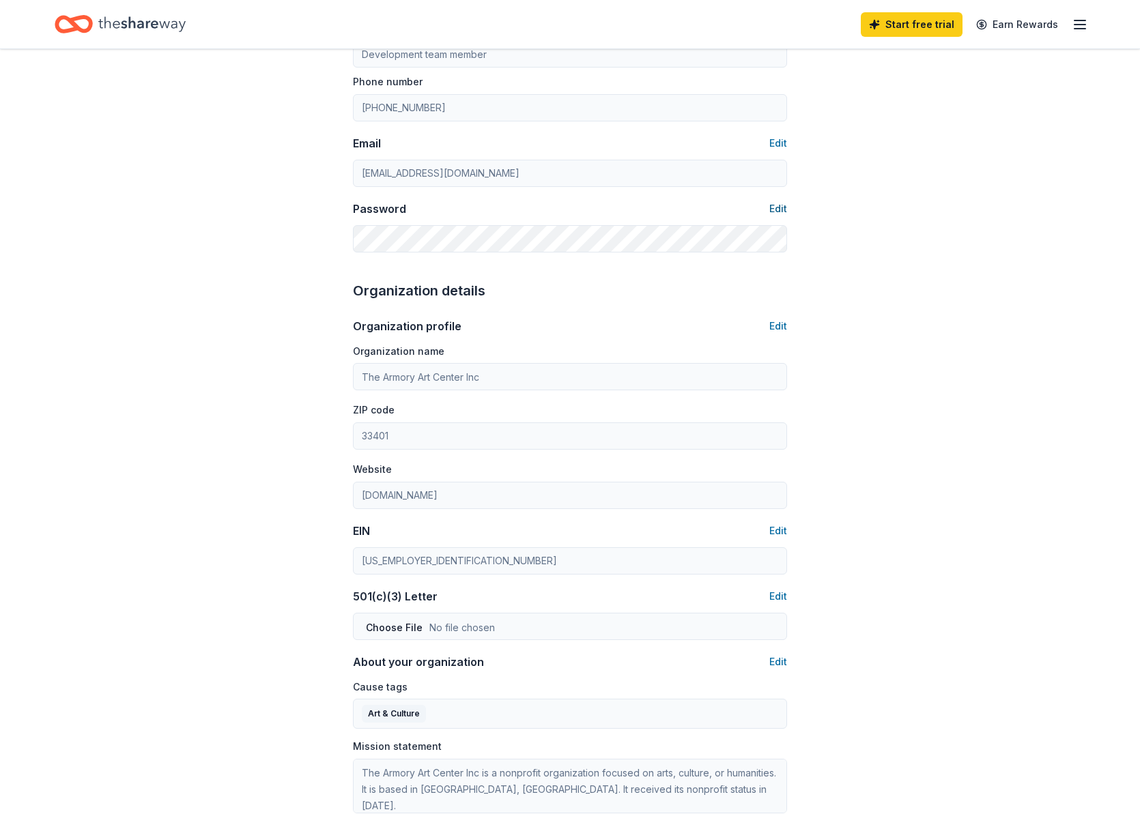
click at [778, 208] on button "Edit" at bounding box center [778, 209] width 18 height 16
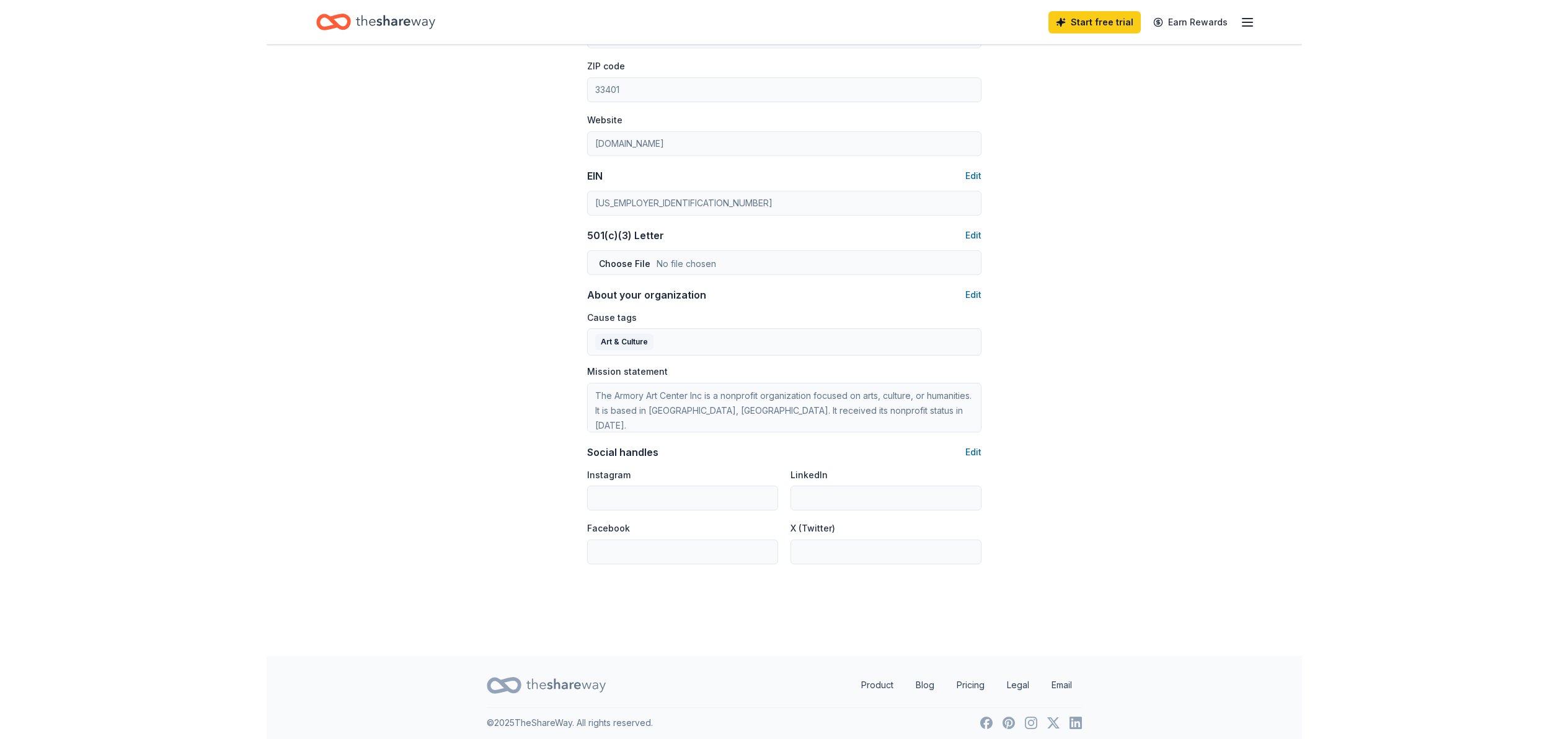
scroll to position [502, 0]
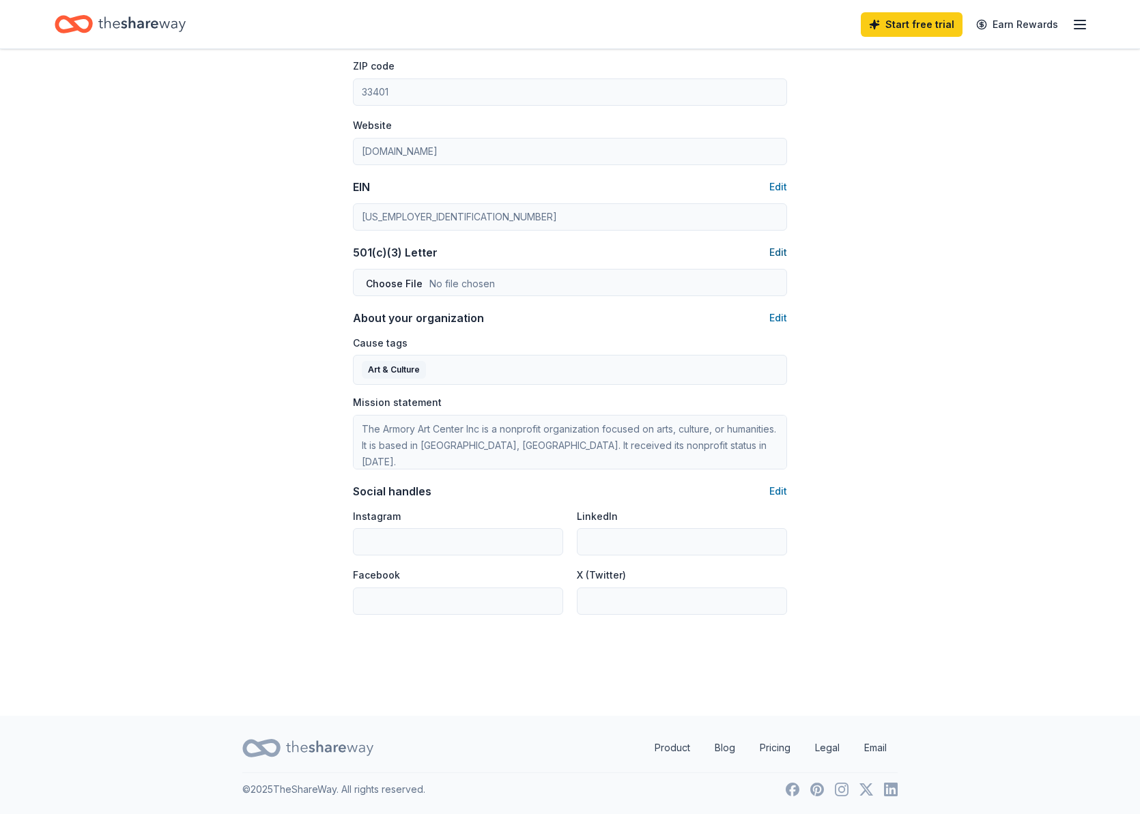
click at [781, 250] on button "Edit" at bounding box center [778, 252] width 18 height 16
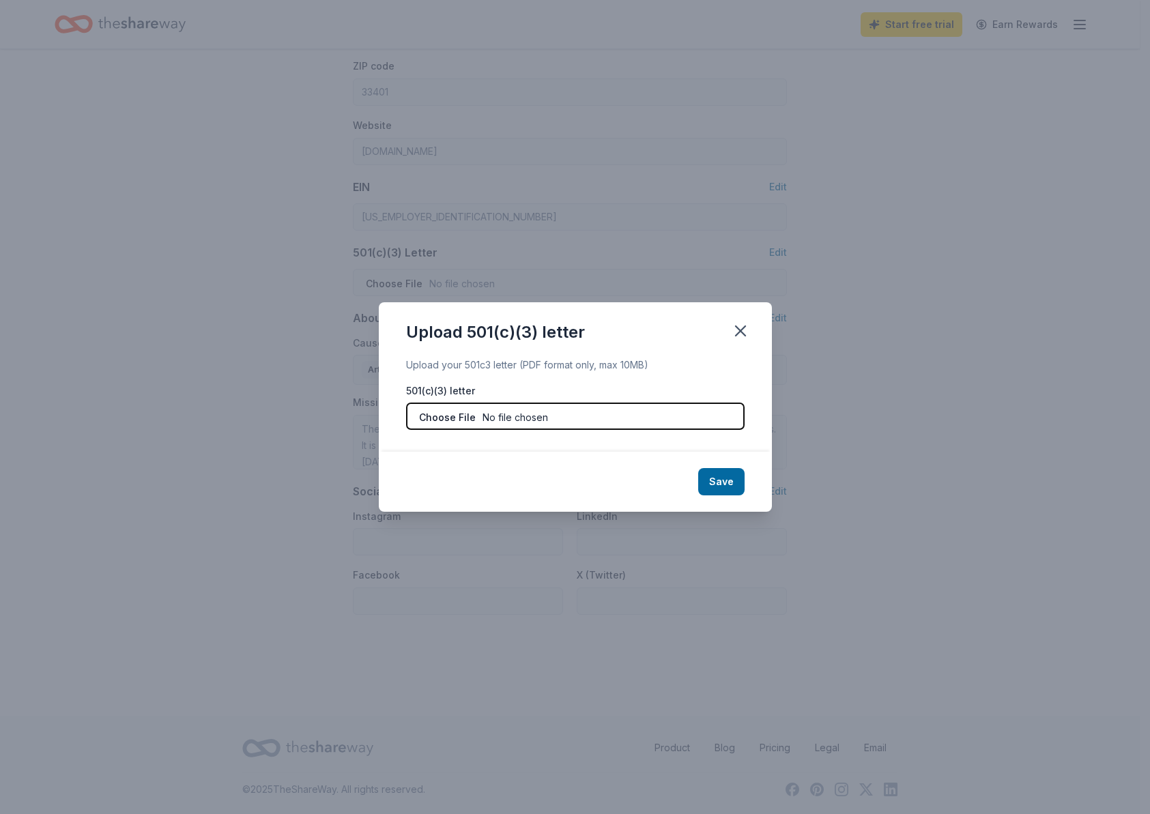
click at [444, 416] on input "file" at bounding box center [575, 416] width 338 height 27
type input "C:\fakepath\Armory - IRS Tax Determination Letter.pdf"
click at [723, 487] on button "Save" at bounding box center [721, 481] width 46 height 27
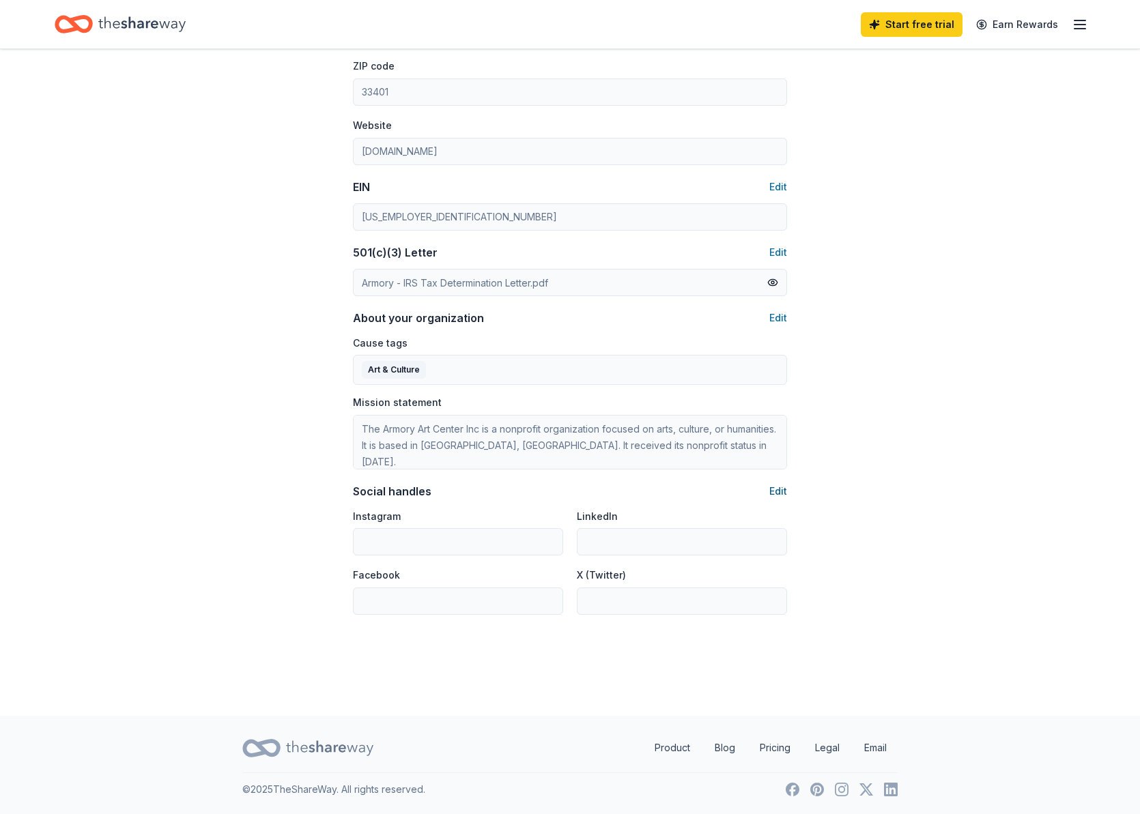
click at [782, 490] on button "Edit" at bounding box center [778, 491] width 18 height 16
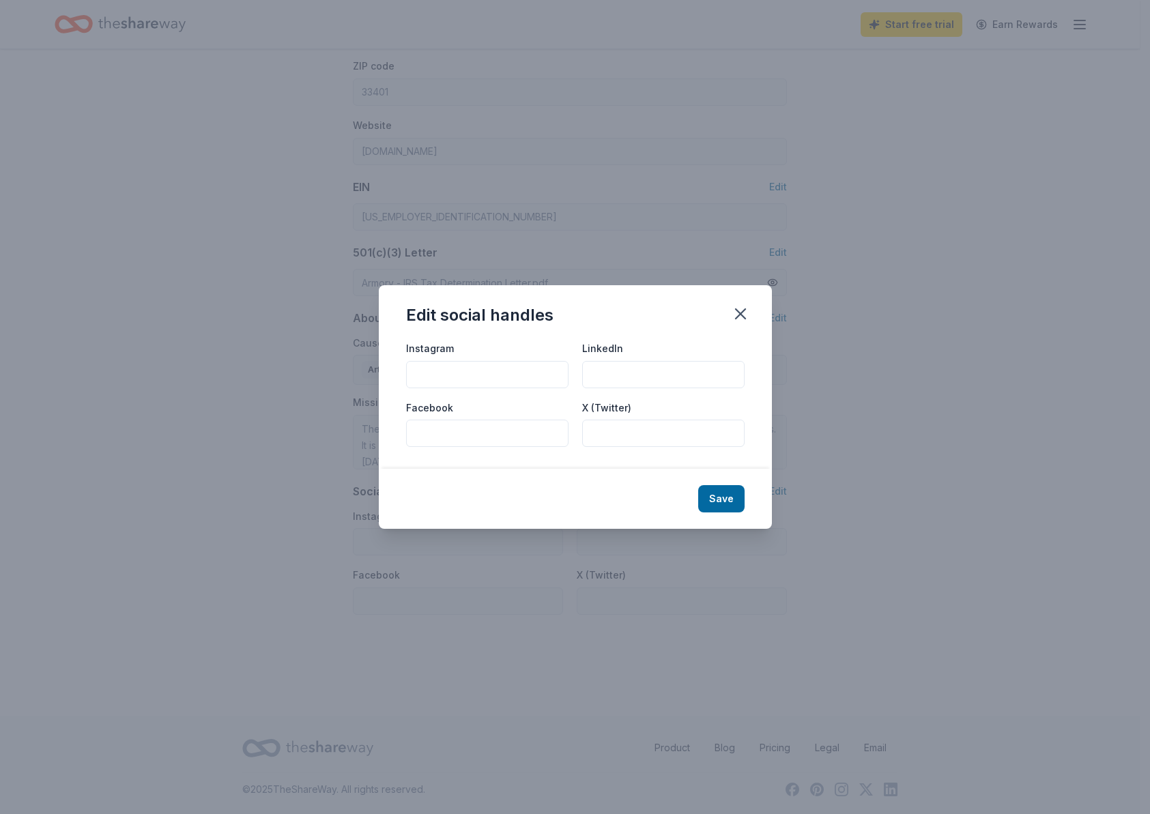
click at [435, 374] on input "Instagram" at bounding box center [487, 374] width 162 height 27
type input "armoryartcenter"
type input "[GEOGRAPHIC_DATA]"
type input "armoryartcenter"
type input "@armoryartcenter"
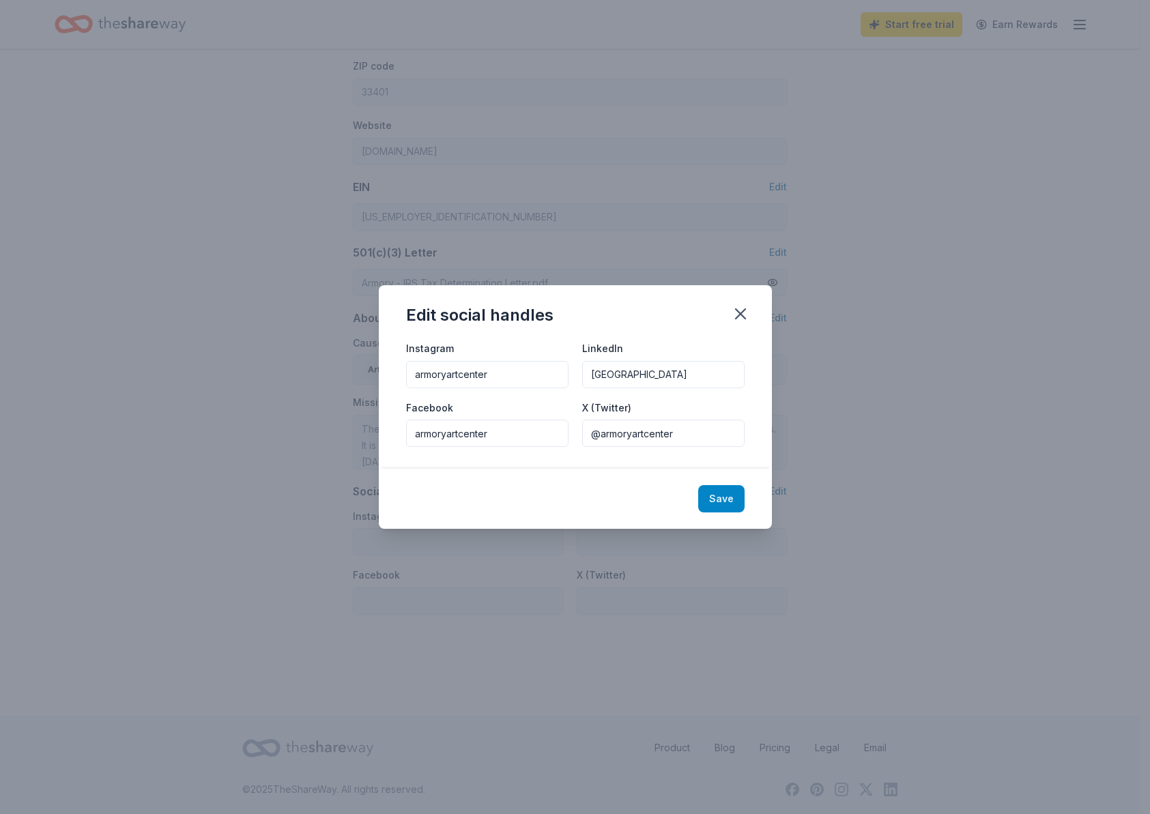
click at [715, 497] on button "Save" at bounding box center [721, 498] width 46 height 27
type input "armoryartcenter"
type input "[GEOGRAPHIC_DATA]"
type input "armoryartcenter"
type input "@armoryartcenter"
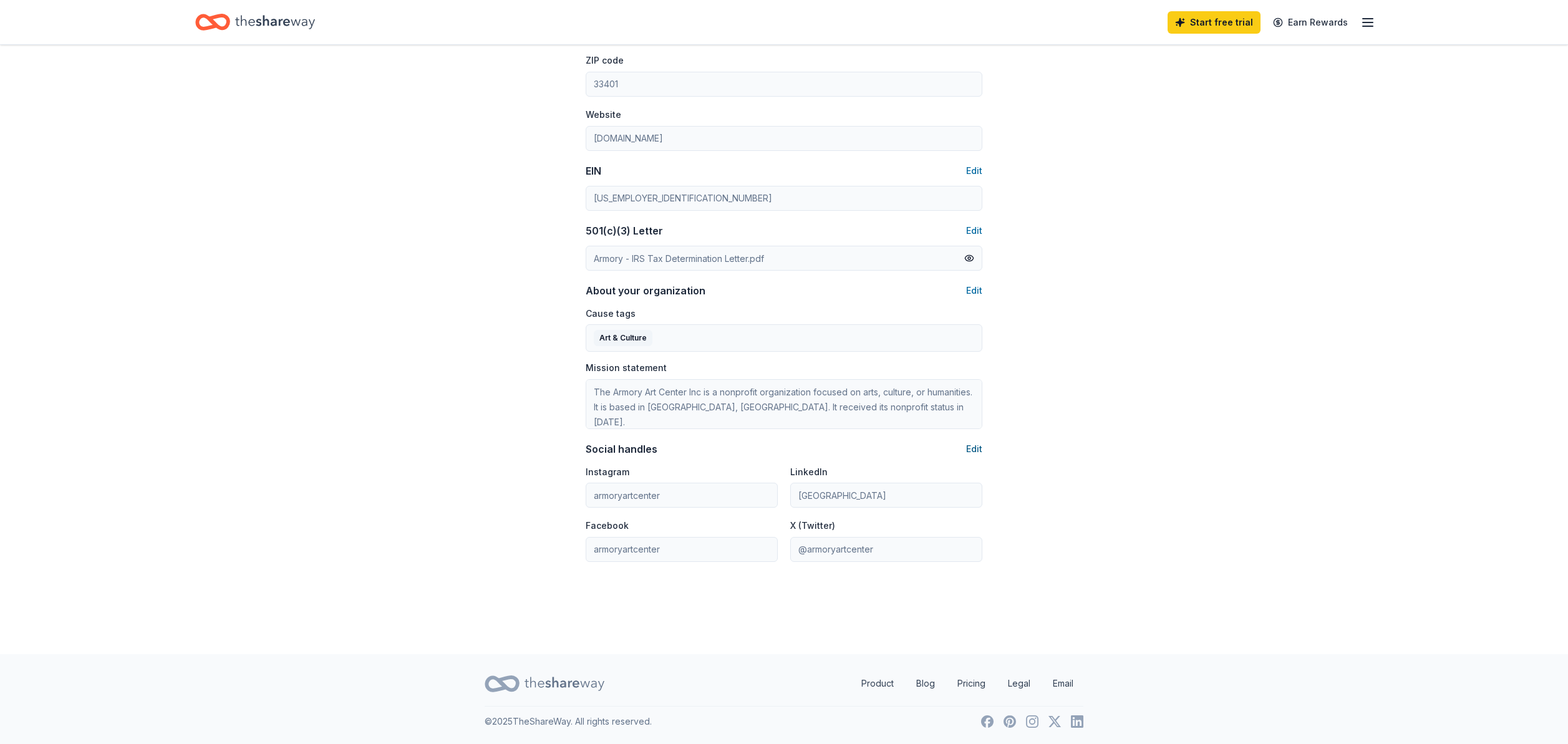
click at [979, 449] on button "Edit" at bounding box center [974, 449] width 16 height 15
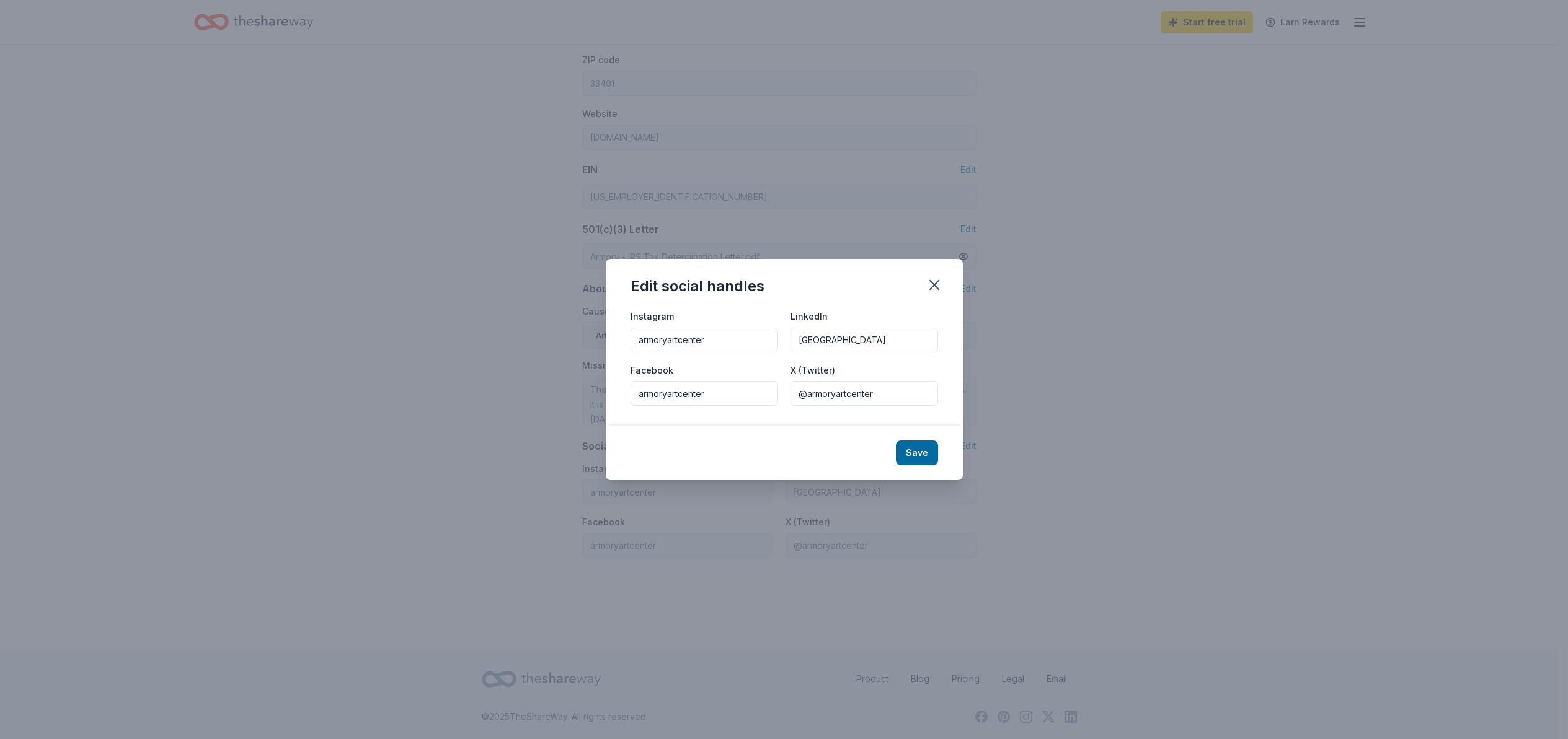
click at [652, 339] on input "armoryartcenter" at bounding box center [704, 340] width 147 height 25
drag, startPoint x: 724, startPoint y: 379, endPoint x: 727, endPoint y: 370, distance: 9.5
click at [723, 376] on div "Facebook armoryartcenter" at bounding box center [704, 384] width 147 height 44
click at [915, 451] on button "Save" at bounding box center [917, 452] width 42 height 25
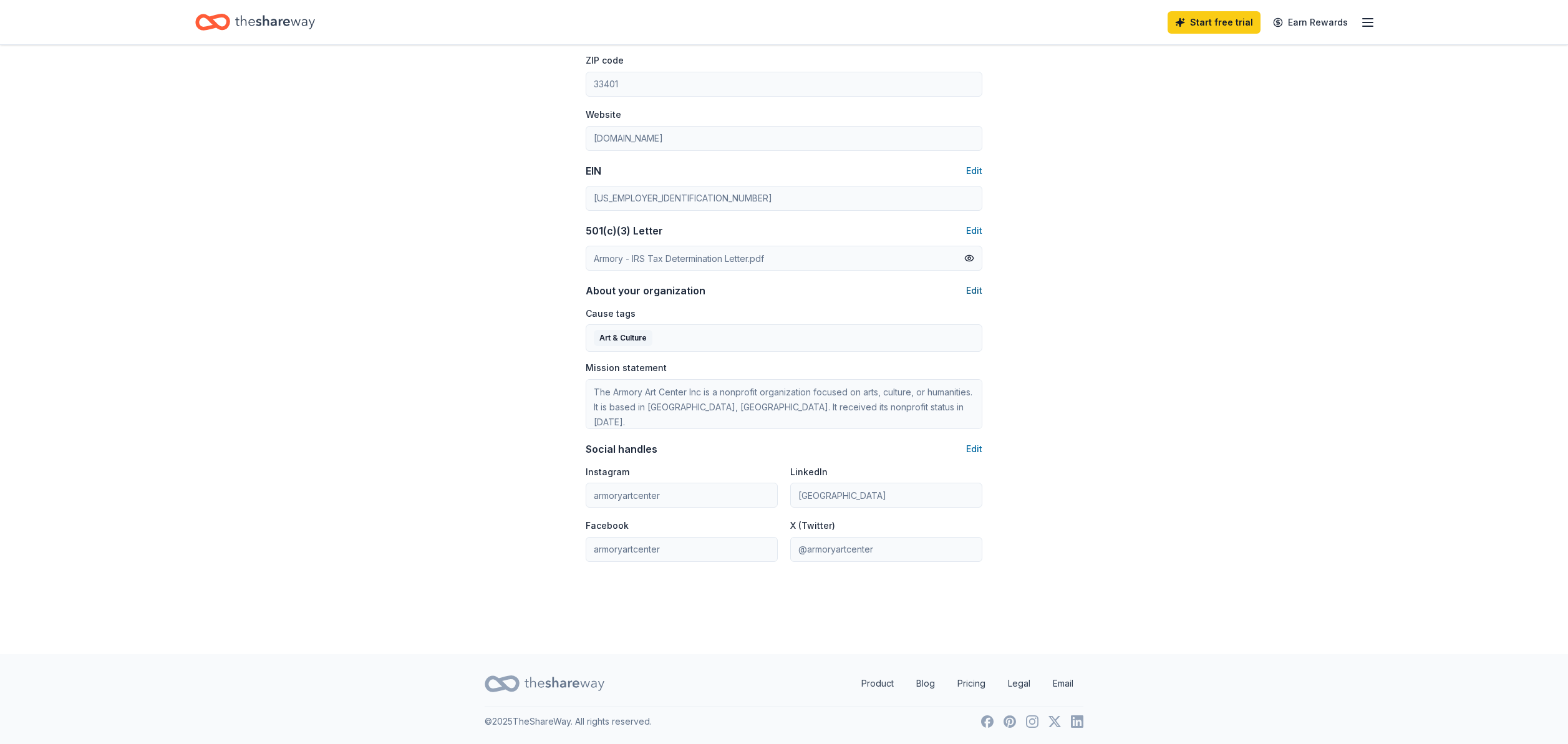
click at [977, 290] on button "Edit" at bounding box center [974, 291] width 16 height 15
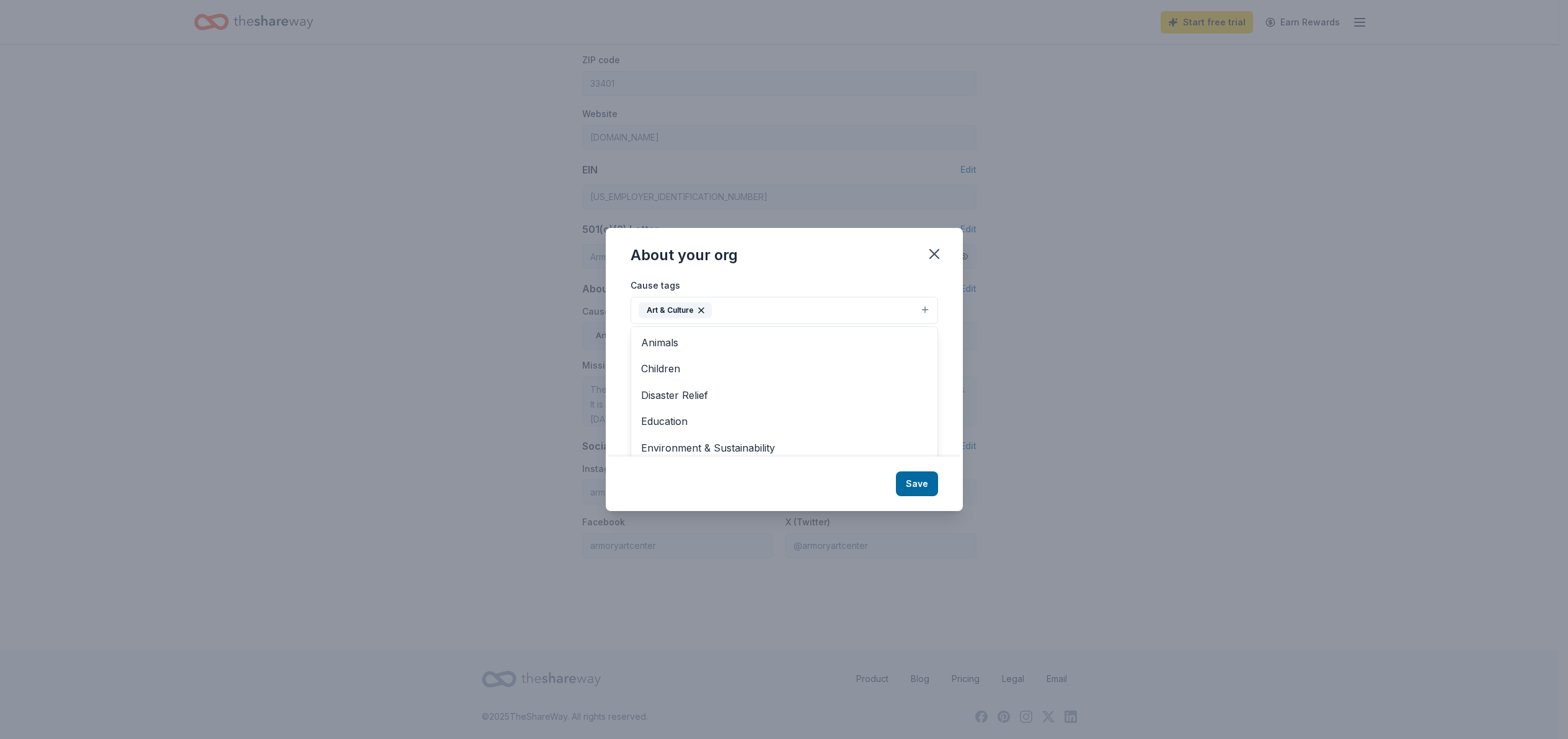
click at [838, 310] on button "Art & Culture" at bounding box center [784, 310] width 307 height 27
click at [663, 368] on span "Children" at bounding box center [784, 369] width 286 height 16
drag, startPoint x: 684, startPoint y: 394, endPoint x: 694, endPoint y: 391, distance: 10.4
click at [684, 394] on span "Education" at bounding box center [784, 396] width 286 height 16
click at [756, 379] on span "Military" at bounding box center [784, 384] width 286 height 16
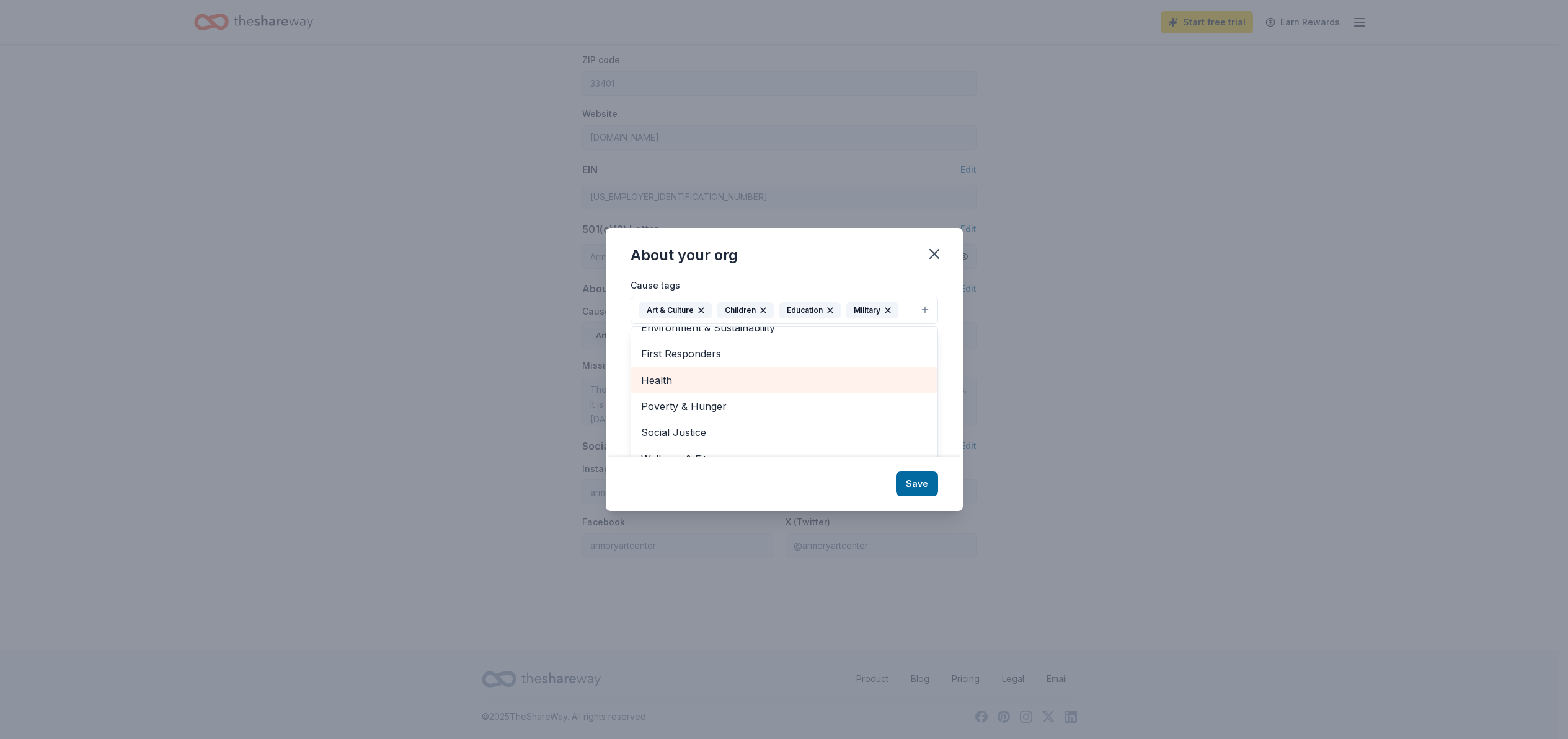
scroll to position [67, 0]
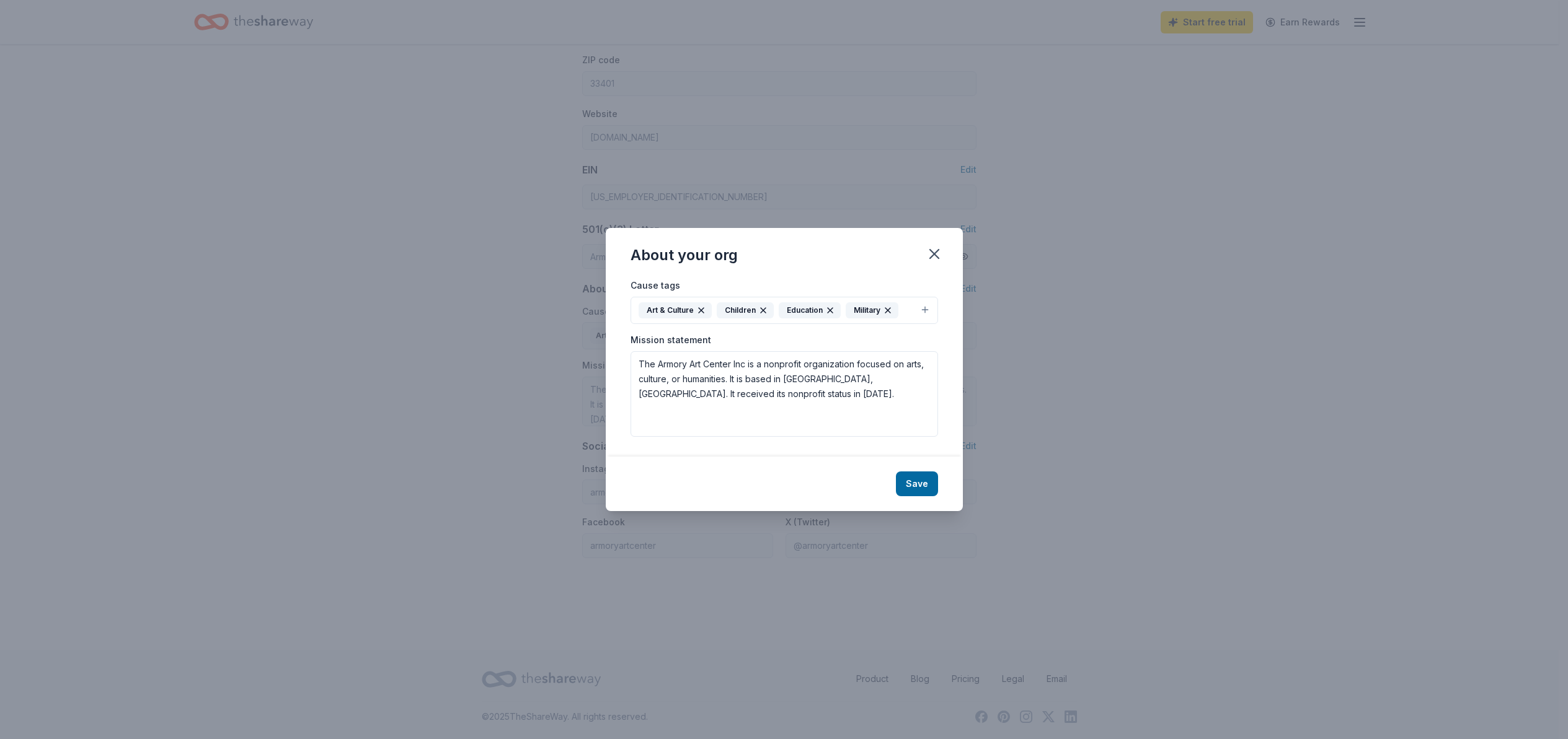
click at [888, 312] on icon "button" at bounding box center [888, 310] width 10 height 10
click at [867, 311] on button "Art & Culture Children Education" at bounding box center [784, 310] width 307 height 27
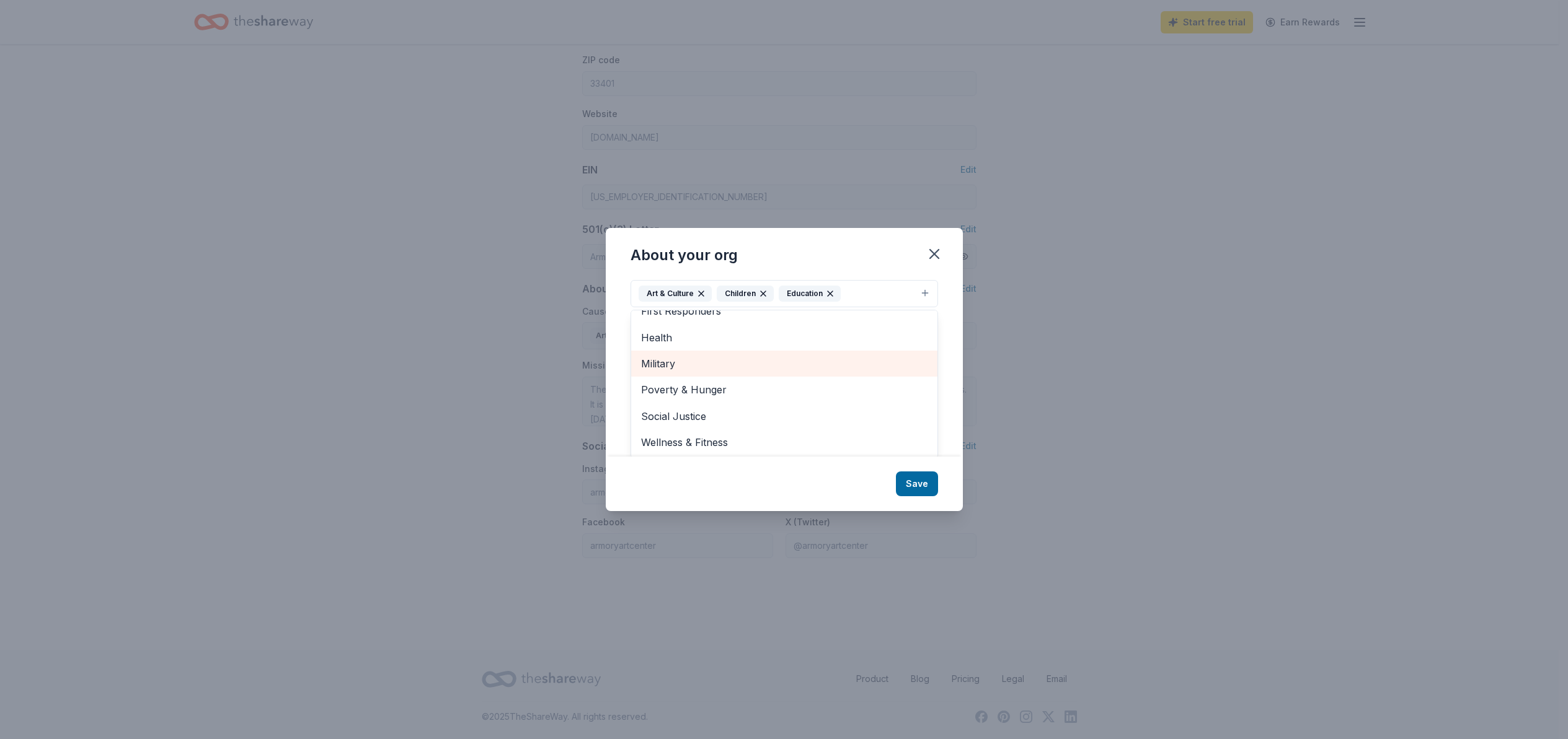
scroll to position [18, 0]
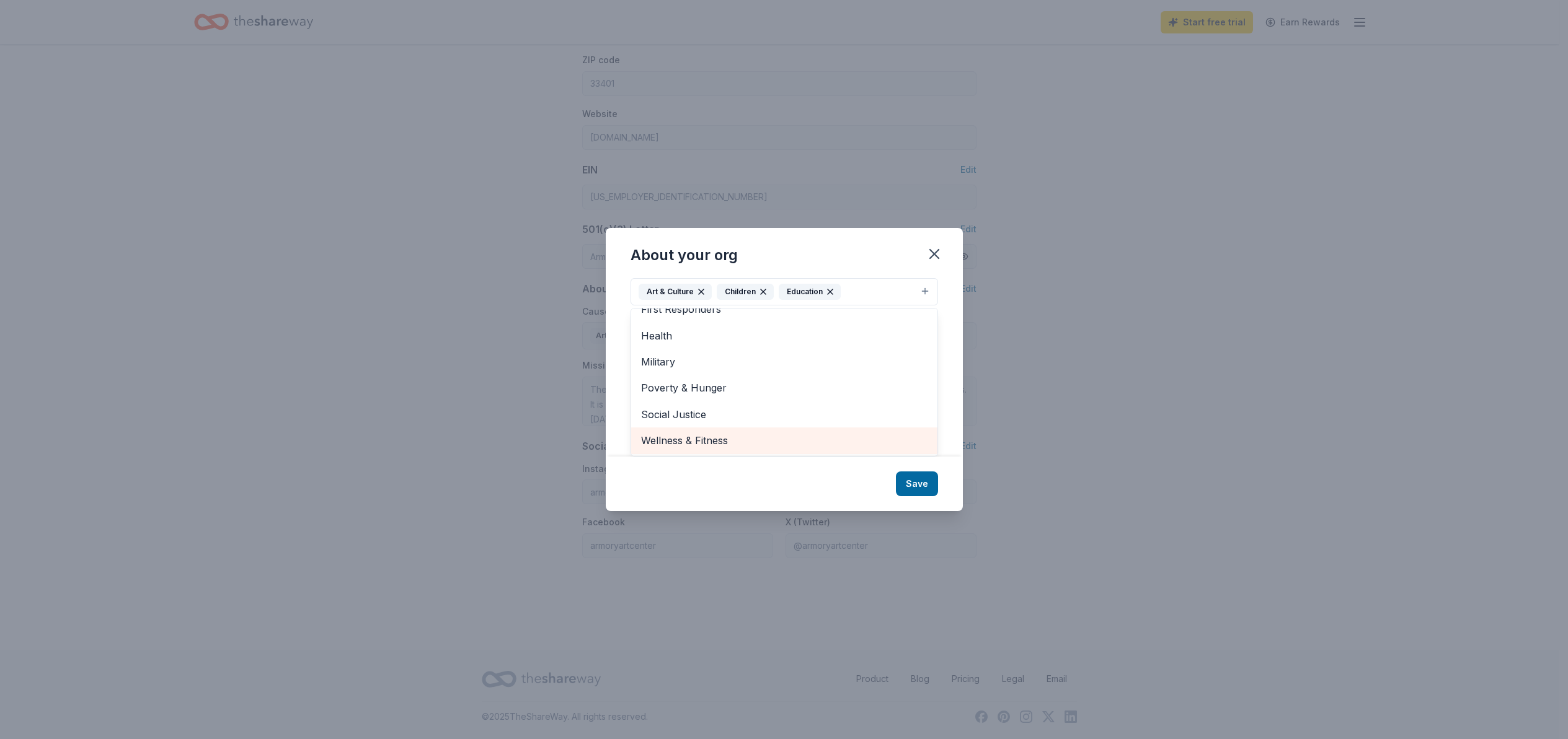
click at [710, 442] on span "Wellness & Fitness" at bounding box center [784, 440] width 286 height 16
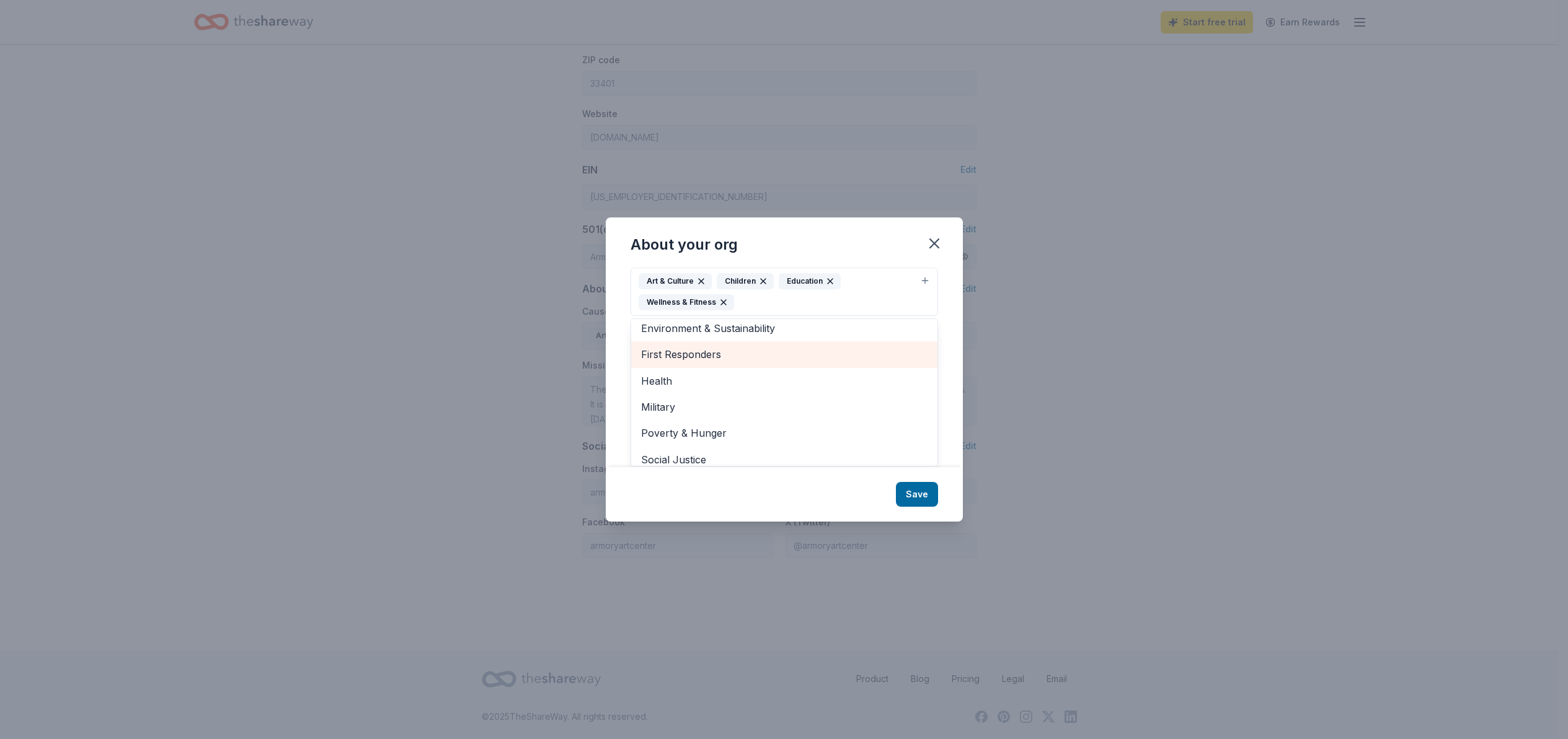
scroll to position [67, 0]
click at [917, 488] on div "About your org Cause tags Art & Culture Children Education Wellness & Fitness A…" at bounding box center [784, 370] width 357 height 303
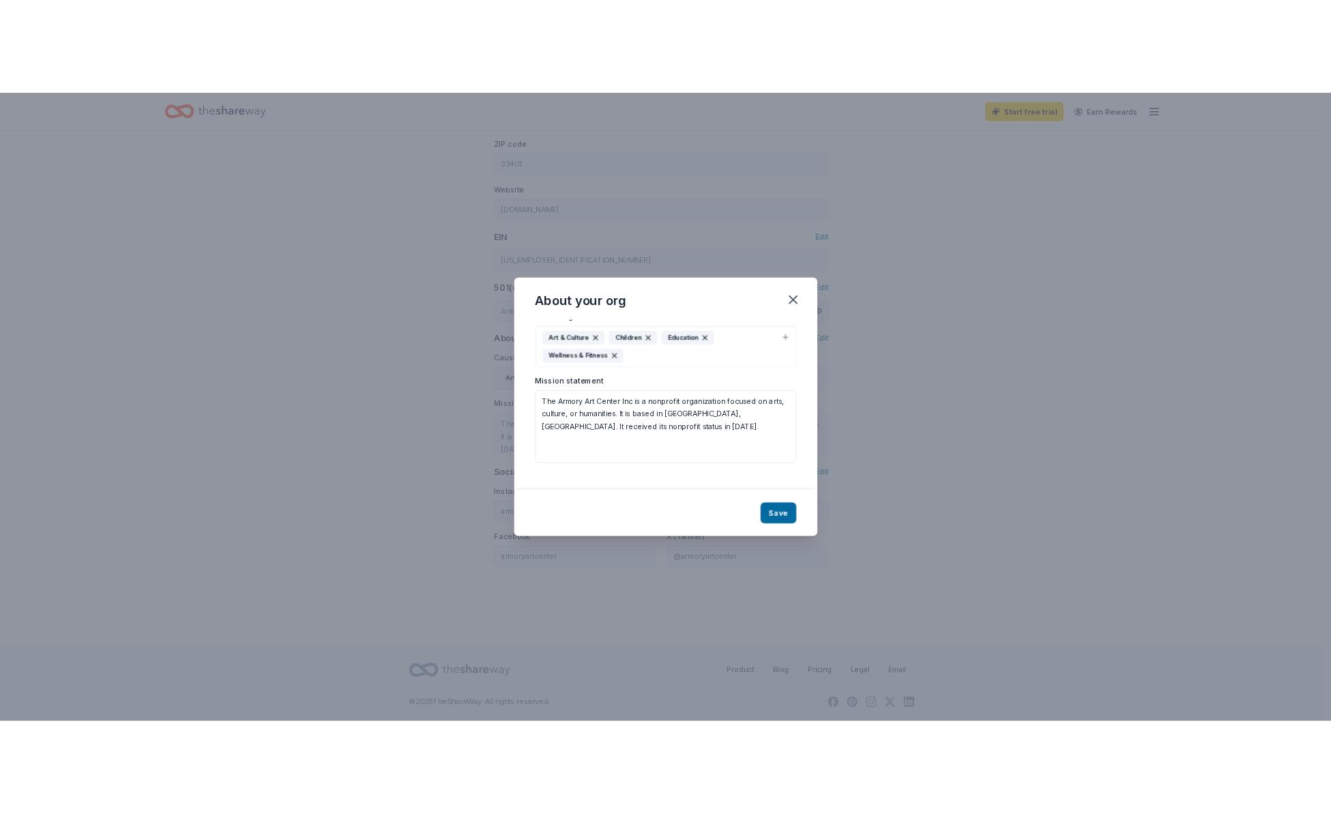
scroll to position [0, 0]
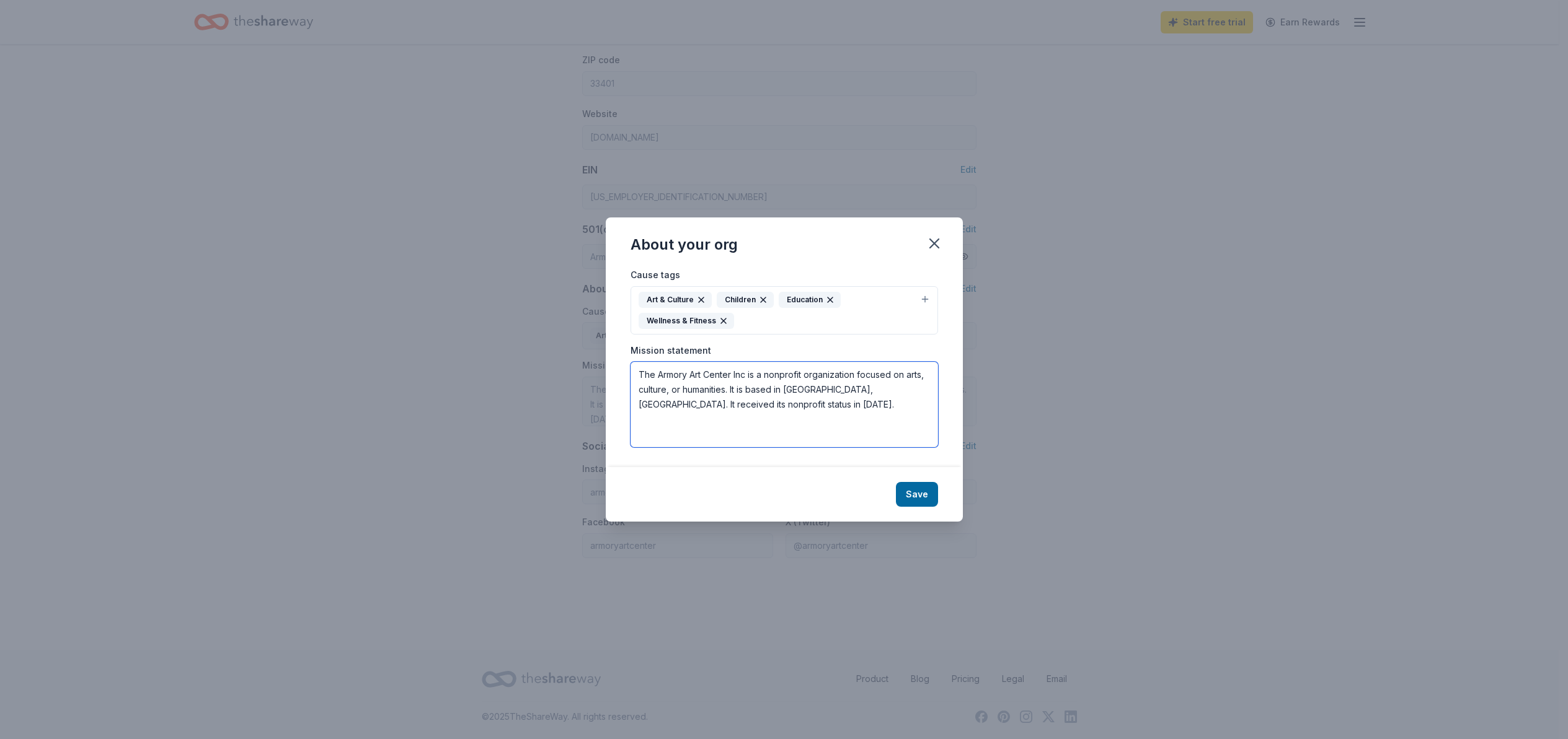
drag, startPoint x: 767, startPoint y: 372, endPoint x: 858, endPoint y: 373, distance: 91.0
click at [858, 373] on textarea "The Armory Art Center Inc is a nonprofit organization focused on arts, culture,…" at bounding box center [784, 405] width 307 height 85
drag, startPoint x: 759, startPoint y: 374, endPoint x: 930, endPoint y: 389, distance: 171.7
click at [930, 389] on textarea "The Armory Art Center Inc is focused on arts, culture, or humanities. It is bas…" at bounding box center [784, 405] width 307 height 85
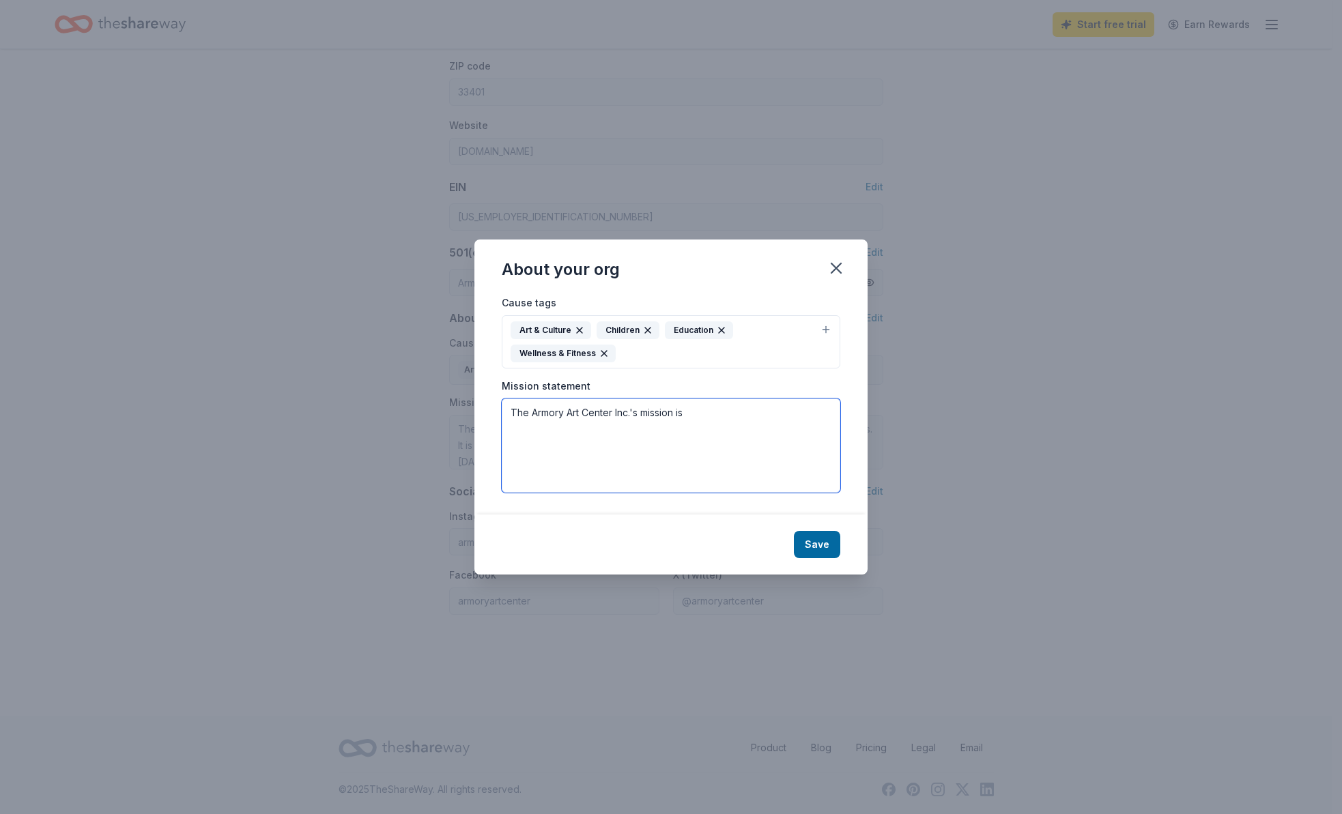
drag, startPoint x: 715, startPoint y: 410, endPoint x: 433, endPoint y: 405, distance: 281.9
click at [433, 405] on div "About your org Cause tags Art & Culture Children Education Wellness & Fitness M…" at bounding box center [671, 407] width 1342 height 814
paste textarea "mission of the Armory Art Center is to inspire the creation and experience of a…"
drag, startPoint x: 529, startPoint y: 412, endPoint x: 566, endPoint y: 413, distance: 36.9
click at [566, 413] on textarea "The mission of the Armory Art Center is to inspire the creation and experience …" at bounding box center [671, 446] width 338 height 94
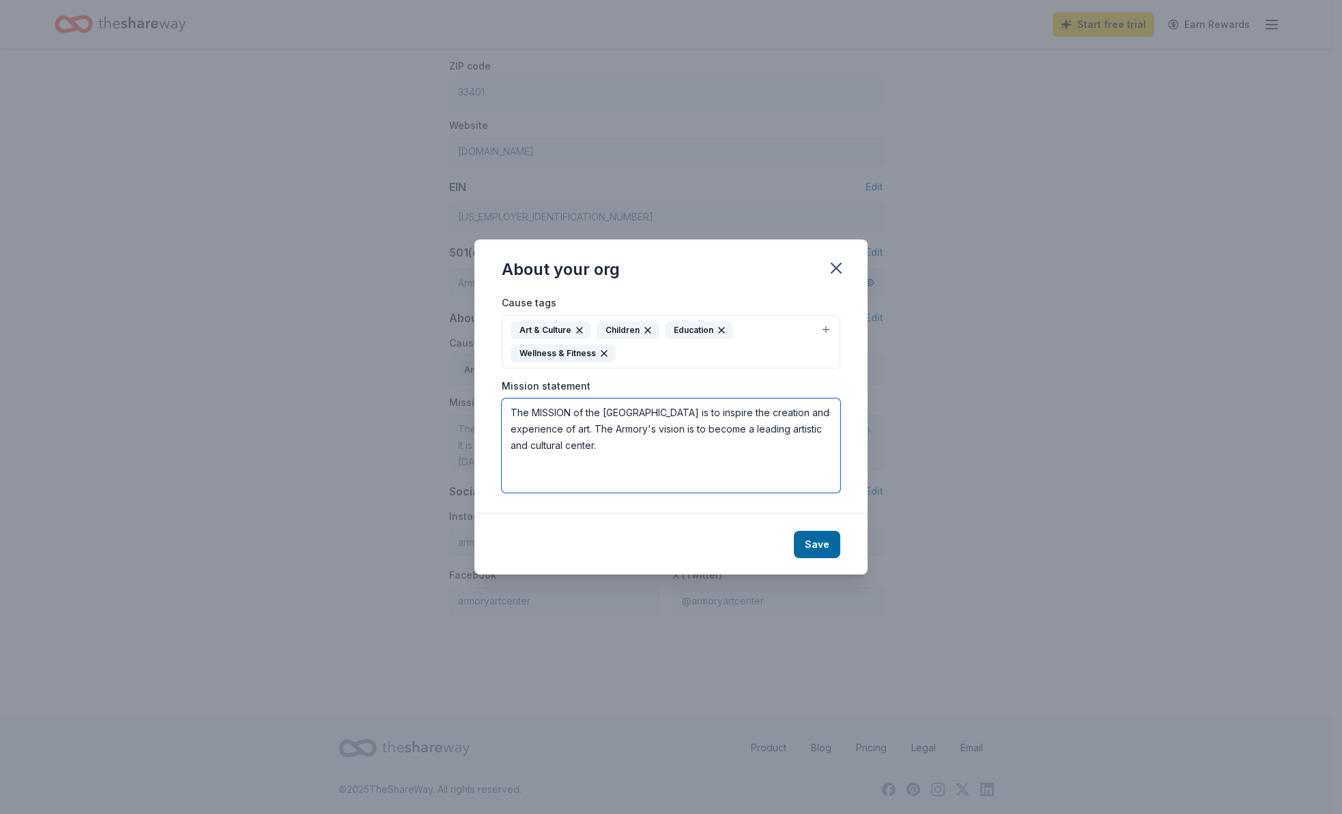
drag, startPoint x: 658, startPoint y: 429, endPoint x: 682, endPoint y: 425, distance: 24.1
click at [682, 425] on textarea "The MISSION of the Armory Art Center is to inspire the creation and experience …" at bounding box center [671, 446] width 338 height 94
type textarea "The MISSION of the Armory Art Center is to inspire the creation and experience …"
click at [816, 540] on button "Save" at bounding box center [817, 544] width 46 height 27
type textarea "The MISSION of the Armory Art Center is to inspire the creation and experience …"
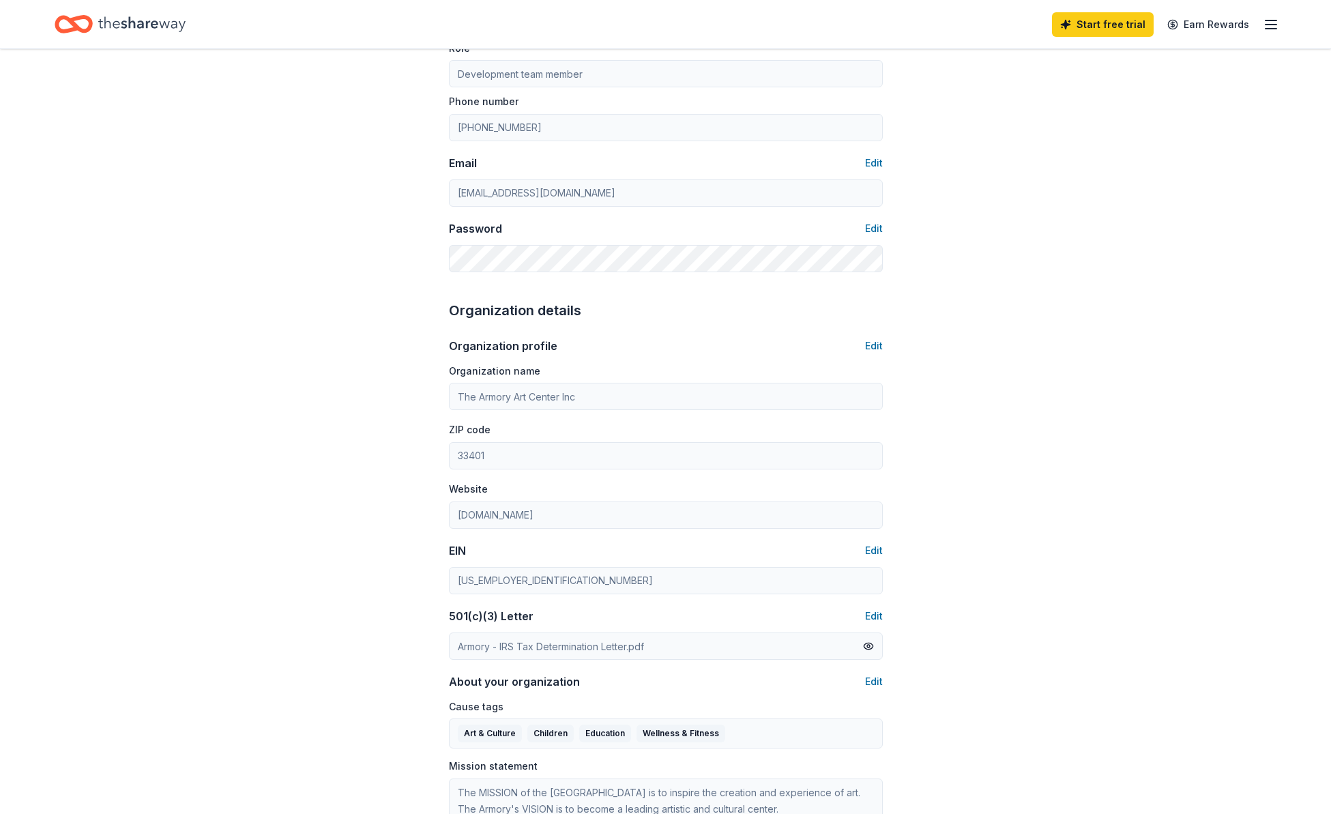
scroll to position [553, 0]
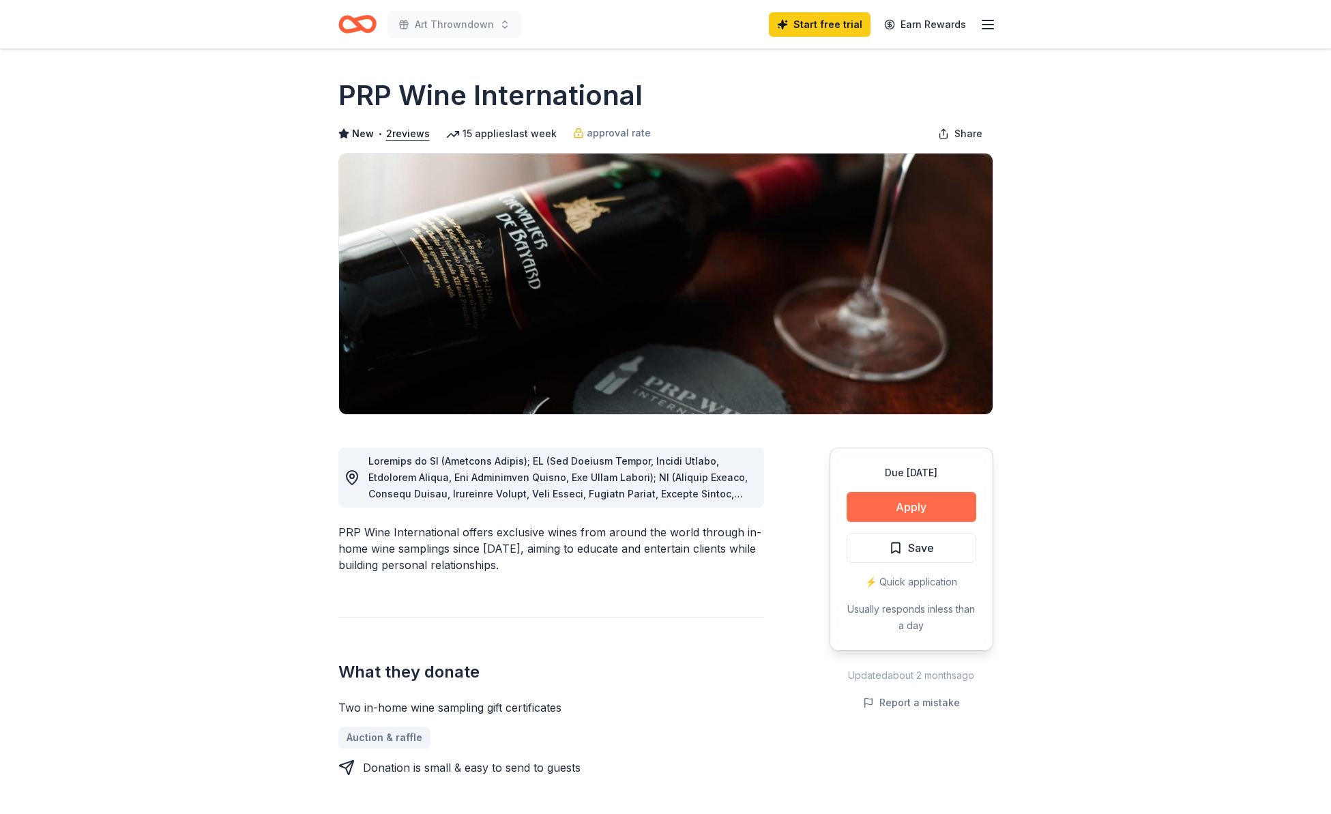
click at [935, 504] on button "Apply" at bounding box center [912, 507] width 130 height 30
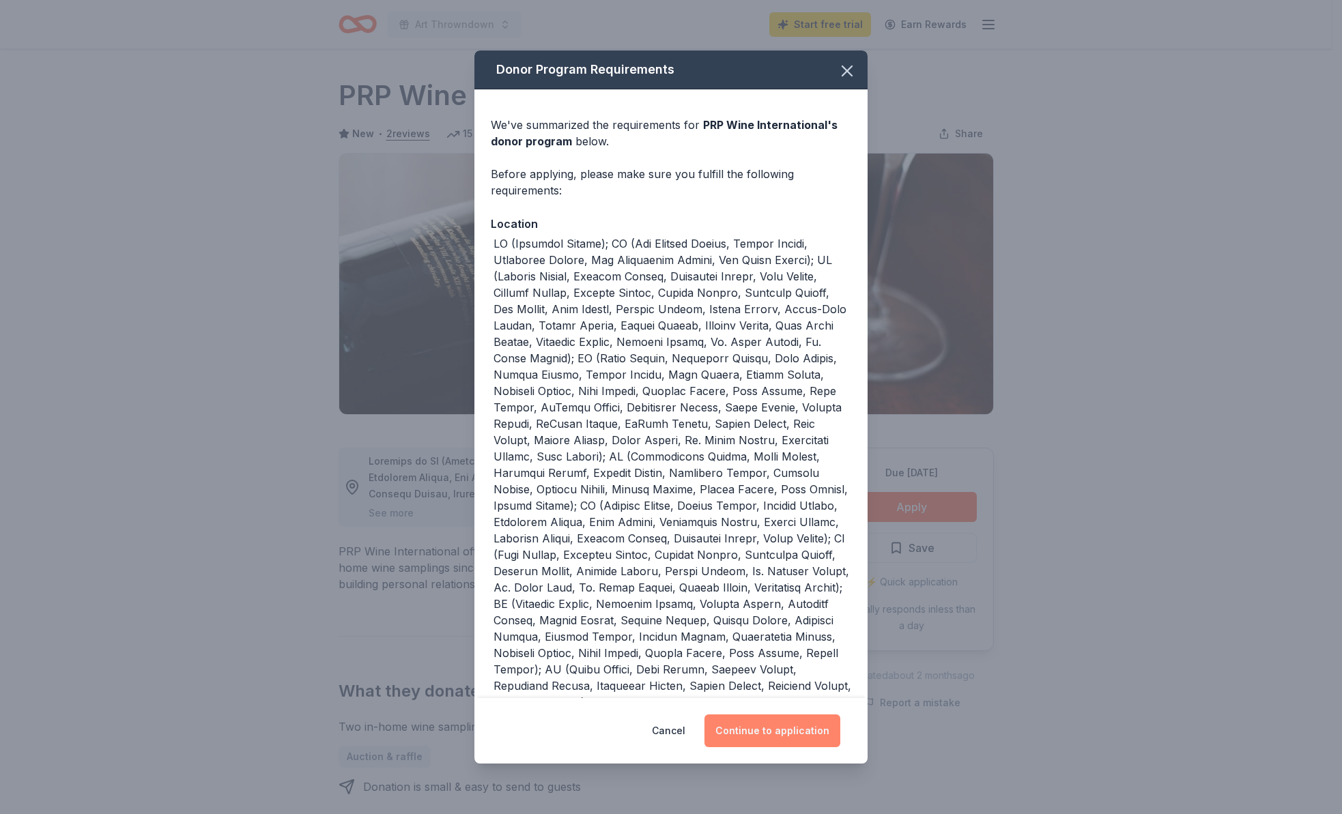
click at [759, 730] on button "Continue to application" at bounding box center [772, 731] width 136 height 33
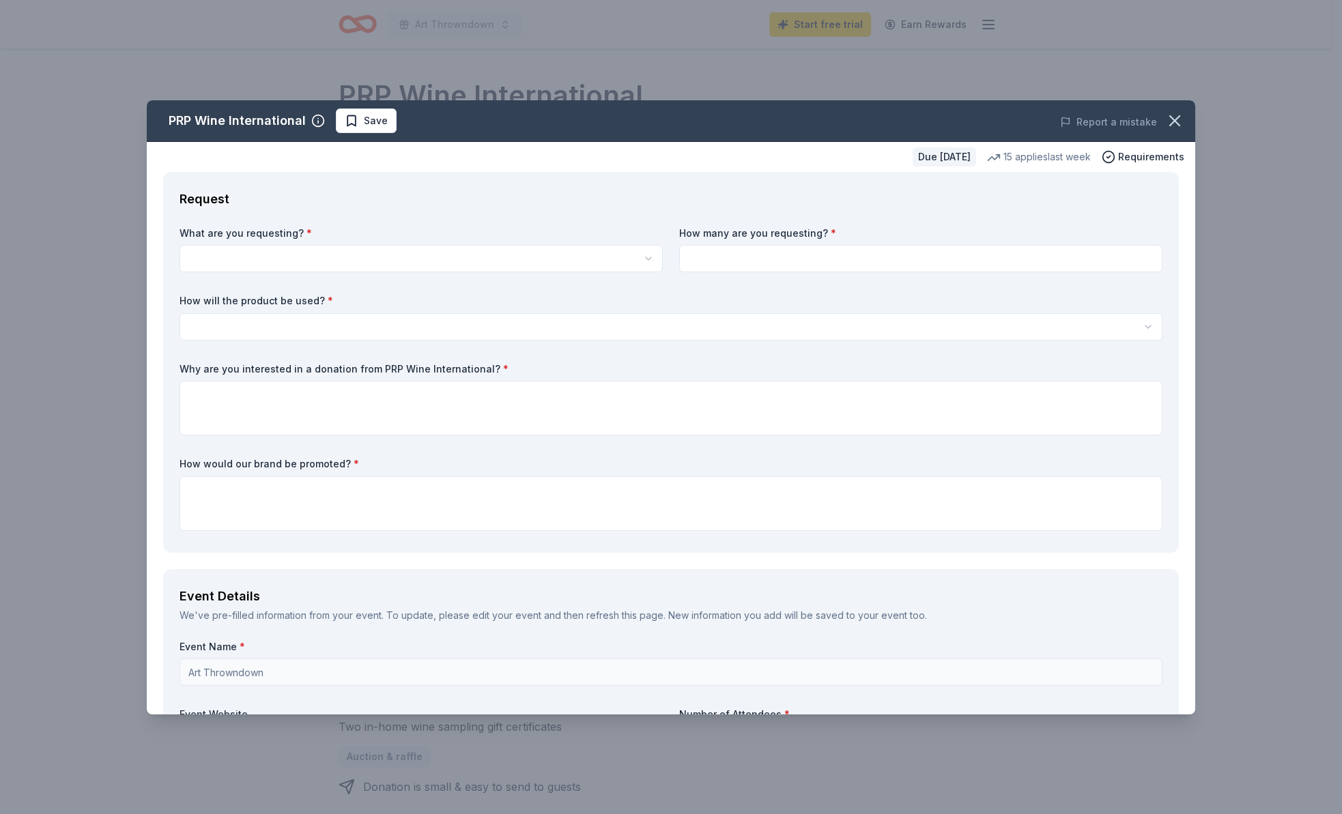
click at [219, 250] on html "Art Throwndown Start free trial Earn Rewards Due [DATE] Share PRP Wine Internat…" at bounding box center [671, 407] width 1342 height 814
select select "Two in-home wine sampling gift certificates"
click at [706, 255] on input at bounding box center [920, 258] width 483 height 27
type input "1"
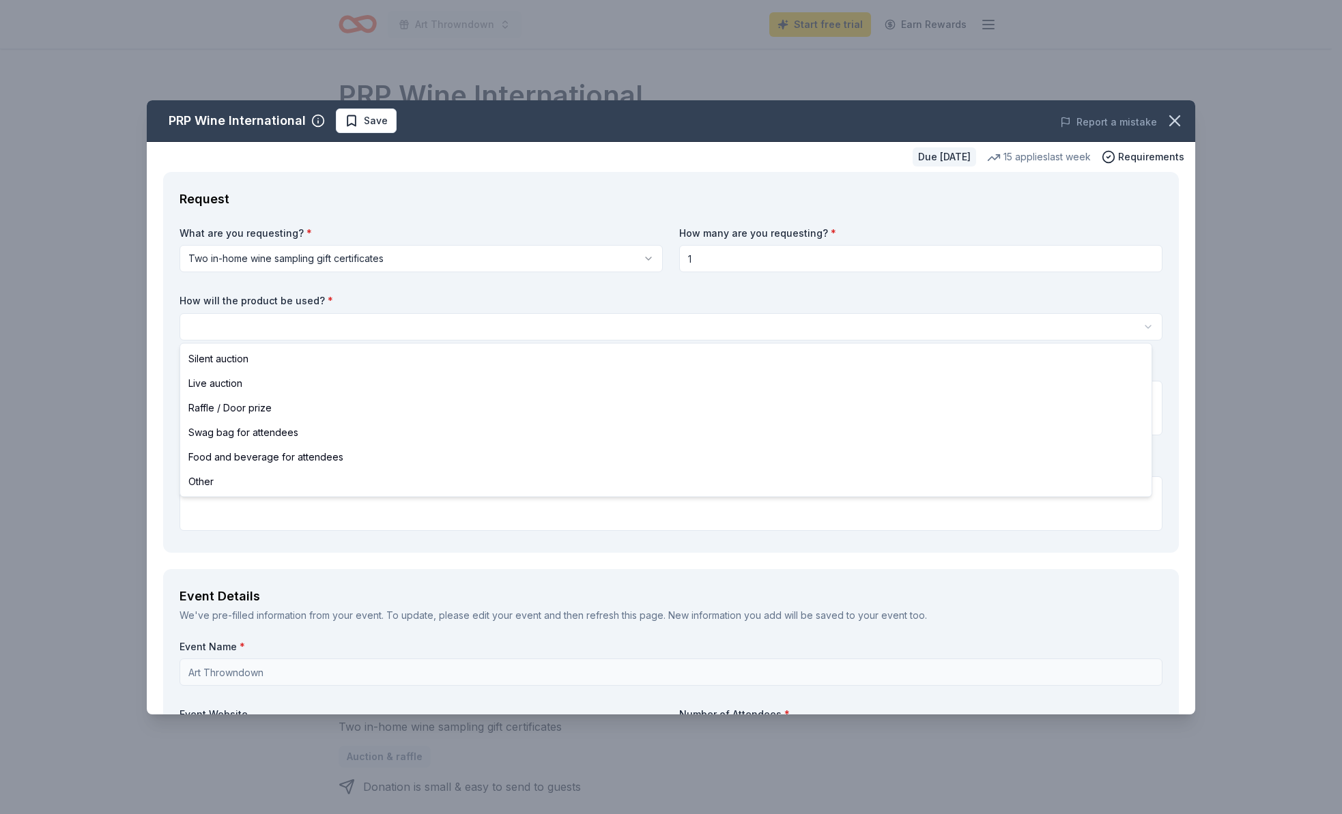
click at [206, 324] on html "Art Throwndown Start free trial Earn Rewards Due [DATE] Share PRP Wine Internat…" at bounding box center [671, 407] width 1342 height 814
select select "silentAuction"
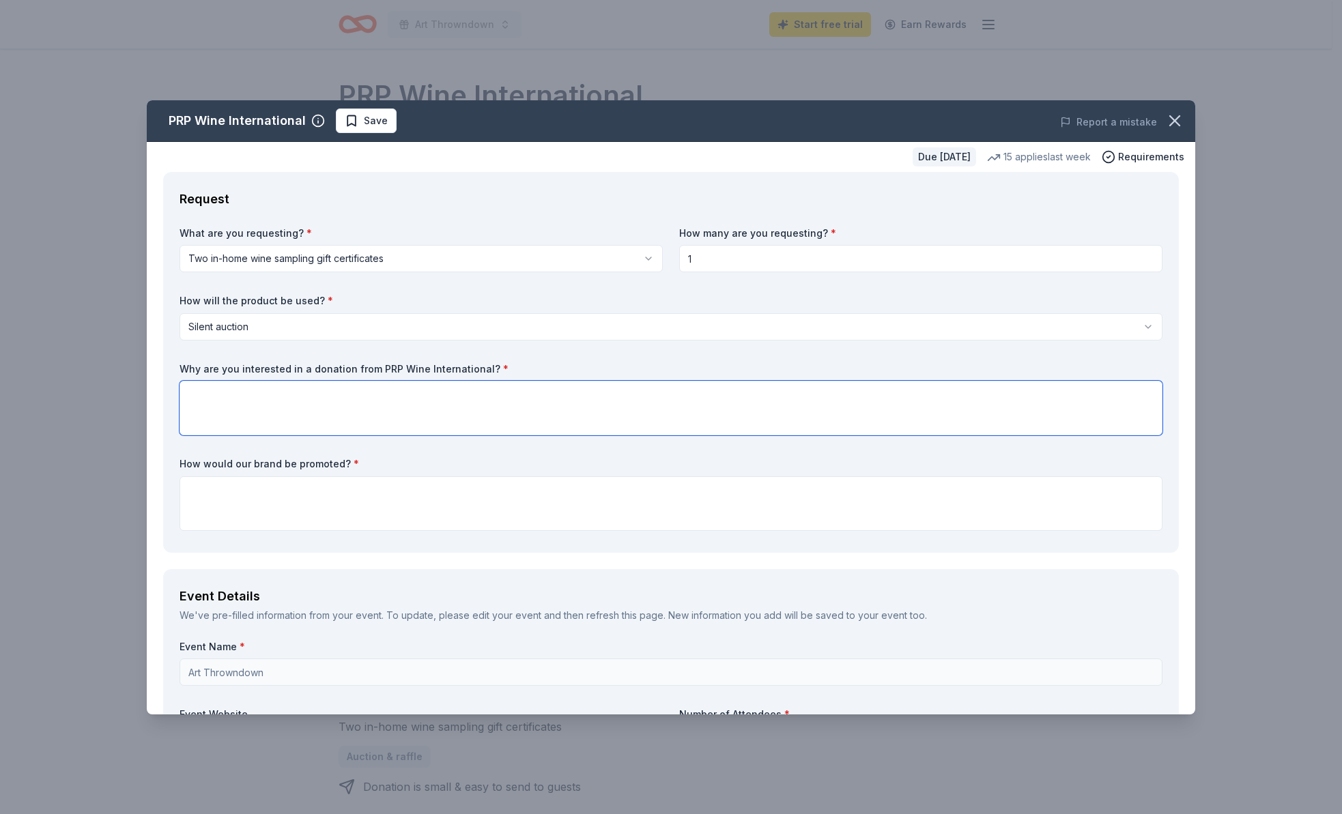
click at [187, 400] on textarea at bounding box center [670, 408] width 983 height 55
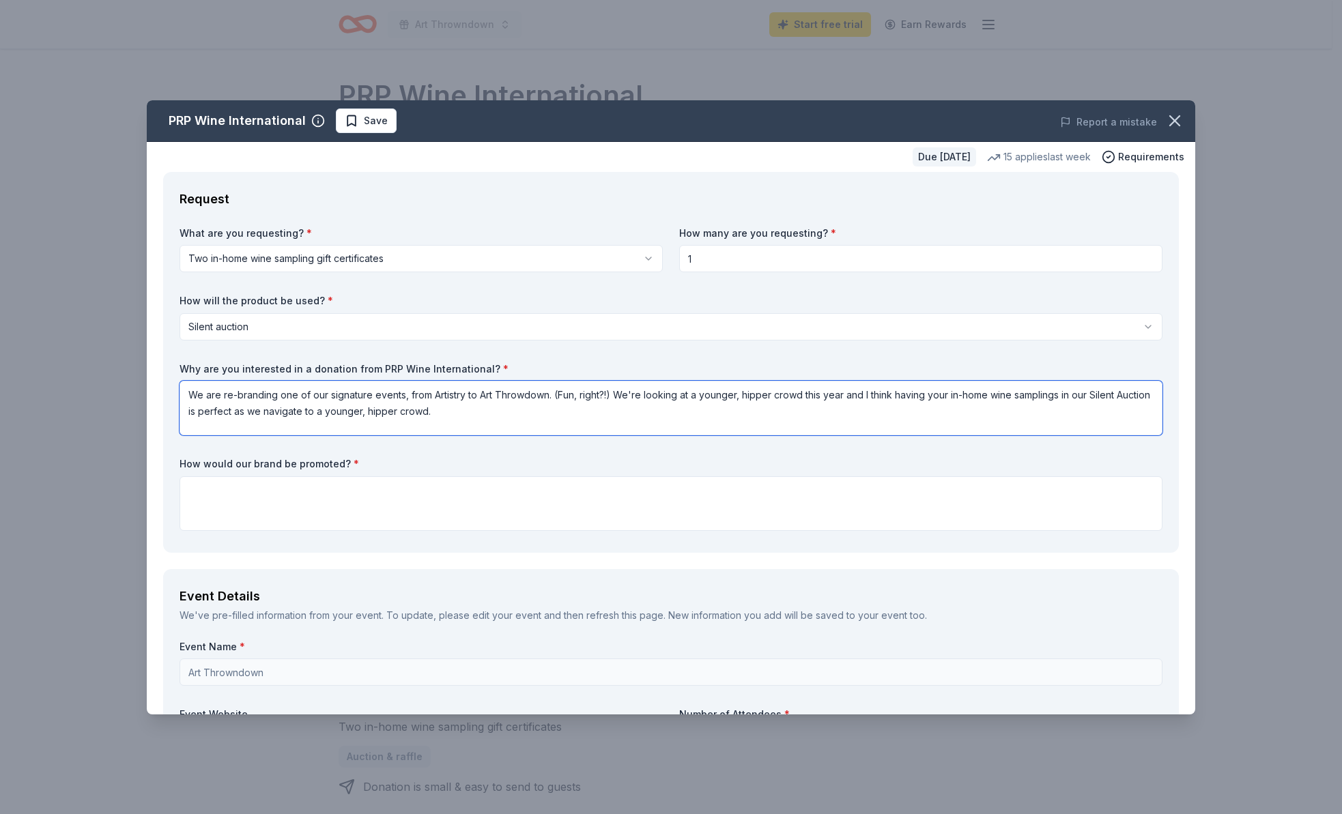
drag, startPoint x: 615, startPoint y: 392, endPoint x: 861, endPoint y: 396, distance: 245.7
click at [861, 396] on textarea "We are re-branding one of our signature events, from Artistry to Art Throwdown.…" at bounding box center [670, 408] width 983 height 55
click at [225, 416] on textarea "We are re-branding one of our signature events, from Artistry to Art Throwdown.…" at bounding box center [670, 408] width 983 height 55
click at [804, 412] on textarea "We are re-branding one of our signature events, from Artistry to Art Throwdown.…" at bounding box center [670, 408] width 983 height 55
type textarea "We are re-branding one of our signature events, from Artistry to Art Throwdown.…"
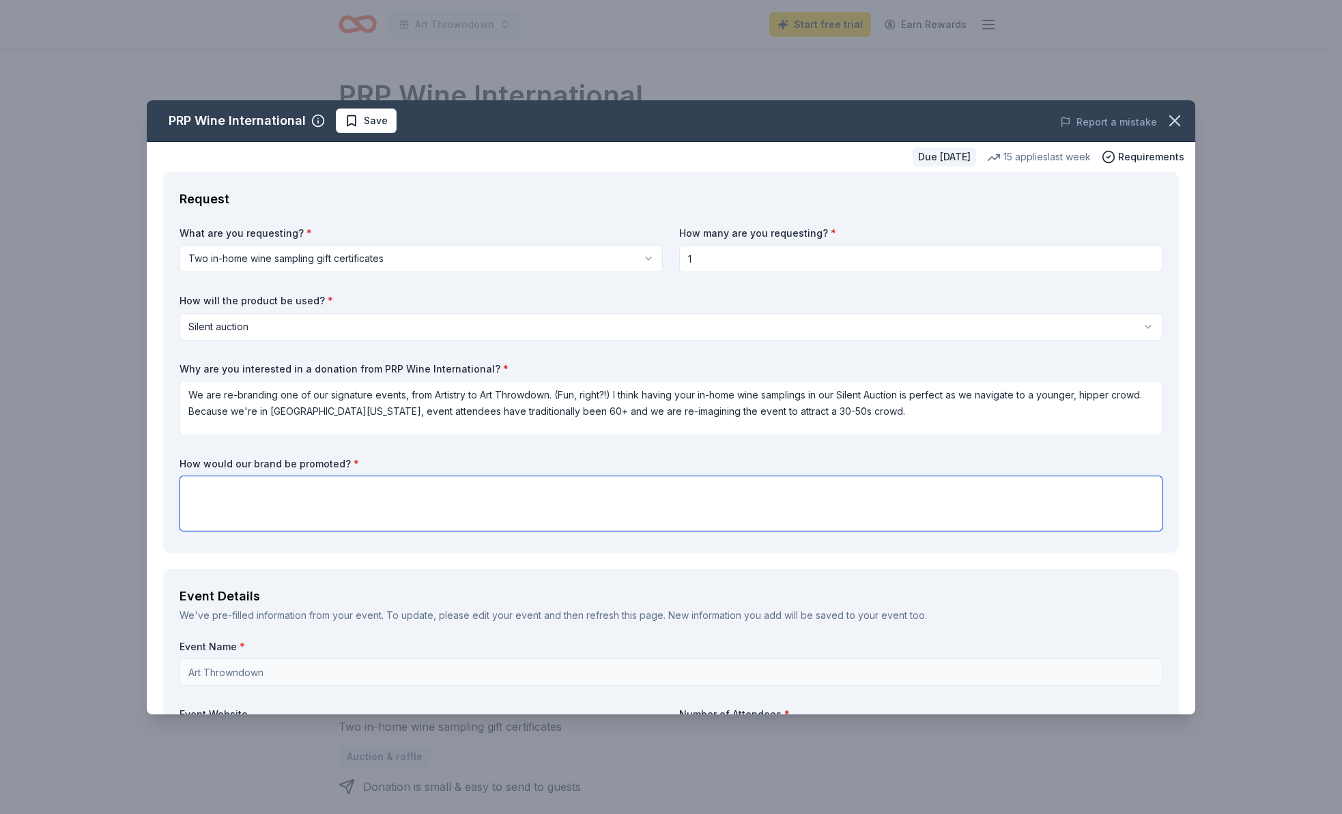
click at [188, 489] on textarea at bounding box center [670, 503] width 983 height 55
type textarea "I"
click at [190, 494] on textarea "Social media teasers in advance" at bounding box center [670, 503] width 983 height 55
click at [345, 493] on textarea "-Social media teasers in advance" at bounding box center [670, 503] width 983 height 55
click at [210, 508] on textarea "-Social media teasers in advance -" at bounding box center [670, 503] width 983 height 55
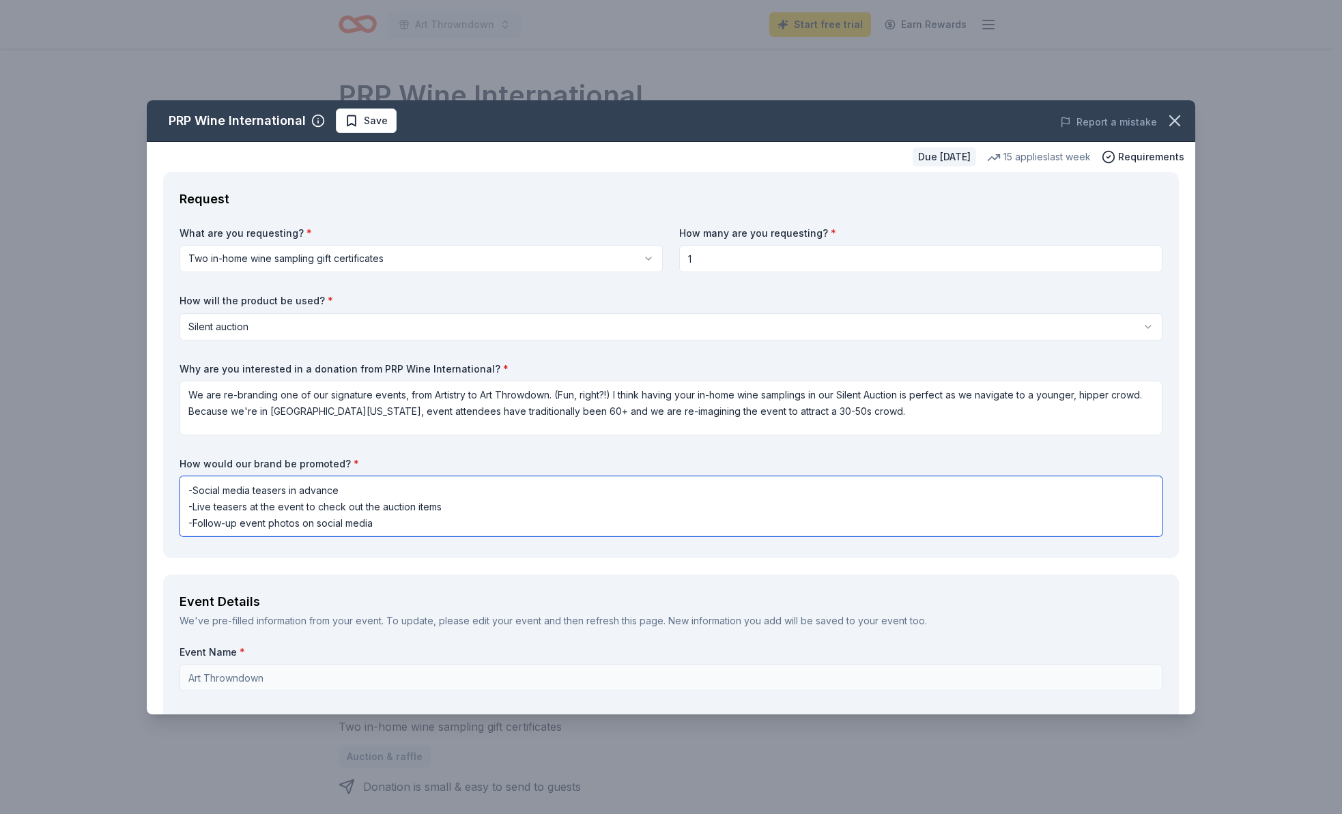
click at [398, 523] on textarea "-Social media teasers in advance -Live teasers at the event to check out the au…" at bounding box center [670, 506] width 983 height 60
type textarea "-Social media teasers in advance -Live teasers at the event to check out the au…"
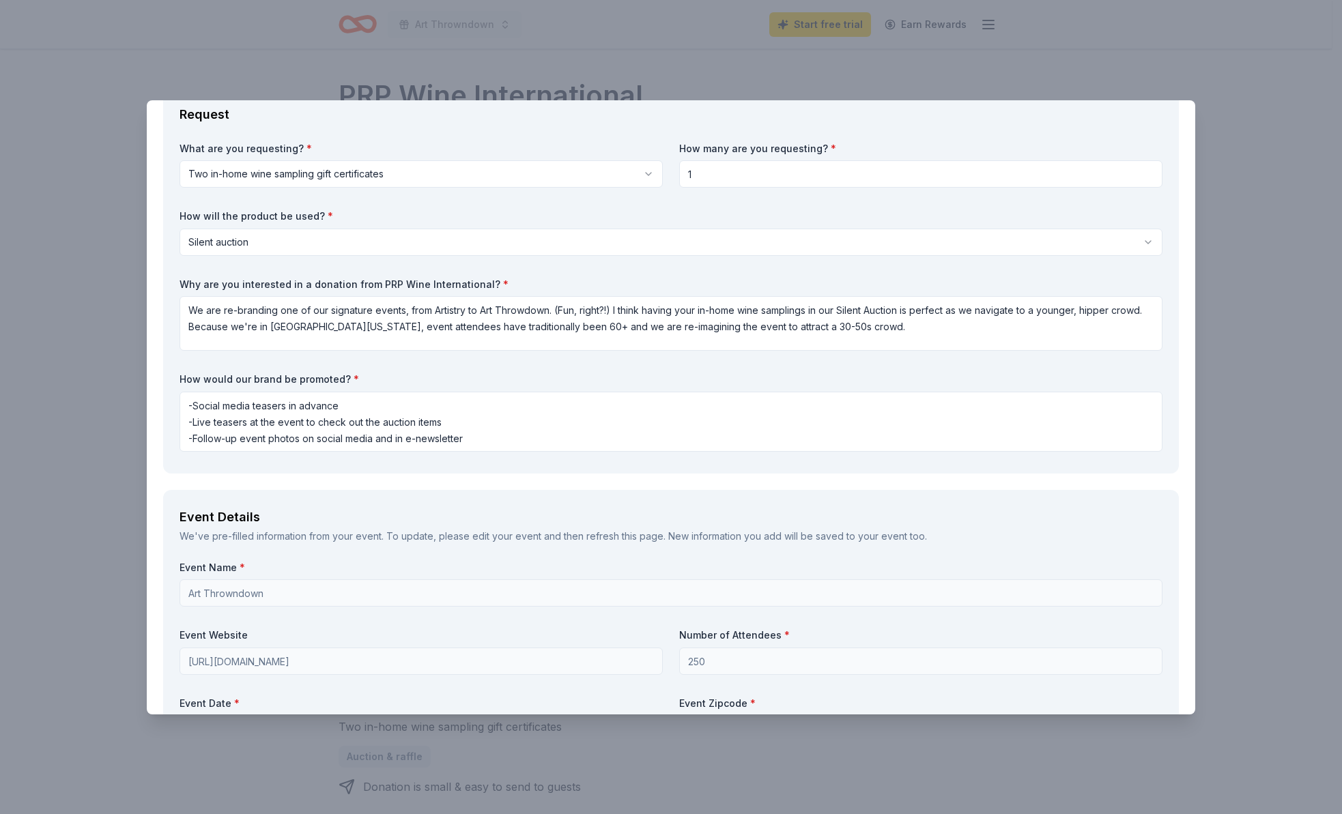
scroll to position [83, 0]
drag, startPoint x: 487, startPoint y: 439, endPoint x: 152, endPoint y: 394, distance: 338.2
drag, startPoint x: 186, startPoint y: 312, endPoint x: 966, endPoint y: 352, distance: 780.4
click at [966, 352] on div "What are you requesting? * Two in-home wine sampling gift certificates Two in-h…" at bounding box center [670, 300] width 983 height 315
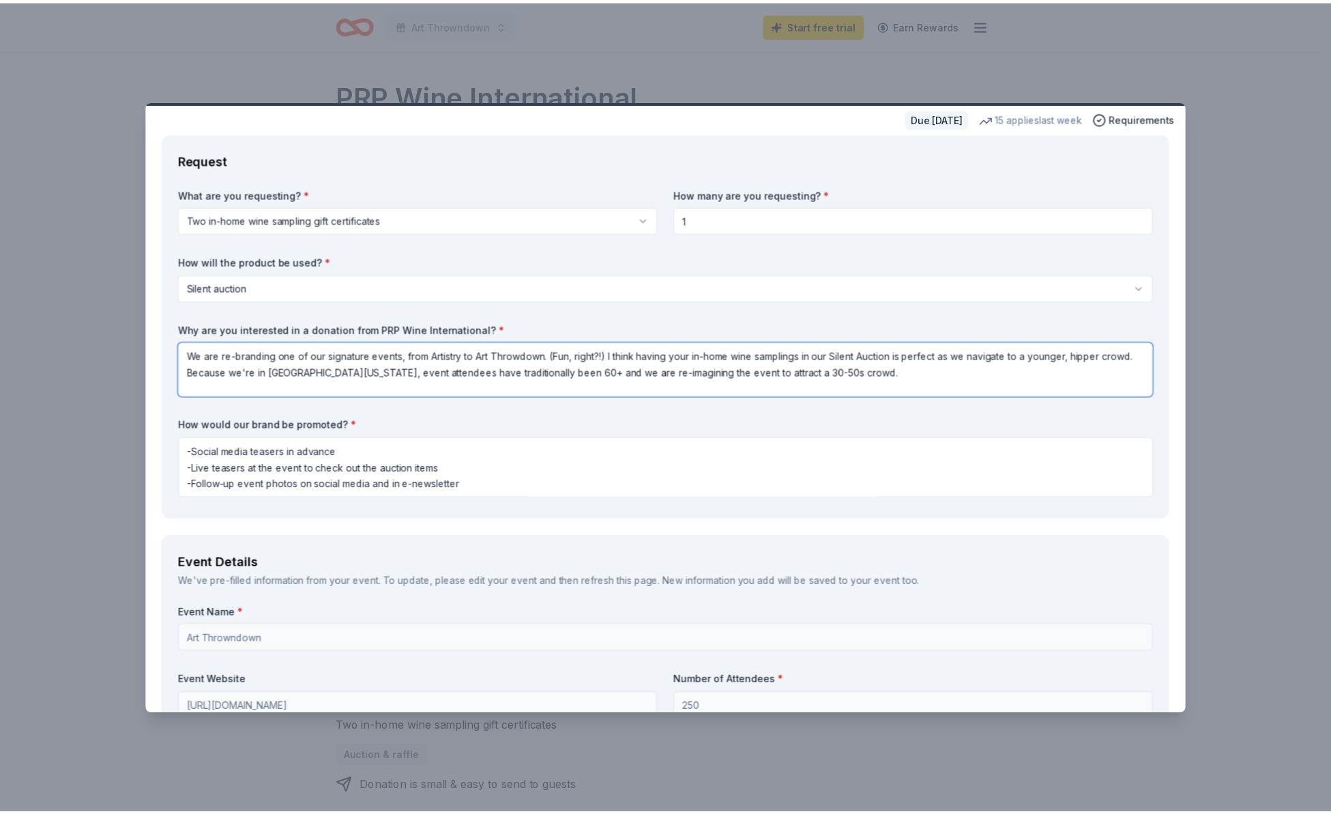
scroll to position [0, 0]
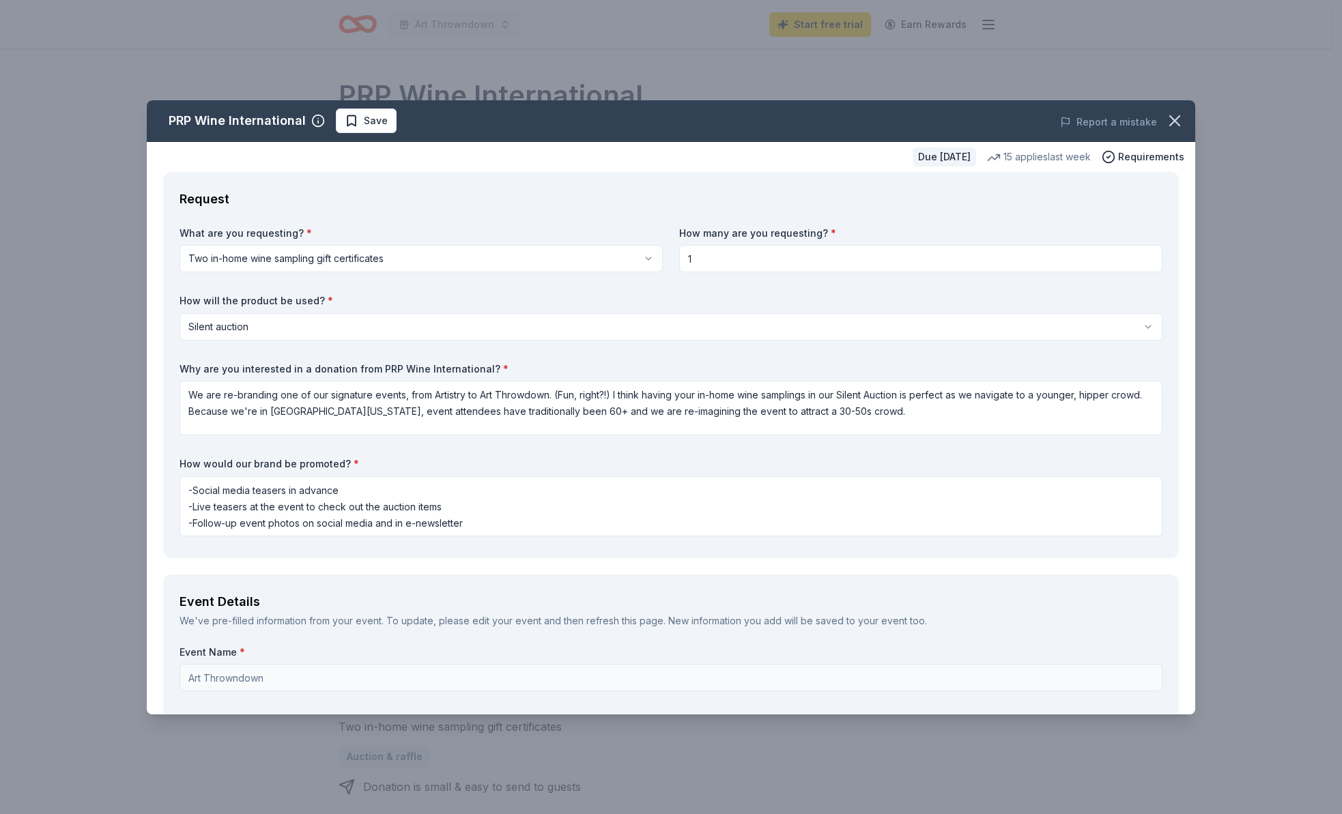
drag, startPoint x: 760, startPoint y: 152, endPoint x: 929, endPoint y: 273, distance: 207.9
click at [855, 314] on div "PRP Wine International Save Report a mistake Due in 158 days 15 applies last we…" at bounding box center [671, 407] width 1048 height 614
click at [1168, 128] on icon "button" at bounding box center [1174, 120] width 19 height 19
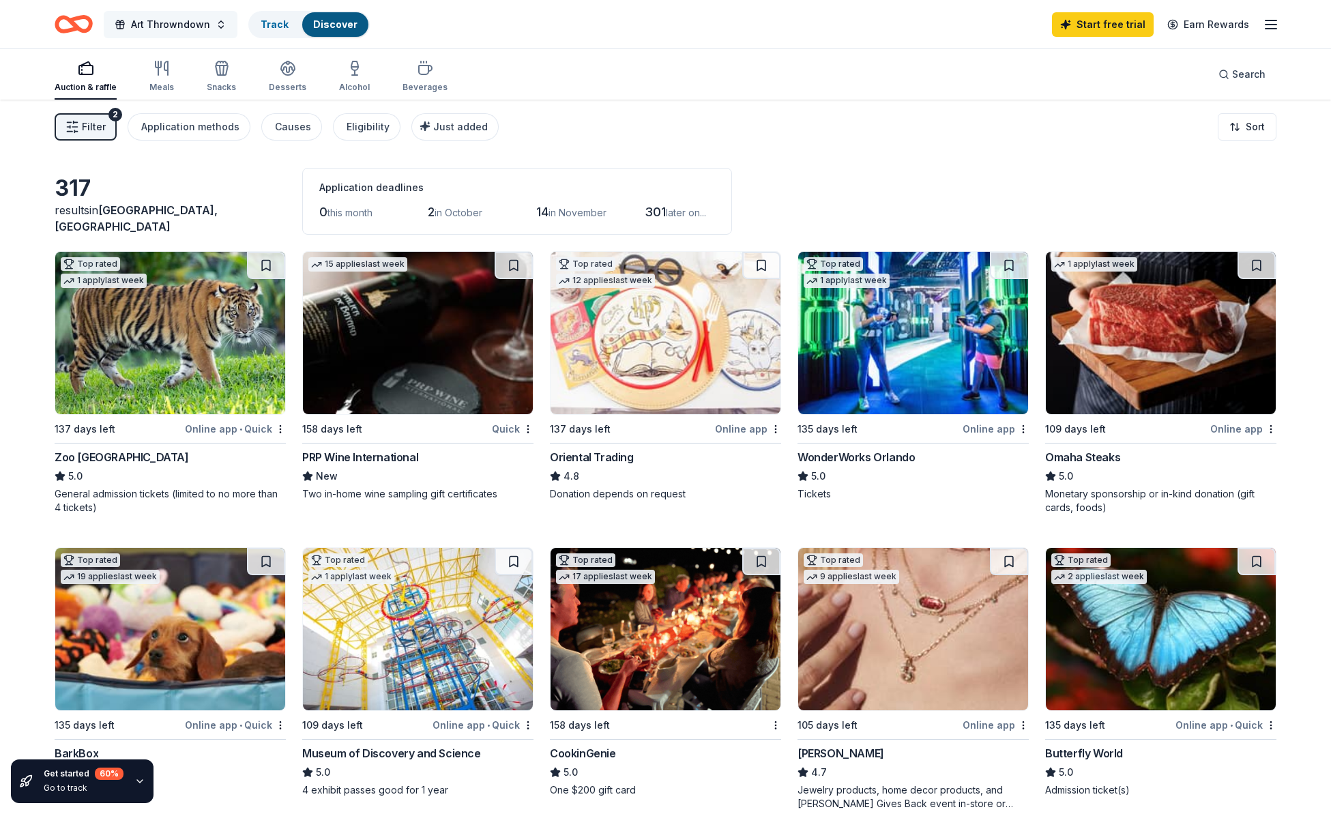
click at [169, 25] on span "Art Throwndown" at bounding box center [170, 24] width 79 height 16
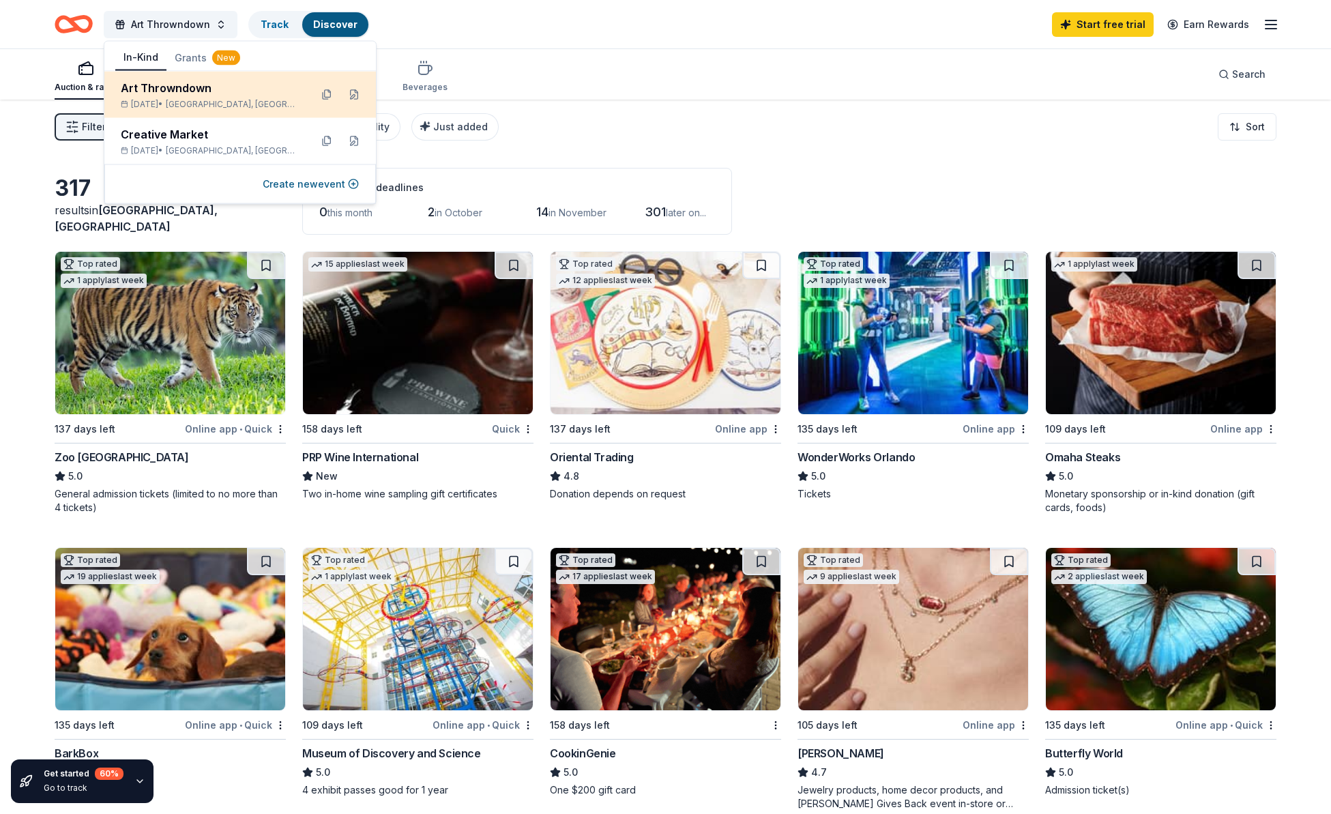
click at [205, 96] on div "Art Throwndown" at bounding box center [210, 88] width 179 height 16
click at [356, 93] on button at bounding box center [354, 95] width 22 height 22
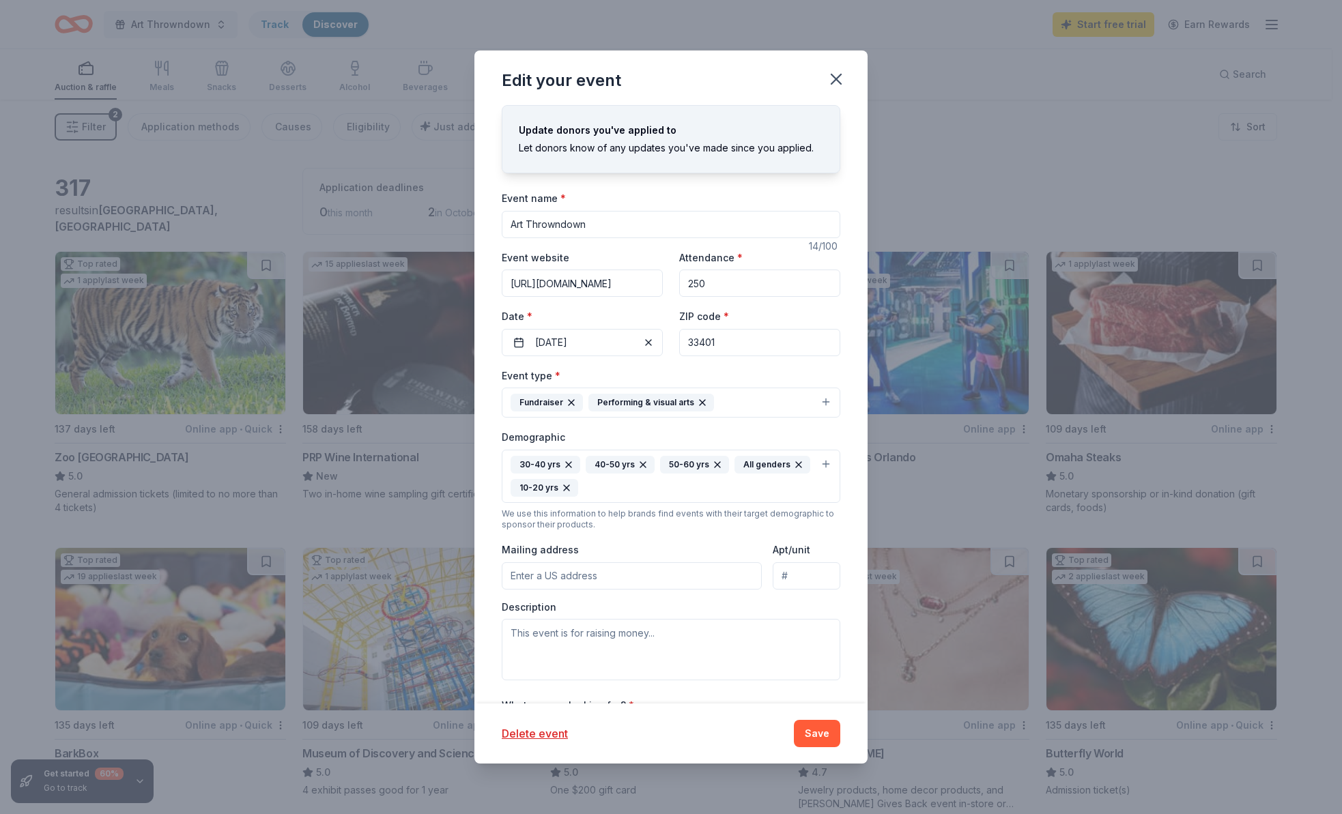
click at [572, 488] on icon "button" at bounding box center [566, 487] width 11 height 11
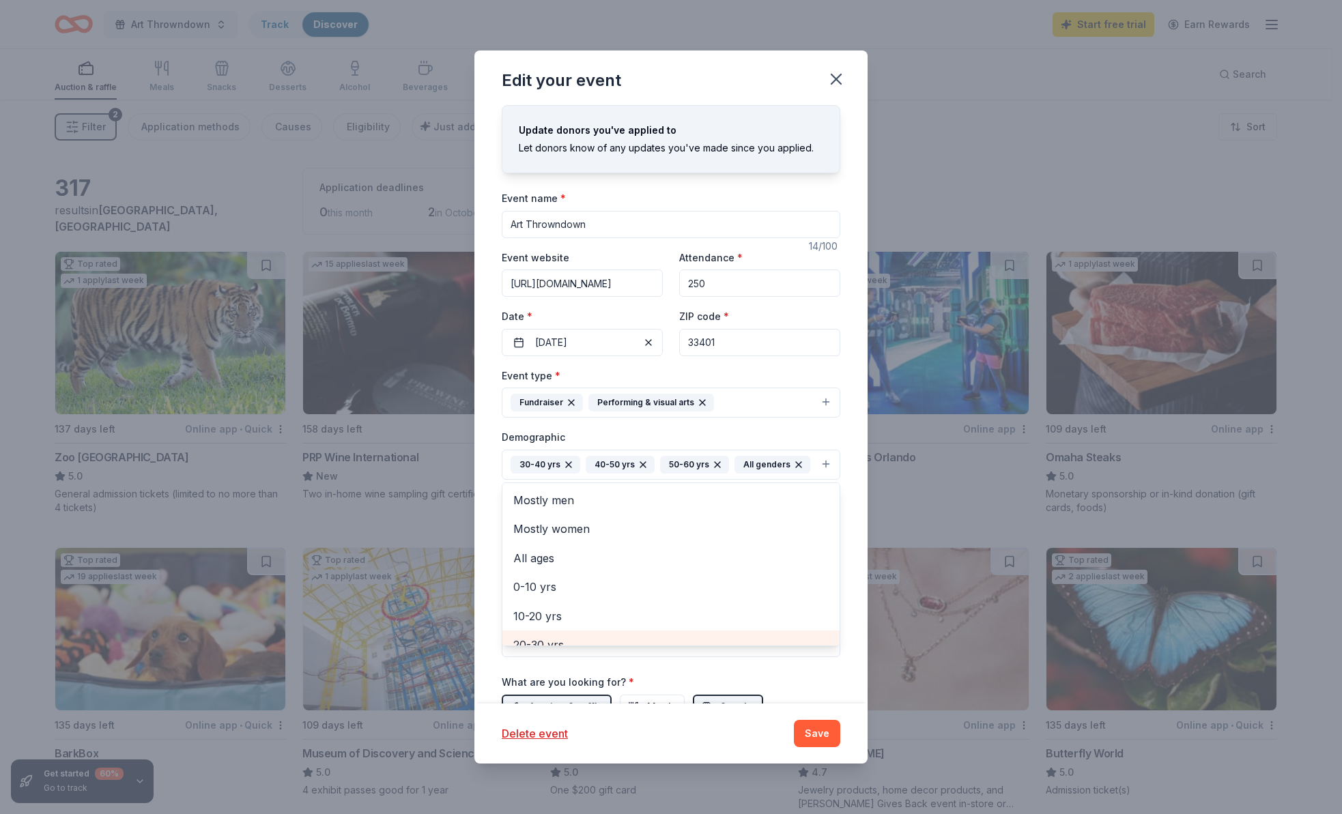
click at [552, 654] on span "20-30 yrs" at bounding box center [670, 645] width 315 height 18
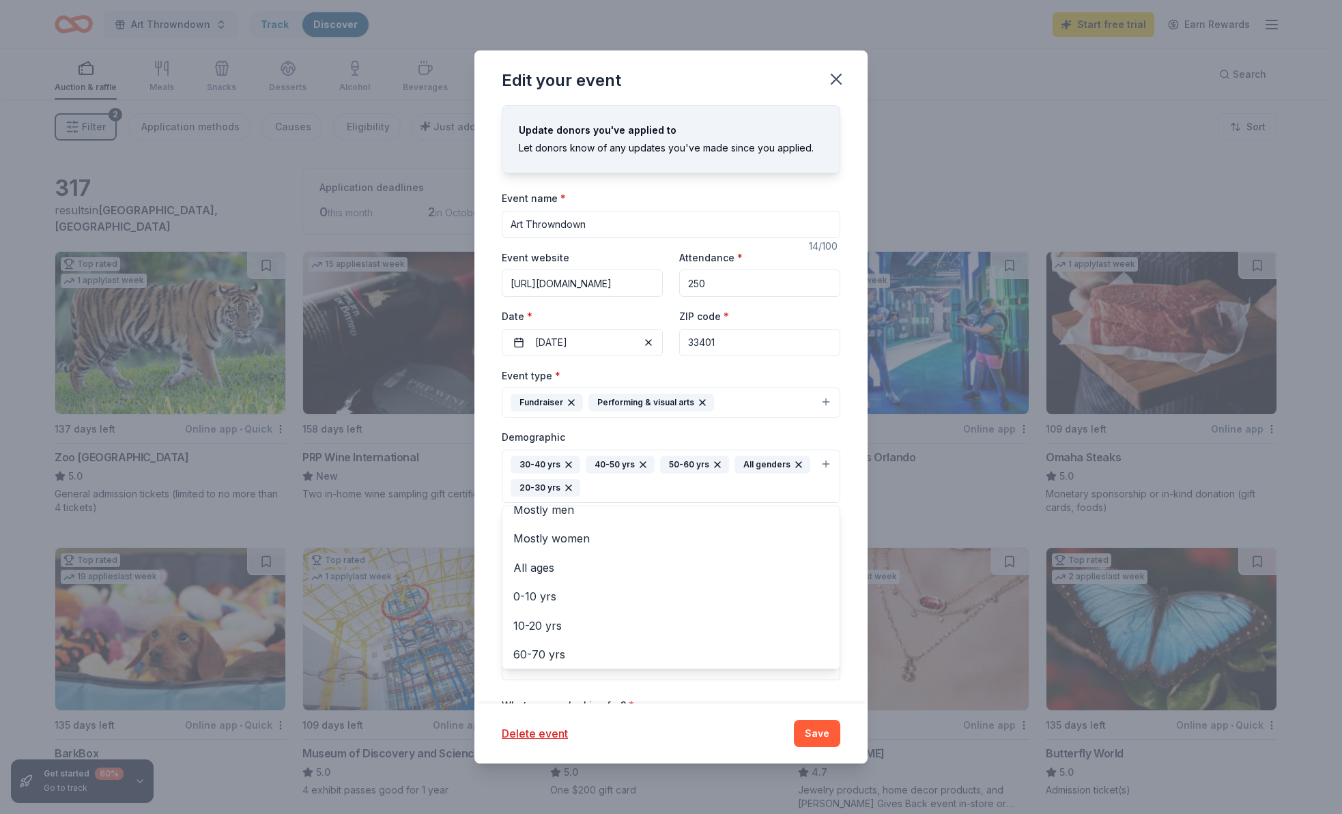
click at [574, 483] on icon "button" at bounding box center [568, 487] width 11 height 11
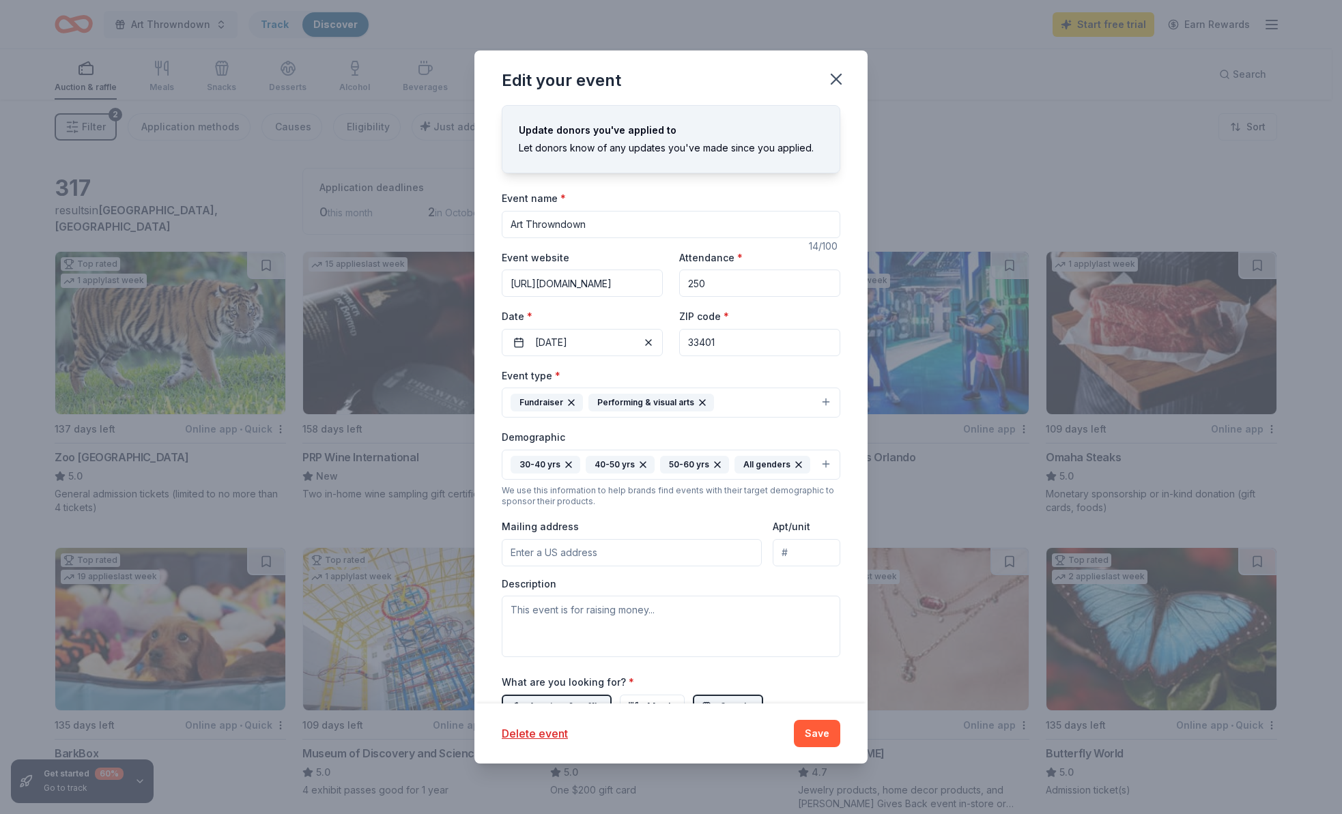
click at [735, 463] on div "30-40 yrs 40-50 yrs 50-60 yrs All genders" at bounding box center [660, 465] width 300 height 18
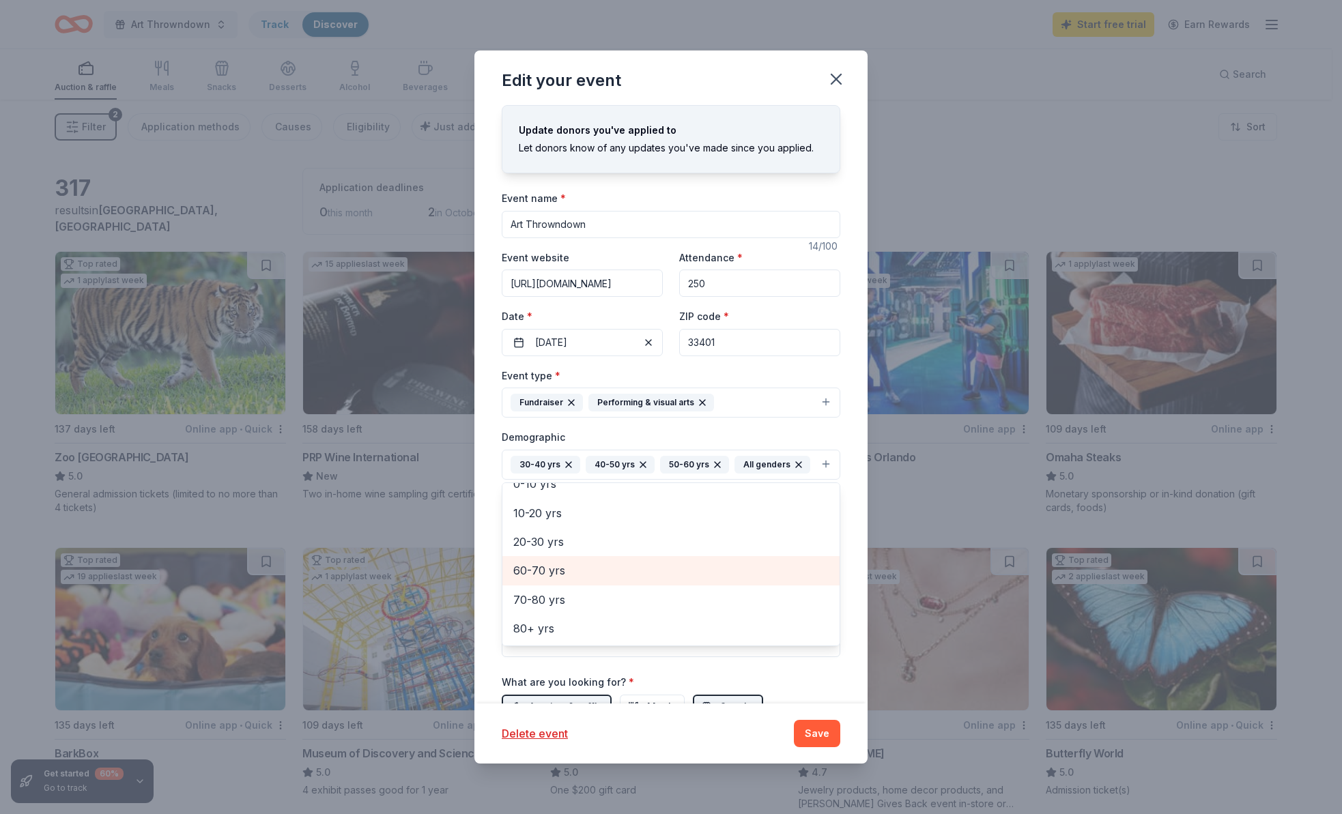
click at [554, 579] on span "60-70 yrs" at bounding box center [670, 571] width 315 height 18
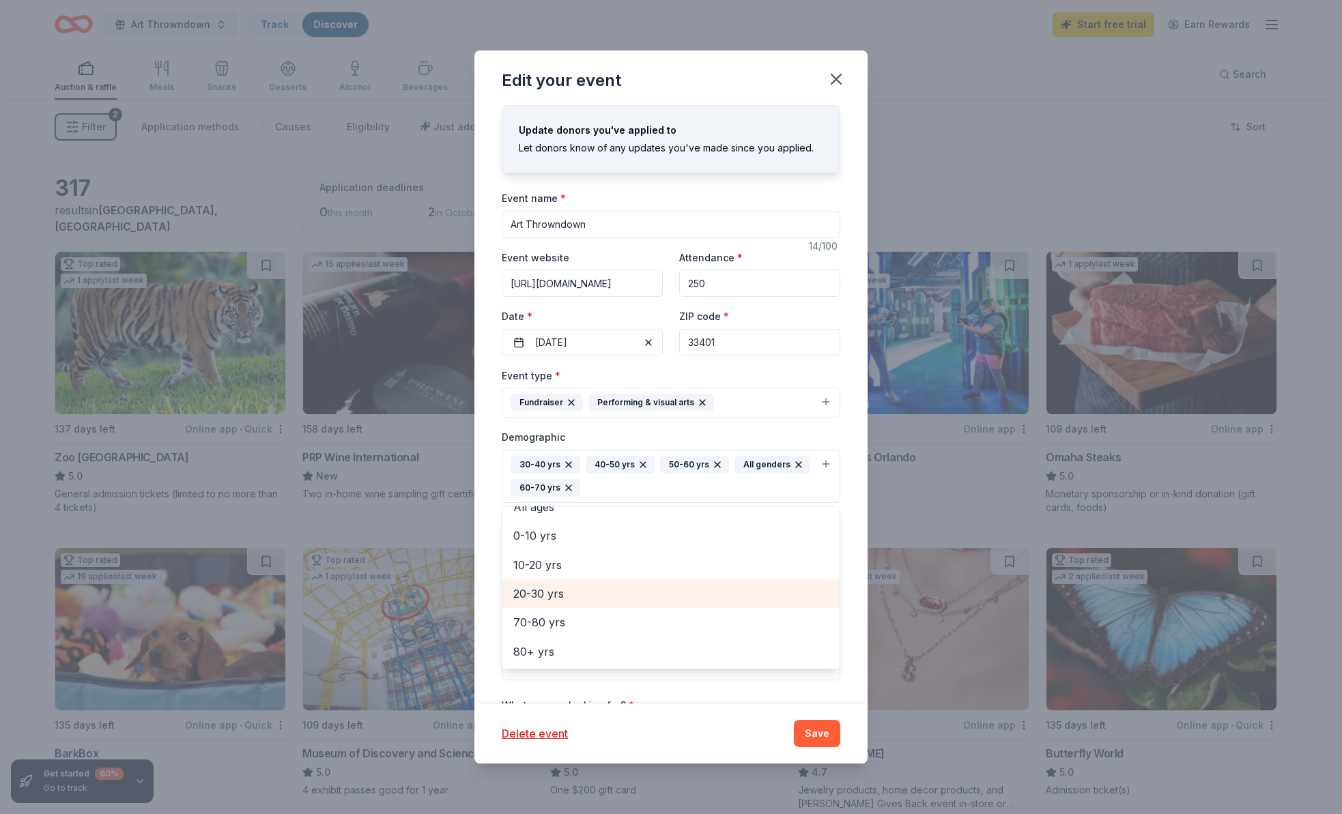
scroll to position [74, 0]
click at [813, 736] on div "Edit your event Update donors you've applied to Let donors know of any updates …" at bounding box center [670, 407] width 393 height 713
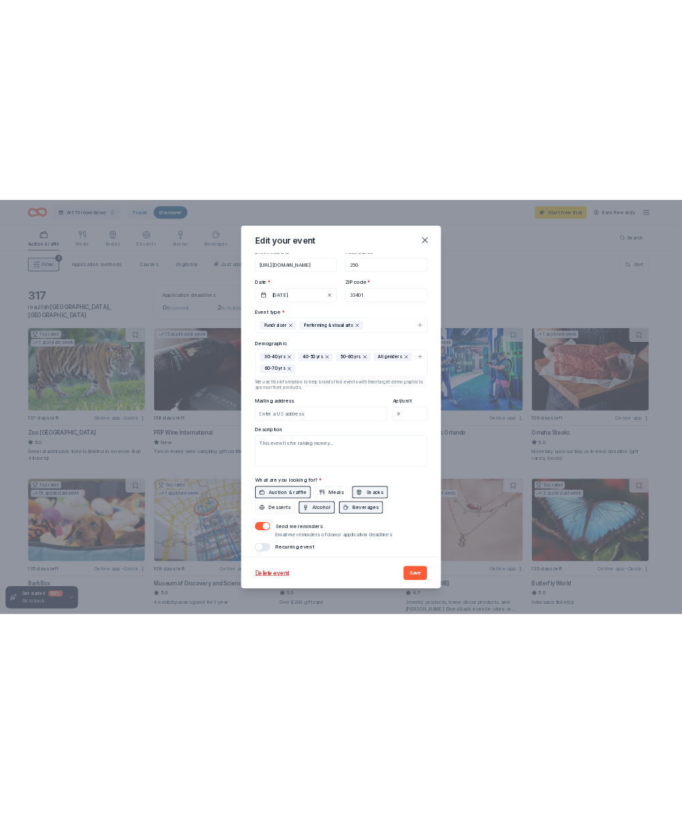
scroll to position [164, 0]
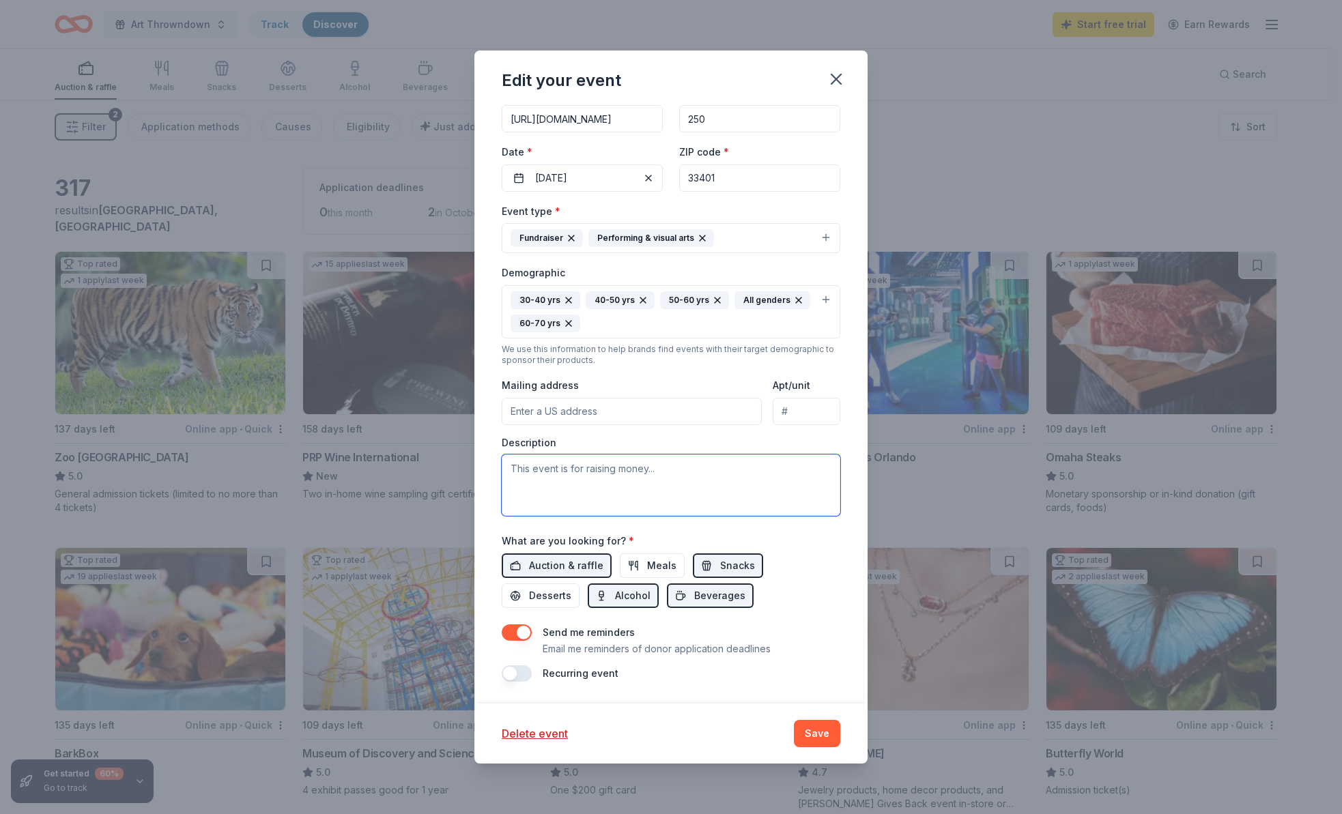
click at [518, 467] on textarea at bounding box center [671, 485] width 338 height 61
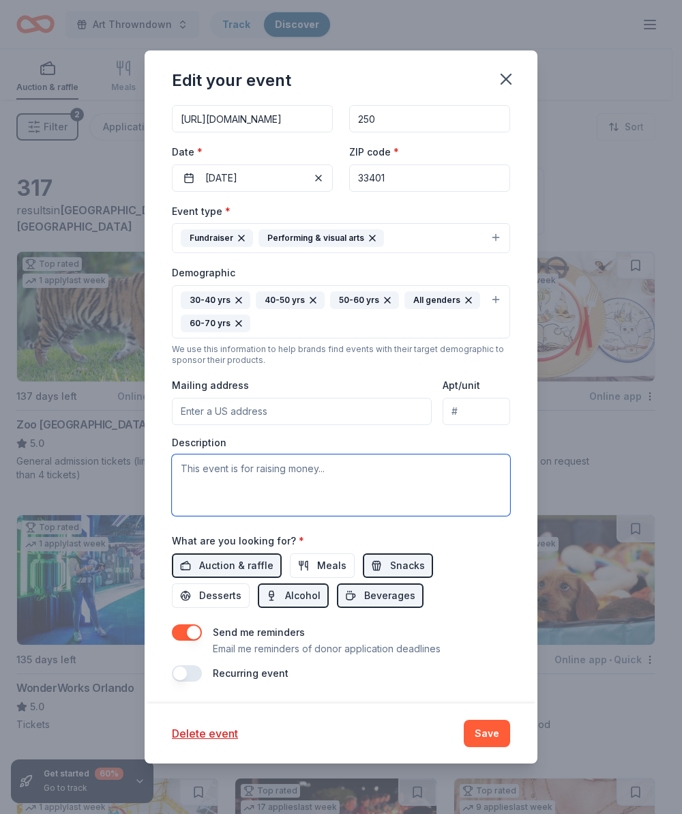
paste textarea "The Amory’s ART THROWDOWN is Iron Chef but for artists and guests. This event i…"
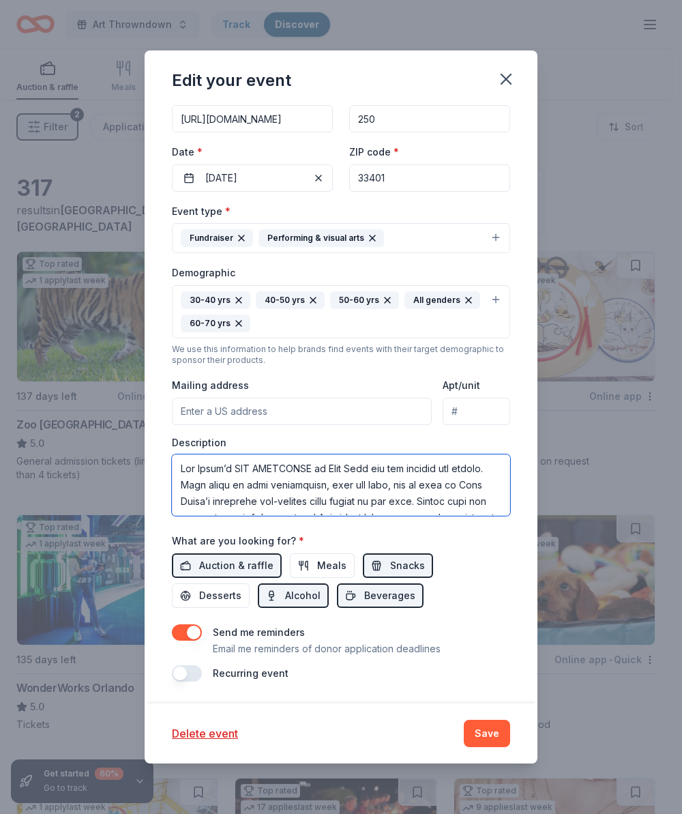
scroll to position [320, 0]
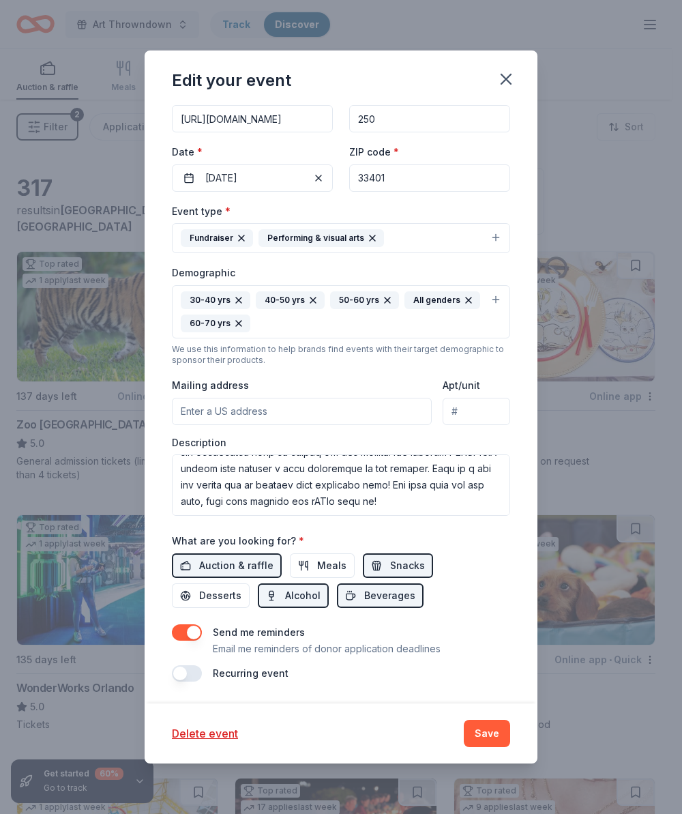
click at [408, 72] on div "Edit your event" at bounding box center [341, 78] width 393 height 55
click at [409, 72] on div "Edit your event" at bounding box center [341, 78] width 393 height 55
click at [332, 462] on textarea at bounding box center [341, 485] width 338 height 61
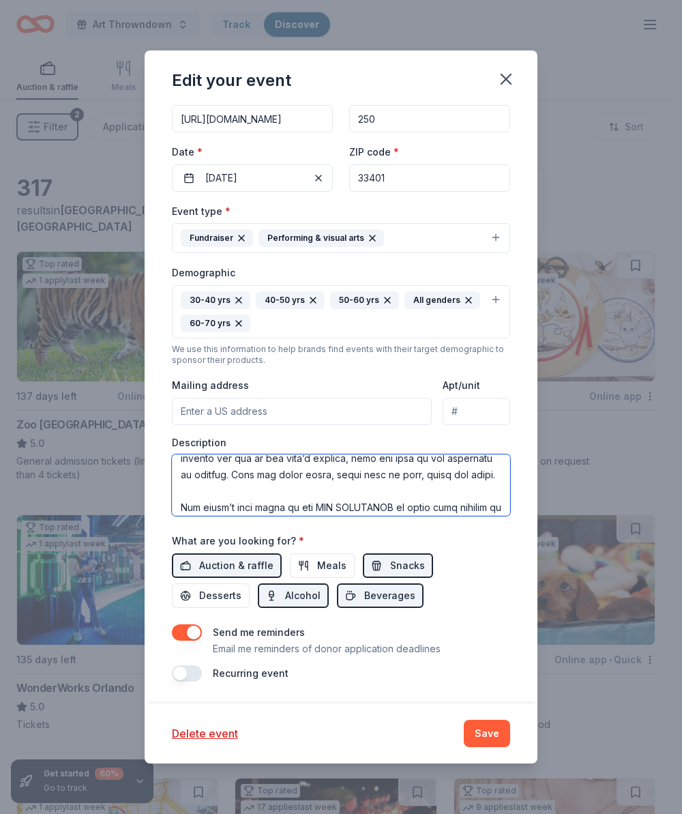
scroll to position [0, 0]
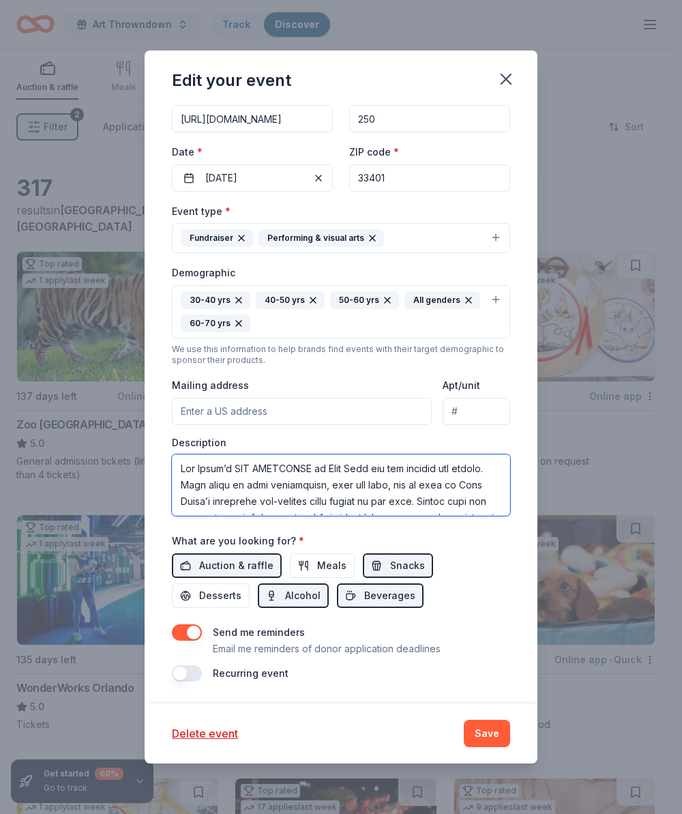
drag, startPoint x: 343, startPoint y: 468, endPoint x: 410, endPoint y: 445, distance: 71.4
click at [344, 465] on textarea at bounding box center [341, 485] width 338 height 61
click at [238, 485] on textarea at bounding box center [341, 485] width 338 height 61
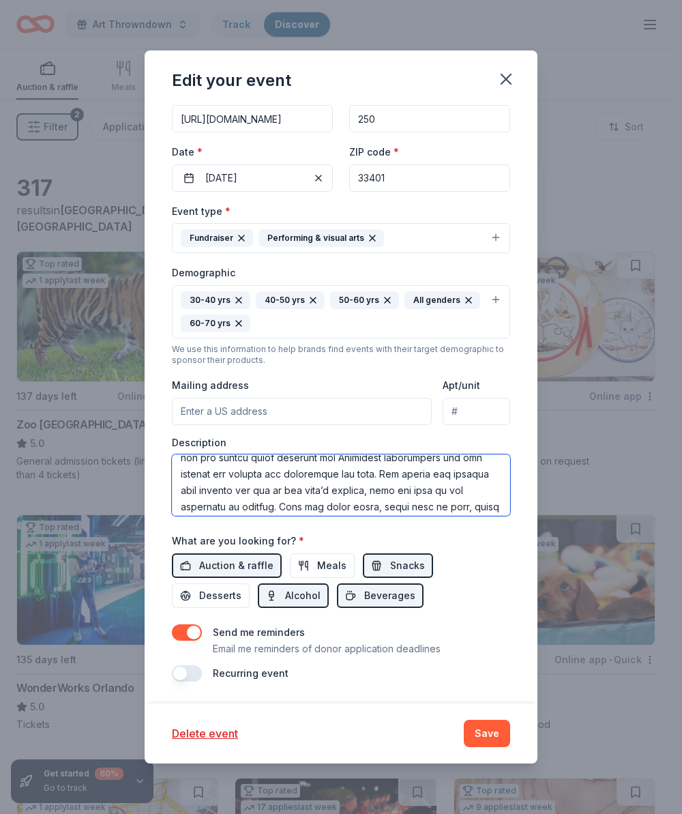
scroll to position [61, 0]
drag, startPoint x: 340, startPoint y: 491, endPoint x: 354, endPoint y: 491, distance: 14.3
click at [354, 491] on textarea at bounding box center [341, 485] width 338 height 61
drag, startPoint x: 415, startPoint y: 492, endPoint x: 431, endPoint y: 491, distance: 15.7
click at [431, 491] on textarea at bounding box center [341, 485] width 338 height 61
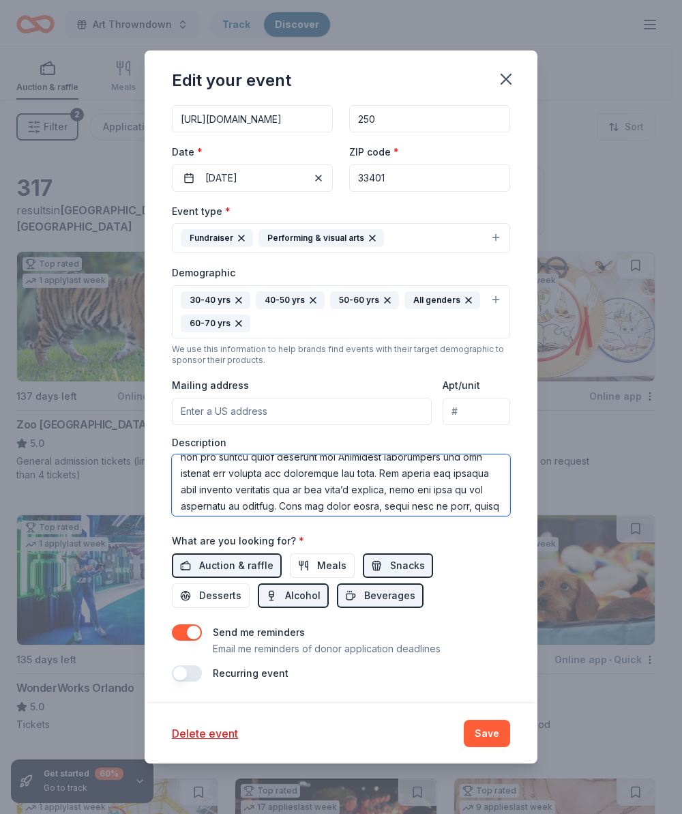
drag, startPoint x: 386, startPoint y: 493, endPoint x: 403, endPoint y: 491, distance: 16.5
click at [403, 491] on textarea at bounding box center [341, 485] width 338 height 61
click at [426, 496] on textarea at bounding box center [341, 485] width 338 height 61
drag, startPoint x: 415, startPoint y: 491, endPoint x: 430, endPoint y: 490, distance: 15.1
click at [430, 490] on textarea at bounding box center [341, 485] width 338 height 61
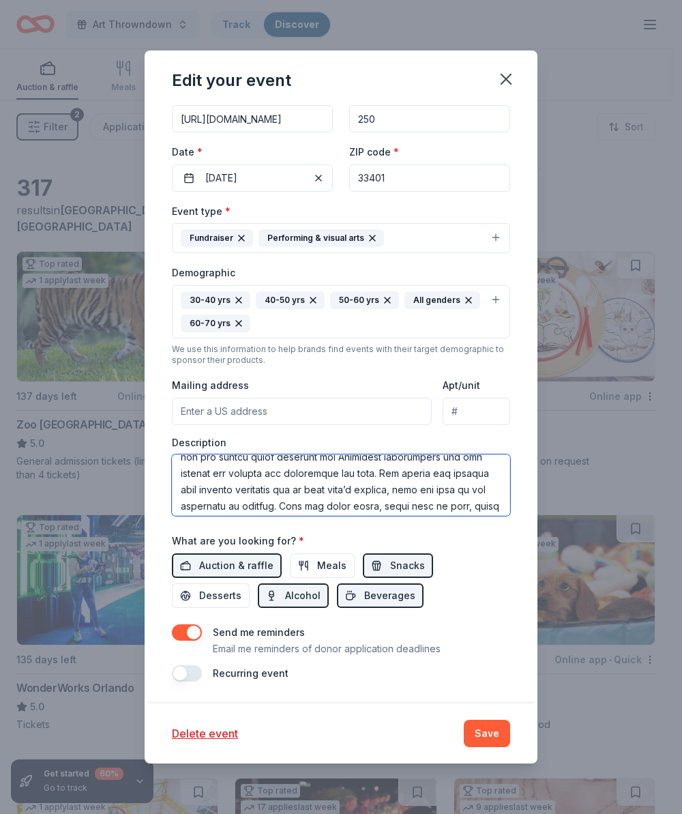
drag, startPoint x: 240, startPoint y: 506, endPoint x: 255, endPoint y: 505, distance: 15.1
click at [255, 505] on textarea at bounding box center [341, 485] width 338 height 61
drag, startPoint x: 286, startPoint y: 506, endPoint x: 298, endPoint y: 505, distance: 12.4
click at [298, 505] on textarea at bounding box center [341, 485] width 338 height 61
click at [354, 507] on textarea at bounding box center [341, 485] width 338 height 61
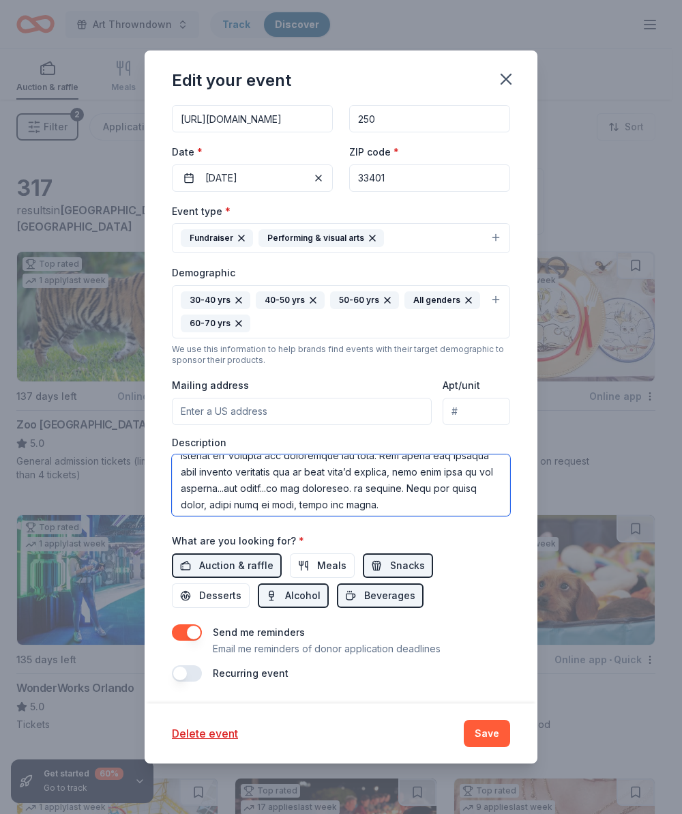
scroll to position [85, 0]
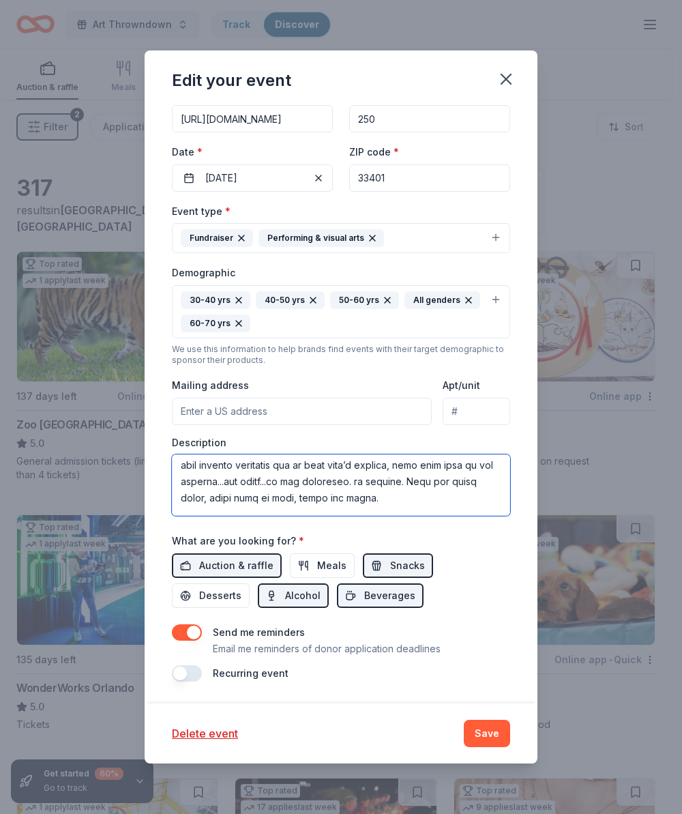
drag, startPoint x: 218, startPoint y: 499, endPoint x: 230, endPoint y: 490, distance: 14.6
click at [218, 499] on textarea at bounding box center [341, 485] width 338 height 61
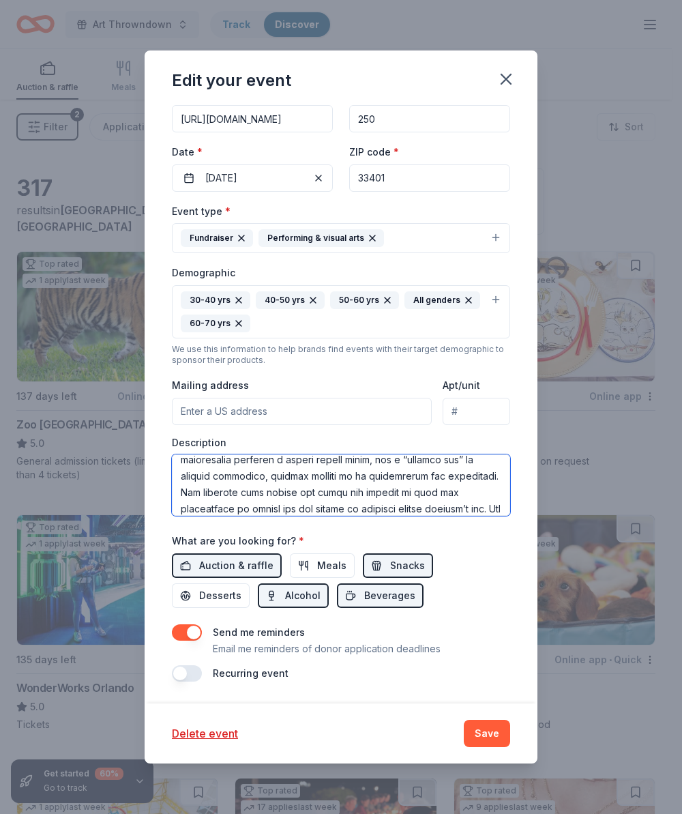
scroll to position [210, 0]
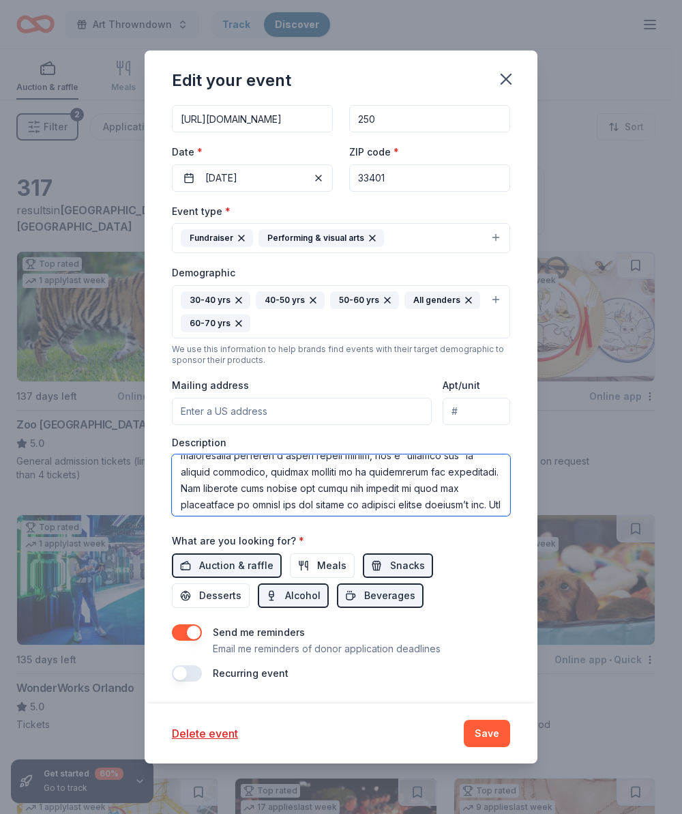
click at [235, 489] on textarea at bounding box center [341, 485] width 338 height 61
drag, startPoint x: 362, startPoint y: 489, endPoint x: 244, endPoint y: 504, distance: 119.7
click at [244, 504] on textarea at bounding box center [341, 485] width 338 height 61
drag, startPoint x: 364, startPoint y: 489, endPoint x: 261, endPoint y: 506, distance: 105.1
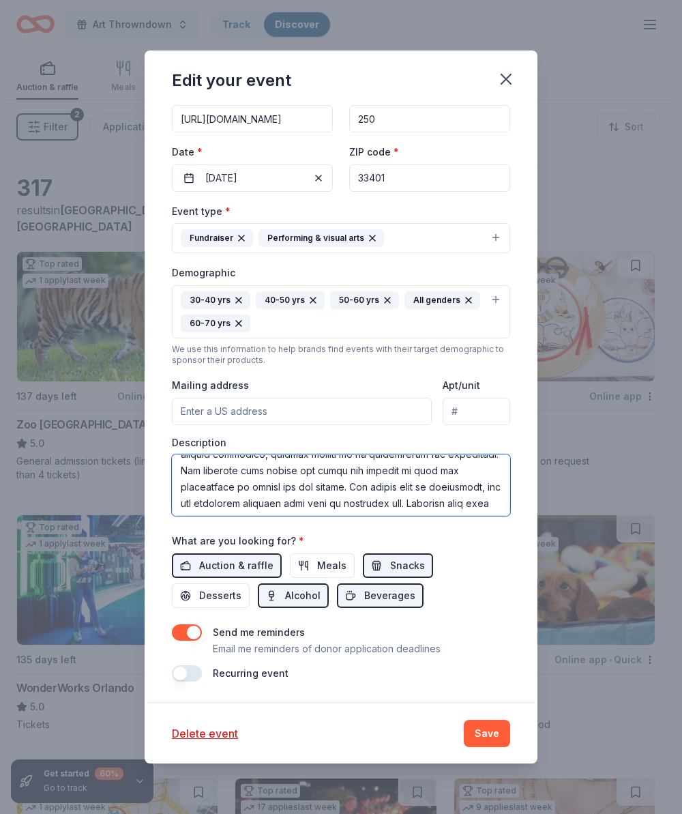
click at [261, 506] on textarea at bounding box center [341, 485] width 338 height 61
drag, startPoint x: 378, startPoint y: 487, endPoint x: 426, endPoint y: 487, distance: 47.8
click at [426, 487] on textarea at bounding box center [341, 485] width 338 height 61
click at [218, 506] on textarea at bounding box center [341, 485] width 338 height 61
drag, startPoint x: 235, startPoint y: 502, endPoint x: 258, endPoint y: 503, distance: 23.2
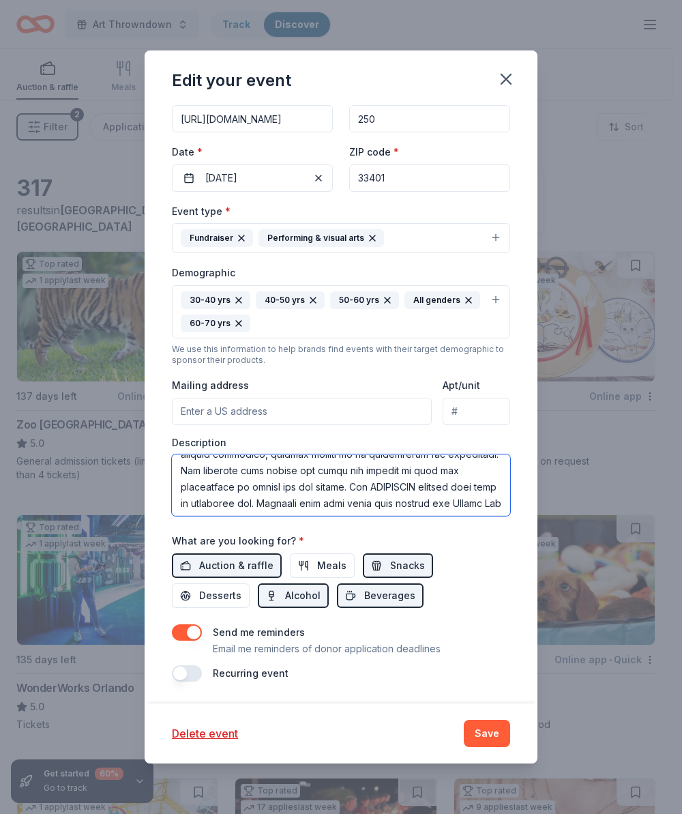
click at [258, 503] on textarea at bounding box center [341, 485] width 338 height 61
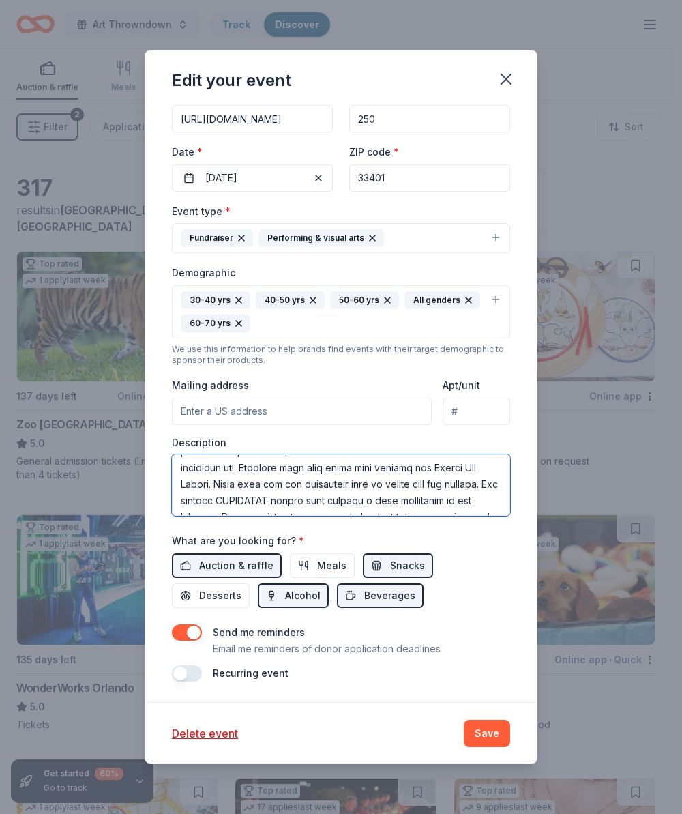
scroll to position [266, 0]
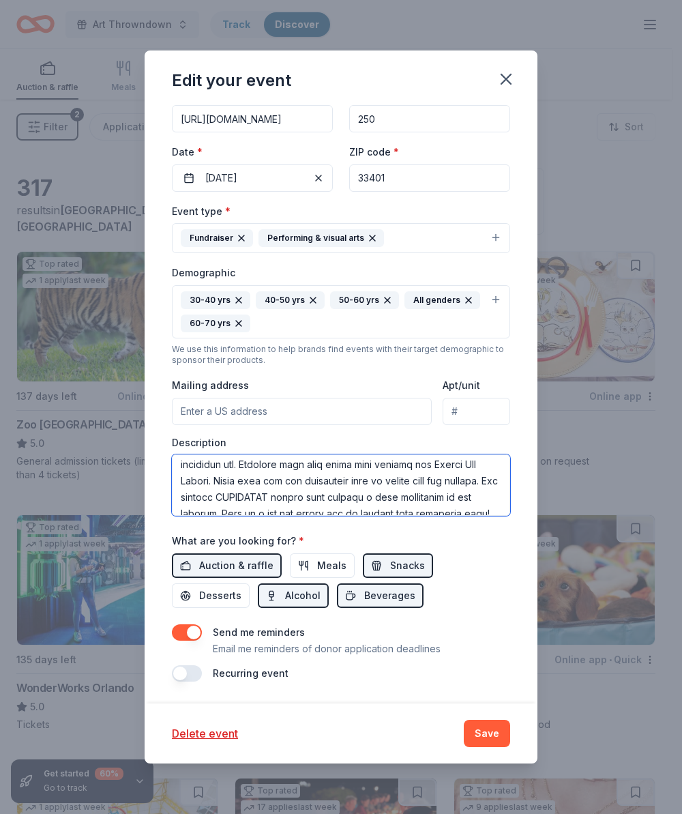
drag, startPoint x: 317, startPoint y: 463, endPoint x: 325, endPoint y: 480, distance: 18.9
click at [325, 480] on textarea at bounding box center [341, 485] width 338 height 61
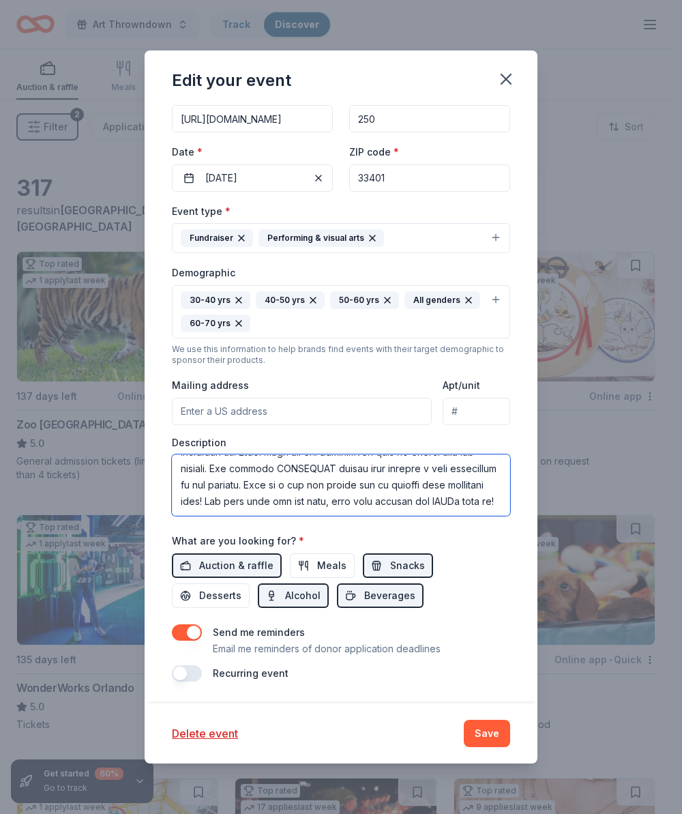
click at [359, 469] on textarea at bounding box center [341, 485] width 338 height 61
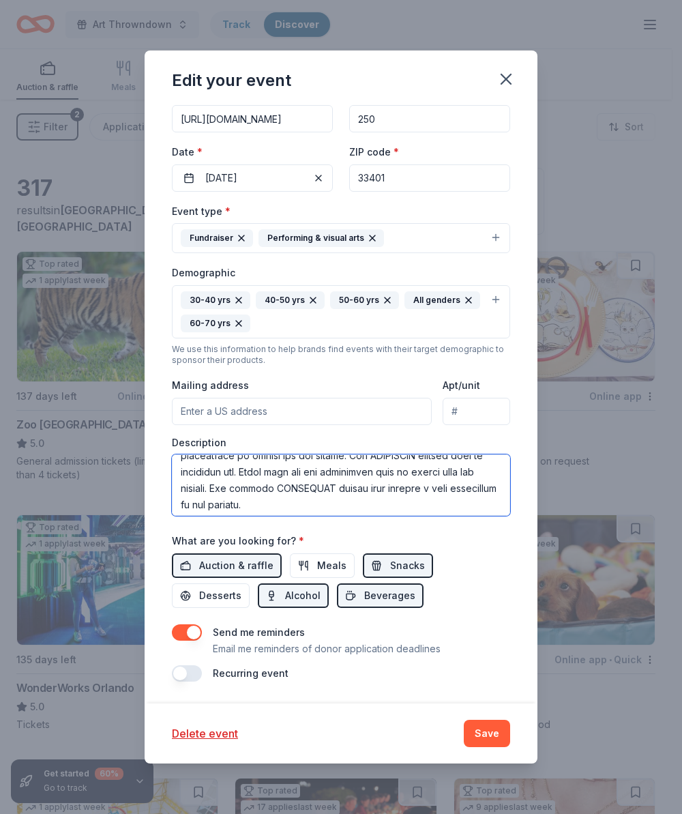
scroll to position [259, 0]
click at [372, 500] on textarea at bounding box center [341, 485] width 338 height 61
paste textarea "Proceeds from this event will support the Armory Art Center."
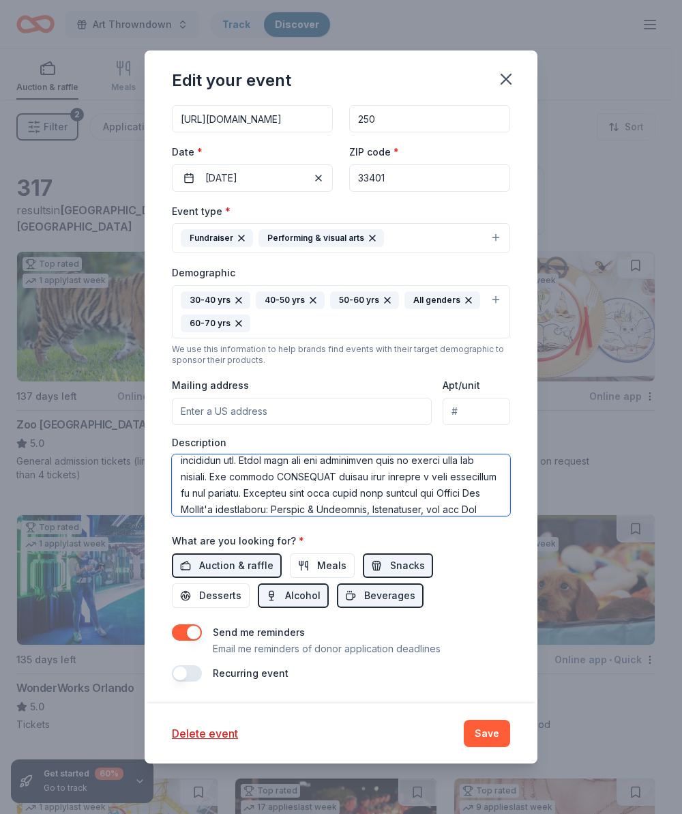
scroll to position [261, 0]
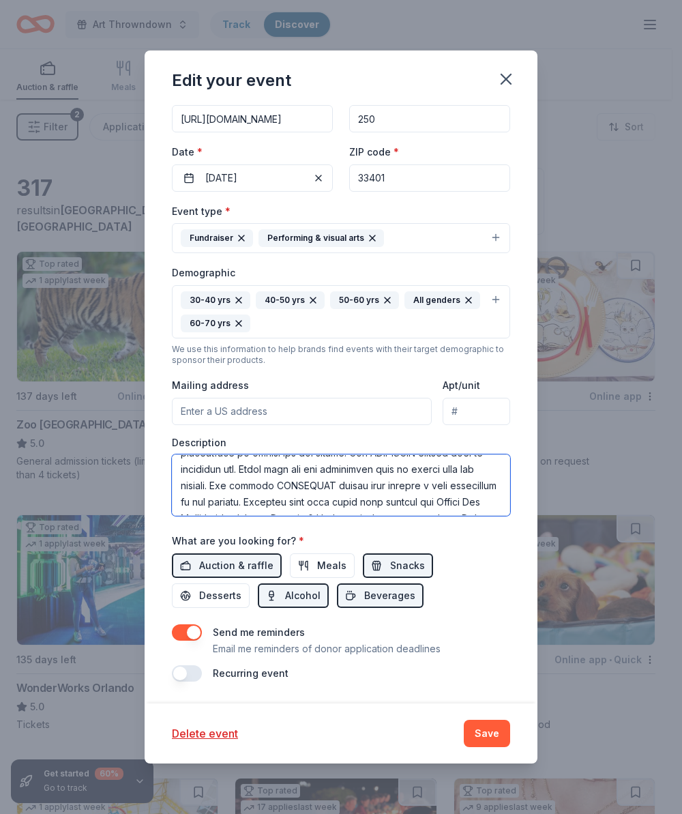
drag, startPoint x: 319, startPoint y: 469, endPoint x: 310, endPoint y: 471, distance: 9.8
click at [310, 471] on textarea at bounding box center [341, 485] width 338 height 61
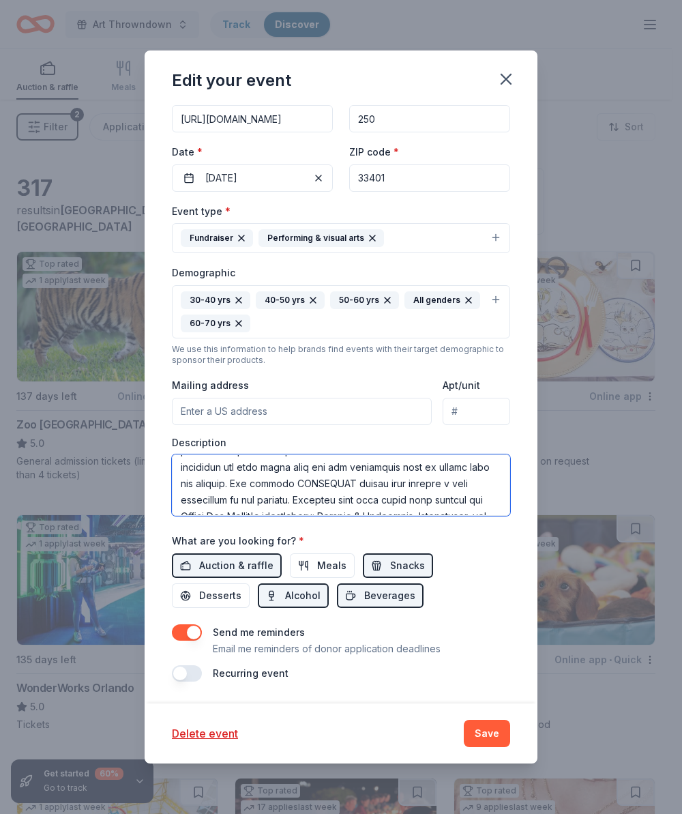
scroll to position [264, 0]
click at [360, 468] on textarea at bounding box center [341, 485] width 338 height 61
drag, startPoint x: 463, startPoint y: 470, endPoint x: 478, endPoint y: 467, distance: 15.4
click at [478, 467] on textarea at bounding box center [341, 485] width 338 height 61
click at [472, 468] on textarea at bounding box center [341, 485] width 338 height 61
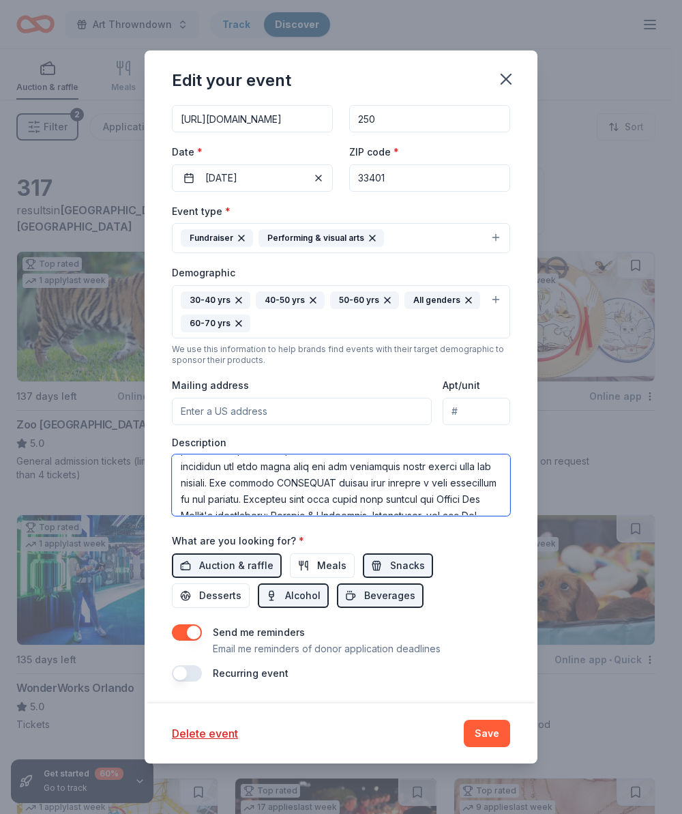
click at [322, 485] on textarea at bounding box center [341, 485] width 338 height 61
drag, startPoint x: 313, startPoint y: 468, endPoint x: 330, endPoint y: 468, distance: 17.1
click at [330, 468] on textarea at bounding box center [341, 485] width 338 height 61
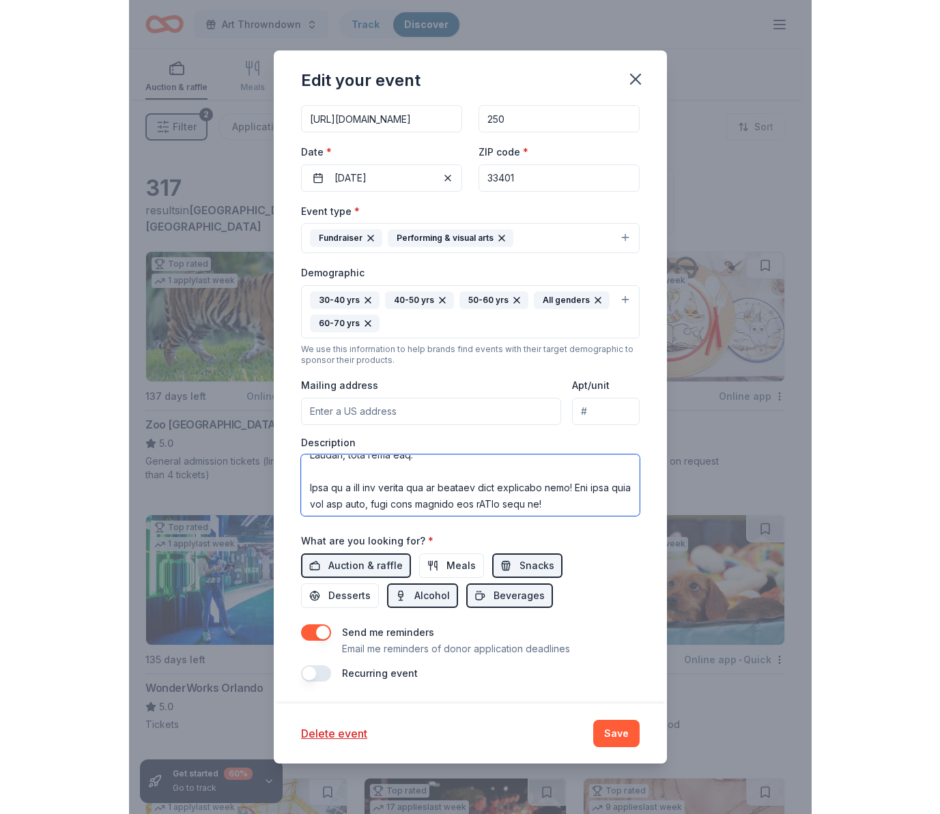
scroll to position [344, 0]
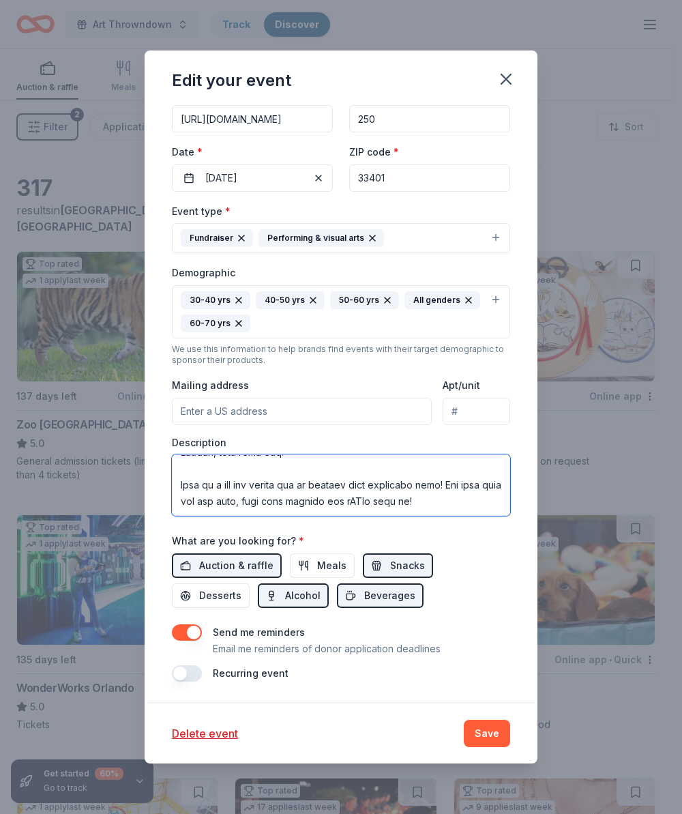
click at [359, 486] on textarea at bounding box center [341, 485] width 338 height 61
drag, startPoint x: 354, startPoint y: 487, endPoint x: 371, endPoint y: 485, distance: 17.1
click at [371, 485] on textarea at bounding box center [341, 485] width 338 height 61
click at [466, 476] on textarea at bounding box center [341, 485] width 338 height 61
type textarea "The Amory’s ART THROWDOWN is like Iron Chef but for artists and guests. This ev…"
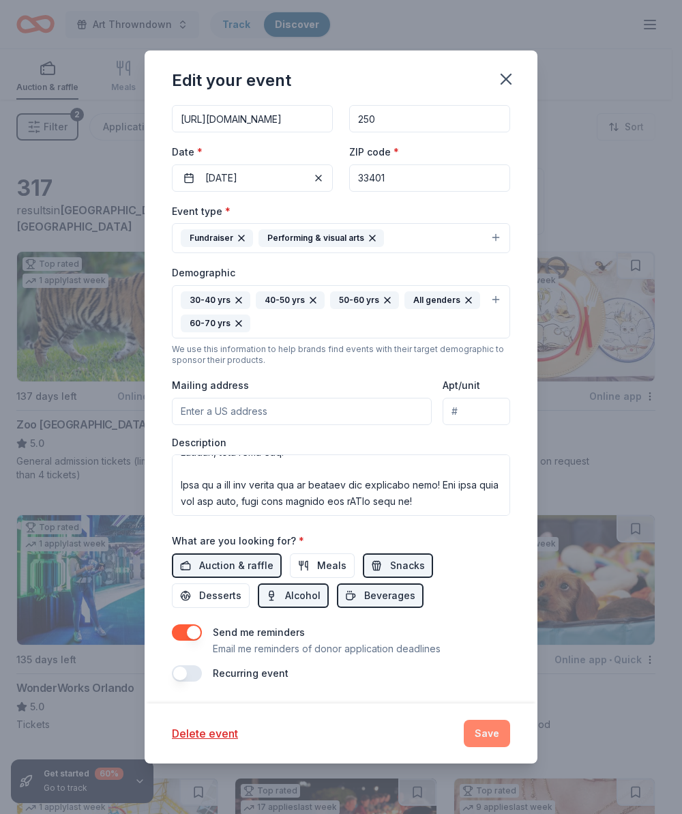
click at [488, 730] on button "Save" at bounding box center [487, 733] width 46 height 27
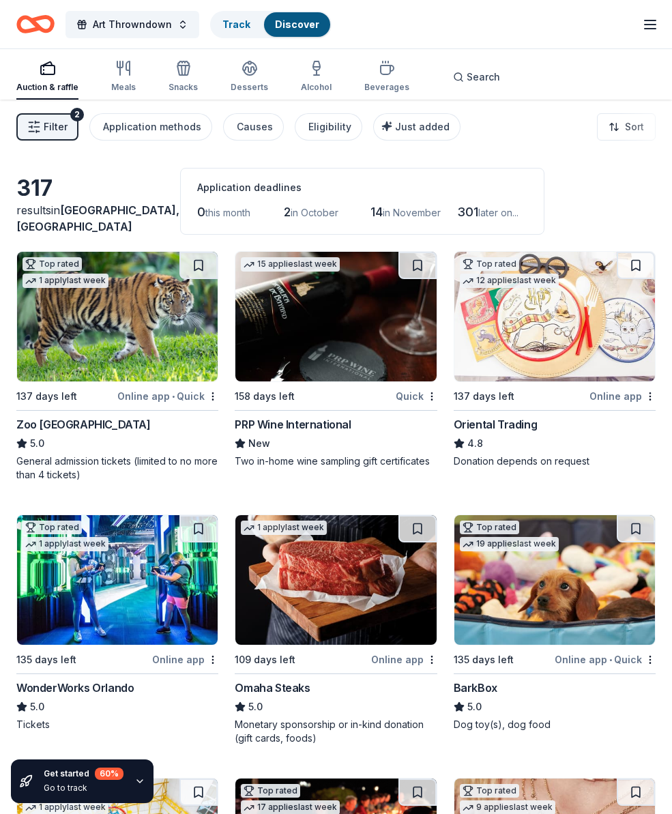
click at [349, 351] on img at bounding box center [335, 317] width 201 height 130
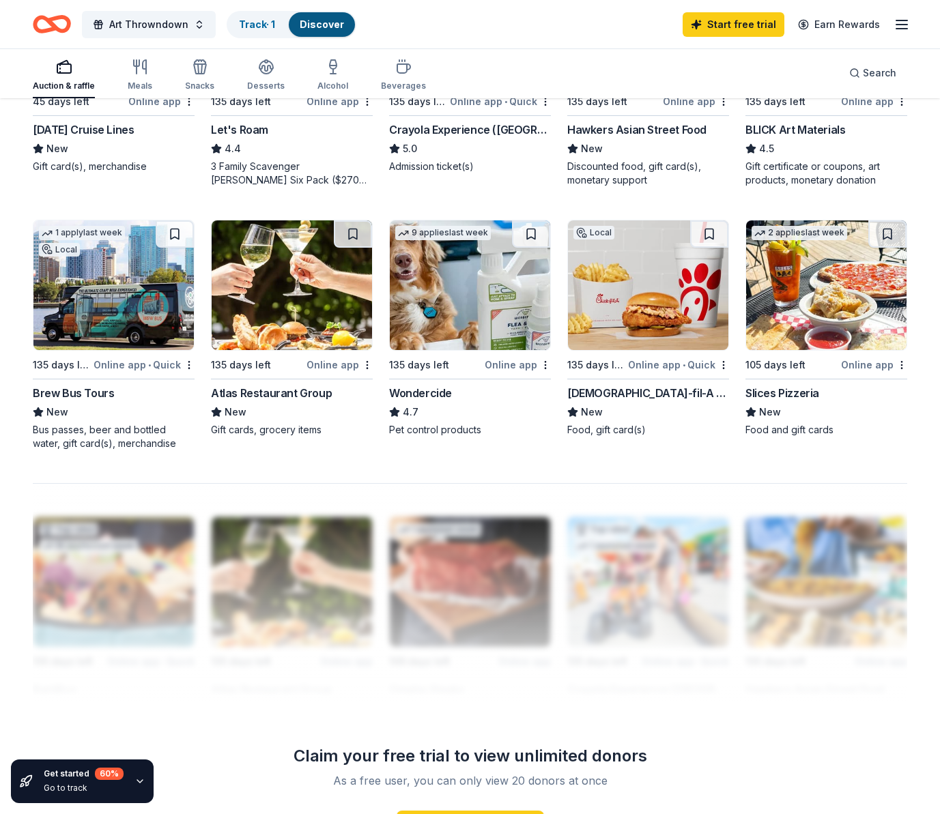
scroll to position [834, 0]
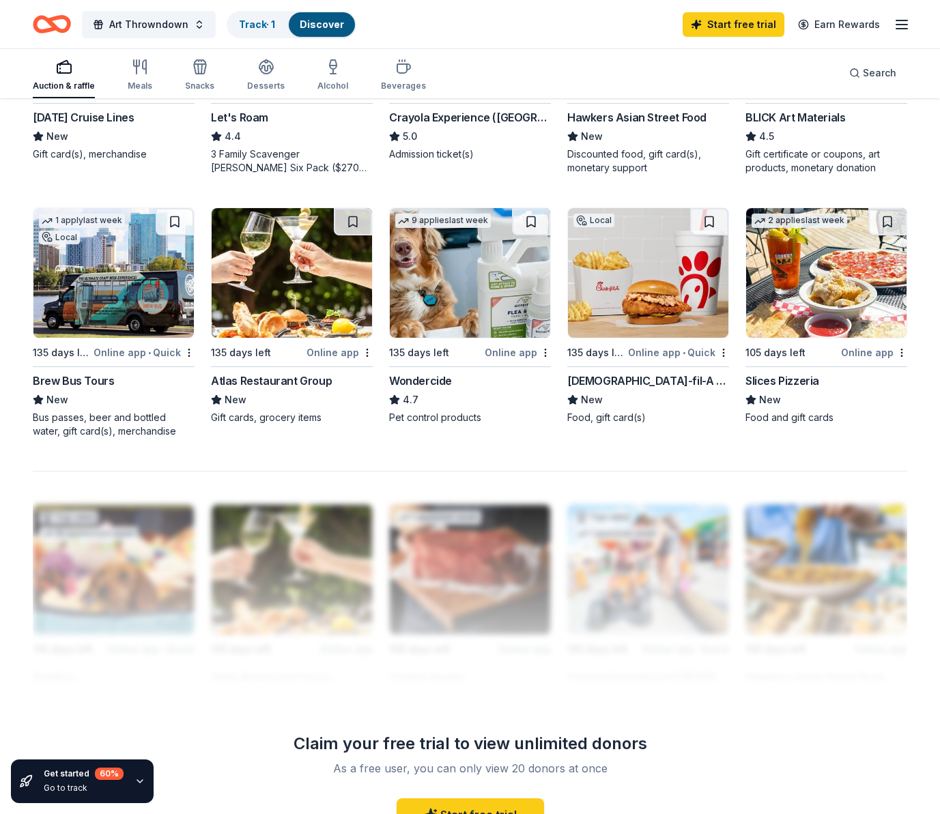
click at [106, 285] on img at bounding box center [113, 273] width 160 height 130
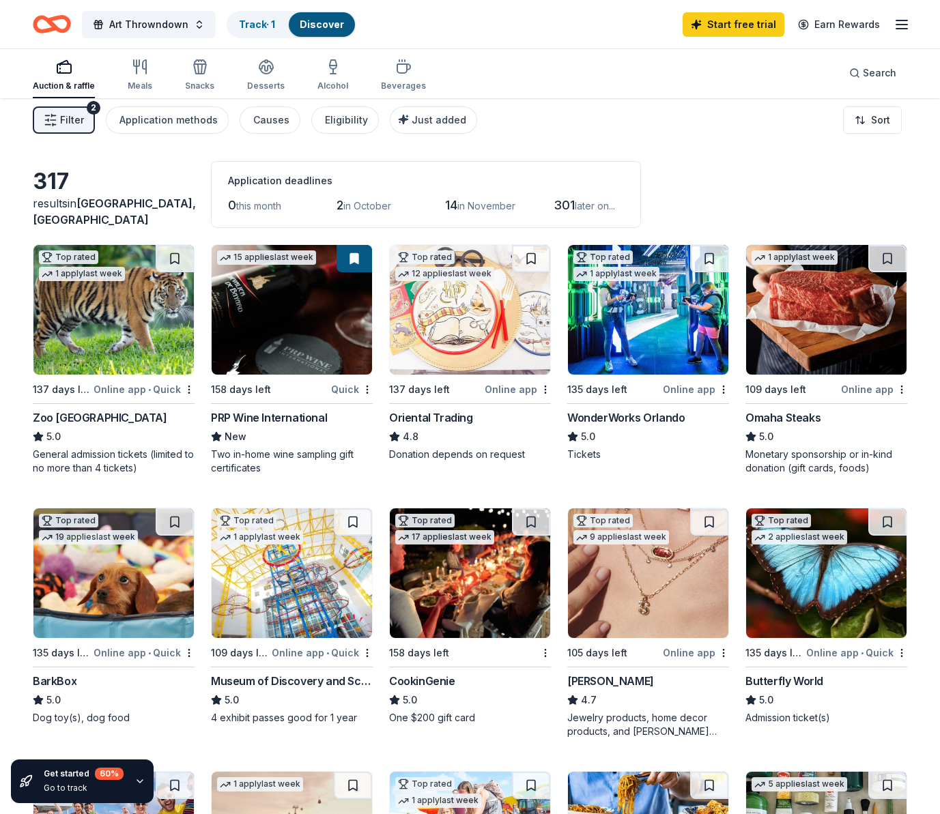
scroll to position [0, 0]
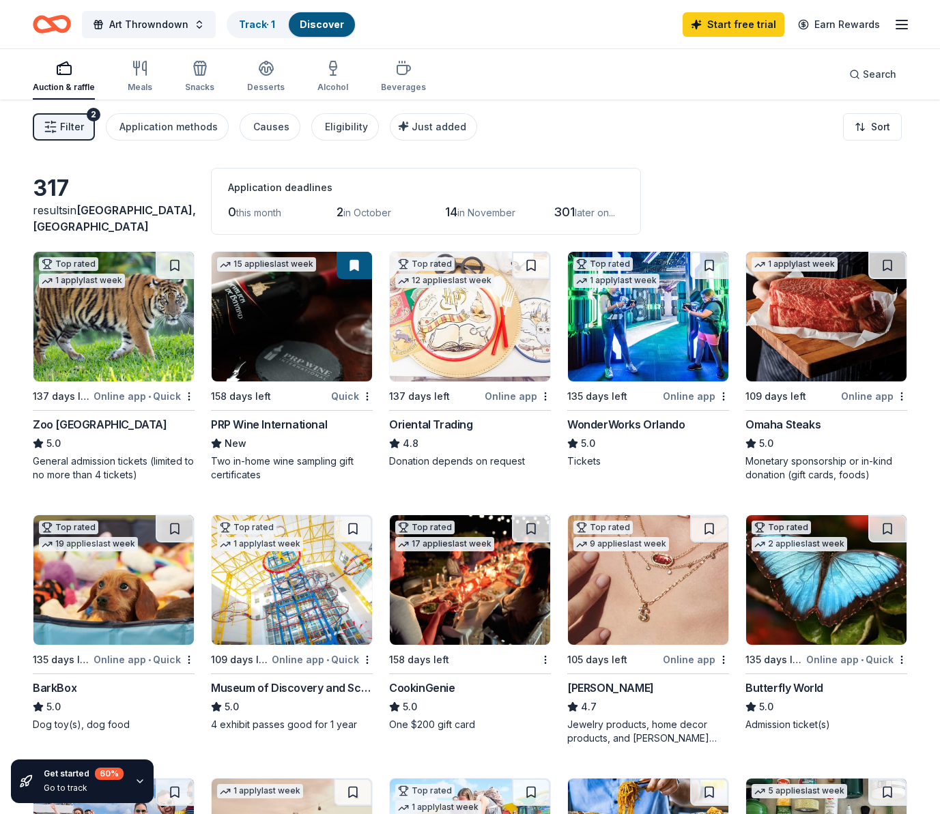
click at [474, 214] on span "in November" at bounding box center [486, 213] width 58 height 12
click at [75, 222] on span "in West Palm Beach, FL" at bounding box center [114, 218] width 163 height 30
click at [52, 425] on div "Zoo Miami" at bounding box center [100, 424] width 134 height 16
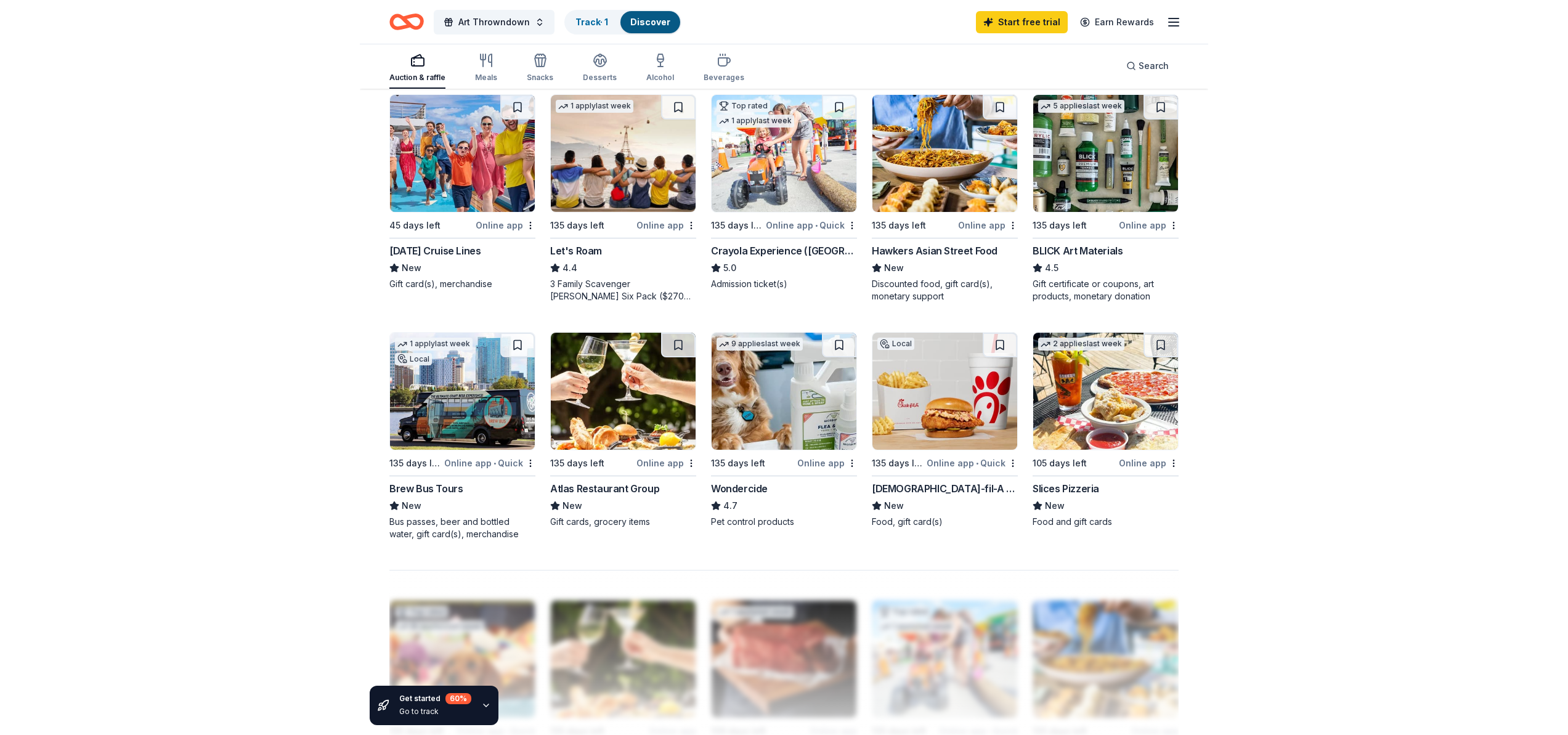
scroll to position [609, 0]
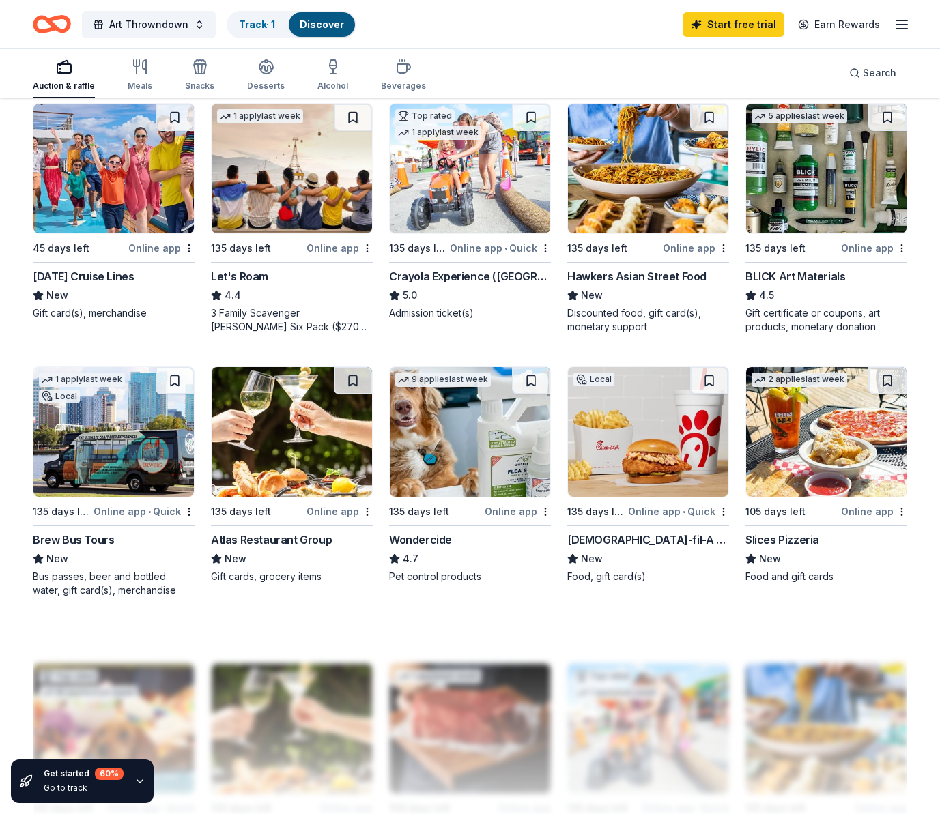
click at [80, 168] on img at bounding box center [113, 169] width 160 height 130
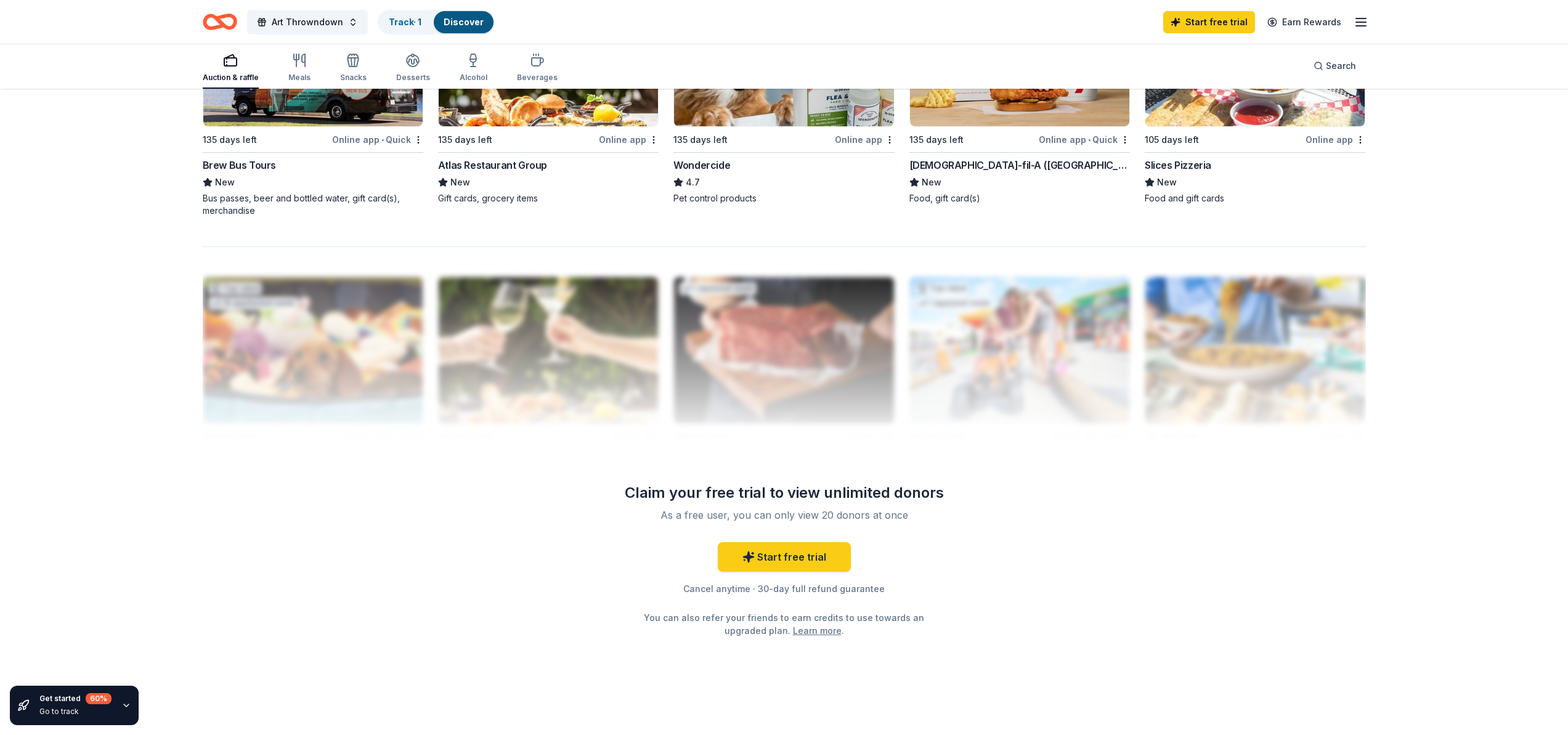
scroll to position [1056, 0]
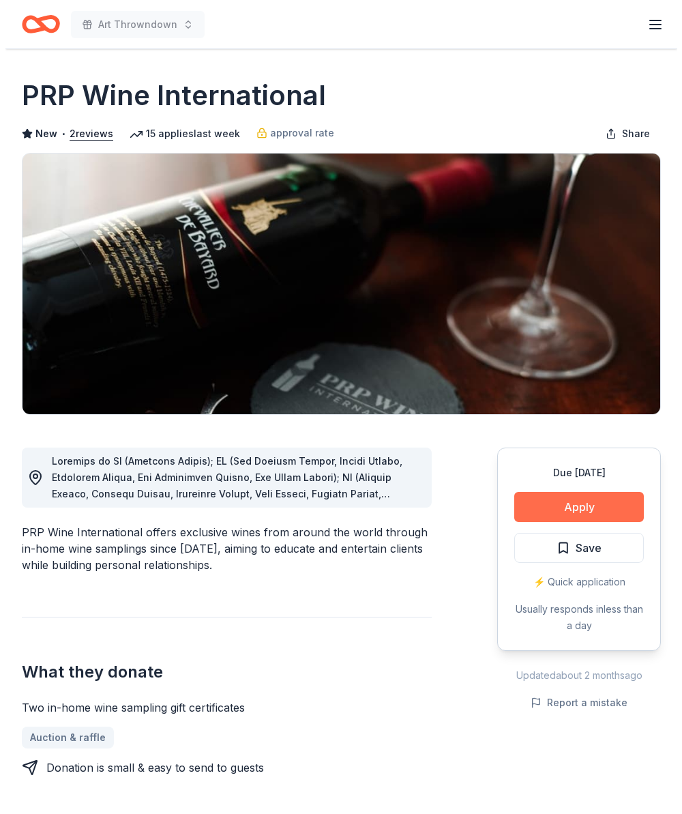
scroll to position [313, 0]
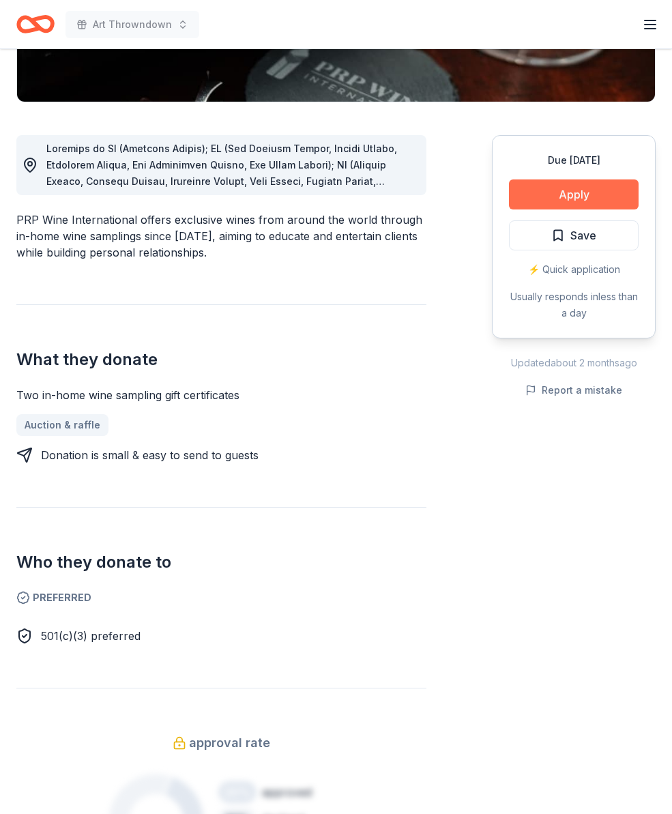
click at [573, 191] on button "Apply" at bounding box center [574, 194] width 130 height 30
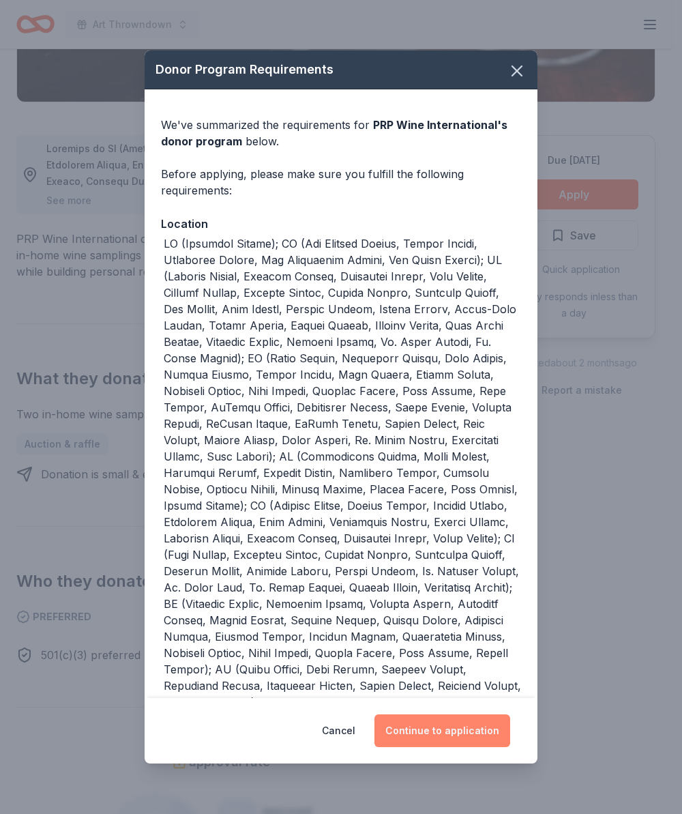
click at [401, 731] on button "Continue to application" at bounding box center [443, 731] width 136 height 33
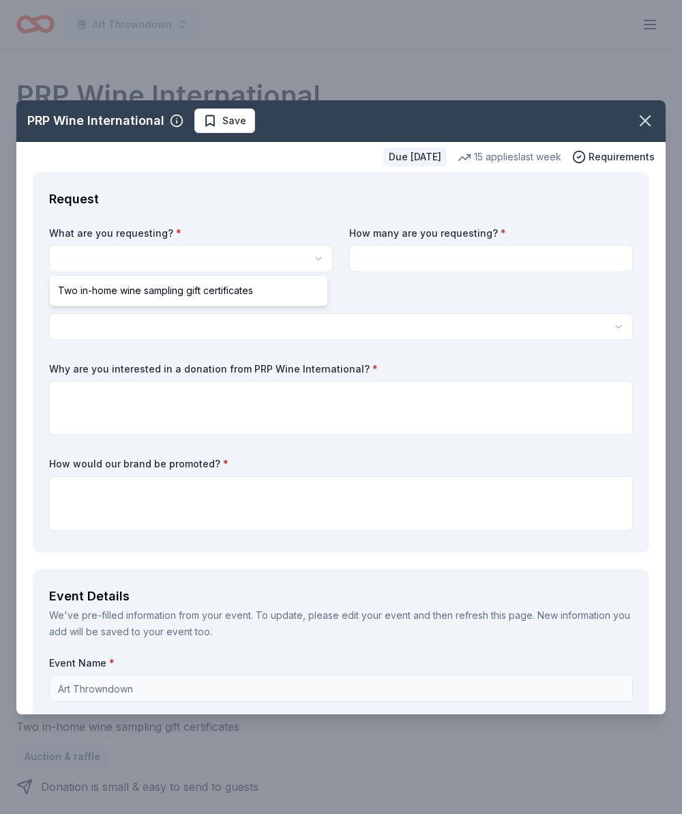
scroll to position [0, 0]
click at [81, 257] on html "Art Throwndown Start free trial Earn Rewards Due [DATE] Share PRP Wine Internat…" at bounding box center [341, 407] width 682 height 814
click at [71, 248] on html "Art Throwndown Start free trial Earn Rewards Due [DATE] Share PRP Wine Internat…" at bounding box center [341, 407] width 682 height 814
select select "Two in-home wine sampling gift certificates"
drag, startPoint x: 72, startPoint y: 289, endPoint x: 167, endPoint y: 277, distance: 95.6
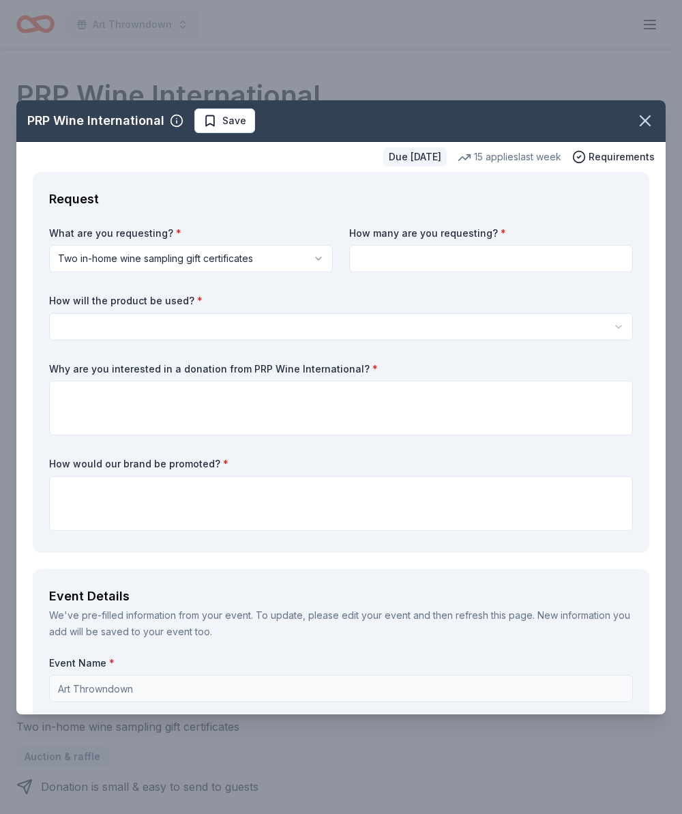
click at [366, 252] on input at bounding box center [491, 258] width 284 height 27
type input "1"
type input "2"
click at [73, 319] on html "Art Throwndown Start free trial Earn Rewards Due [DATE] Share PRP Wine Internat…" at bounding box center [341, 407] width 682 height 814
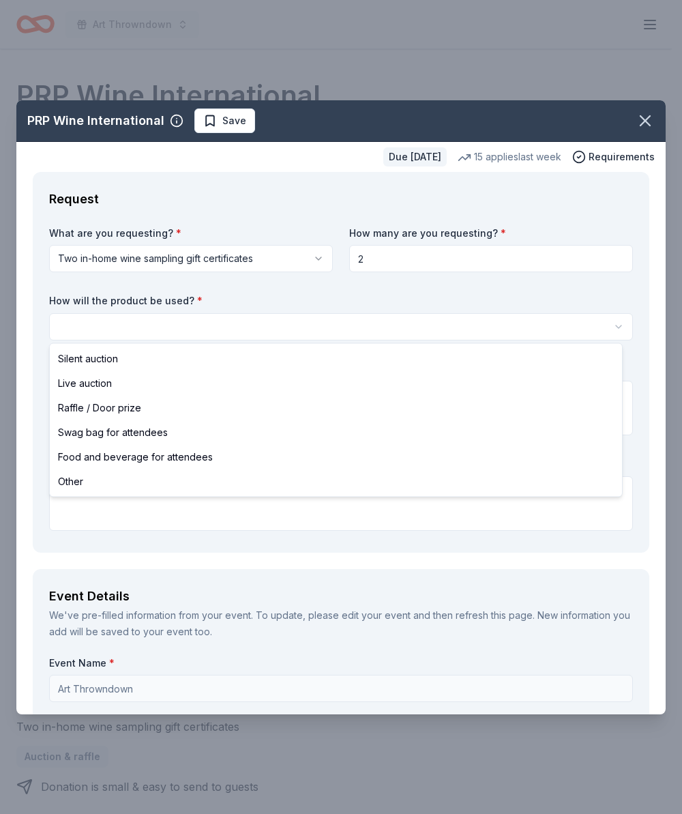
select select "silentAuction"
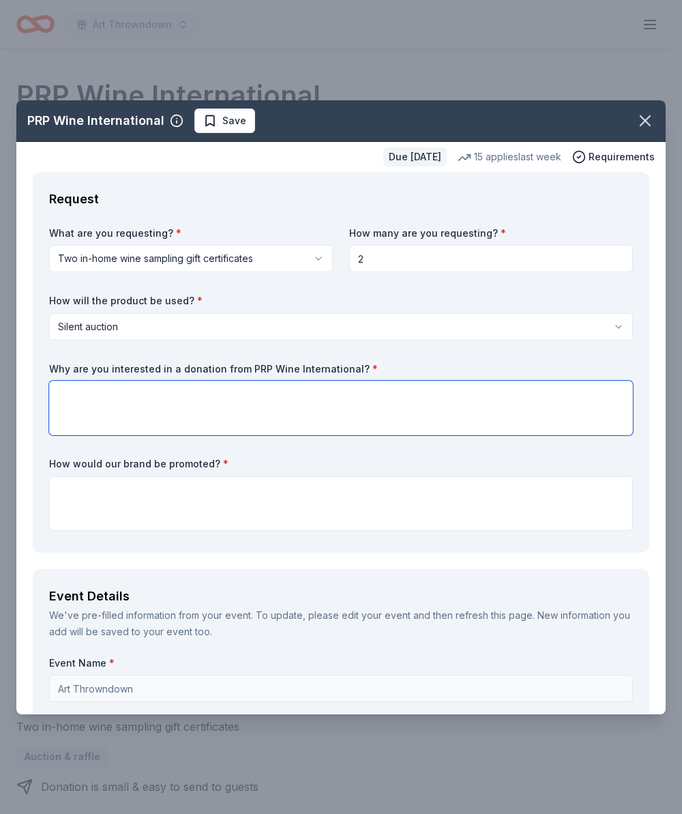
click at [63, 397] on textarea at bounding box center [341, 408] width 584 height 55
click at [66, 394] on textarea at bounding box center [341, 408] width 584 height 55
paste textarea "We are re-branding one of our signature events, from Artistry to Art Throwdown.…"
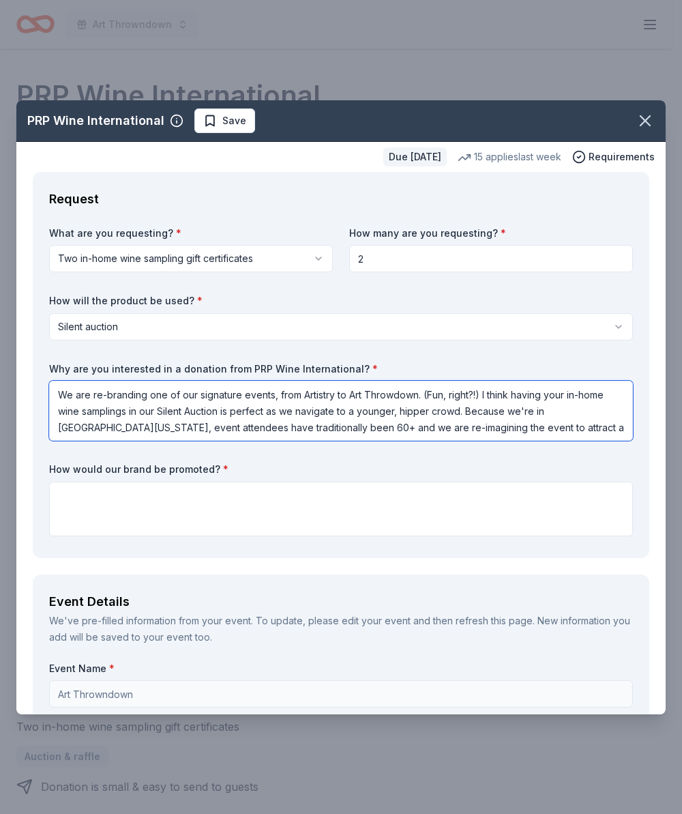
type textarea "We are re-branding one of our signature events, from Artistry to Art Throwdown.…"
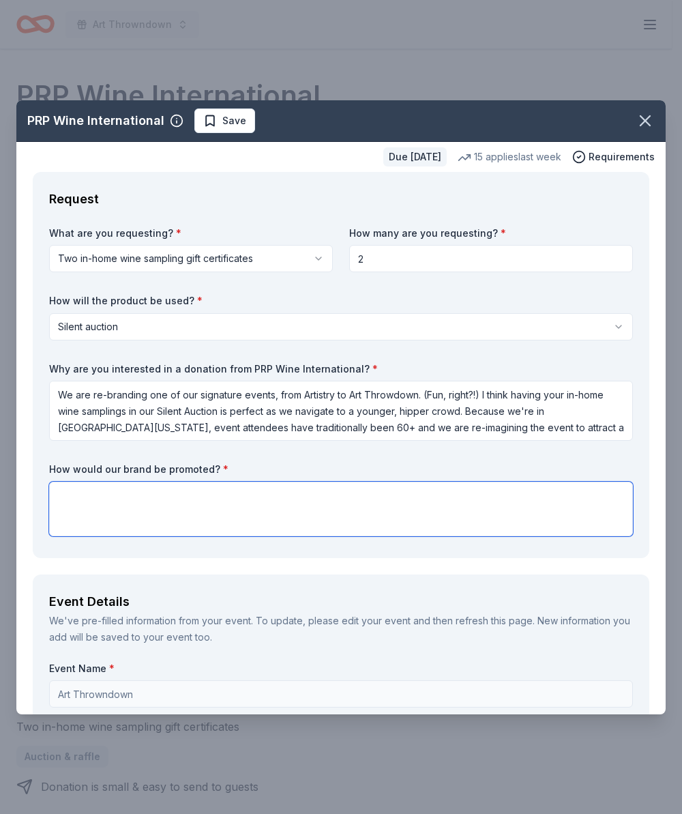
click at [67, 496] on textarea at bounding box center [341, 509] width 584 height 55
paste textarea "-Social media teasers in advance -Live teasers at the event to check out the au…"
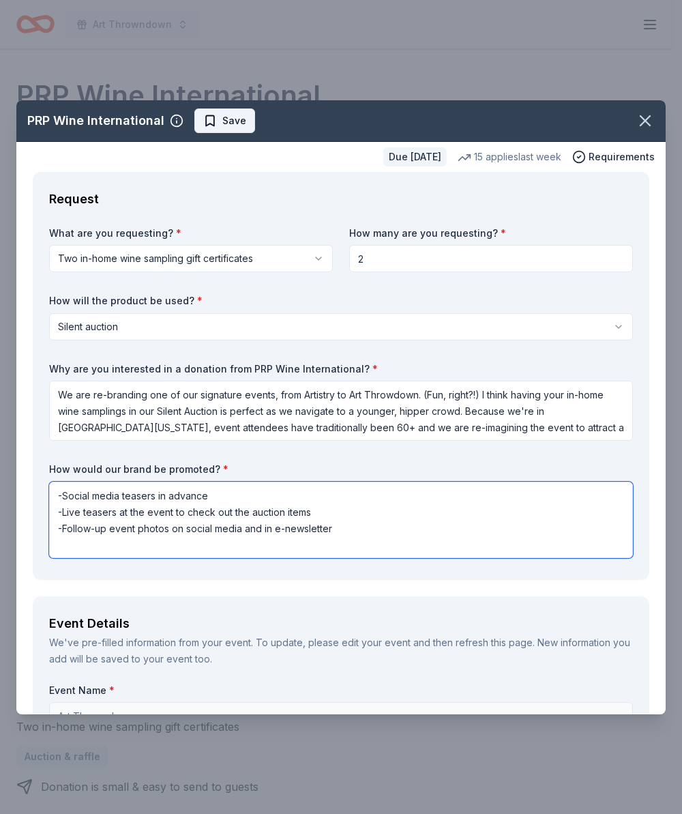
type textarea "-Social media teasers in advance -Live teasers at the event to check out the au…"
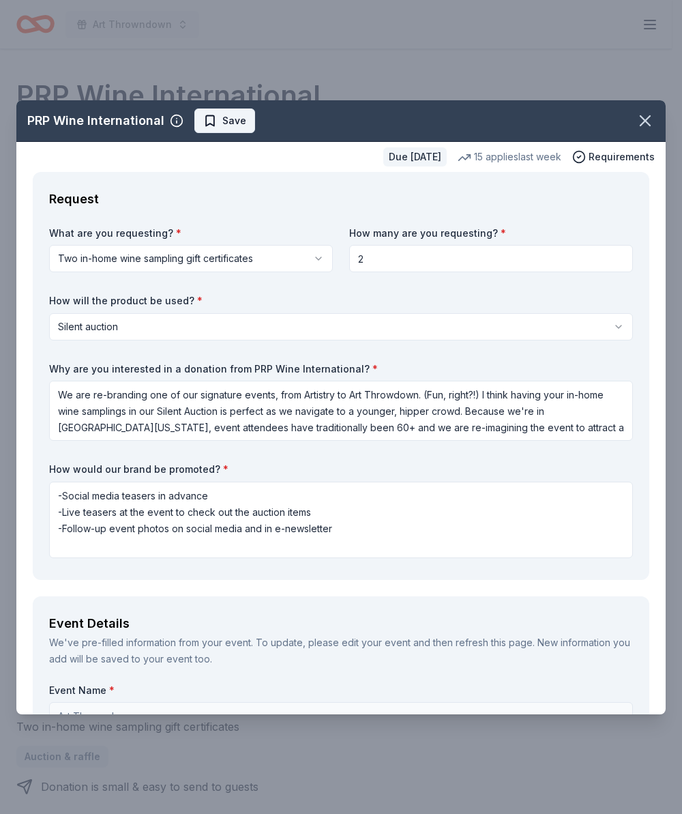
click at [233, 116] on span "Save" at bounding box center [234, 121] width 24 height 16
click at [641, 121] on icon "button" at bounding box center [645, 120] width 19 height 19
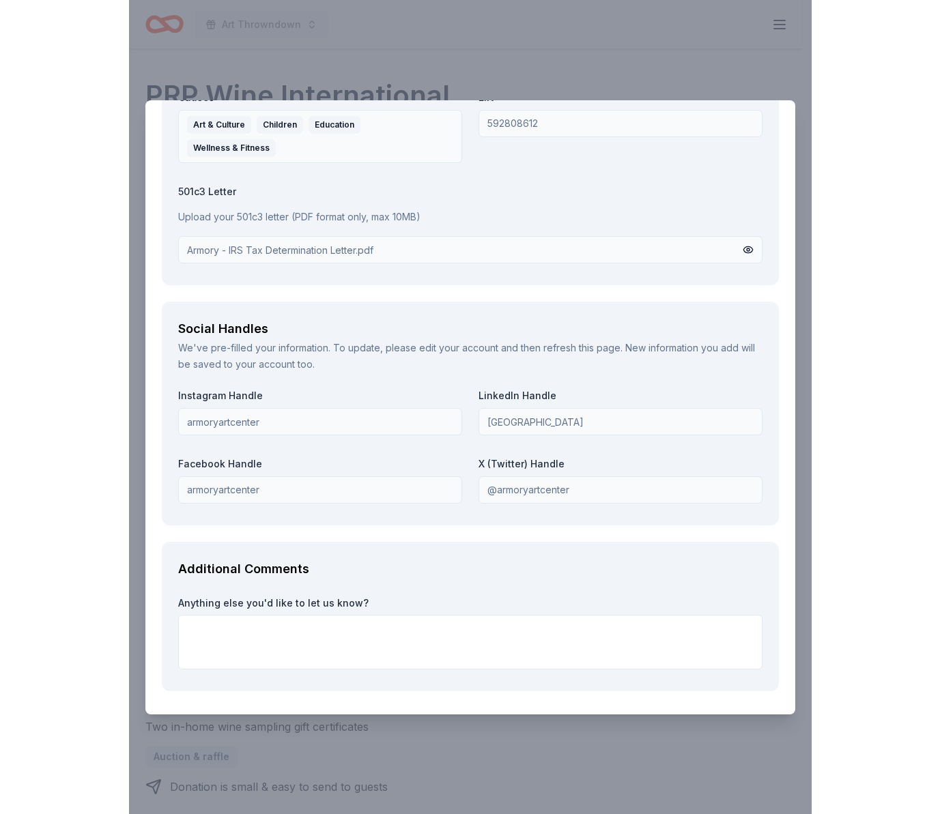
scroll to position [1824, 0]
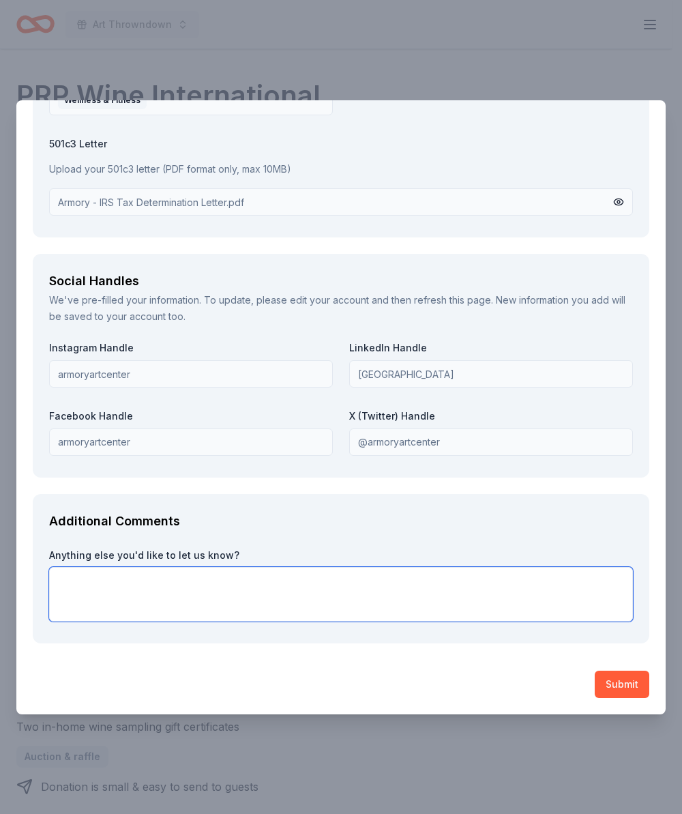
click at [63, 579] on textarea at bounding box center [341, 594] width 584 height 55
type textarea "We're also looking for wine donations. Please reach out if this is something yo…"
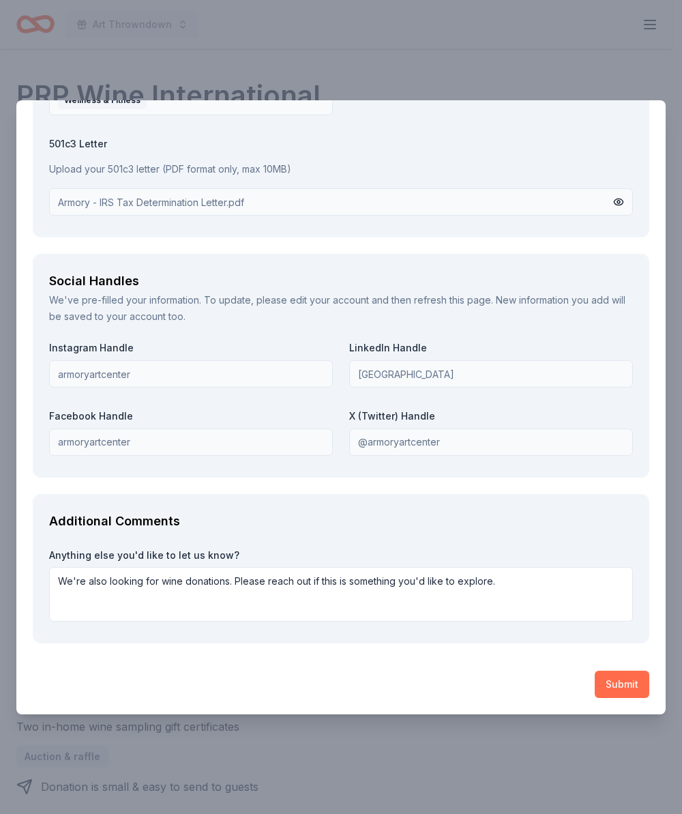
click at [607, 684] on button "Submit" at bounding box center [622, 684] width 55 height 27
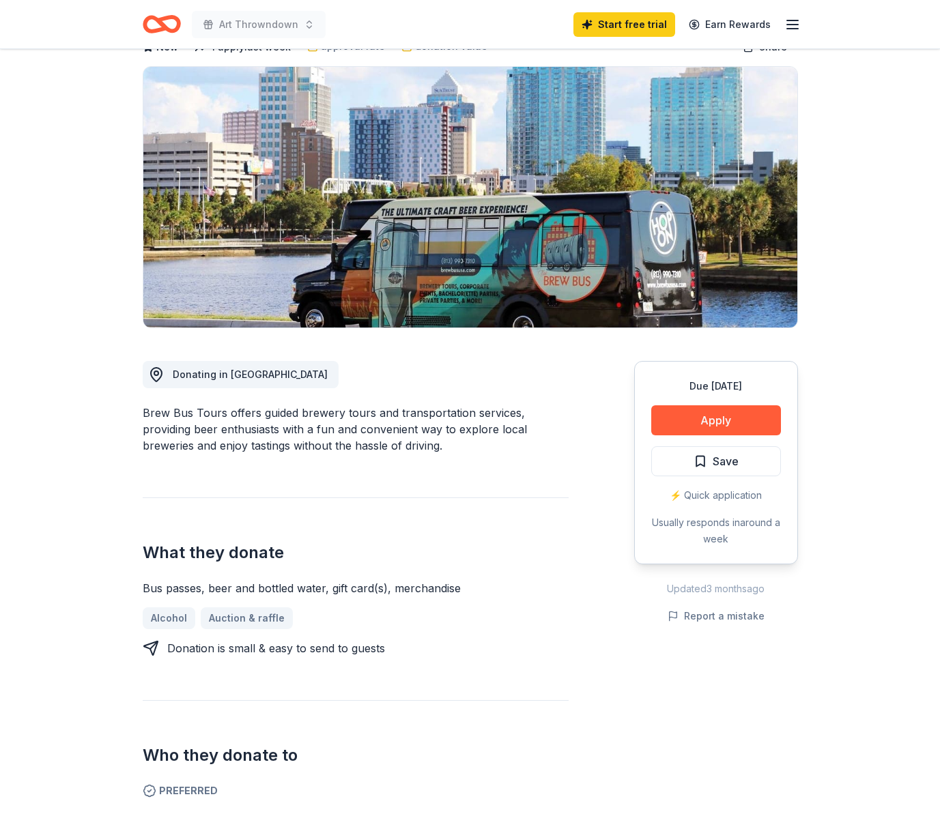
scroll to position [87, 0]
click at [723, 418] on button "Apply" at bounding box center [716, 420] width 130 height 30
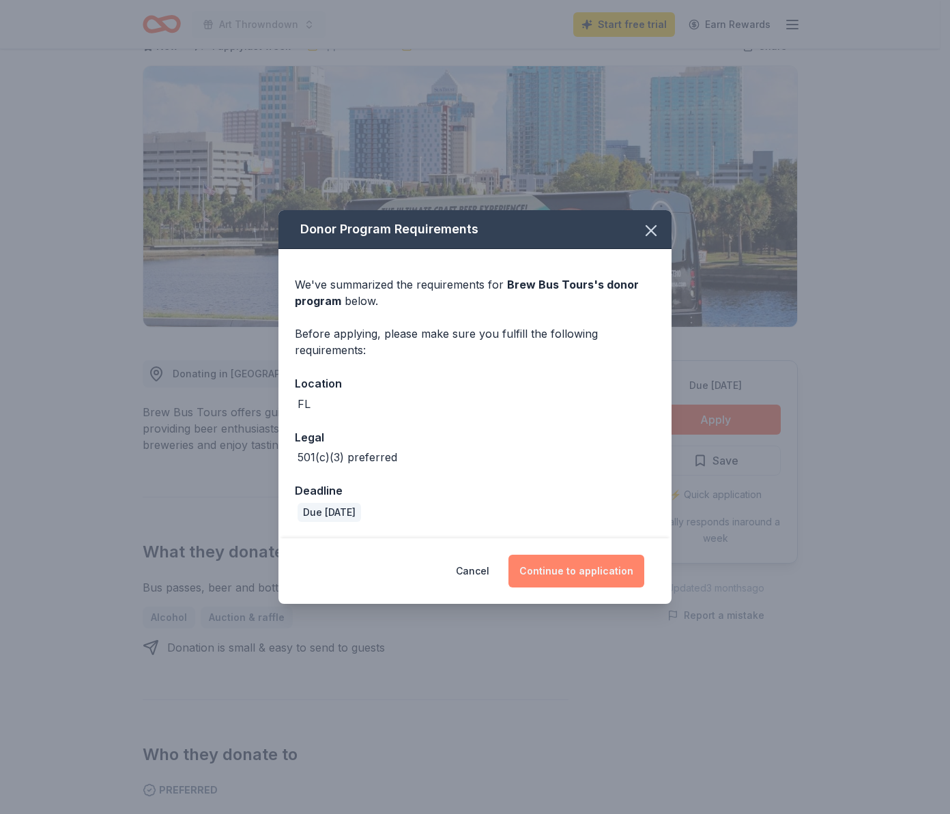
click at [578, 577] on button "Continue to application" at bounding box center [576, 571] width 136 height 33
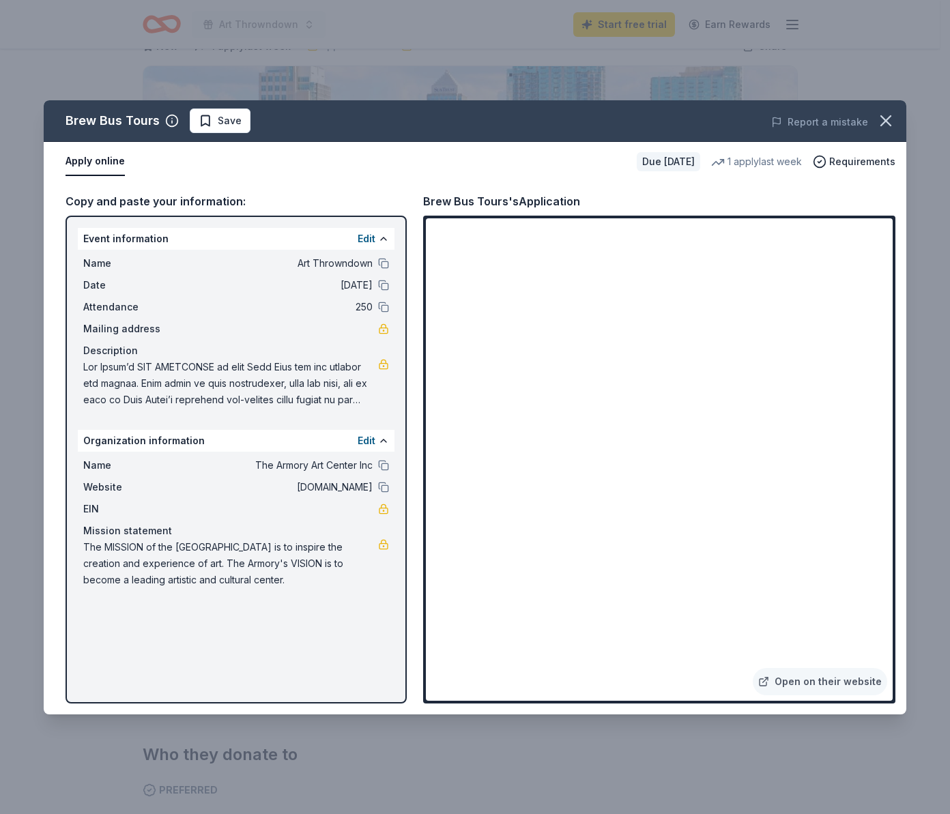
click at [160, 355] on div "Description" at bounding box center [236, 351] width 306 height 16
click at [83, 369] on span at bounding box center [230, 383] width 295 height 49
drag, startPoint x: 94, startPoint y: 371, endPoint x: 374, endPoint y: 399, distance: 281.2
click at [374, 399] on span at bounding box center [230, 383] width 295 height 49
click at [370, 240] on button "Edit" at bounding box center [367, 239] width 18 height 16
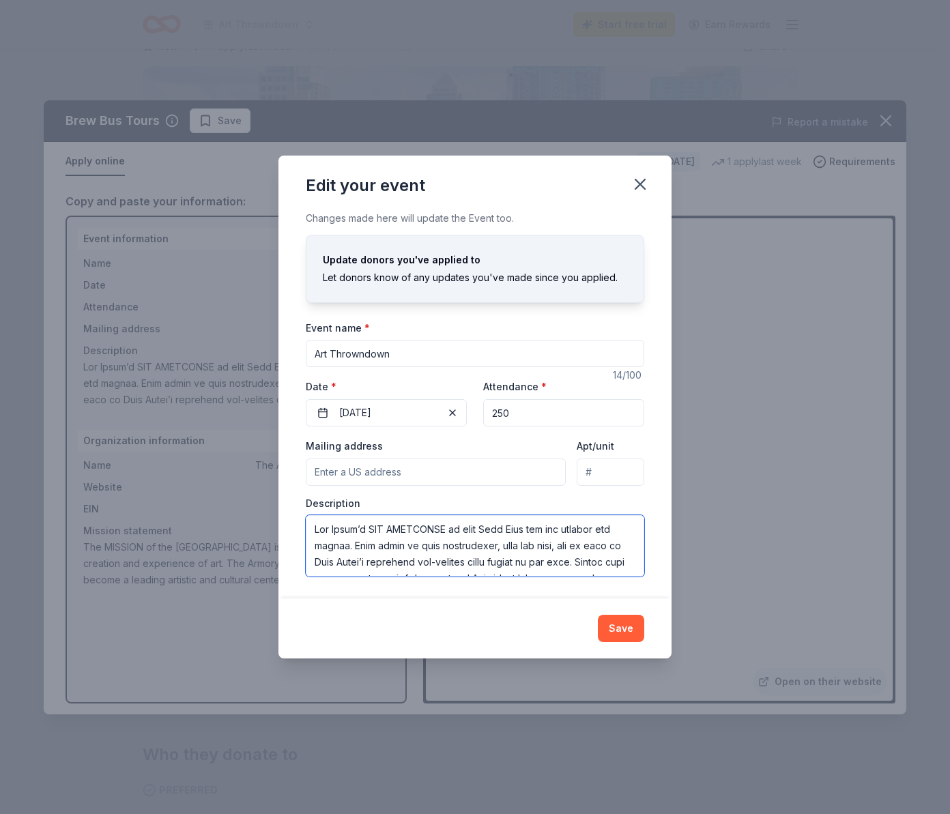
click at [379, 545] on textarea at bounding box center [475, 545] width 338 height 61
click at [613, 629] on button "Save" at bounding box center [621, 628] width 46 height 27
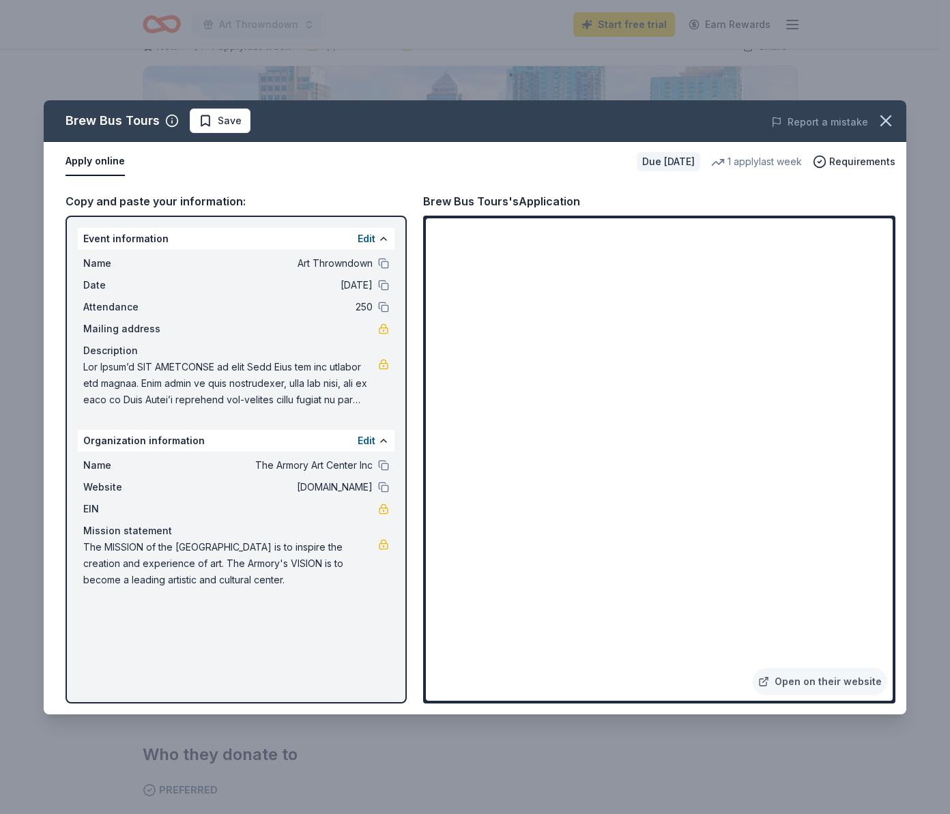
drag, startPoint x: 113, startPoint y: 558, endPoint x: 97, endPoint y: 549, distance: 18.0
click at [113, 558] on span "The MISSION of the [GEOGRAPHIC_DATA] is to inspire the creation and experience …" at bounding box center [230, 563] width 295 height 49
drag, startPoint x: 83, startPoint y: 546, endPoint x: 184, endPoint y: 561, distance: 101.4
click at [182, 563] on span "The MISSION of the [GEOGRAPHIC_DATA] is to inspire the creation and experience …" at bounding box center [230, 563] width 295 height 49
click at [368, 440] on button "Edit" at bounding box center [367, 441] width 18 height 16
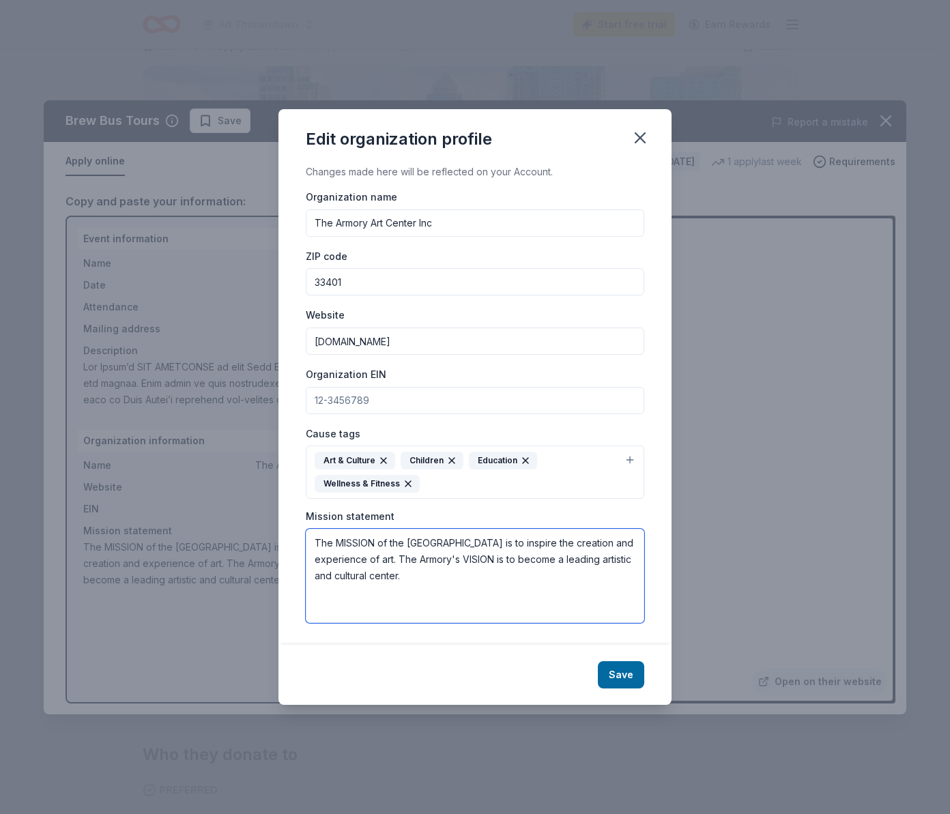
drag, startPoint x: 412, startPoint y: 575, endPoint x: 296, endPoint y: 532, distance: 123.7
click at [296, 532] on div "Changes made here will be reflected on your Account. Organization name The Armo…" at bounding box center [474, 404] width 393 height 481
click at [614, 674] on button "Save" at bounding box center [621, 674] width 46 height 27
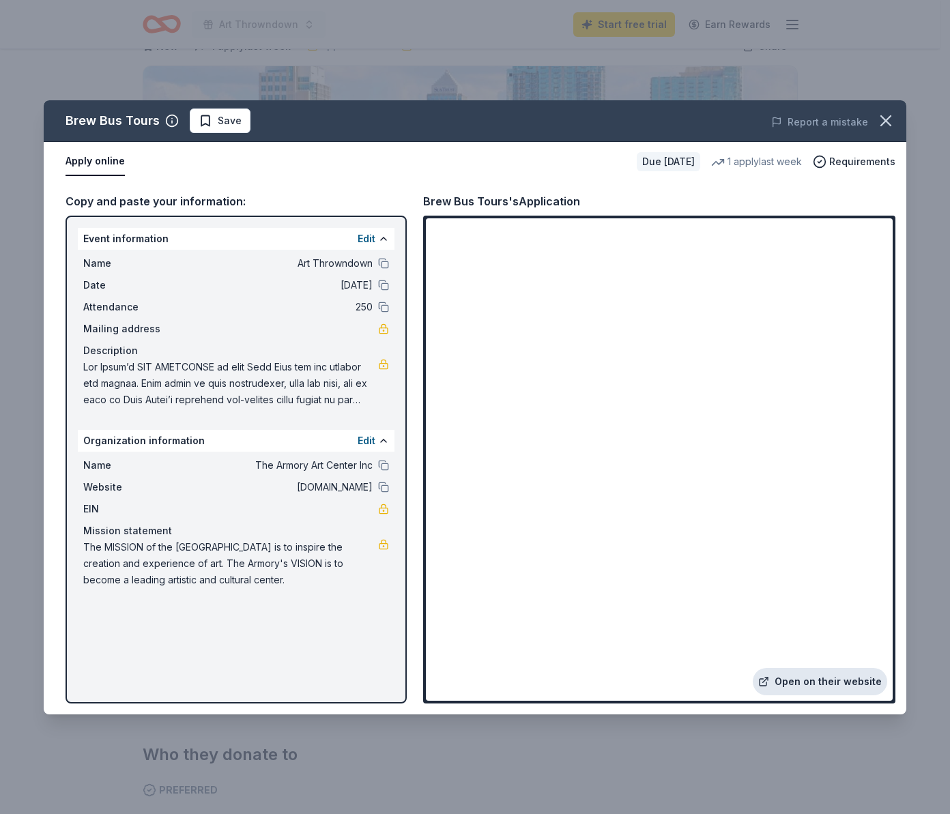
click at [807, 677] on link "Open on their website" at bounding box center [820, 681] width 134 height 27
click at [882, 119] on icon "button" at bounding box center [885, 120] width 19 height 19
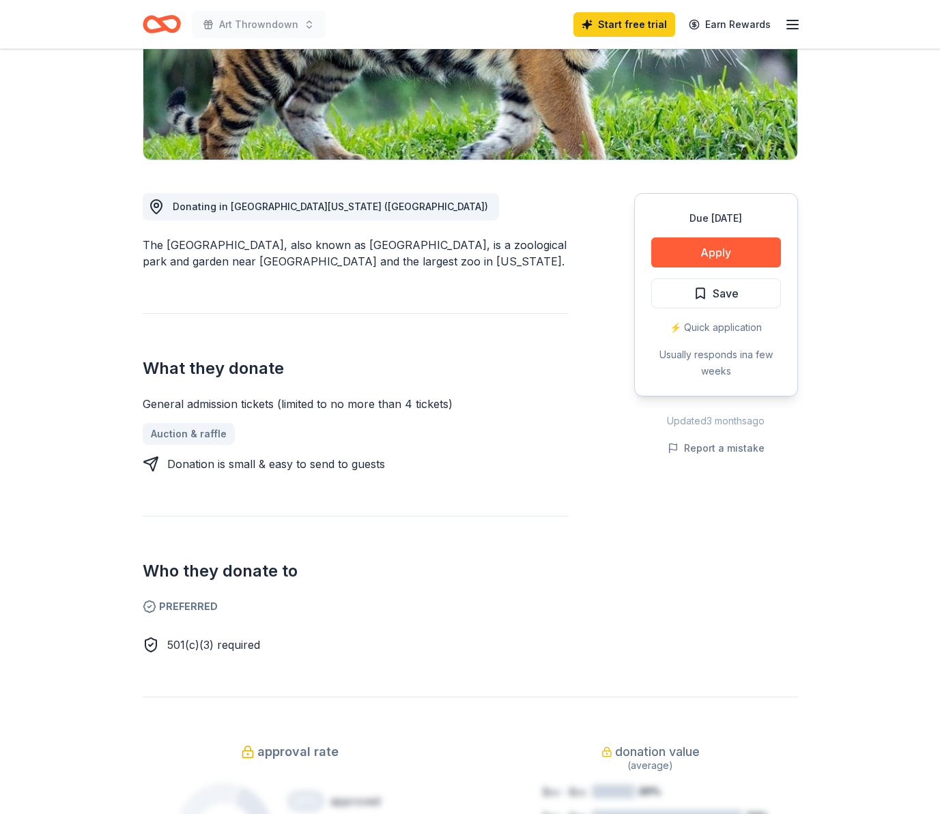
scroll to position [255, 0]
click at [697, 250] on button "Apply" at bounding box center [716, 252] width 130 height 30
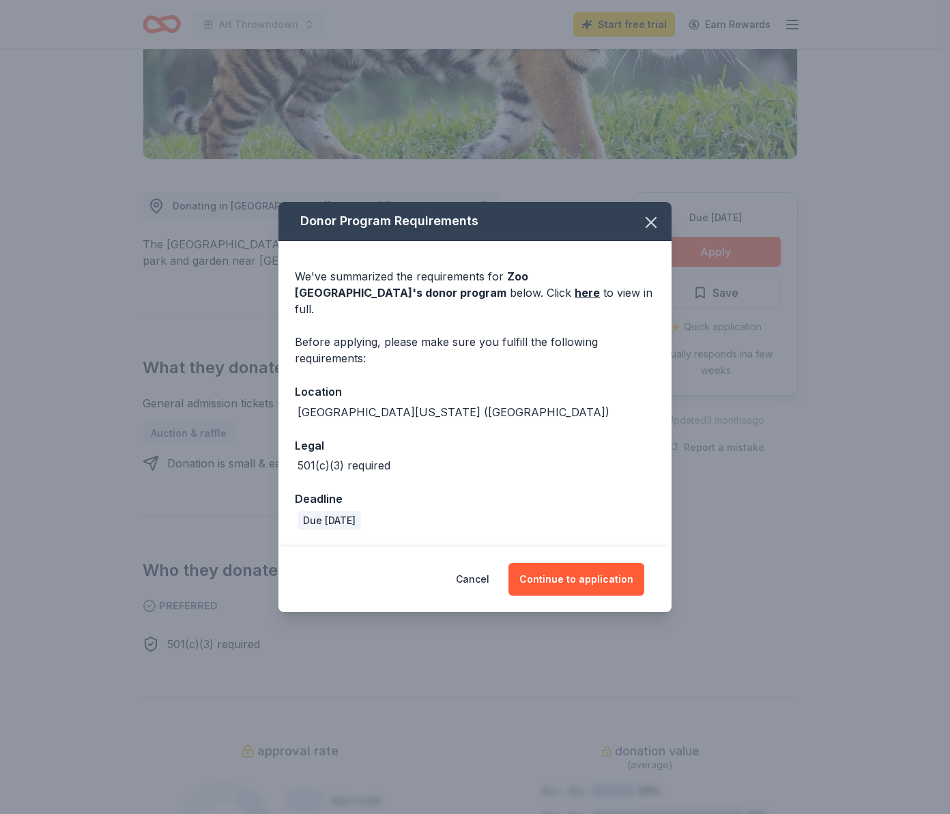
drag, startPoint x: 590, startPoint y: 571, endPoint x: 611, endPoint y: 492, distance: 81.5
click at [611, 495] on div "Donor Program Requirements We've summarized the requirements for Zoo Miami 's d…" at bounding box center [474, 406] width 393 height 409
click at [575, 301] on link "here" at bounding box center [587, 293] width 25 height 16
click at [566, 571] on button "Continue to application" at bounding box center [576, 579] width 136 height 33
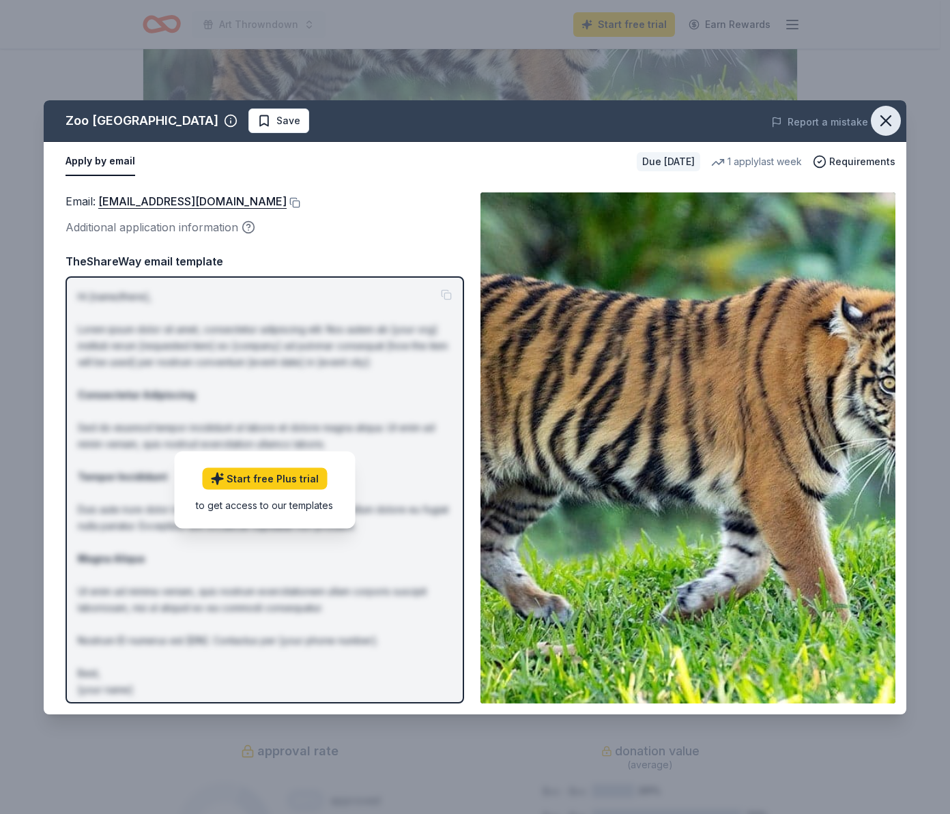
click at [884, 117] on icon "button" at bounding box center [885, 120] width 19 height 19
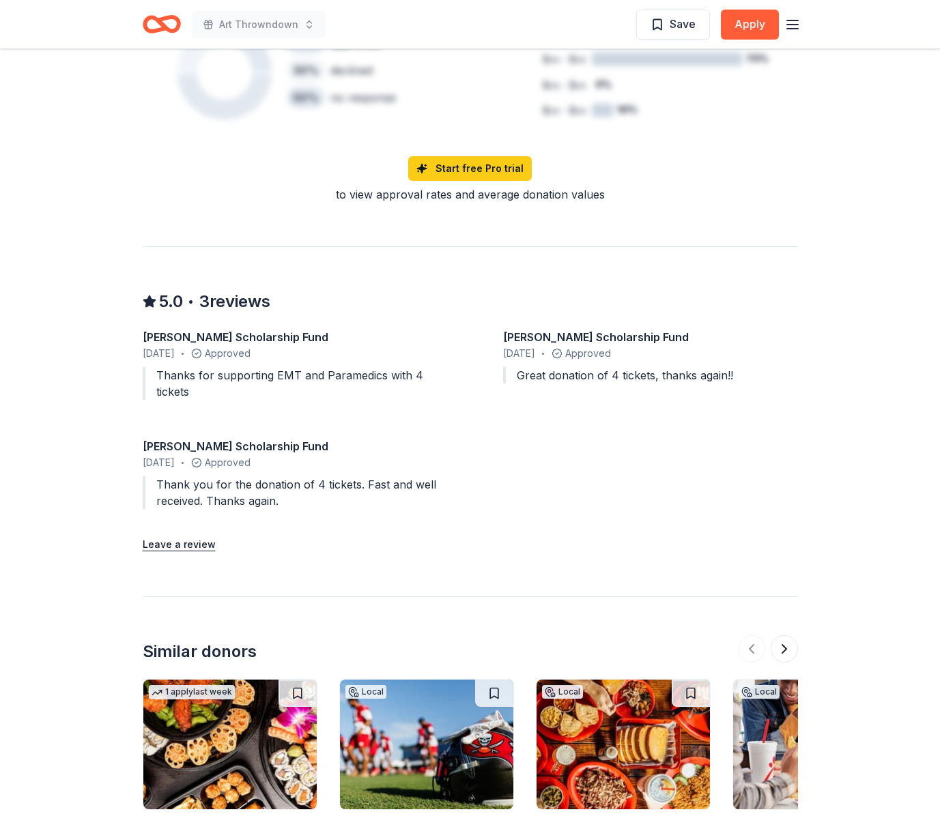
scroll to position [0, 0]
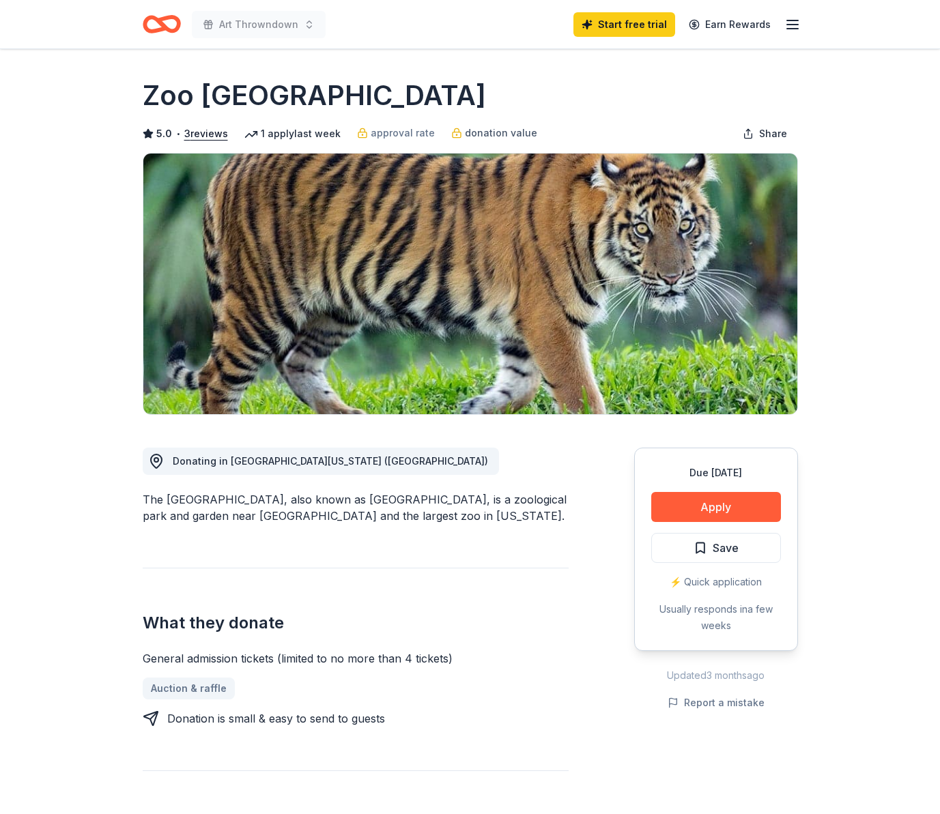
click at [483, 132] on span "donation value" at bounding box center [501, 133] width 72 height 16
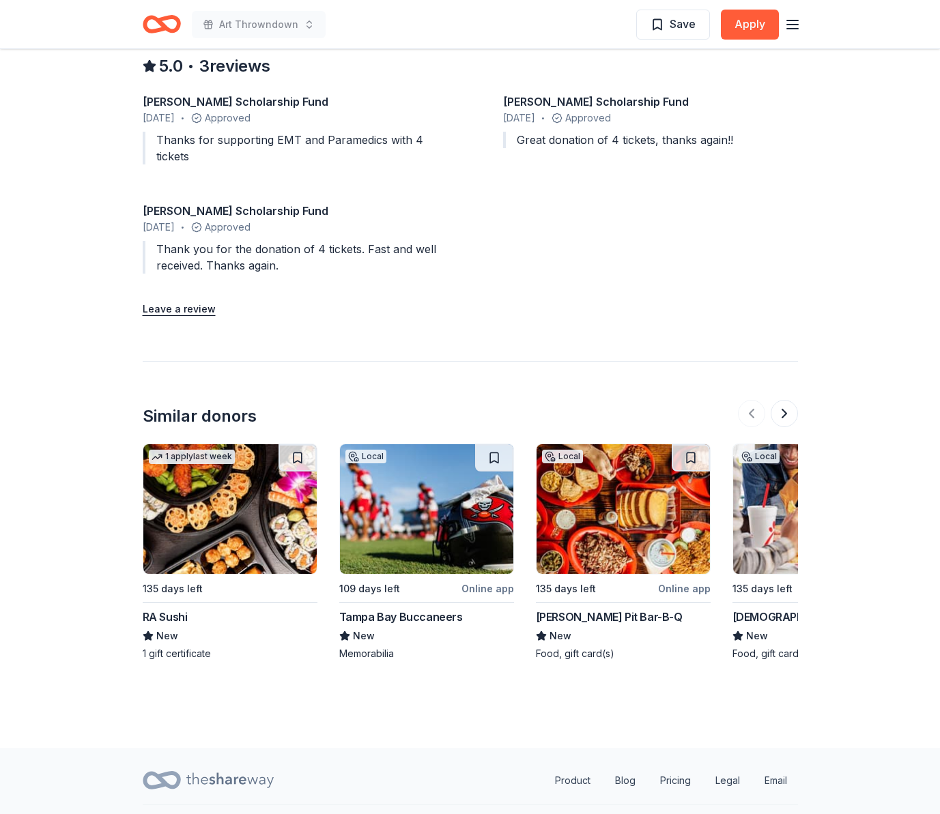
scroll to position [1280, 0]
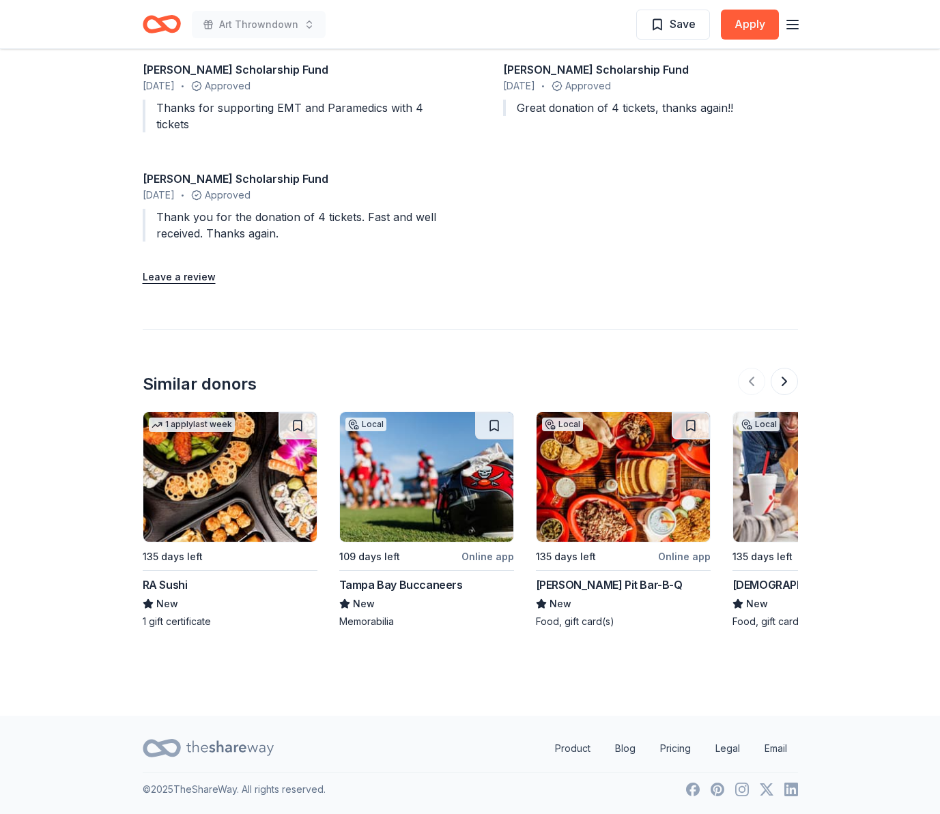
click at [438, 474] on img at bounding box center [426, 477] width 173 height 130
click at [788, 378] on button at bounding box center [783, 381] width 27 height 27
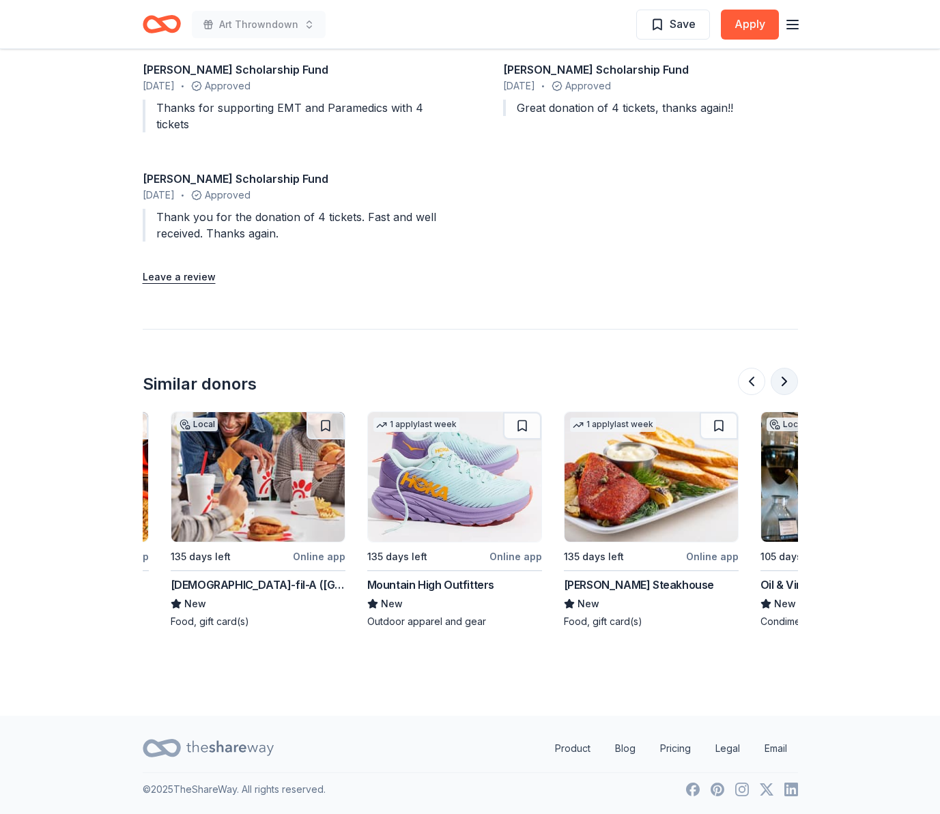
scroll to position [0, 590]
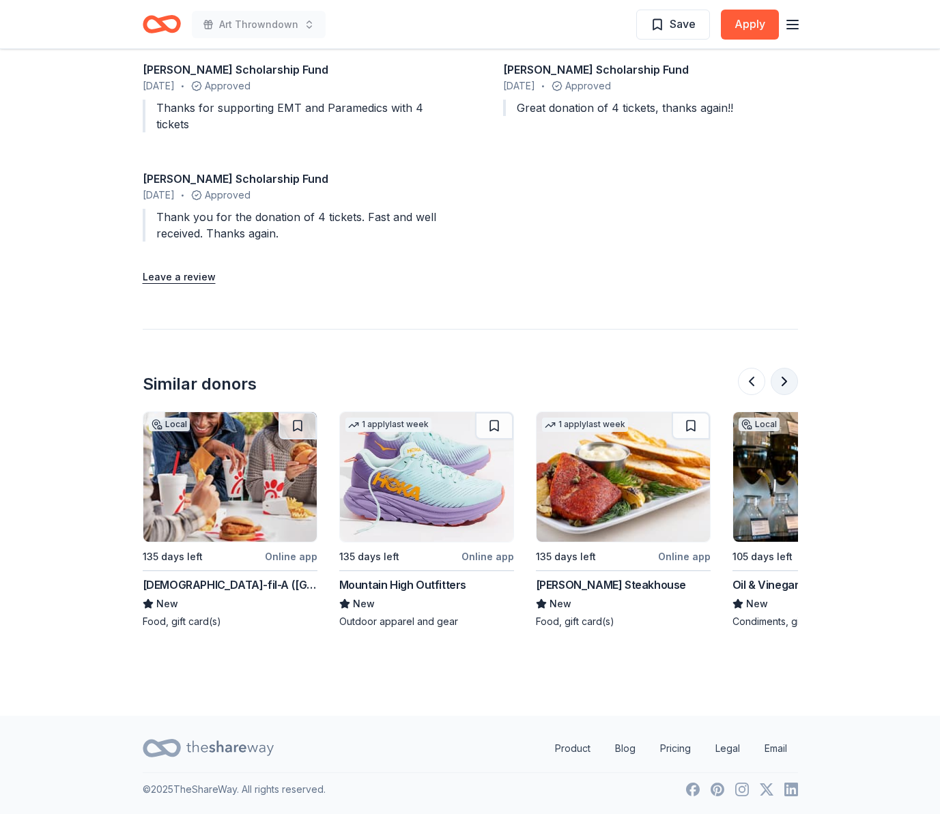
click at [788, 383] on button at bounding box center [783, 381] width 27 height 27
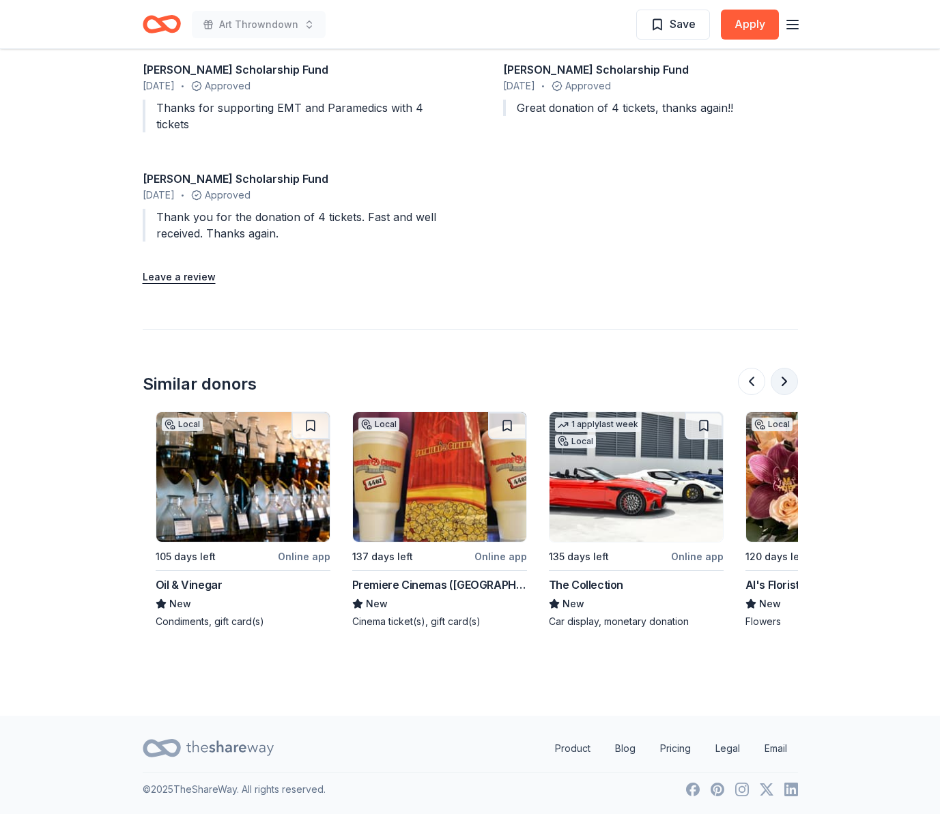
scroll to position [0, 1179]
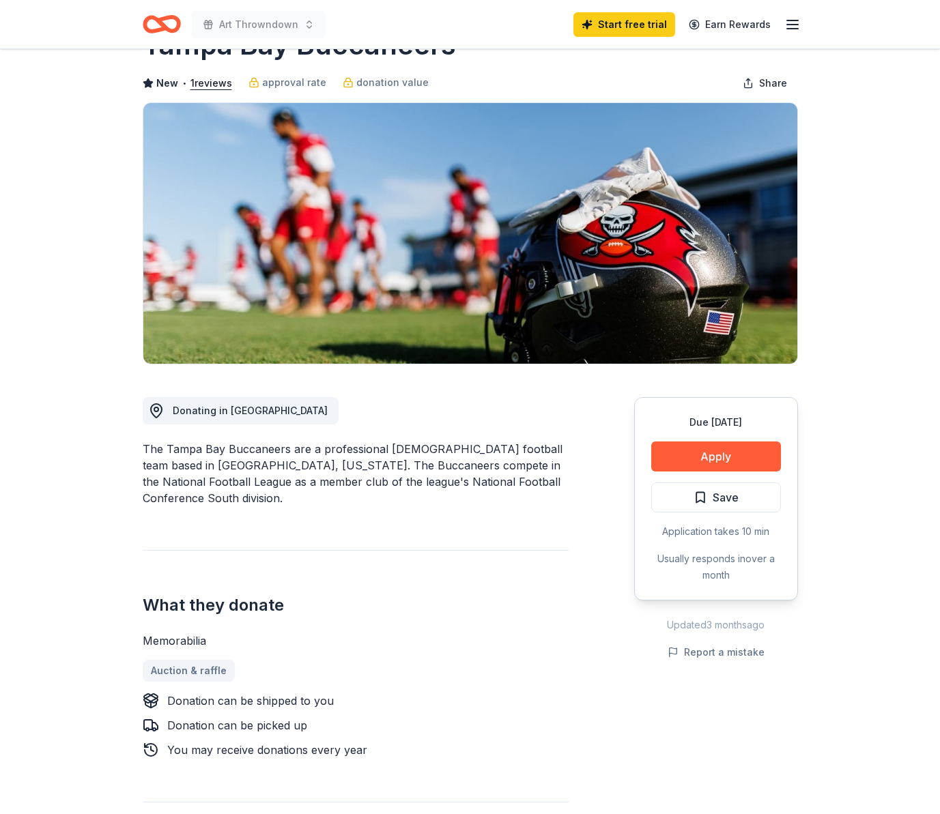
scroll to position [71, 0]
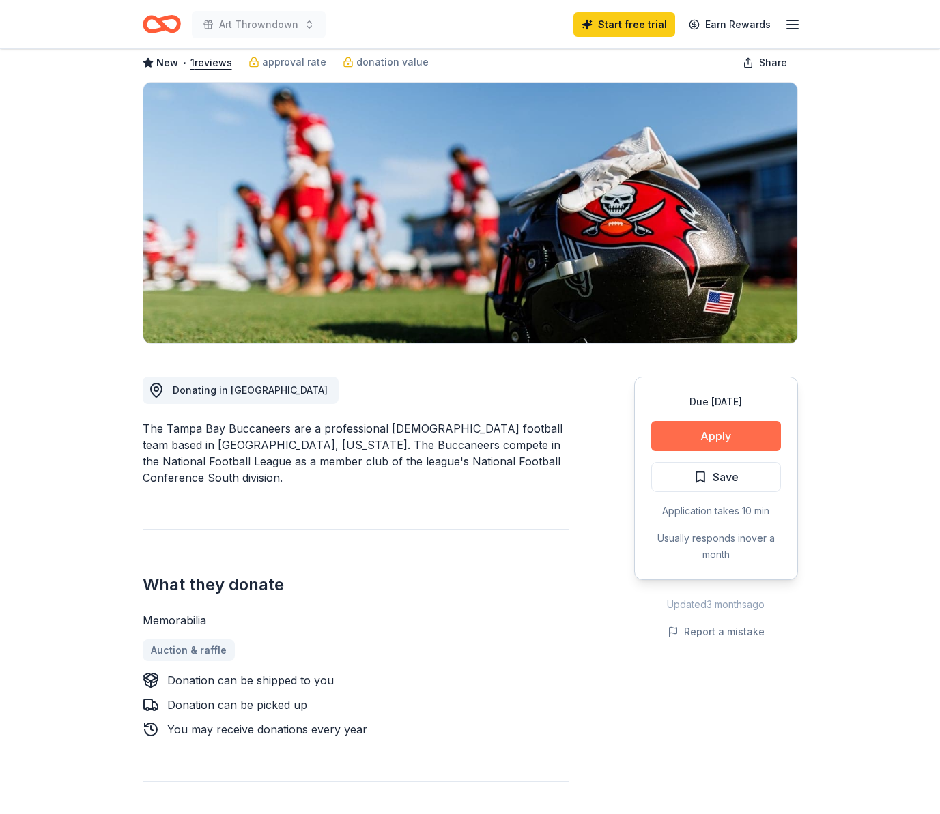
click at [719, 434] on button "Apply" at bounding box center [716, 436] width 130 height 30
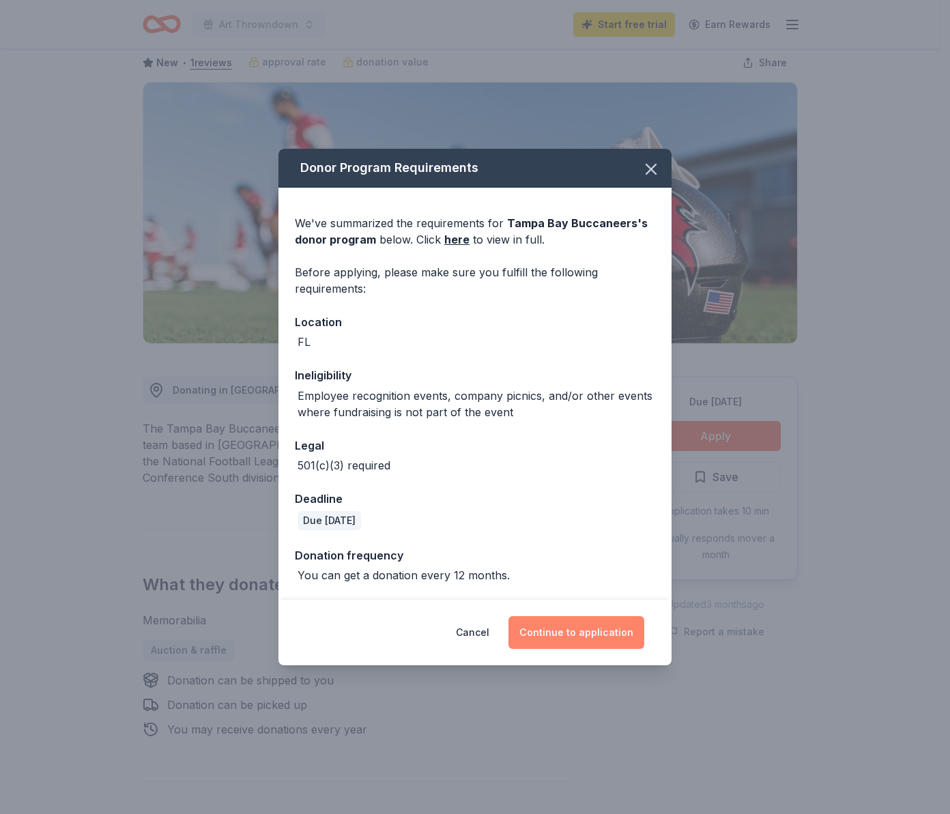
click at [576, 637] on button "Continue to application" at bounding box center [576, 632] width 136 height 33
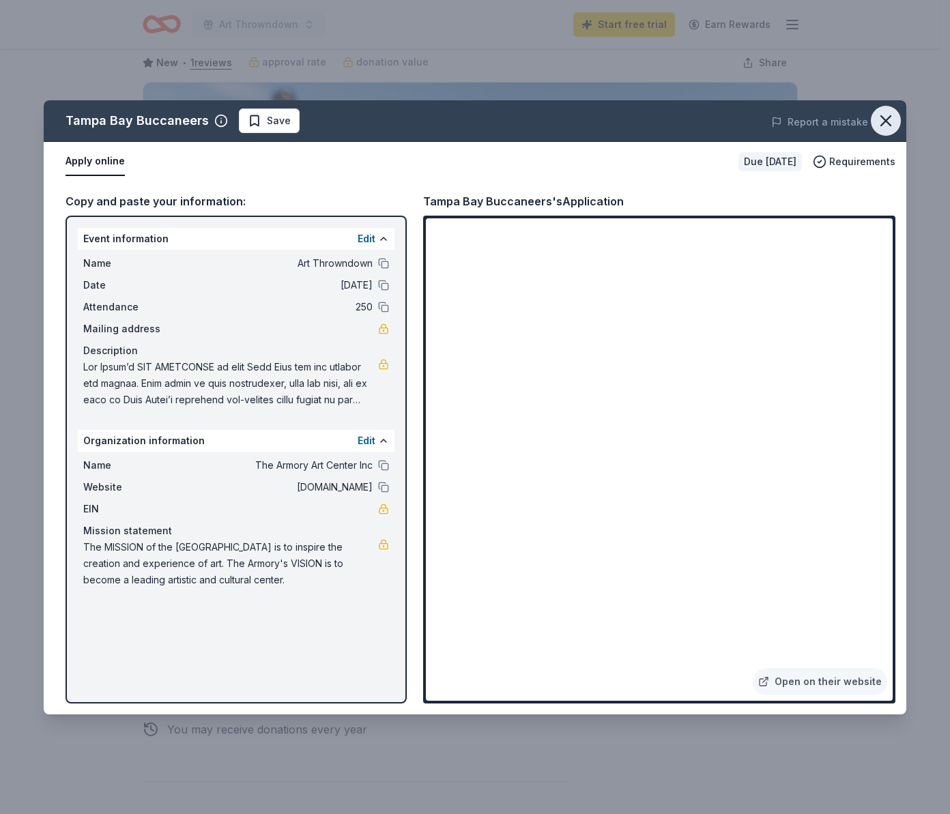
click at [889, 123] on icon "button" at bounding box center [886, 121] width 10 height 10
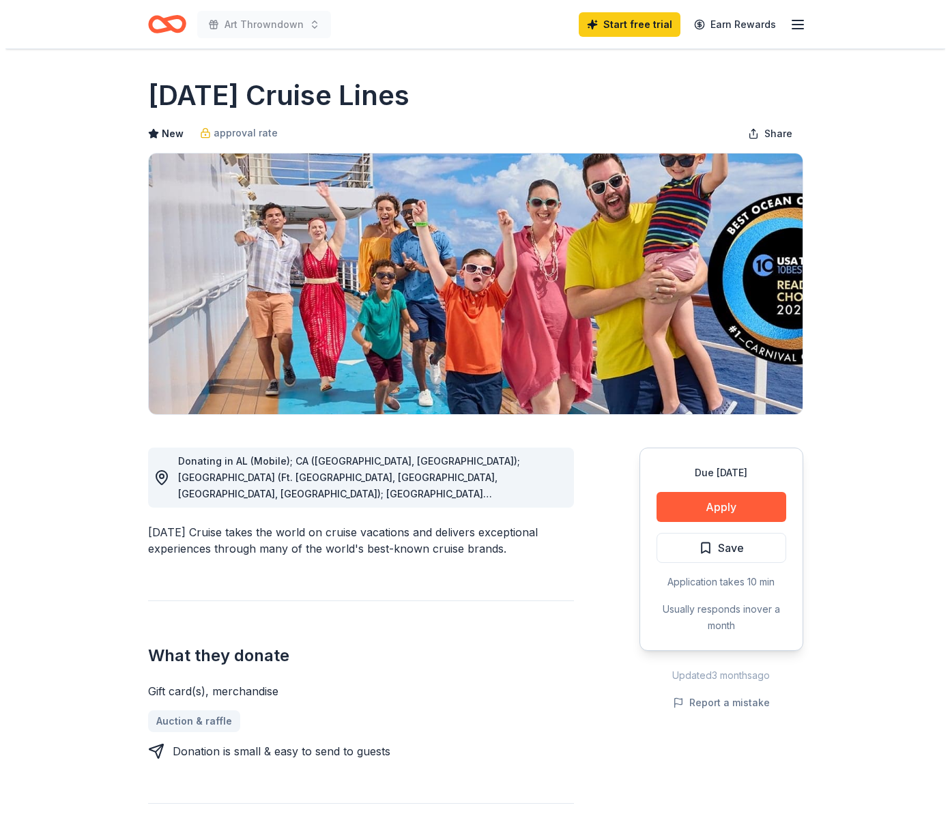
scroll to position [263, 0]
